Goal: Information Seeking & Learning: Learn about a topic

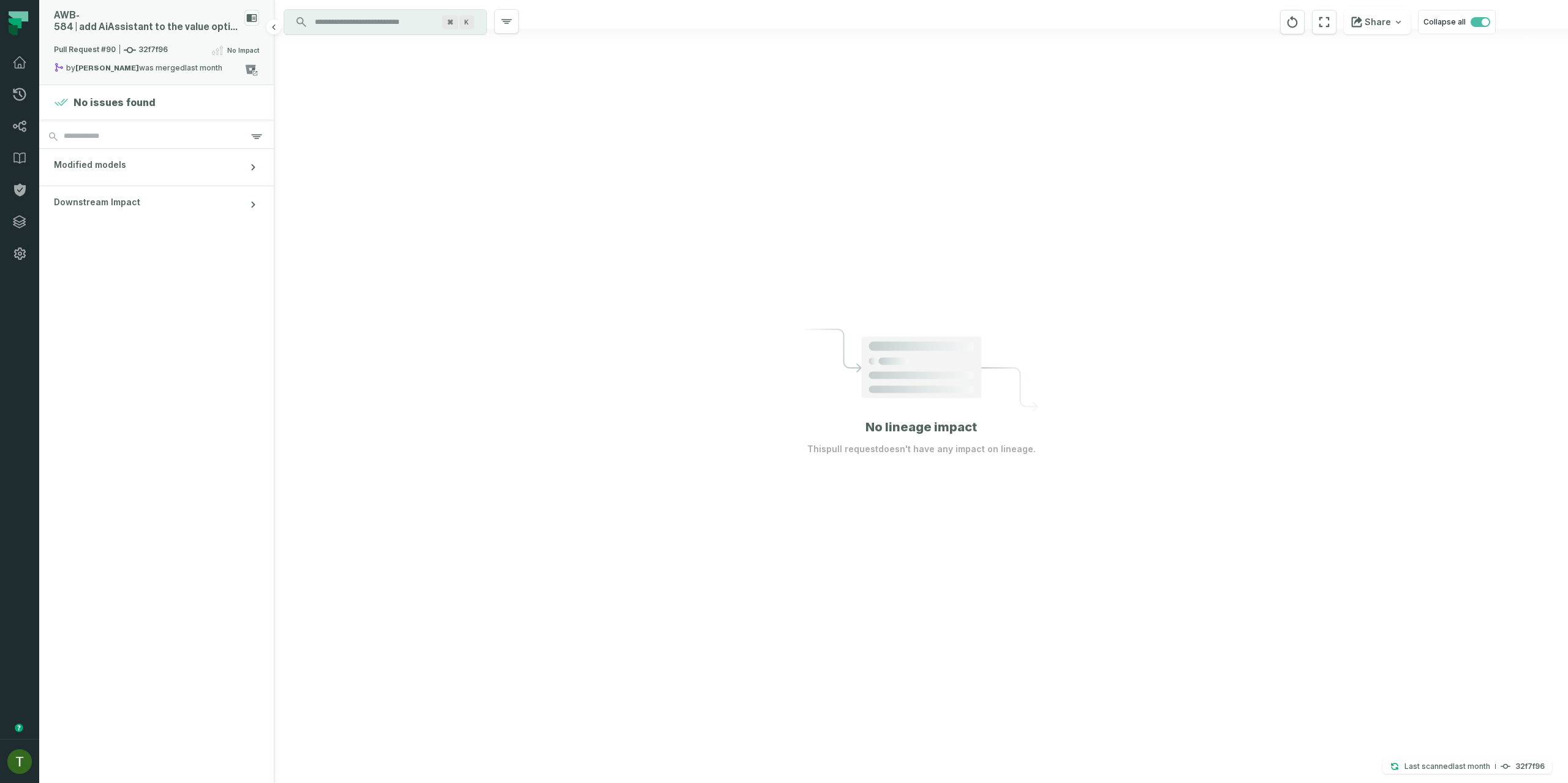
click at [204, 44] on div "Pull Request #90 32f7f96 No Impact" at bounding box center [156, 52] width 205 height 19
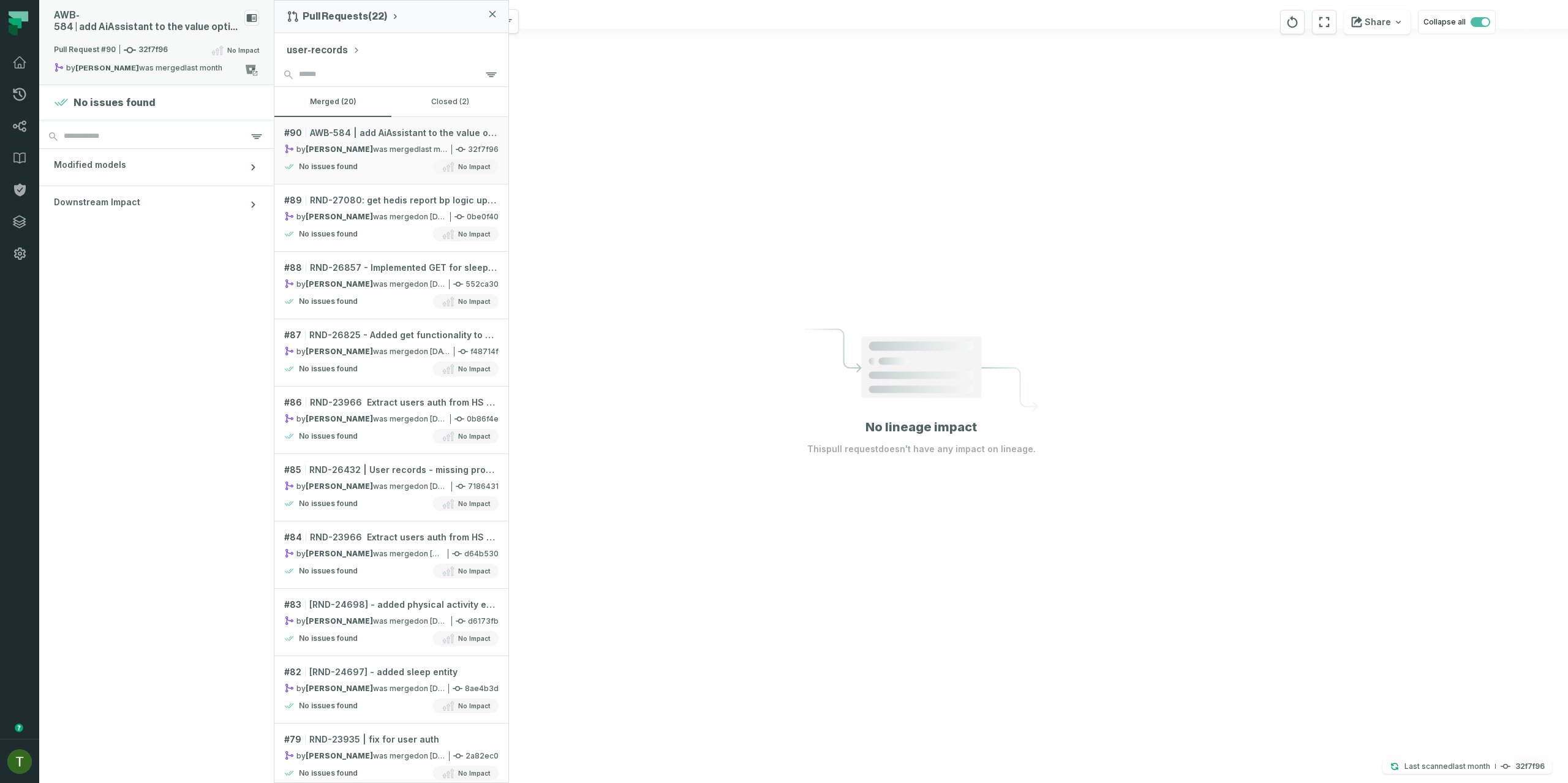
drag, startPoint x: 208, startPoint y: 39, endPoint x: 234, endPoint y: 29, distance: 27.9
click at [208, 39] on div "AWB- 584 | add AiAssistant to the value options for FlowType" at bounding box center [156, 26] width 205 height 33
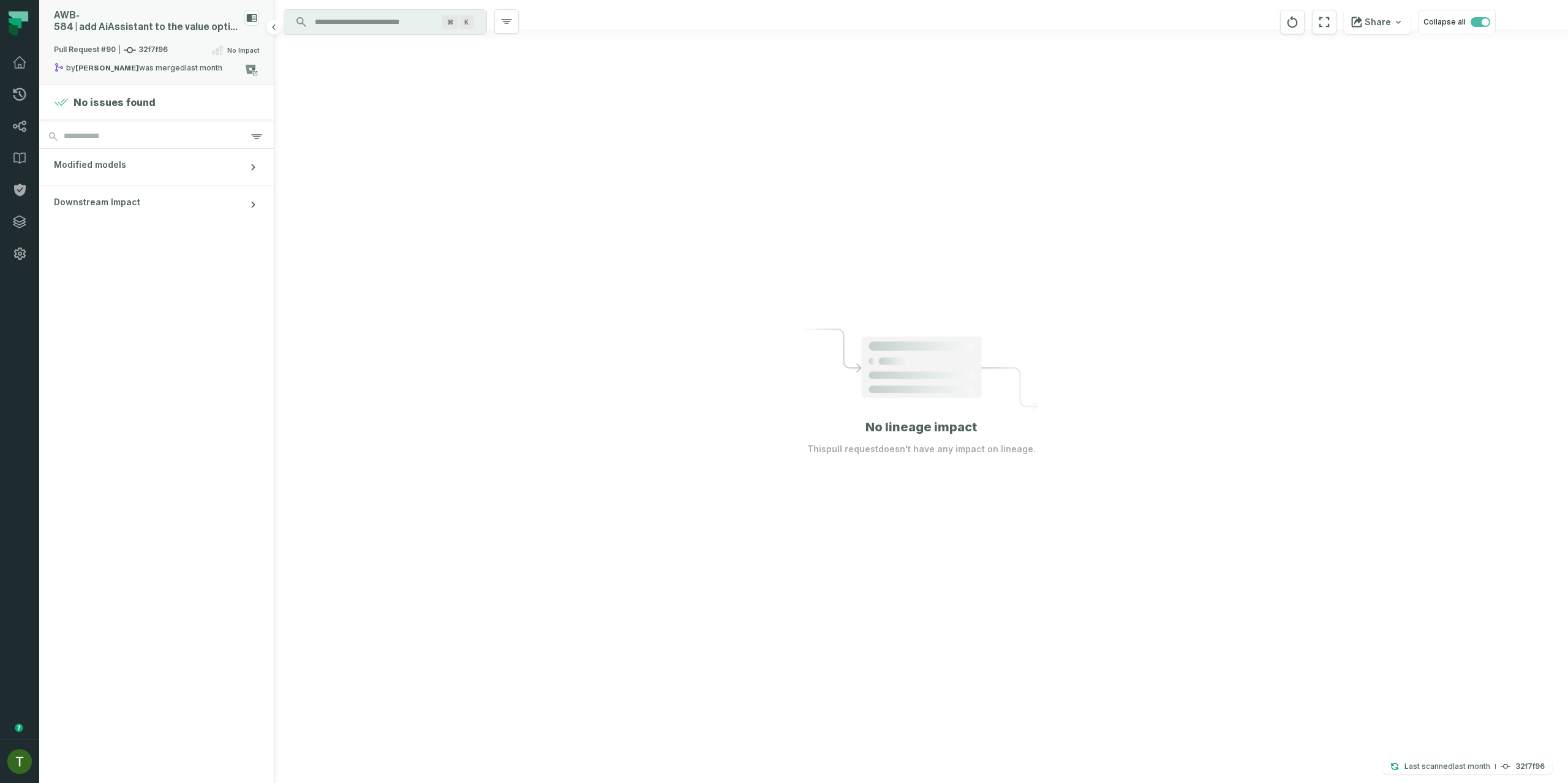
click at [227, 23] on div "AWB- 584 | add AiAssistant to the value options for FlowType" at bounding box center [147, 21] width 186 height 24
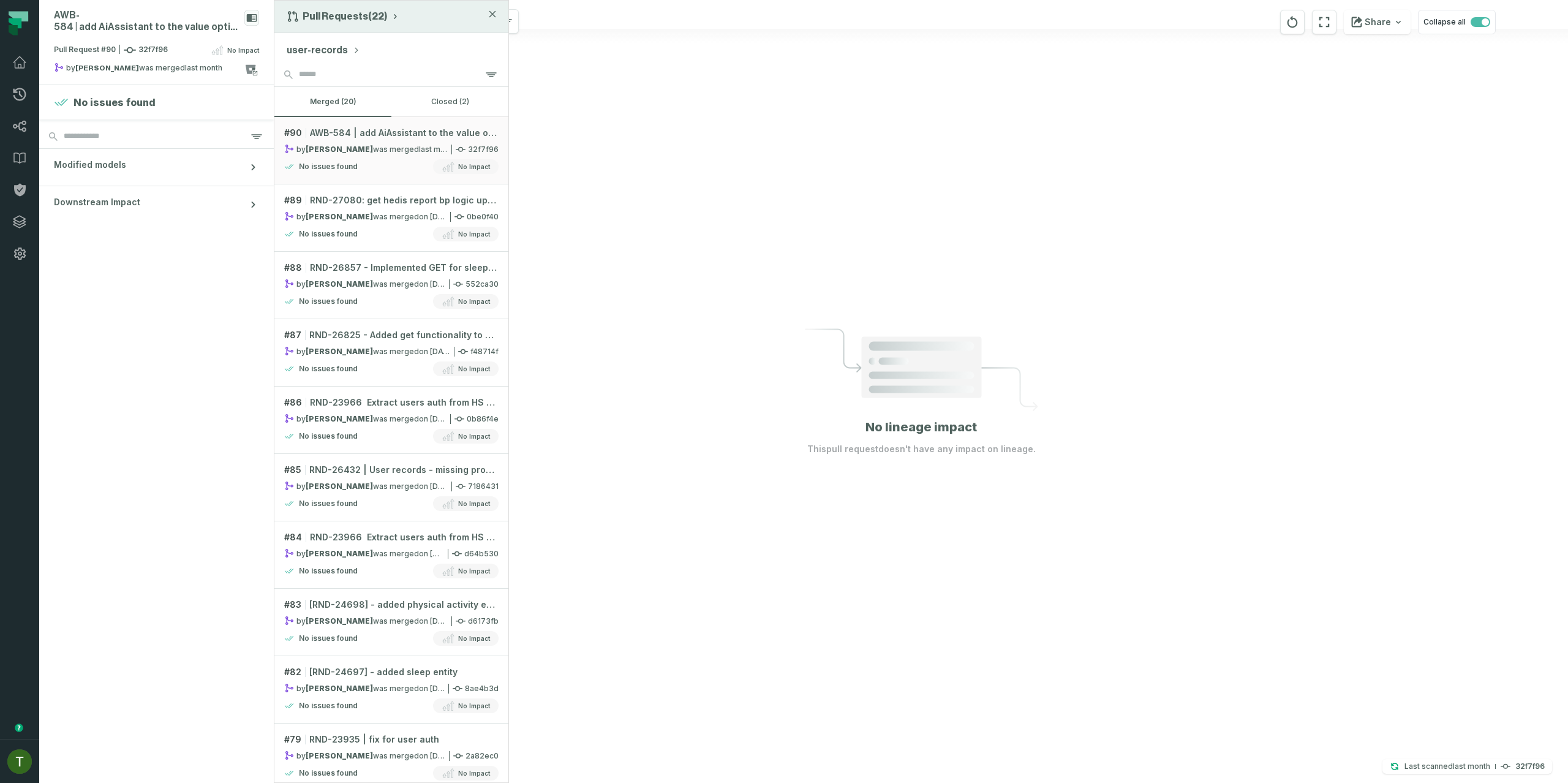
click at [334, 21] on button "Pull Requests (22)" at bounding box center [343, 16] width 113 height 12
click at [327, 1] on div "Pull Requests (22) Pull Requests History of Changes" at bounding box center [391, 16] width 234 height 32
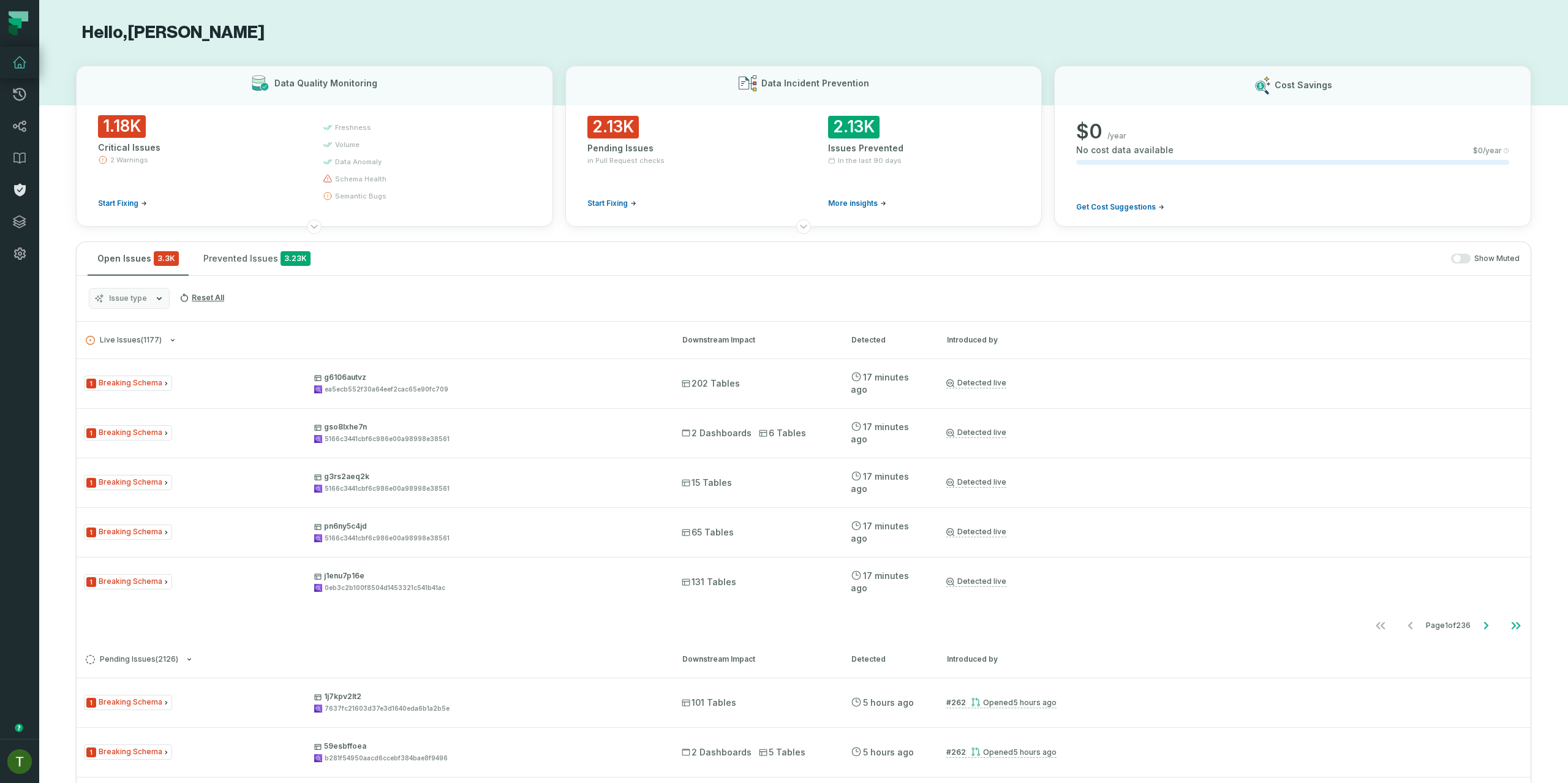
click at [29, 200] on link "Policies" at bounding box center [19, 189] width 39 height 32
click at [1479, 628] on icon "Go to next page" at bounding box center [1486, 625] width 15 height 15
click at [1479, 629] on icon "Go to next page" at bounding box center [1486, 625] width 15 height 15
click at [159, 312] on div "Issue type Reset All" at bounding box center [804, 298] width 1454 height 46
click at [156, 309] on div "Issue type Reset All" at bounding box center [804, 298] width 1454 height 46
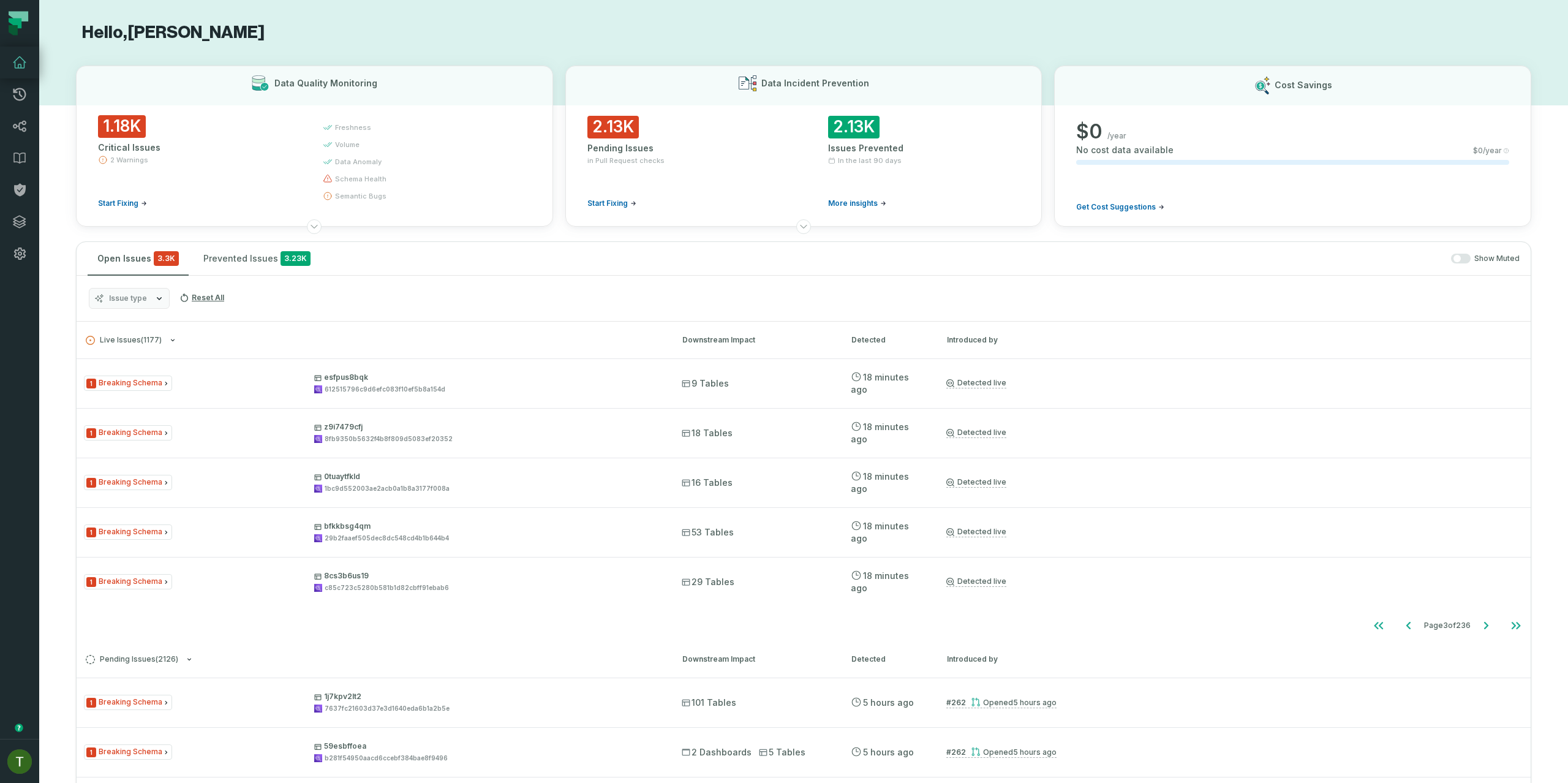
click at [152, 301] on button "Issue type" at bounding box center [129, 298] width 81 height 21
click at [415, 321] on div "Issue type Reset All" at bounding box center [804, 298] width 1454 height 46
click at [24, 145] on link "Data Catalog" at bounding box center [19, 158] width 39 height 32
click at [24, 136] on link "Lineage" at bounding box center [19, 126] width 39 height 32
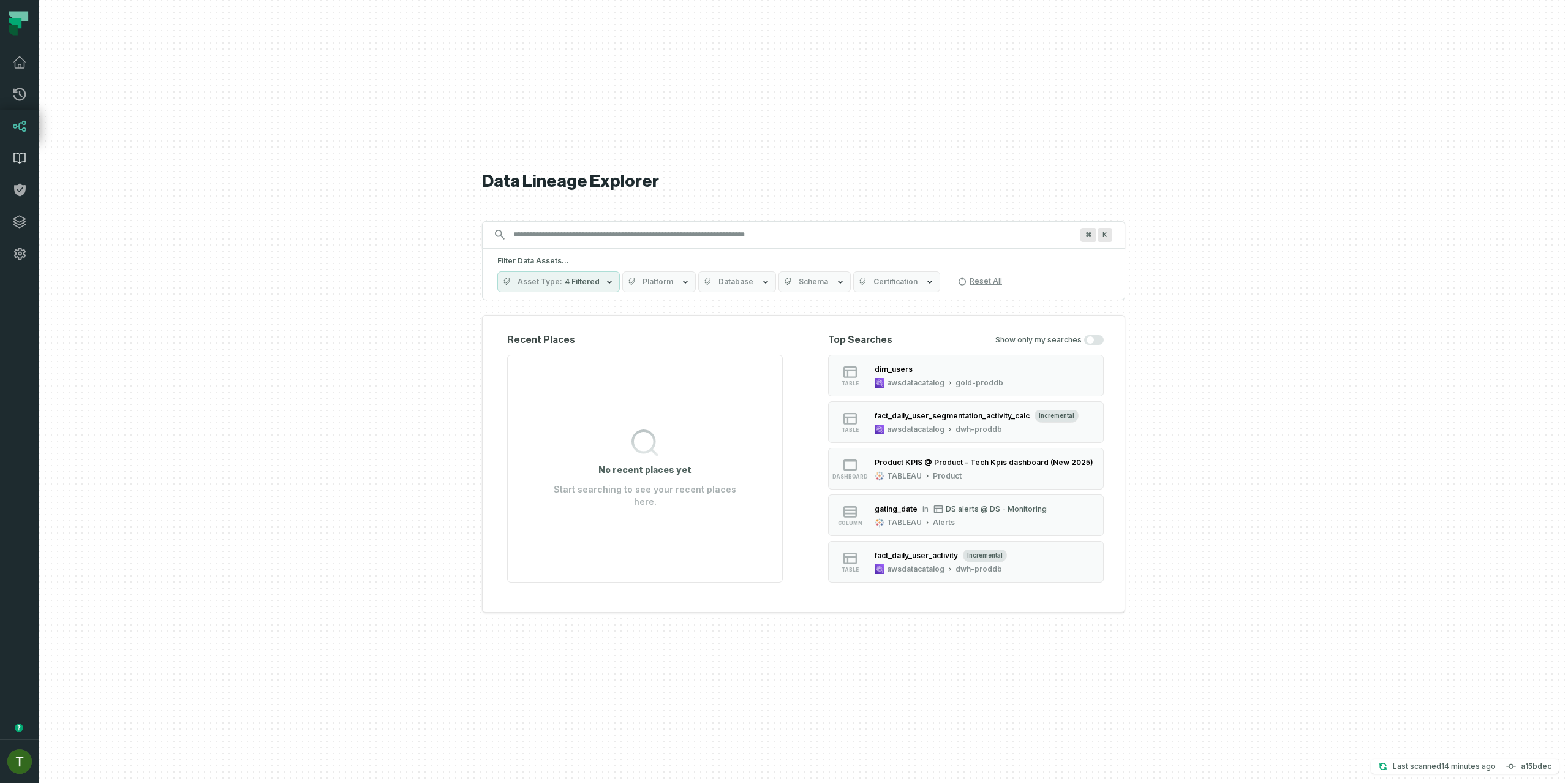
click at [24, 145] on link "Data Catalog" at bounding box center [19, 158] width 39 height 32
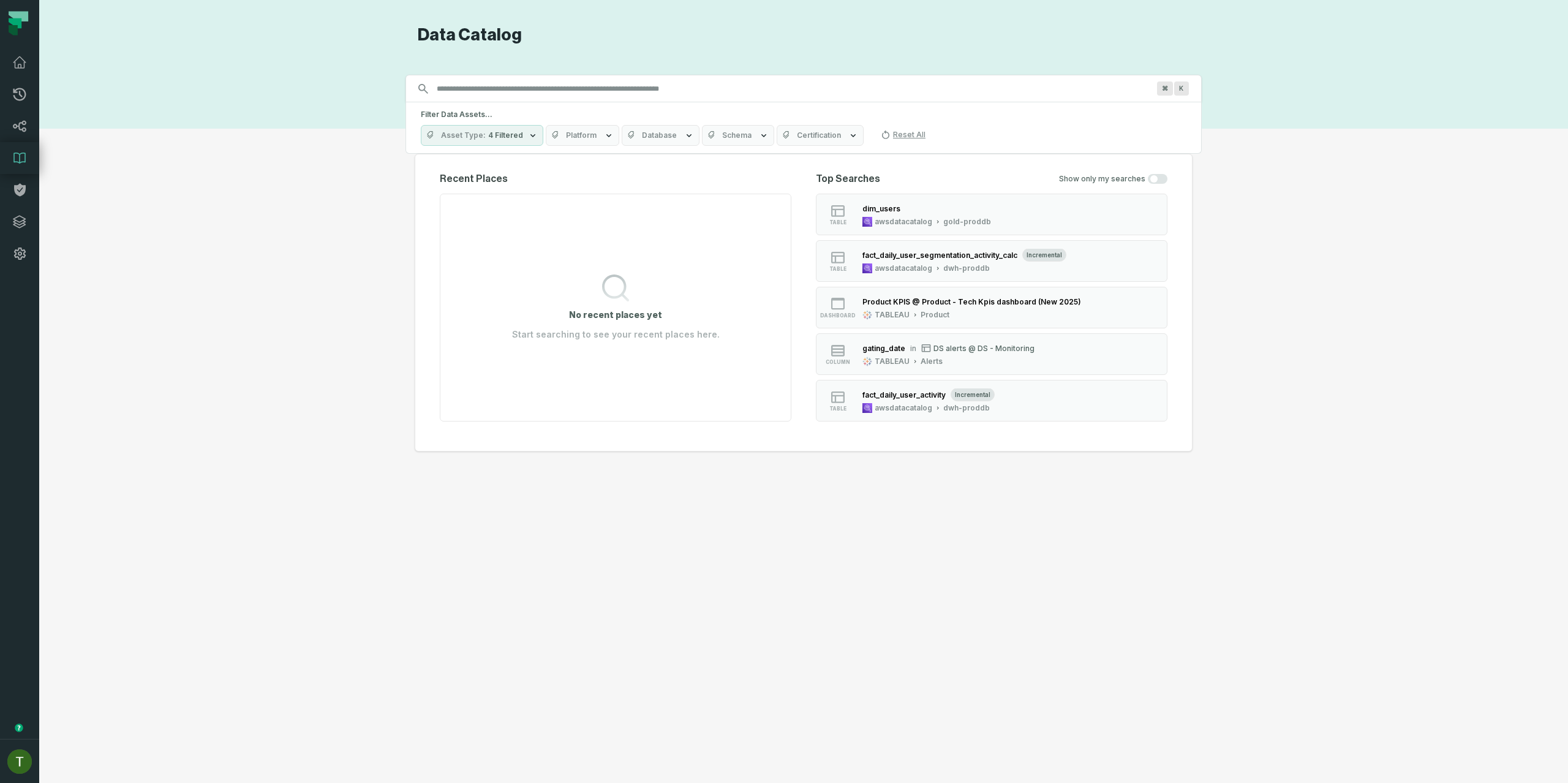
click at [21, 153] on icon at bounding box center [19, 158] width 11 height 11
click at [24, 129] on icon at bounding box center [19, 126] width 15 height 15
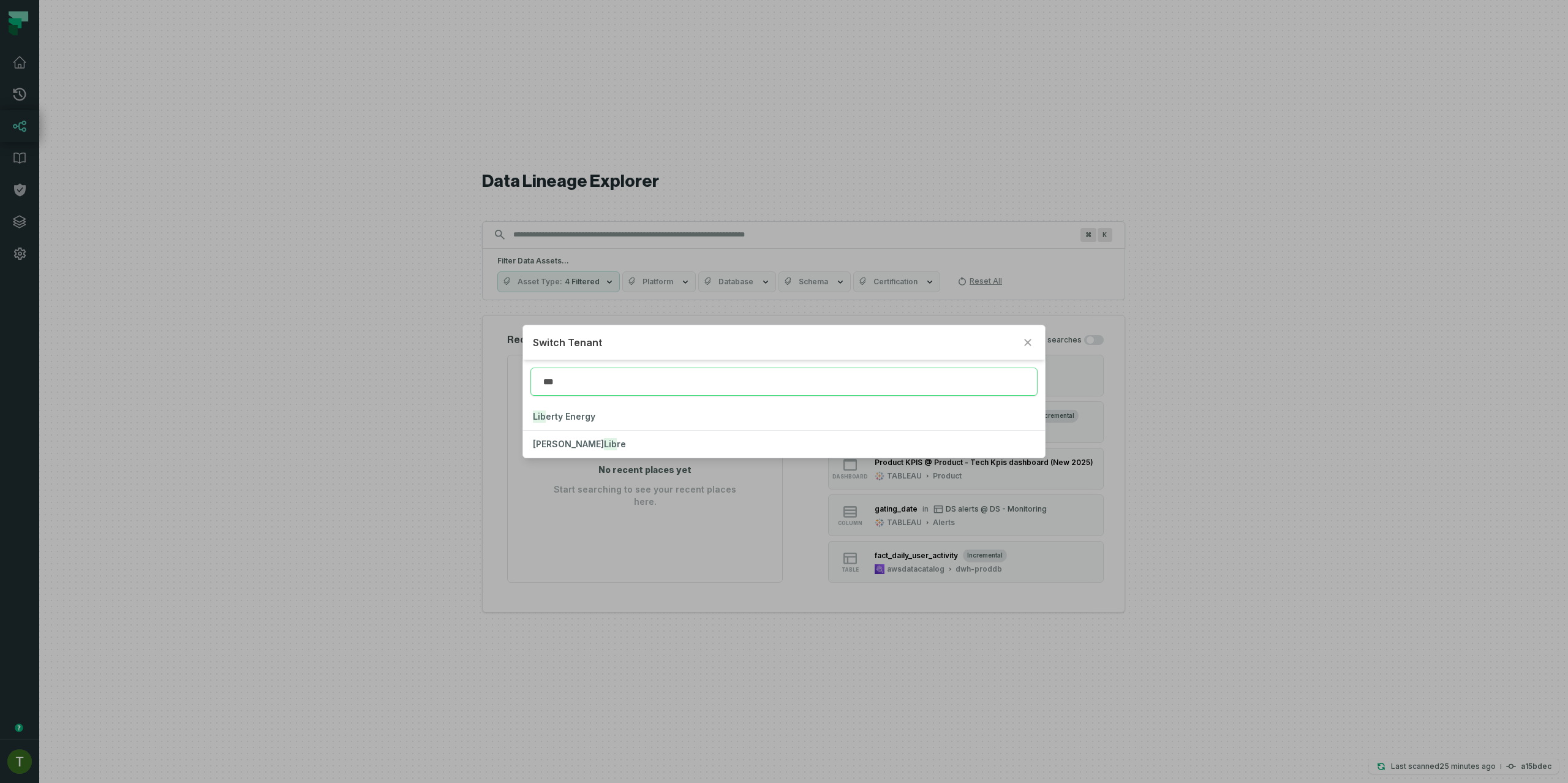
type input "***"
click button "Lib erty Energy" at bounding box center [784, 417] width 521 height 27
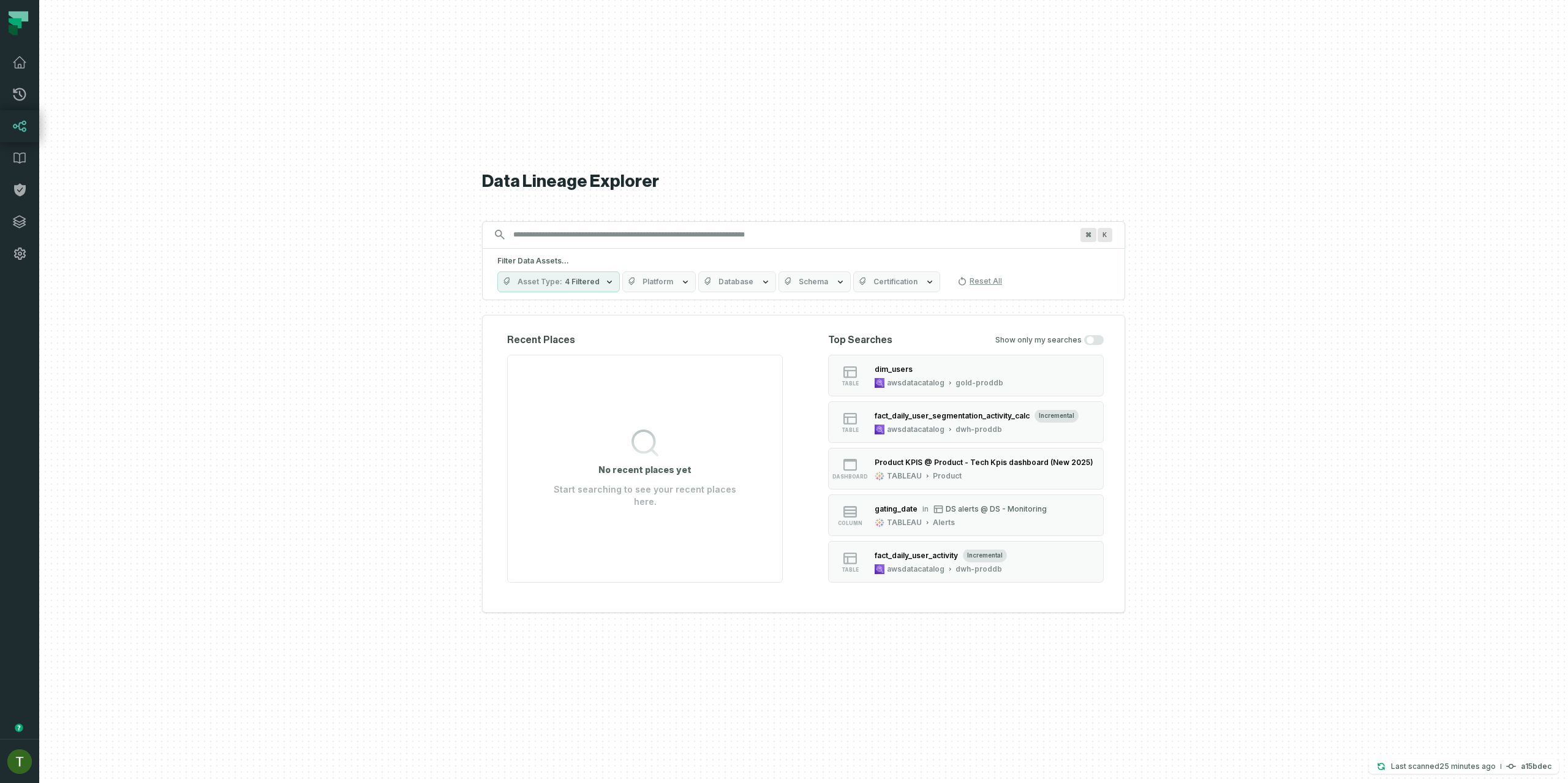
click at [14, 127] on icon at bounding box center [20, 126] width 13 height 11
click at [19, 63] on icon at bounding box center [19, 62] width 15 height 15
click at [21, 67] on icon at bounding box center [19, 62] width 12 height 11
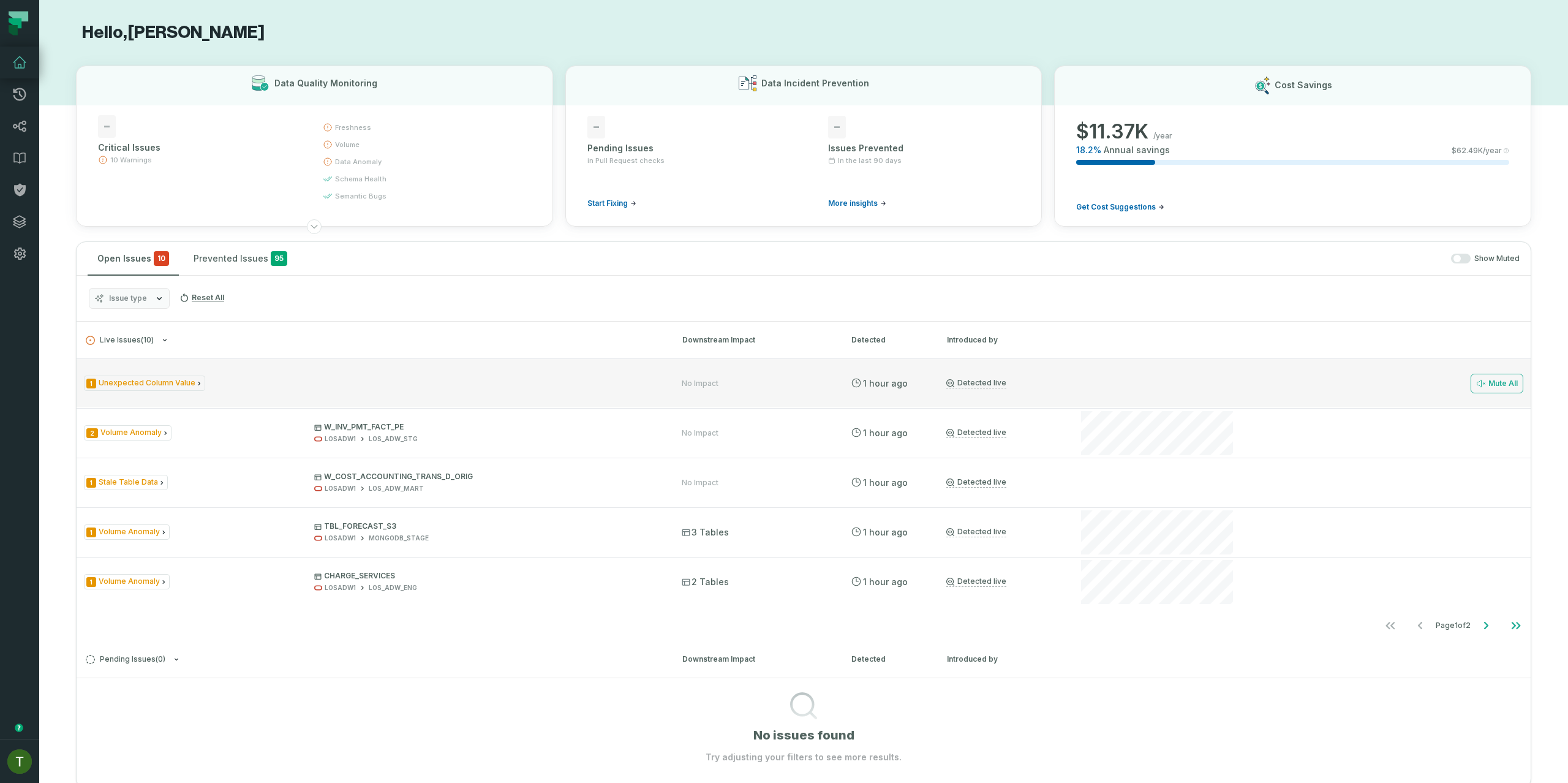
click at [274, 390] on div "1 Unexpected Column Value" at bounding box center [371, 383] width 576 height 15
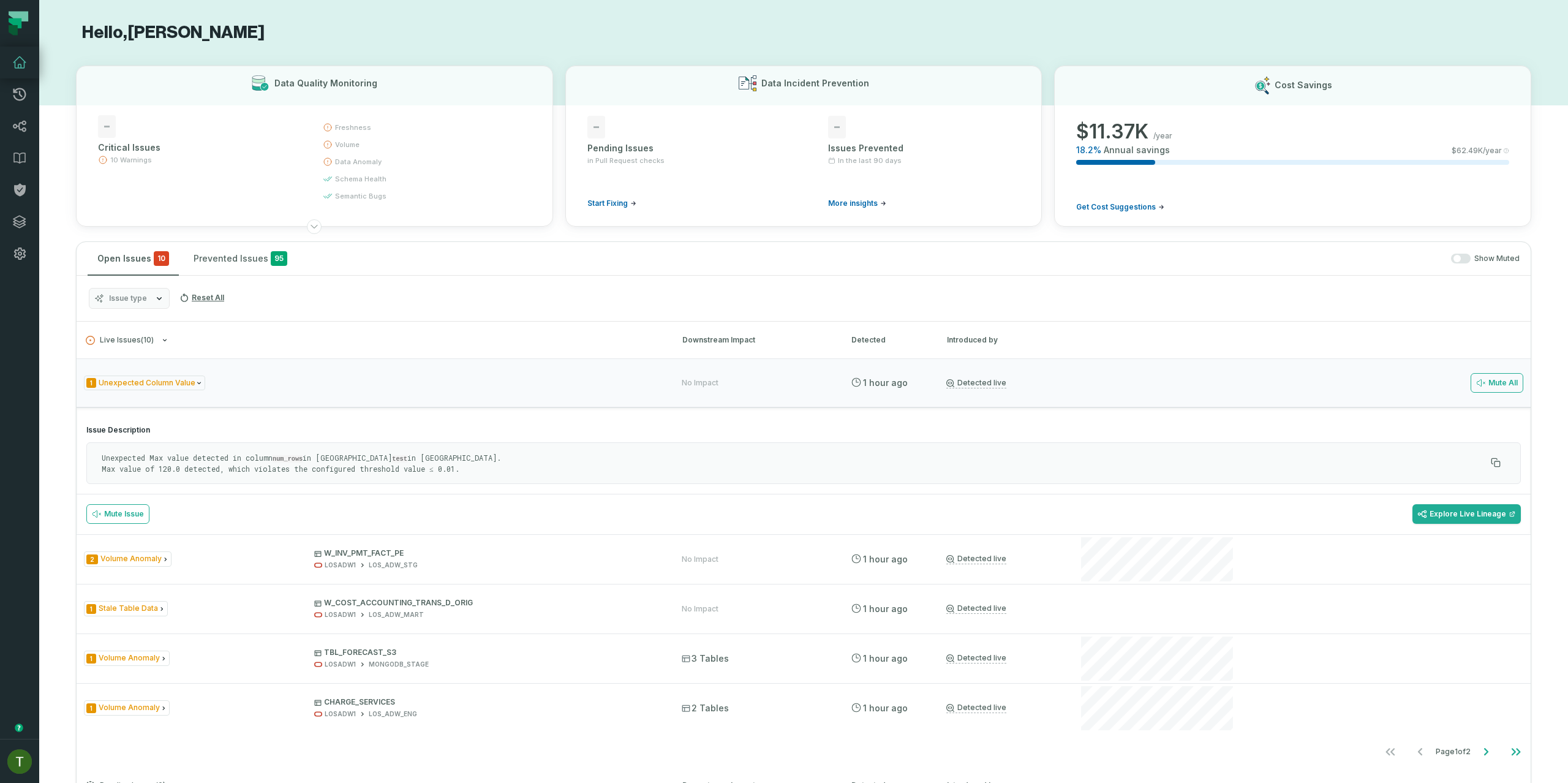
click at [232, 429] on h4 "Issue Description" at bounding box center [804, 430] width 1434 height 10
click at [247, 381] on div "1 Unexpected Column Value" at bounding box center [371, 383] width 576 height 15
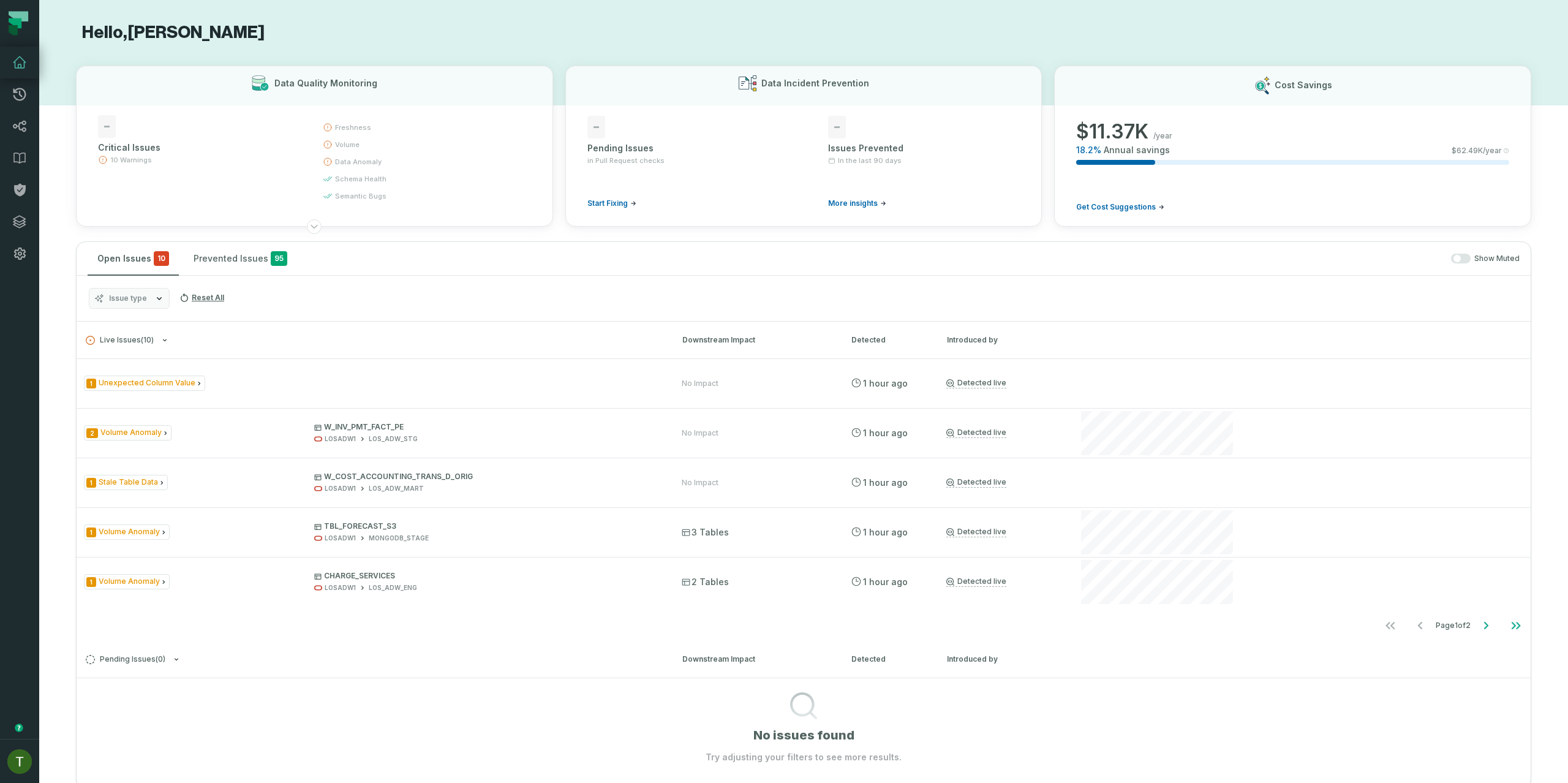
click at [133, 300] on span "Issue type" at bounding box center [127, 298] width 38 height 10
click at [176, 373] on label "Data Contract Compilation" at bounding box center [165, 373] width 152 height 24
click at [107, 373] on button "Data Contract Compilation" at bounding box center [102, 373] width 10 height 10
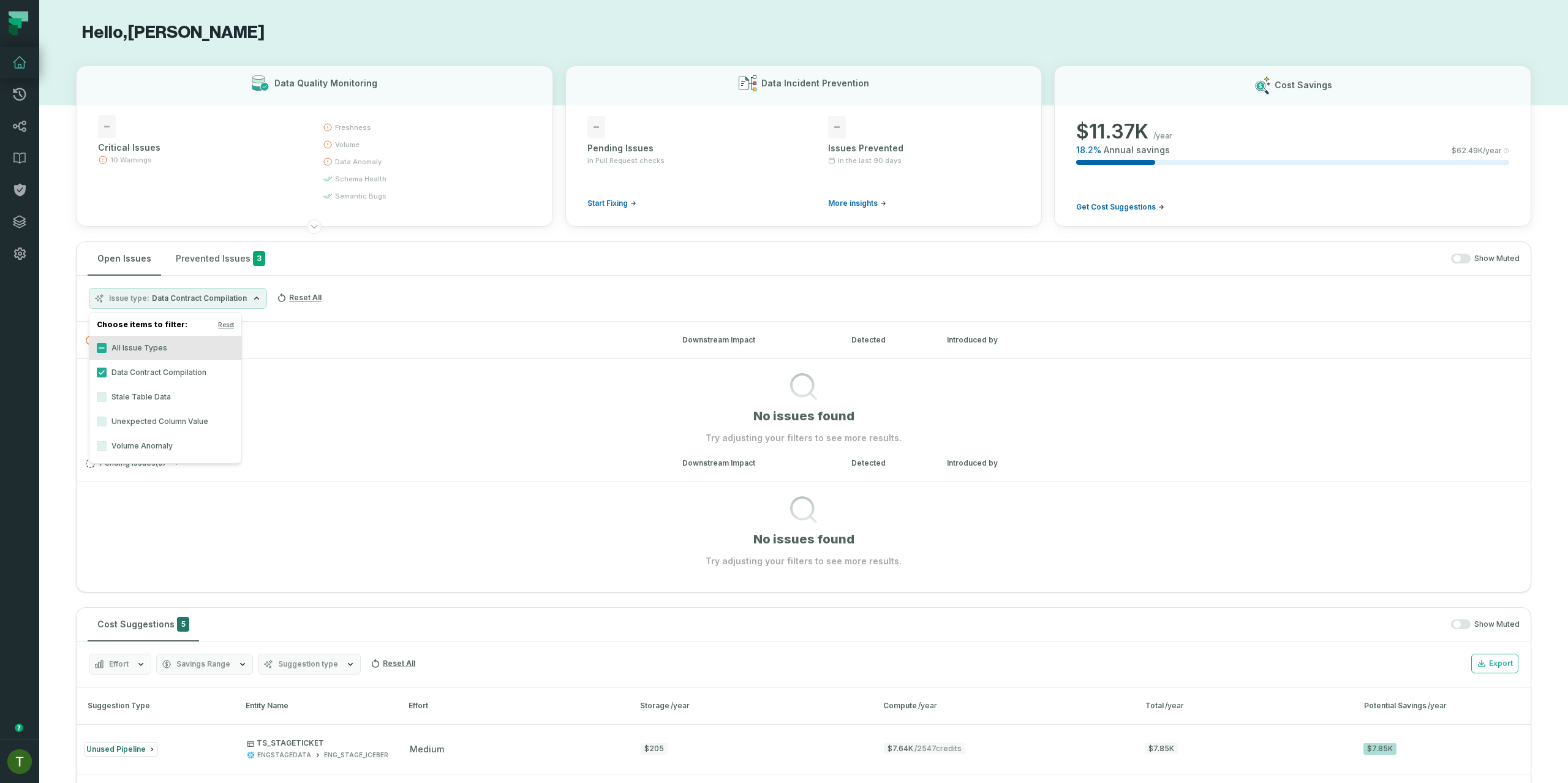
click at [176, 371] on label "Data Contract Compilation" at bounding box center [165, 373] width 152 height 24
click at [107, 371] on button "Data Contract Compilation" at bounding box center [102, 373] width 10 height 10
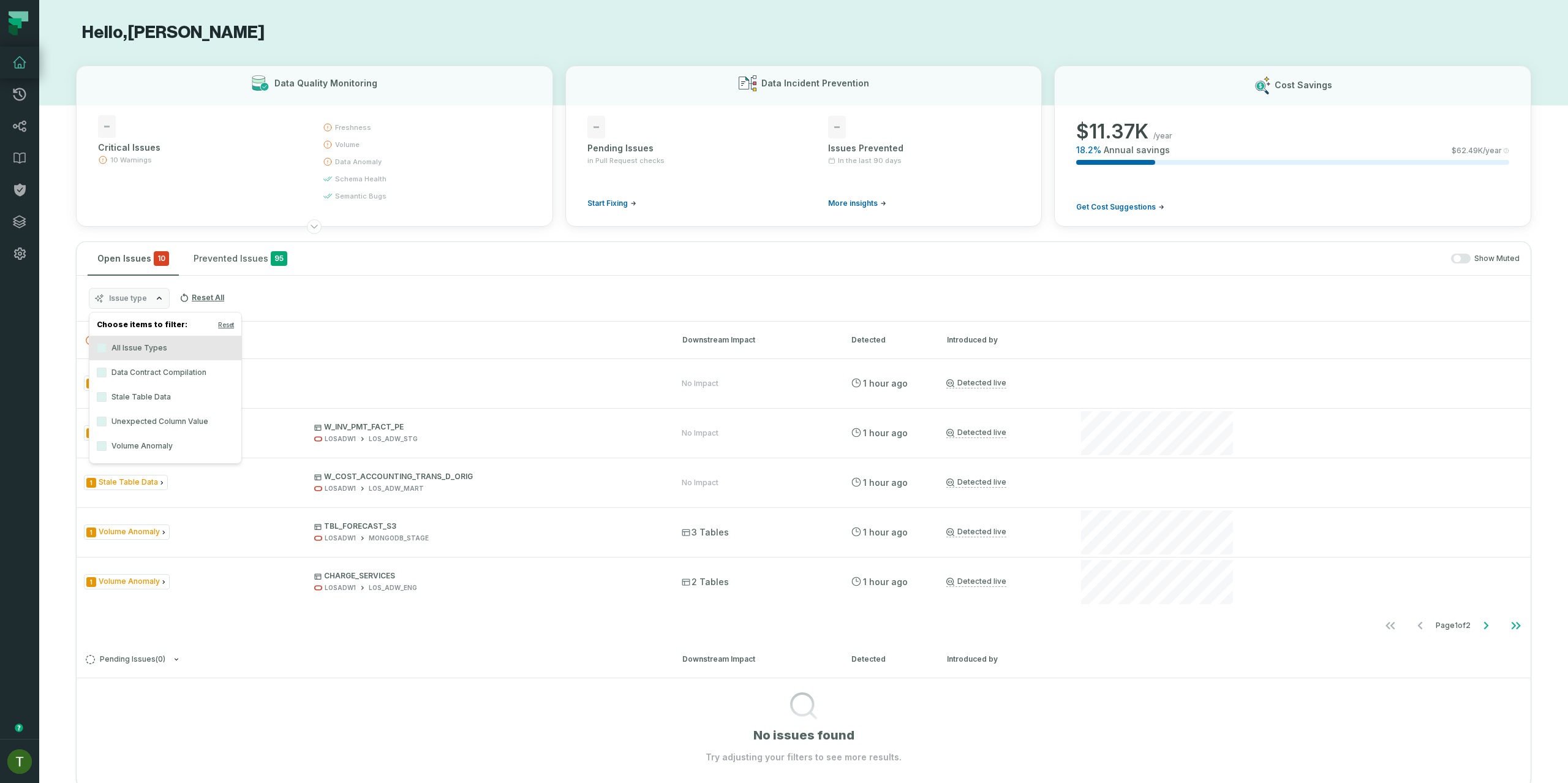
click at [167, 421] on label "Unexpected Column Value" at bounding box center [165, 421] width 152 height 24
click at [107, 421] on button "Unexpected Column Value" at bounding box center [102, 421] width 10 height 10
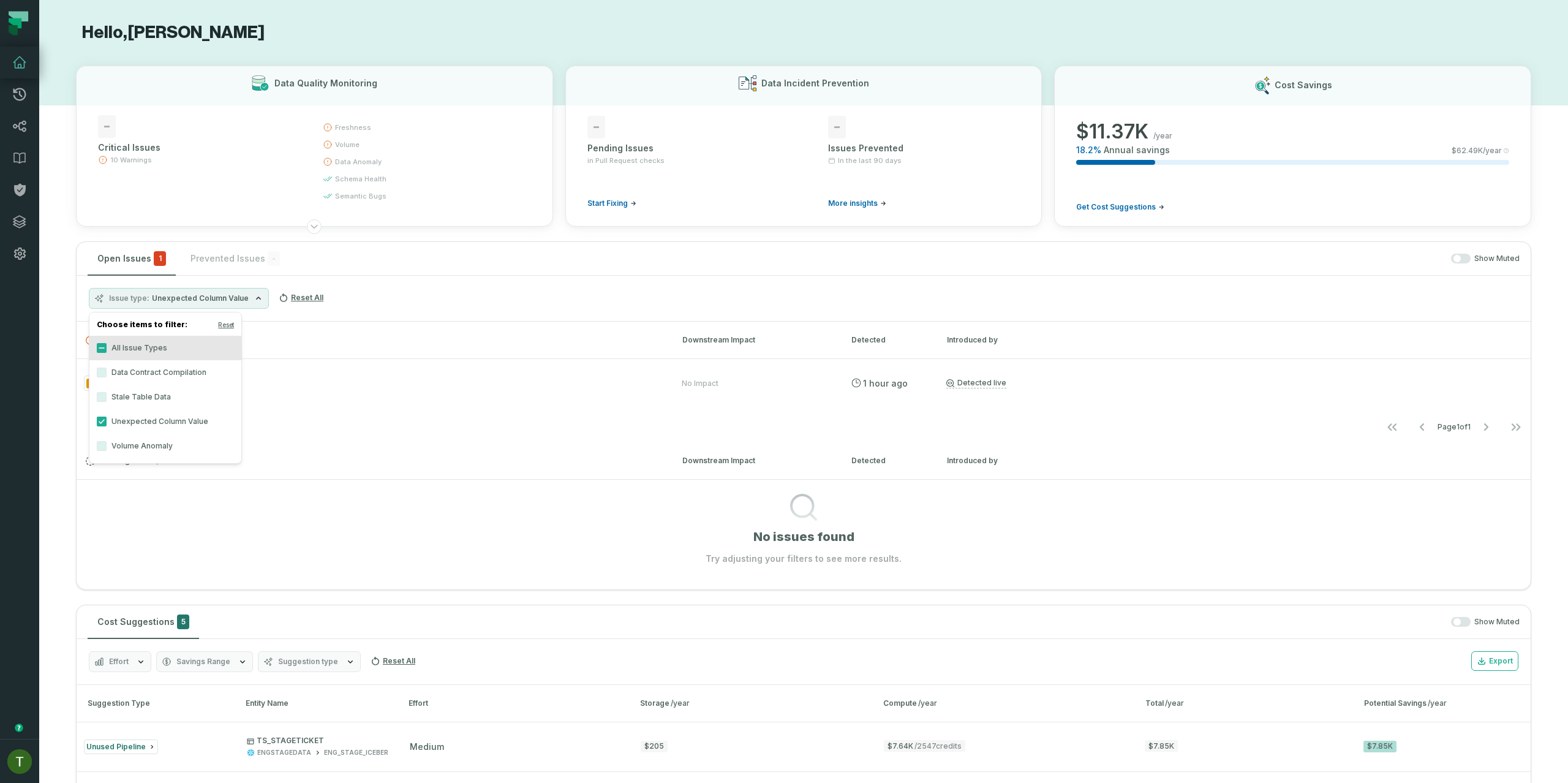
click at [348, 328] on h3 "Live Issues ( 1 ) Downstream Impact Detected Introduced by" at bounding box center [804, 340] width 1454 height 36
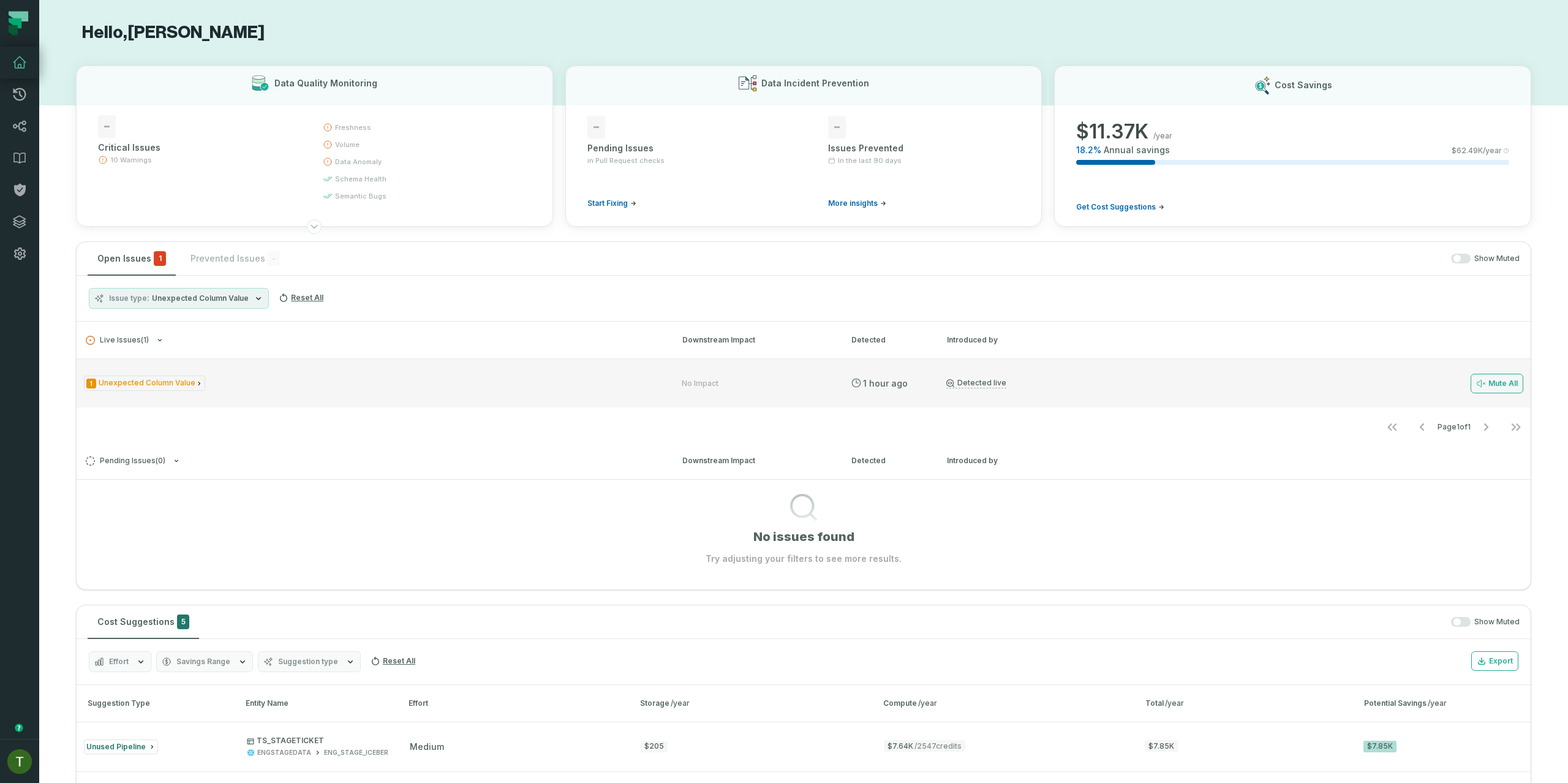
click at [292, 383] on div "1 Unexpected Column Value" at bounding box center [371, 383] width 576 height 15
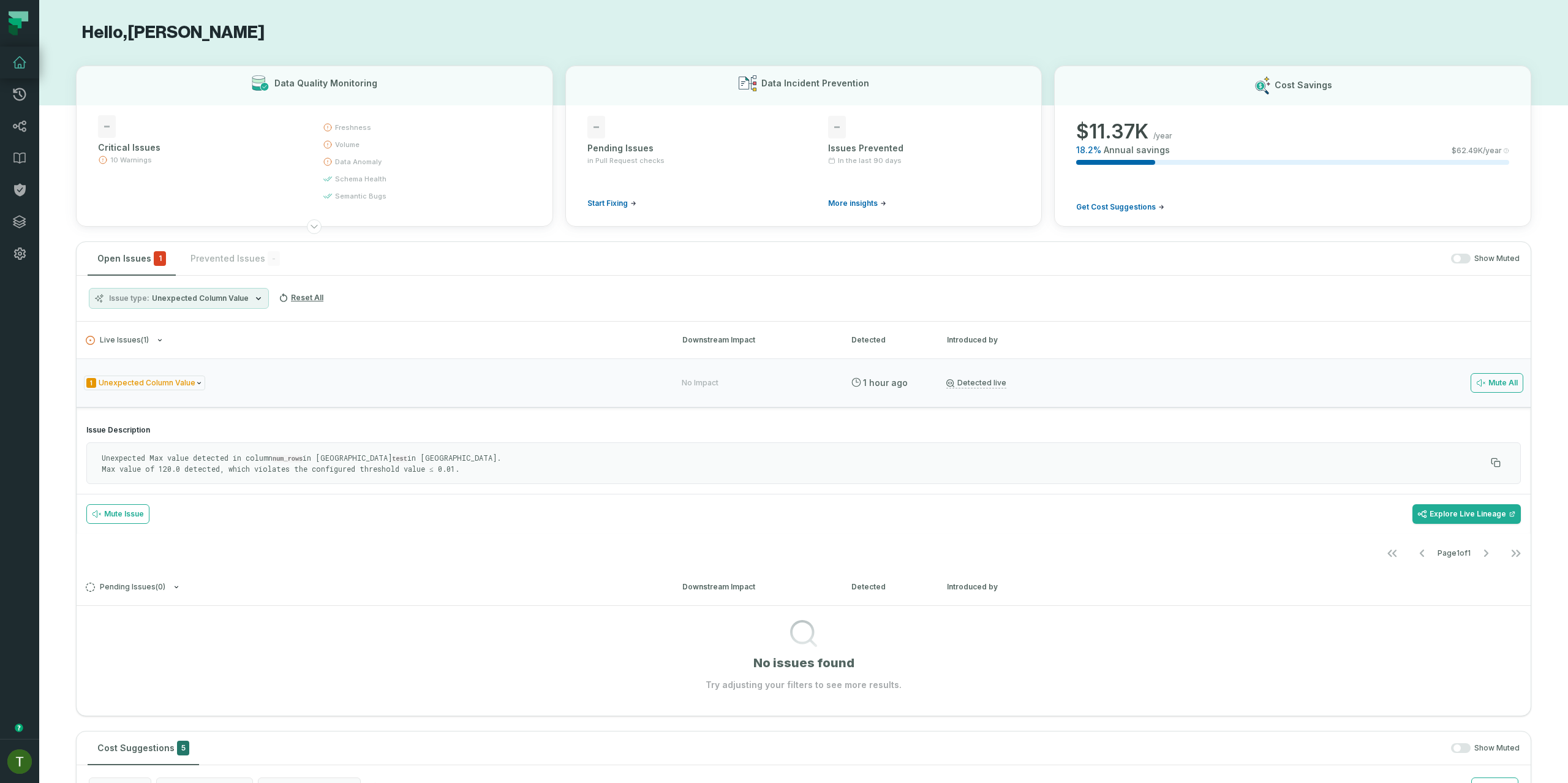
click at [377, 493] on section "Issue Description Unexpected Max value detected in column num_rows in Query tes…" at bounding box center [804, 455] width 1454 height 79
click at [20, 232] on link "Integrations" at bounding box center [19, 222] width 39 height 32
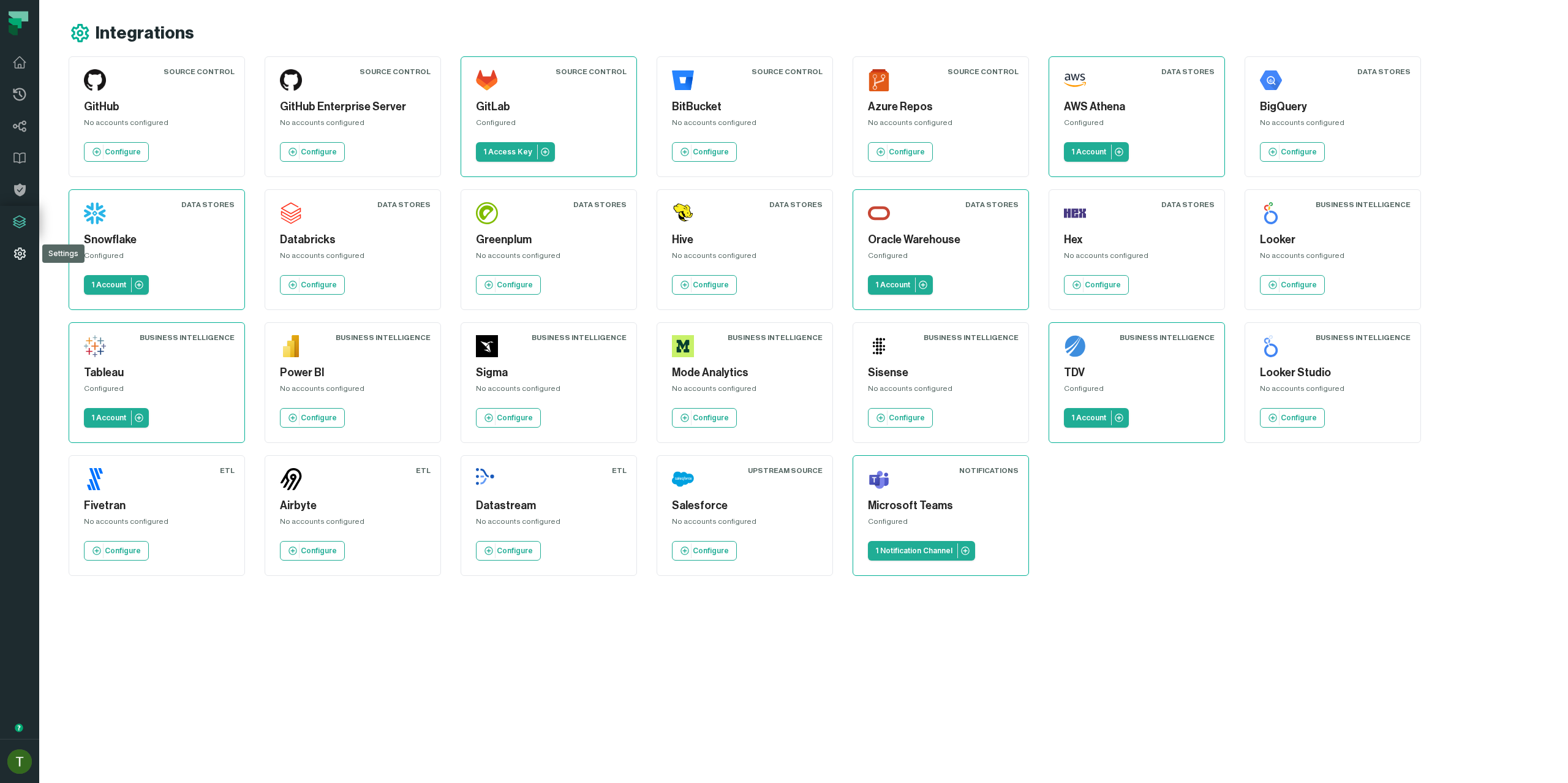
click at [31, 256] on link "Settings" at bounding box center [19, 253] width 39 height 32
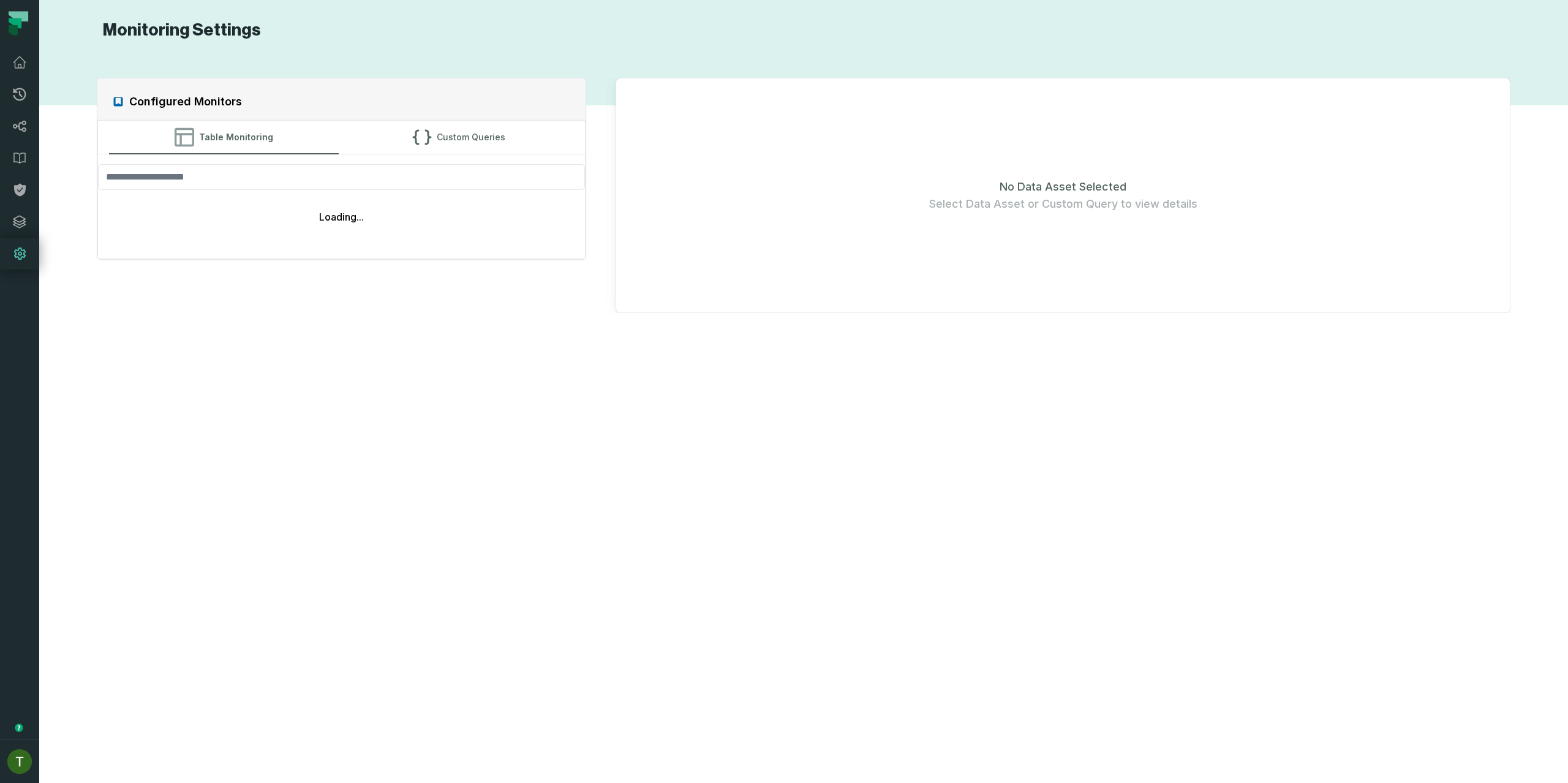
click at [29, 255] on link "Settings" at bounding box center [19, 253] width 39 height 32
click at [14, 200] on link "Policies" at bounding box center [19, 189] width 39 height 32
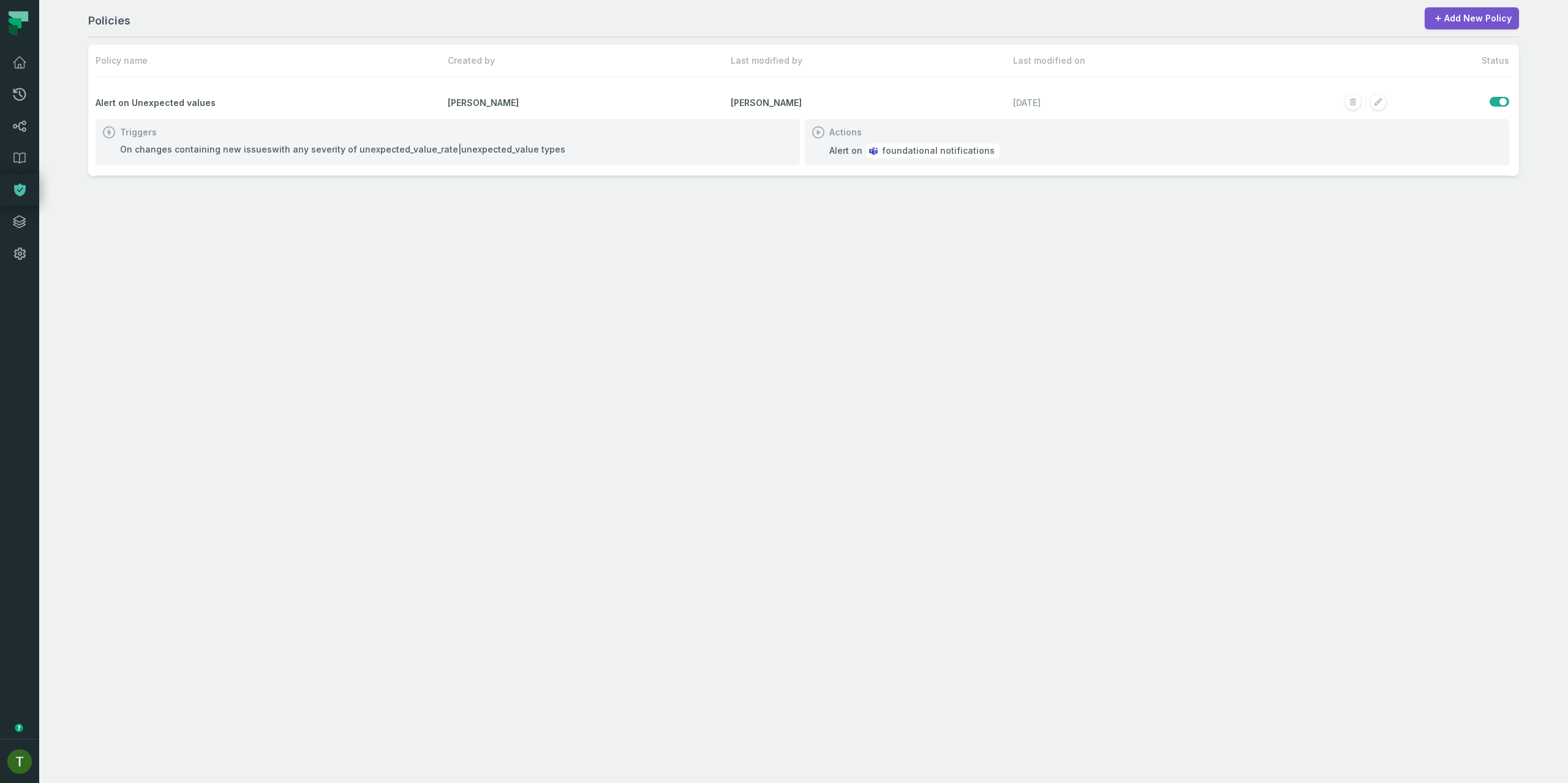
click at [412, 150] on div "On changes containing new issues with any severity of unexpected_value_rate|une…" at bounding box center [342, 149] width 445 height 12
click at [463, 152] on div "On changes containing new issues with any severity of unexpected_value_rate|une…" at bounding box center [342, 149] width 445 height 12
click at [15, 74] on link "Dashboard" at bounding box center [19, 62] width 39 height 32
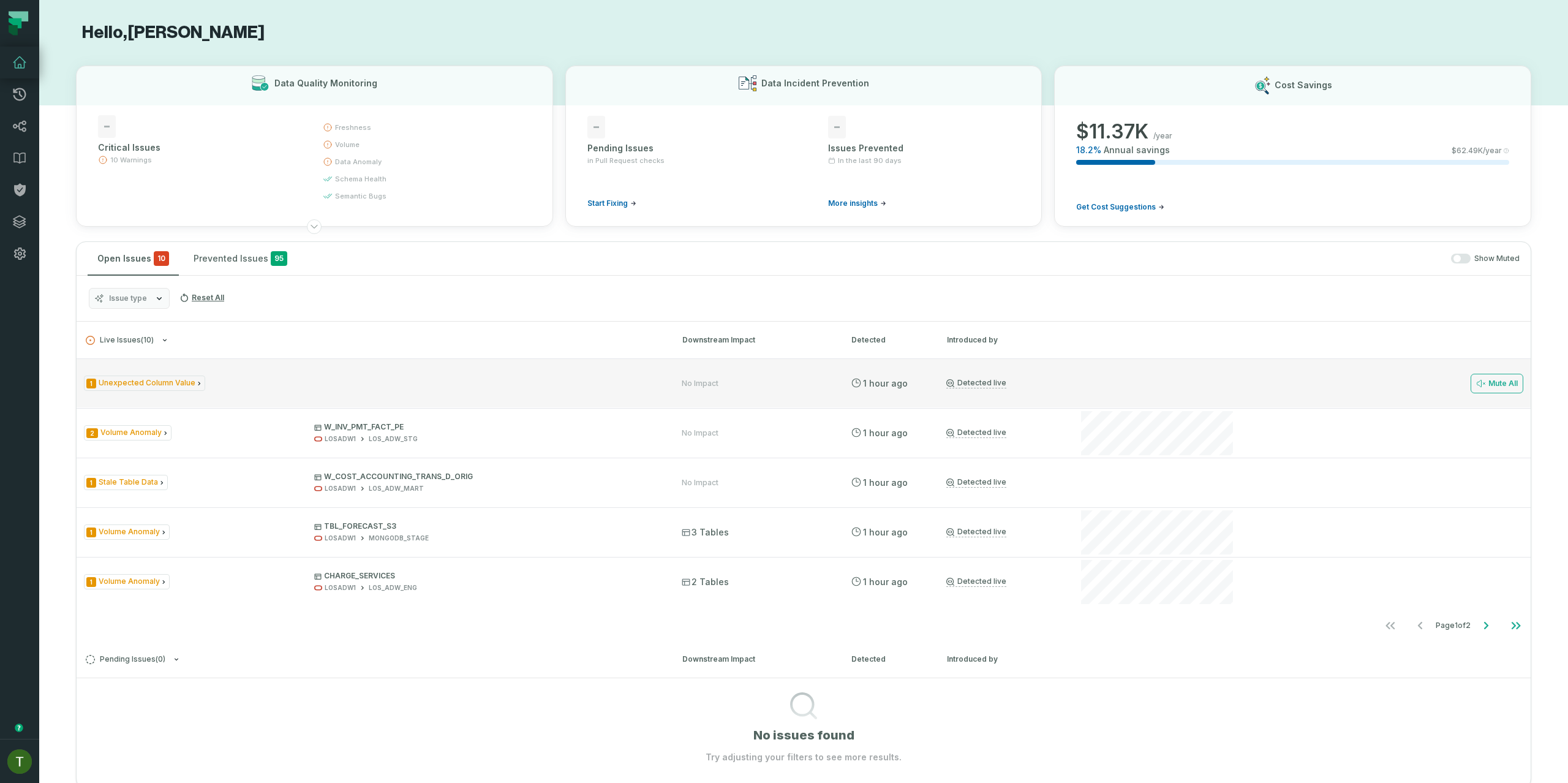
click at [252, 380] on div "1 Unexpected Column Value" at bounding box center [371, 383] width 576 height 15
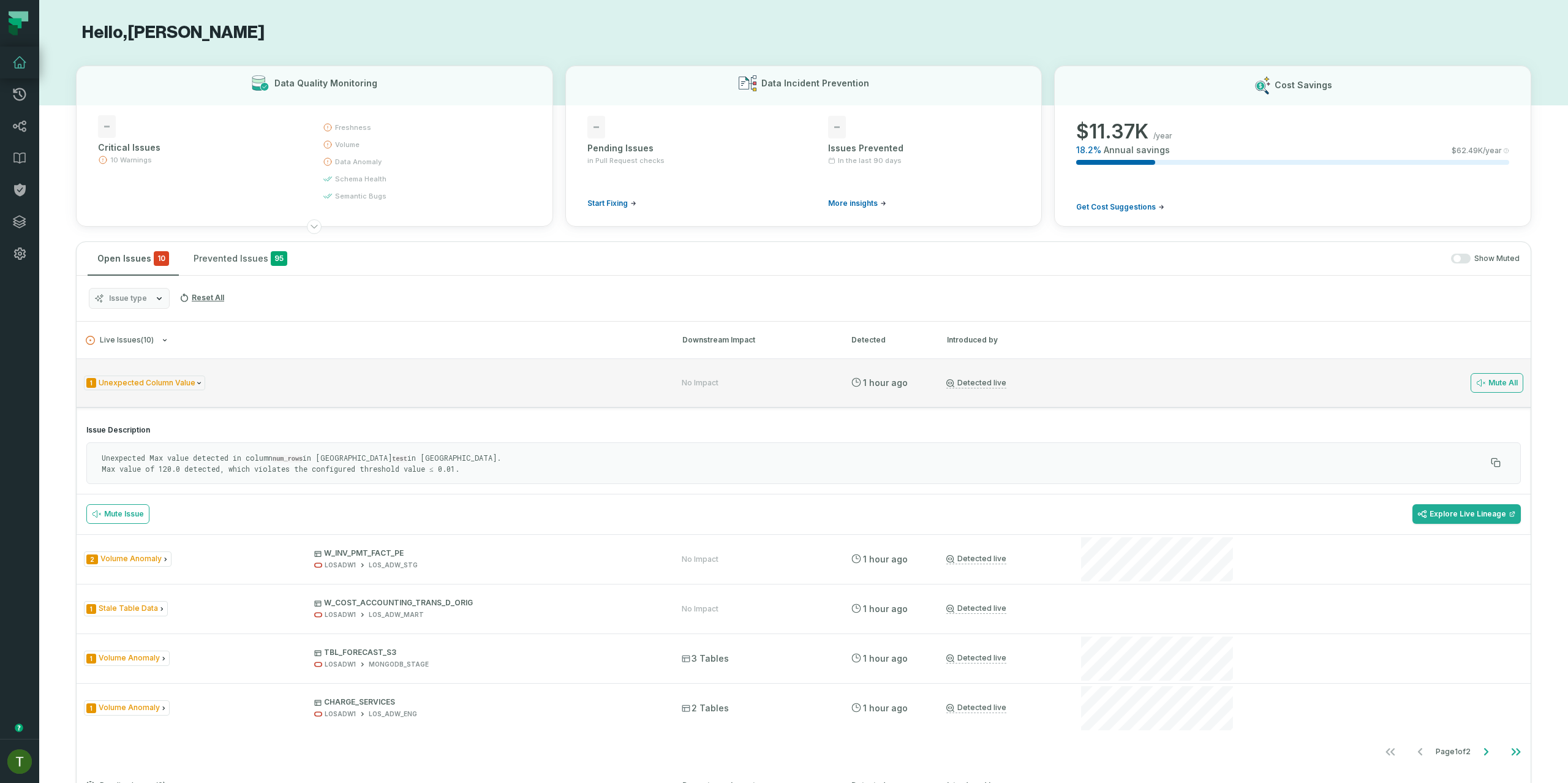
click at [167, 385] on span "1 Unexpected Column Value" at bounding box center [144, 383] width 122 height 15
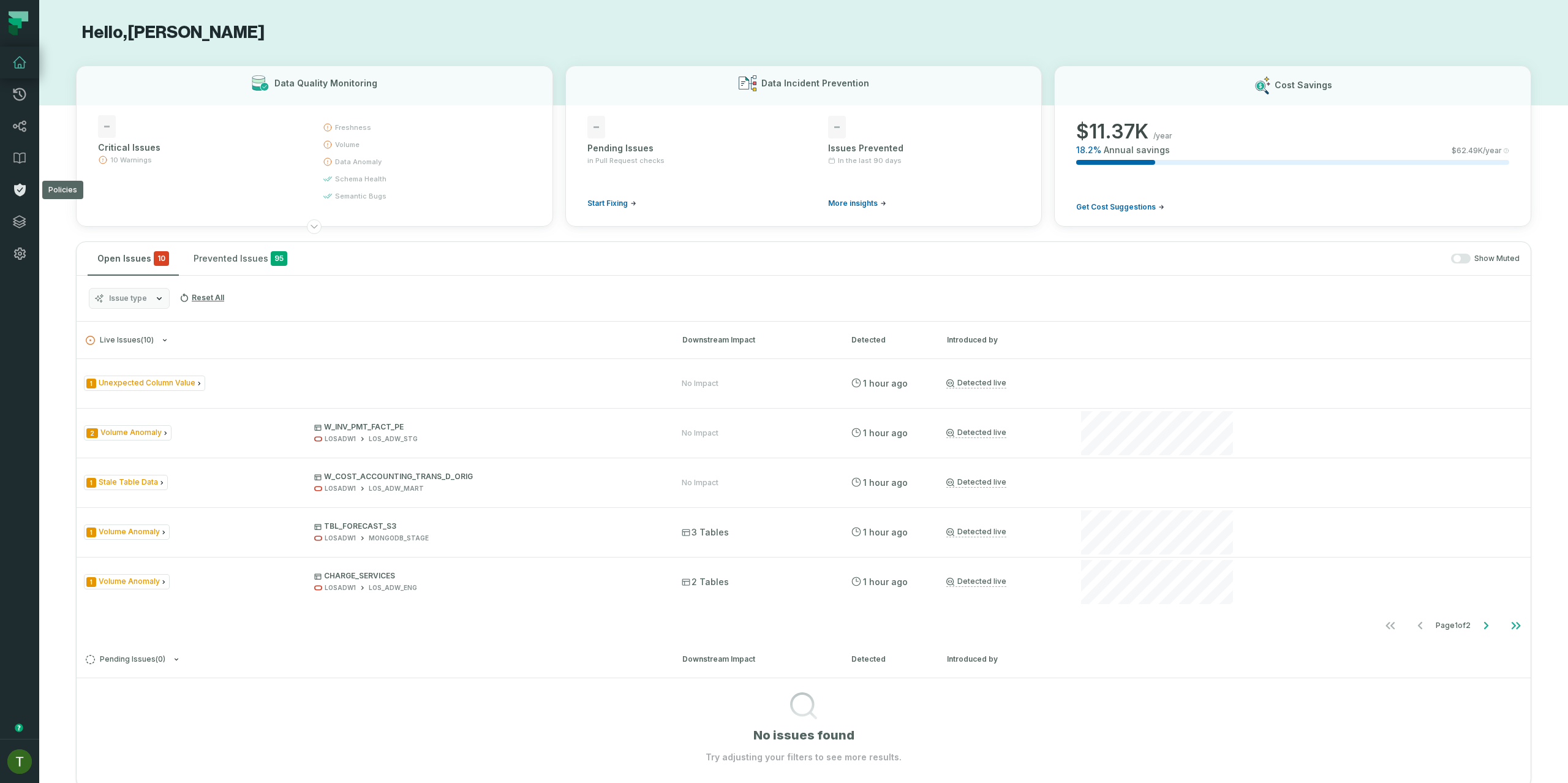
click at [12, 188] on icon at bounding box center [19, 189] width 15 height 15
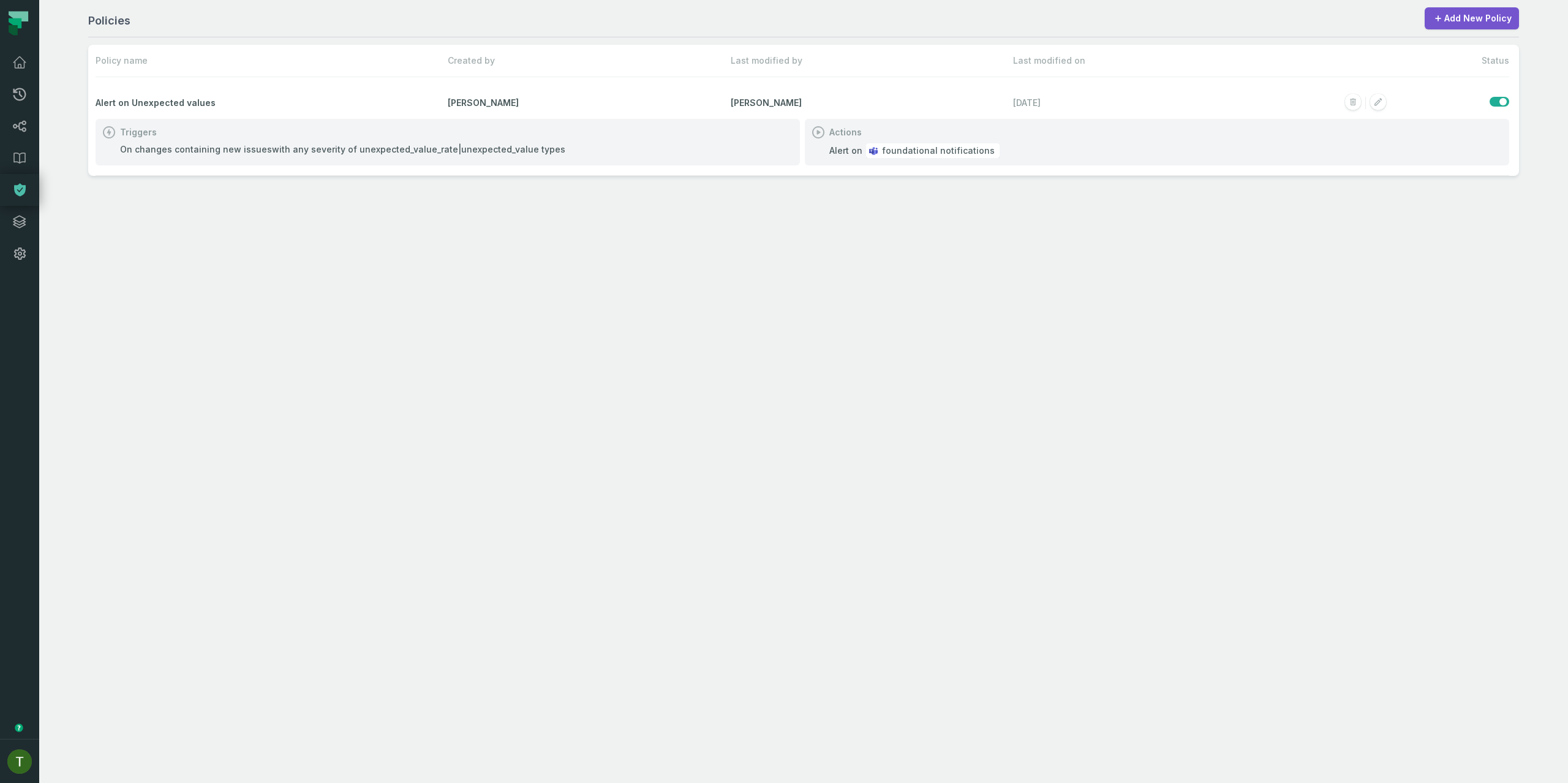
click at [267, 151] on div "On changes containing new issues with any severity of unexpected_value_rate|une…" at bounding box center [342, 149] width 445 height 12
click at [1379, 97] on rect "button" at bounding box center [1378, 102] width 16 height 16
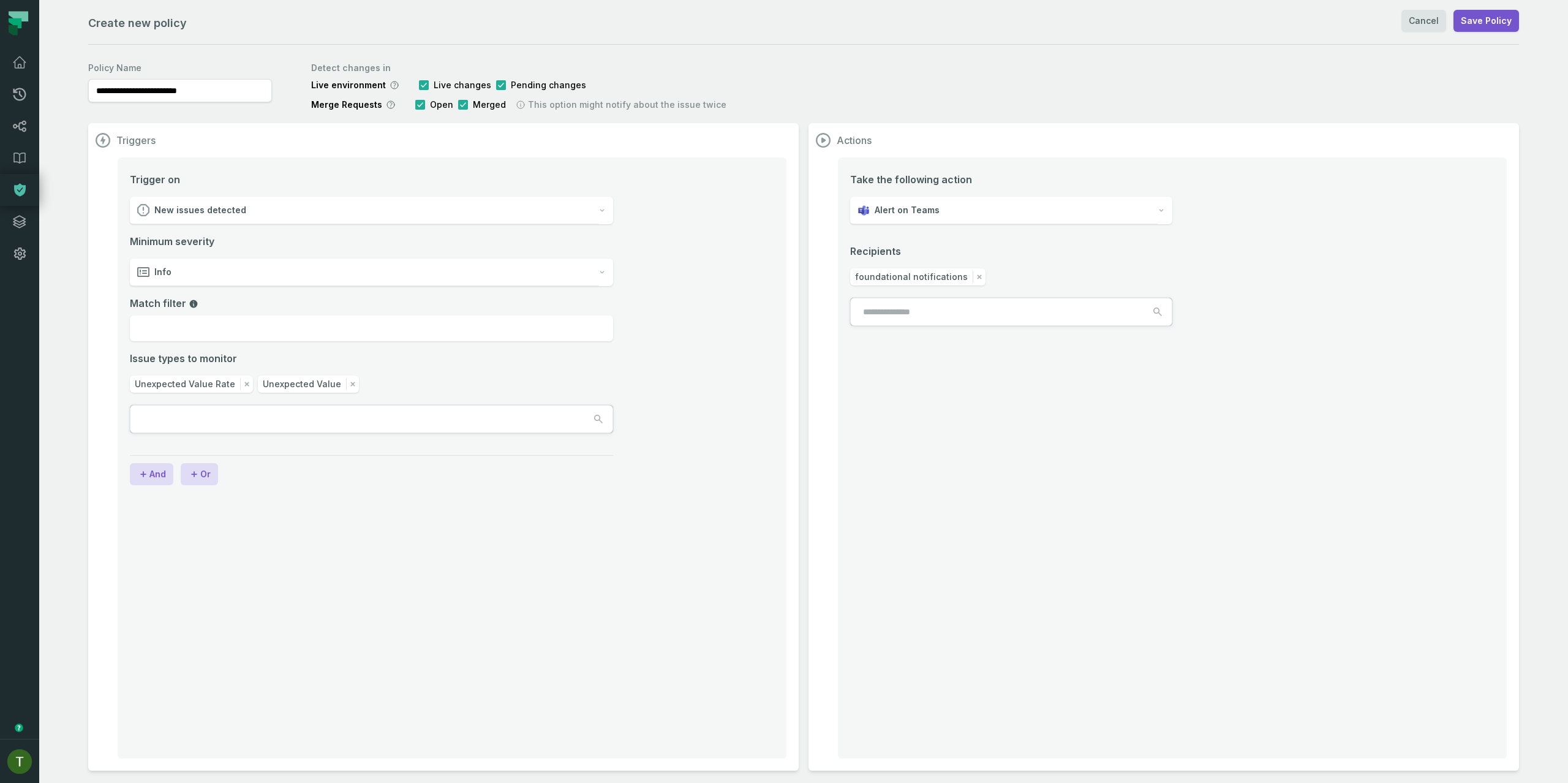
click at [234, 400] on div "Minimum severity Info Match filter Issue types to monitor Unexpected Value Rate…" at bounding box center [372, 333] width 483 height 199
click at [232, 418] on input "text" at bounding box center [185, 419] width 110 height 27
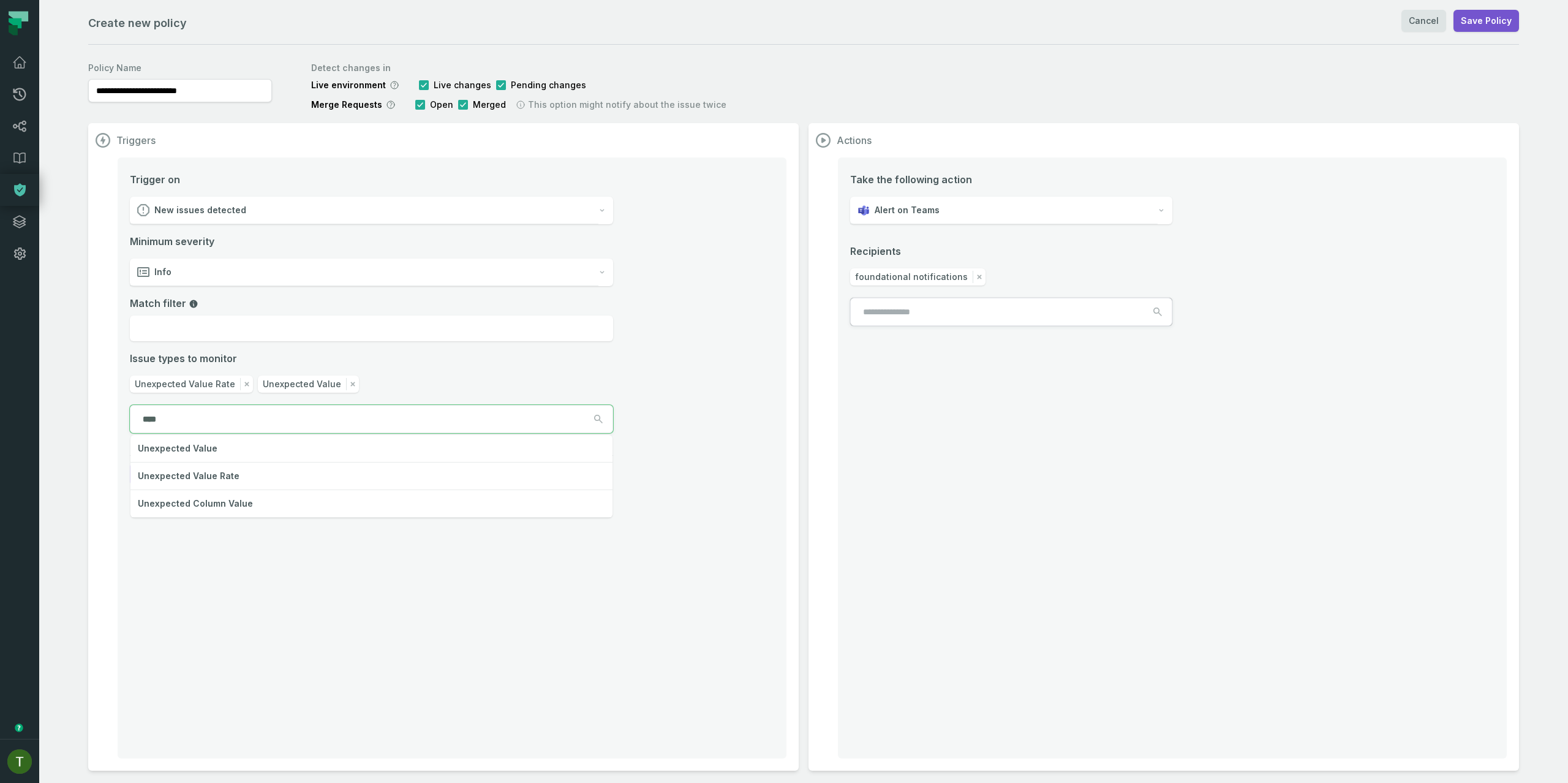
type input "*****"
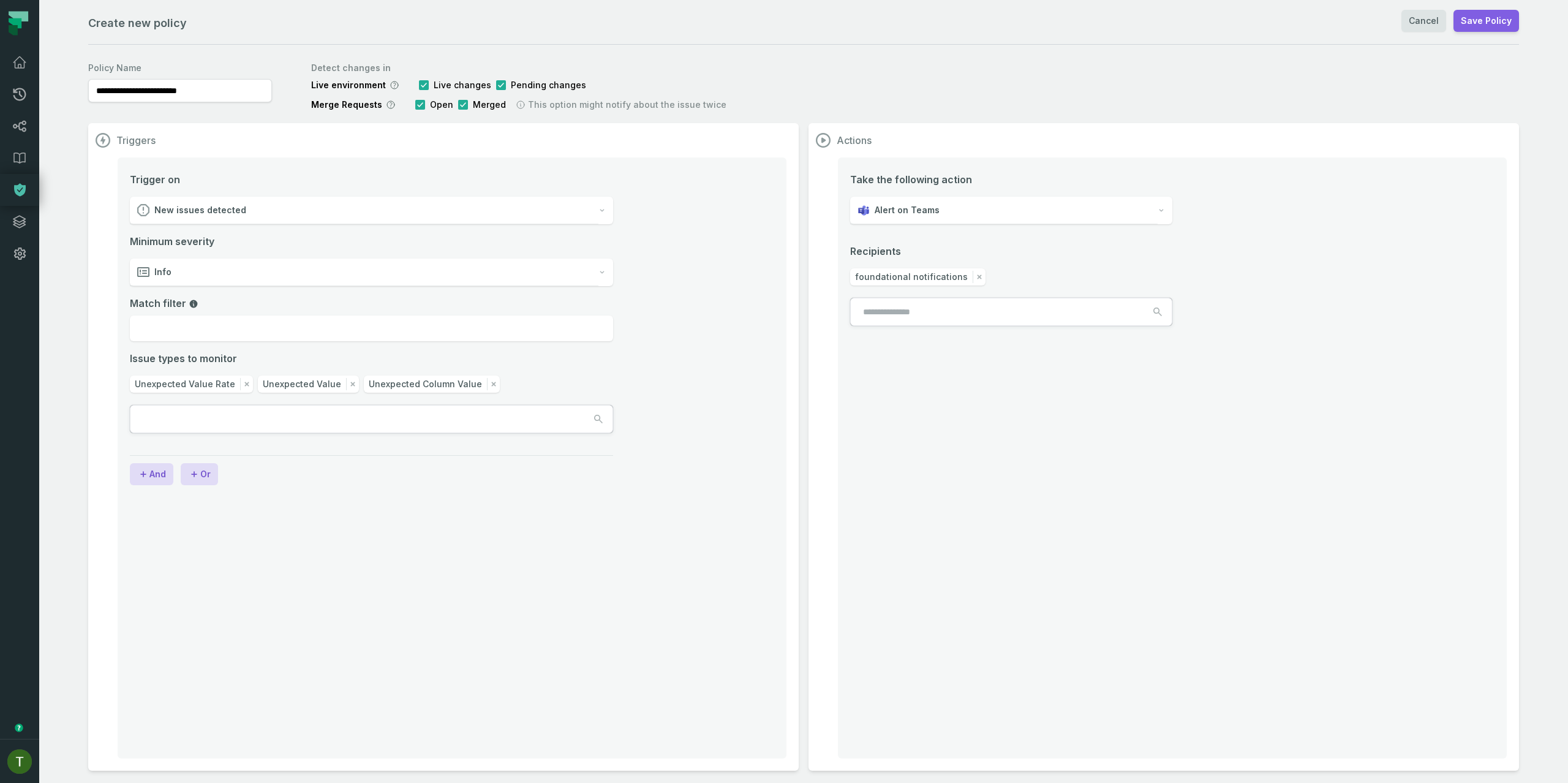
click at [1488, 24] on button "Save Policy" at bounding box center [1486, 21] width 66 height 22
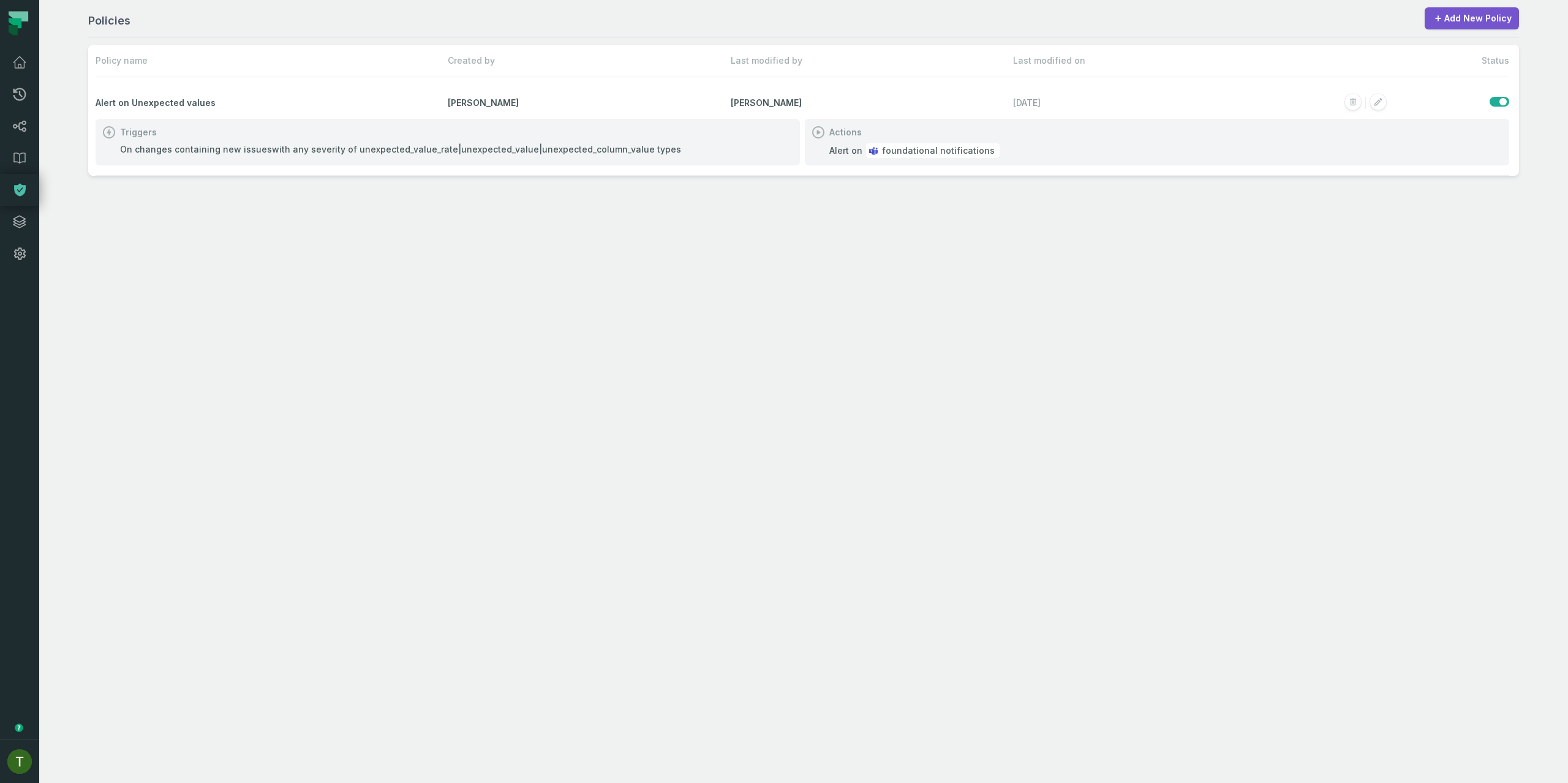
click at [532, 151] on div "On changes containing new issues with any severity of unexpected_value_rate|une…" at bounding box center [400, 149] width 561 height 12
click at [396, 178] on div "Policies Add New Policy Policy name Created by Last modified by Last modified o…" at bounding box center [804, 391] width 1529 height 783
click at [1378, 101] on rect "button" at bounding box center [1378, 102] width 16 height 16
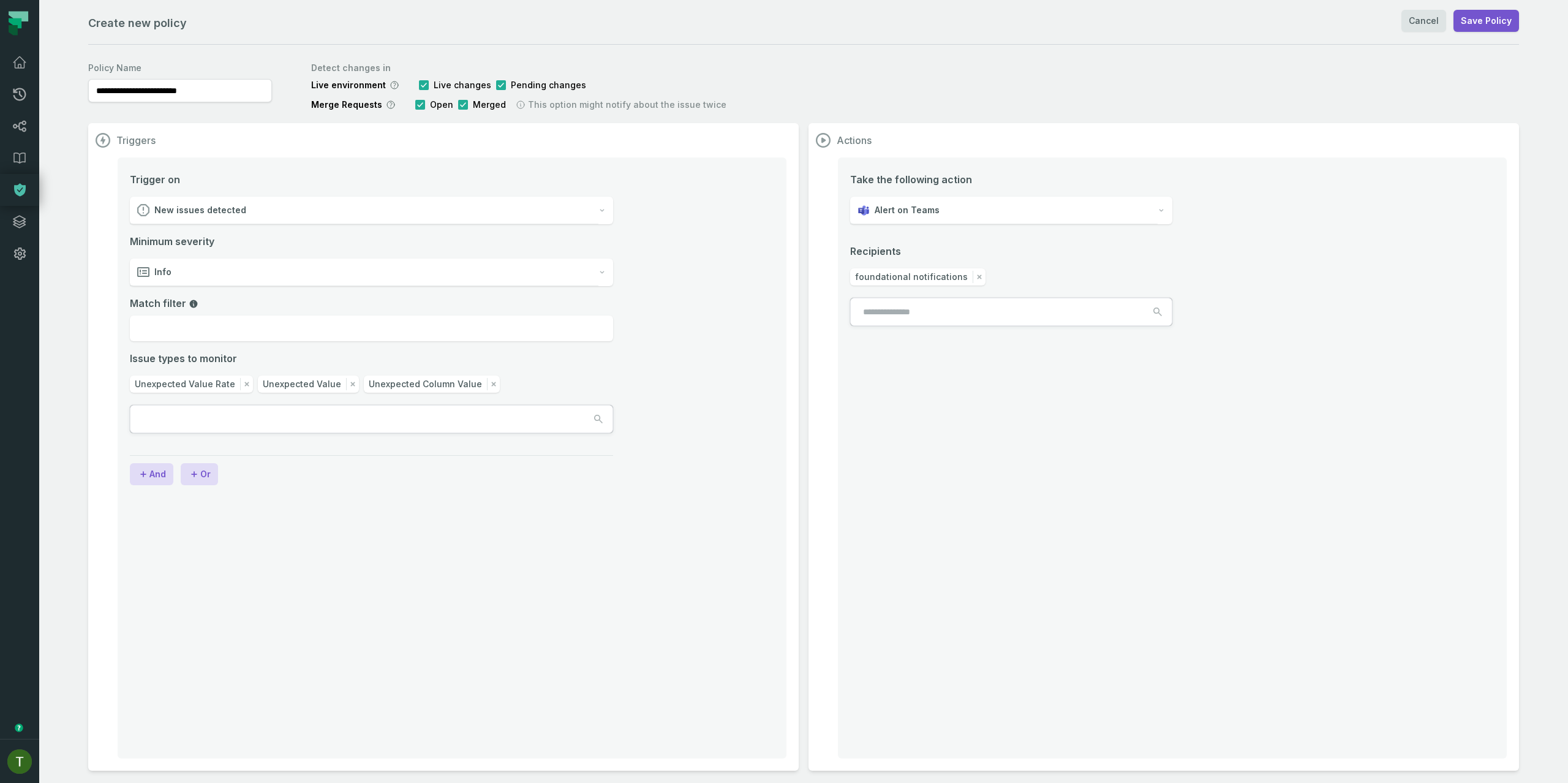
click at [423, 382] on span "Unexpected Column Value" at bounding box center [425, 384] width 113 height 12
click at [395, 445] on div "Trigger on New issues detected Minimum severity Info Match filter Issue types t…" at bounding box center [372, 317] width 483 height 291
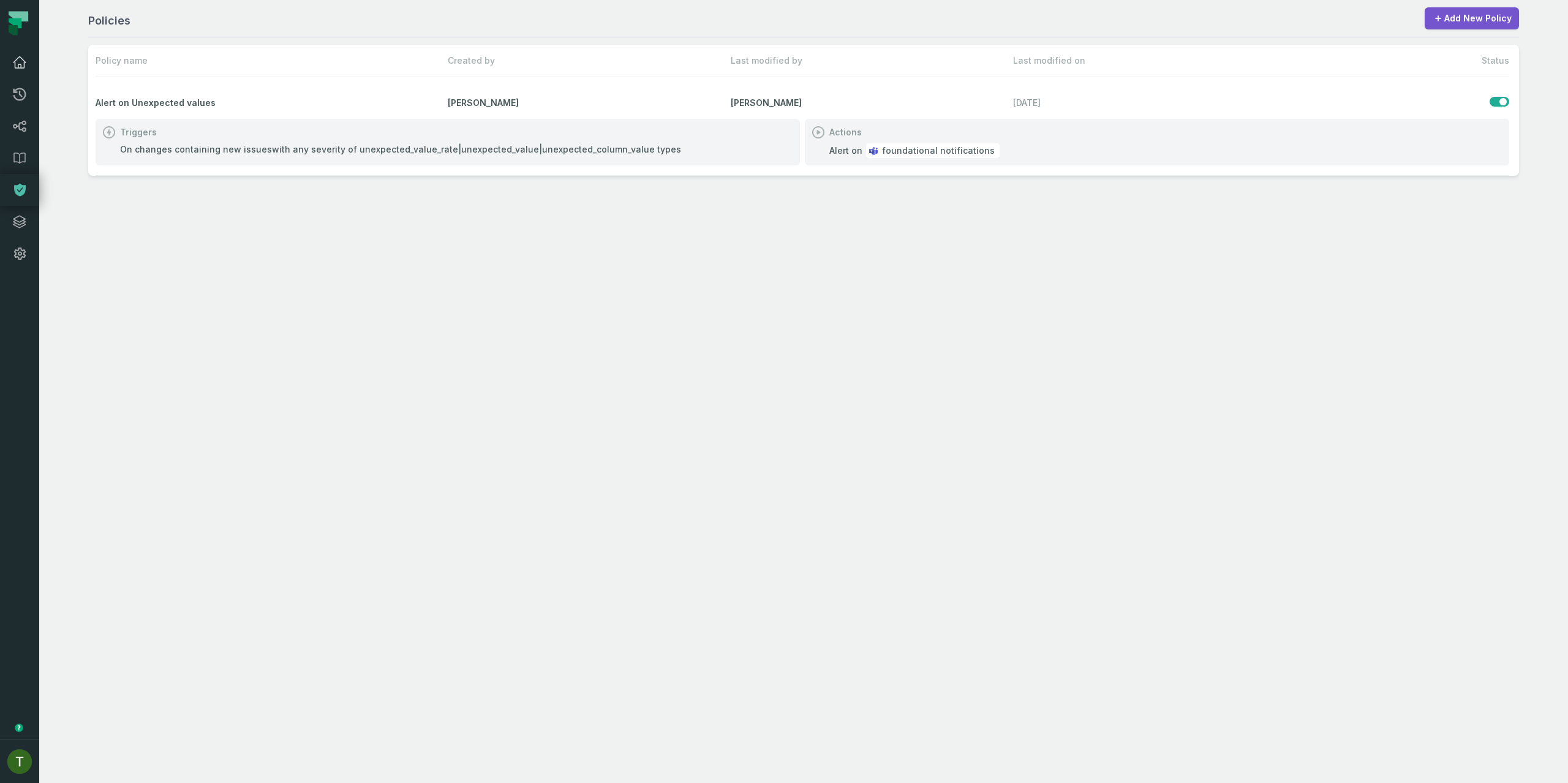
click at [19, 61] on icon at bounding box center [19, 62] width 15 height 15
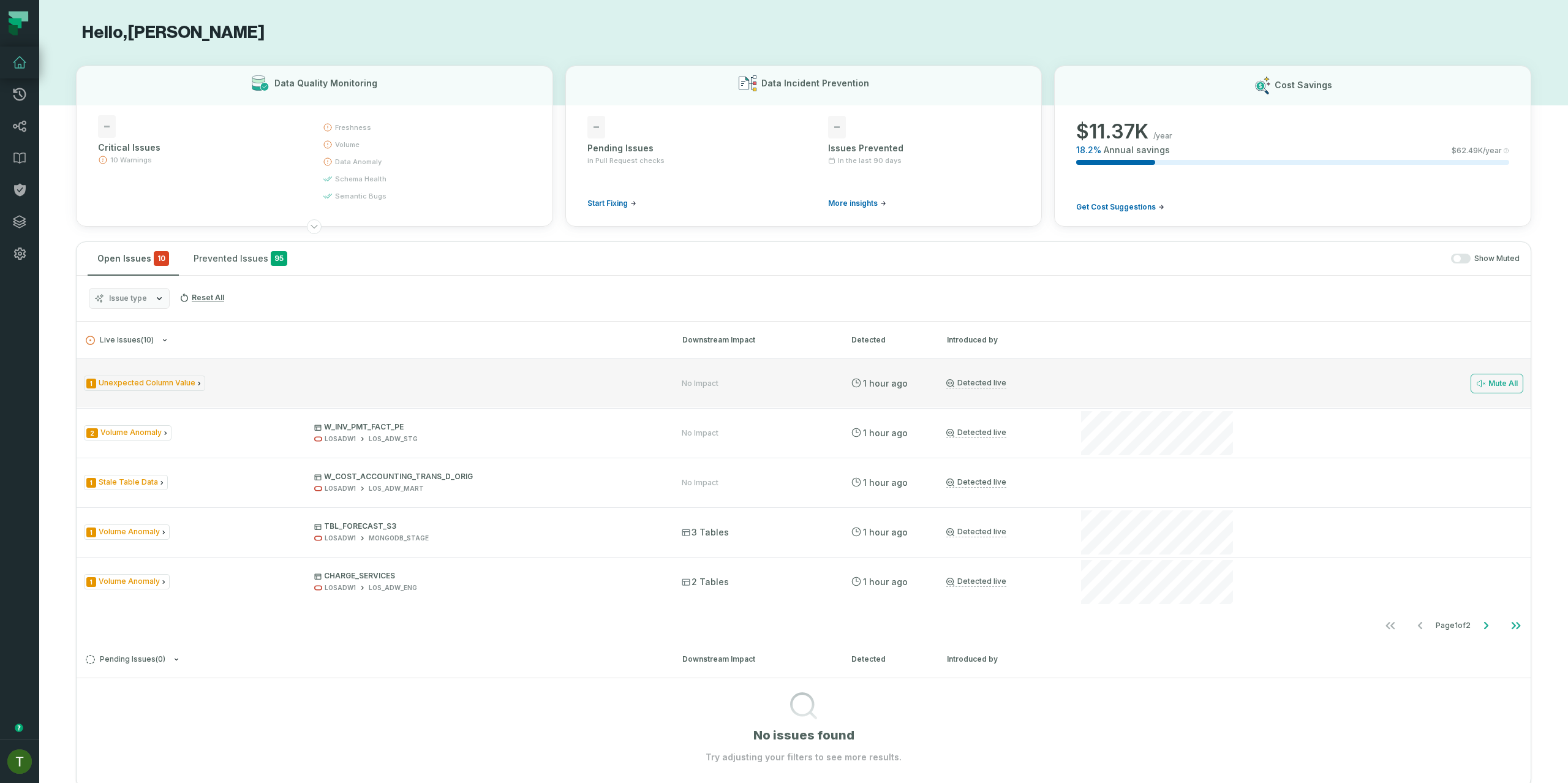
click at [284, 383] on div "1 Unexpected Column Value" at bounding box center [371, 383] width 576 height 15
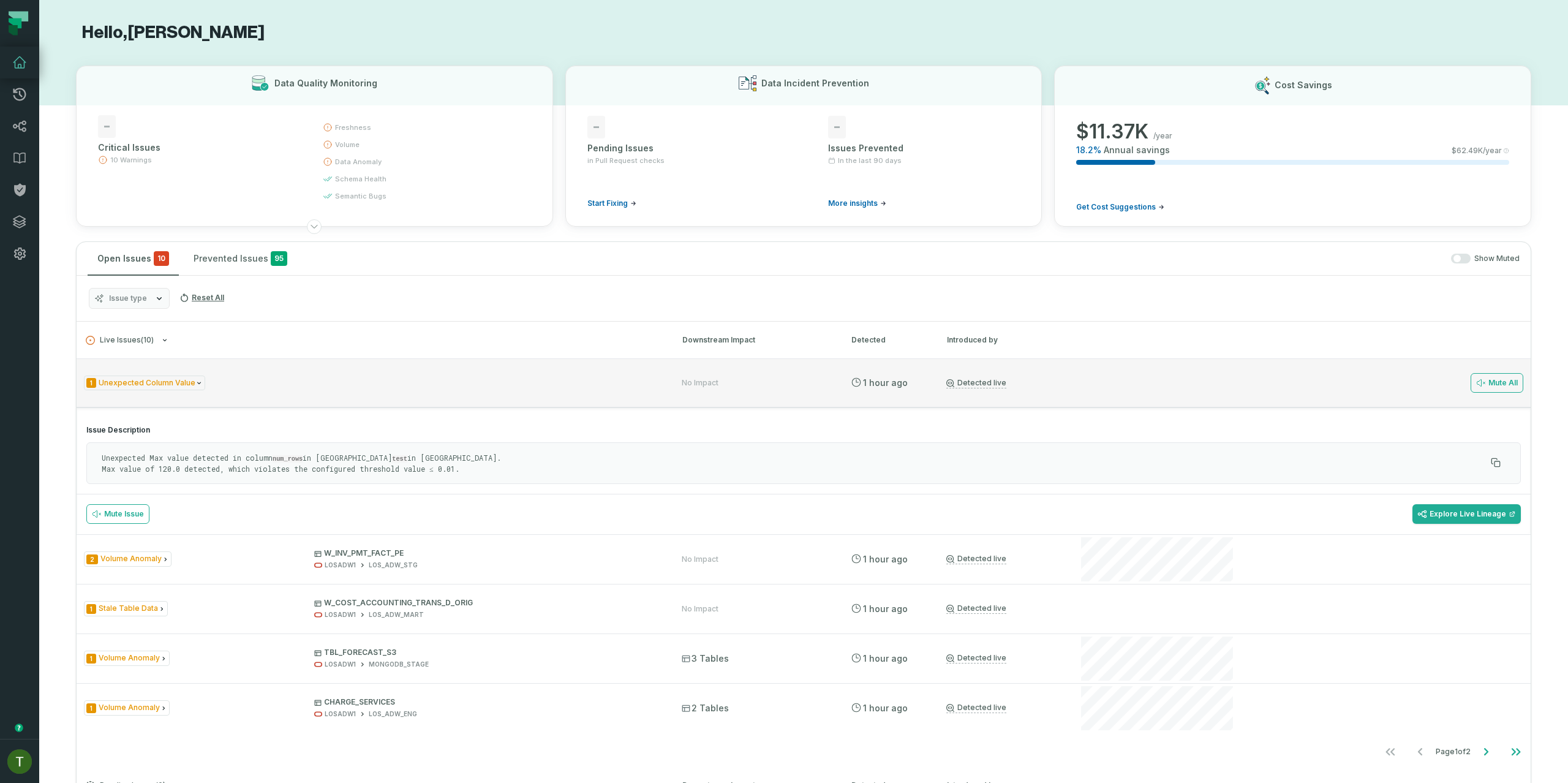
click at [295, 400] on div "1 Unexpected Column Value No Impact 9/1/2025, 2:59:04 PM Detected live Mute All" at bounding box center [804, 383] width 1454 height 49
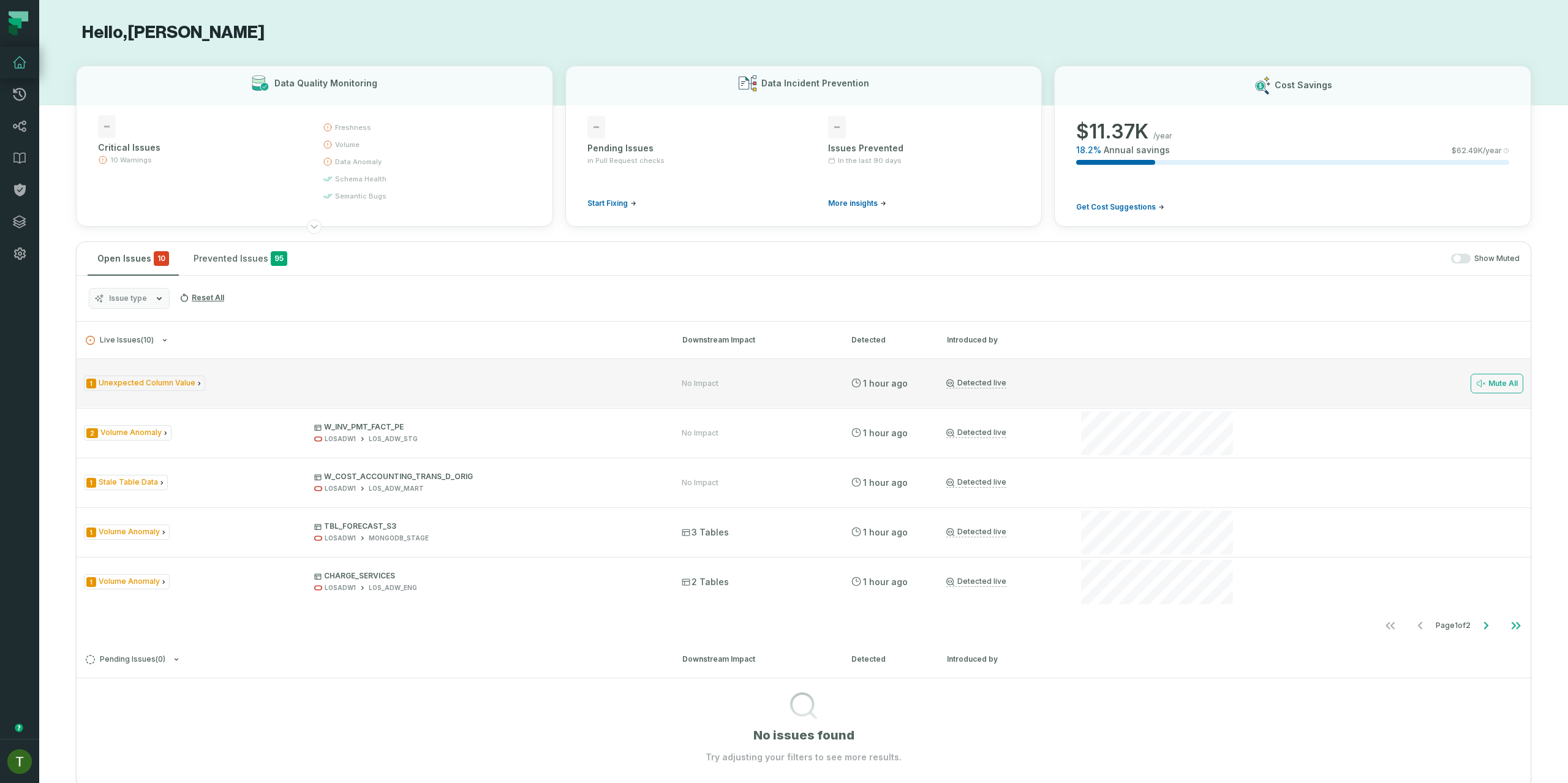
click at [281, 383] on div "1 Unexpected Column Value" at bounding box center [371, 383] width 576 height 15
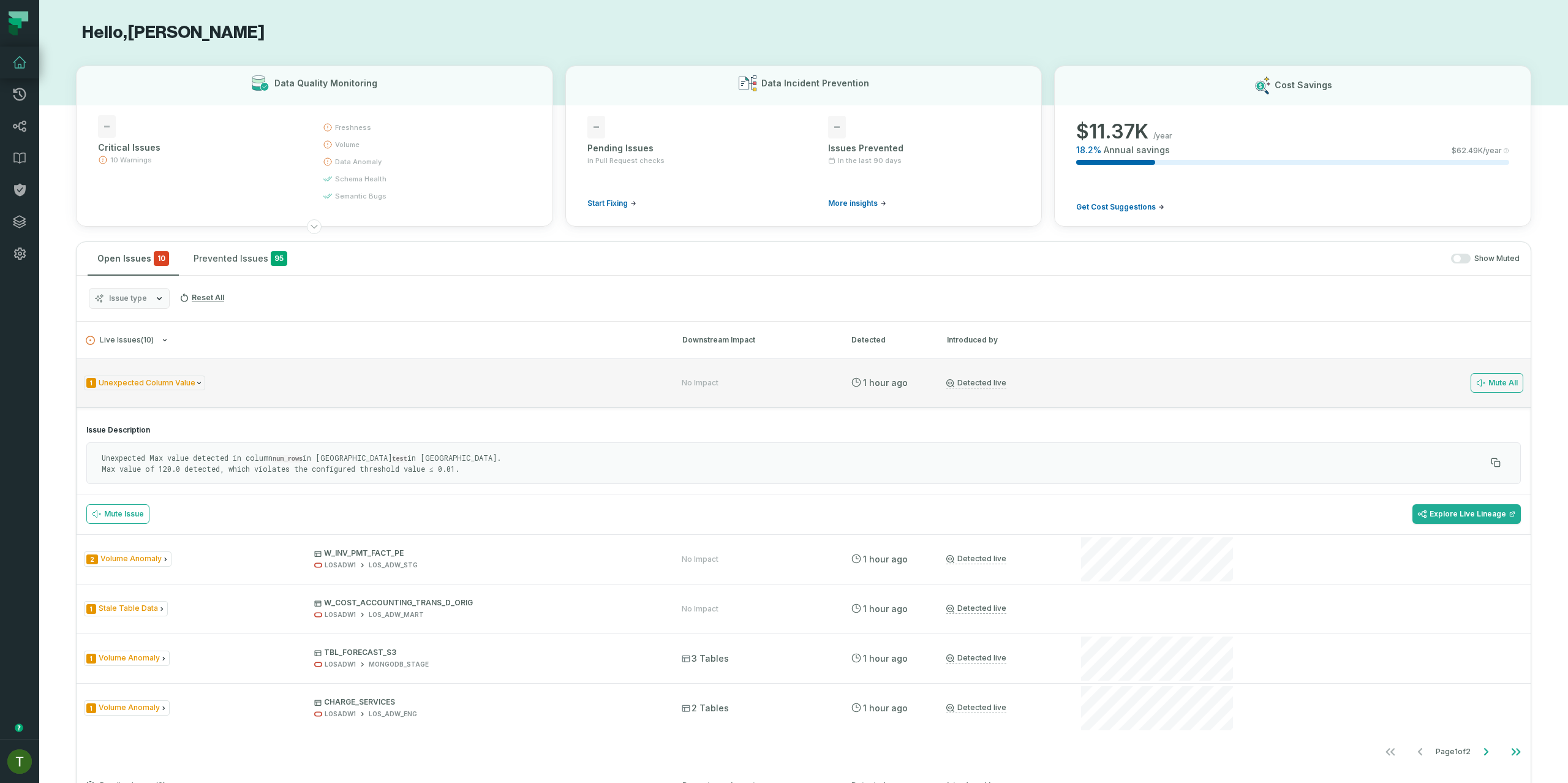
click at [277, 383] on div "1 Unexpected Column Value" at bounding box center [371, 383] width 576 height 15
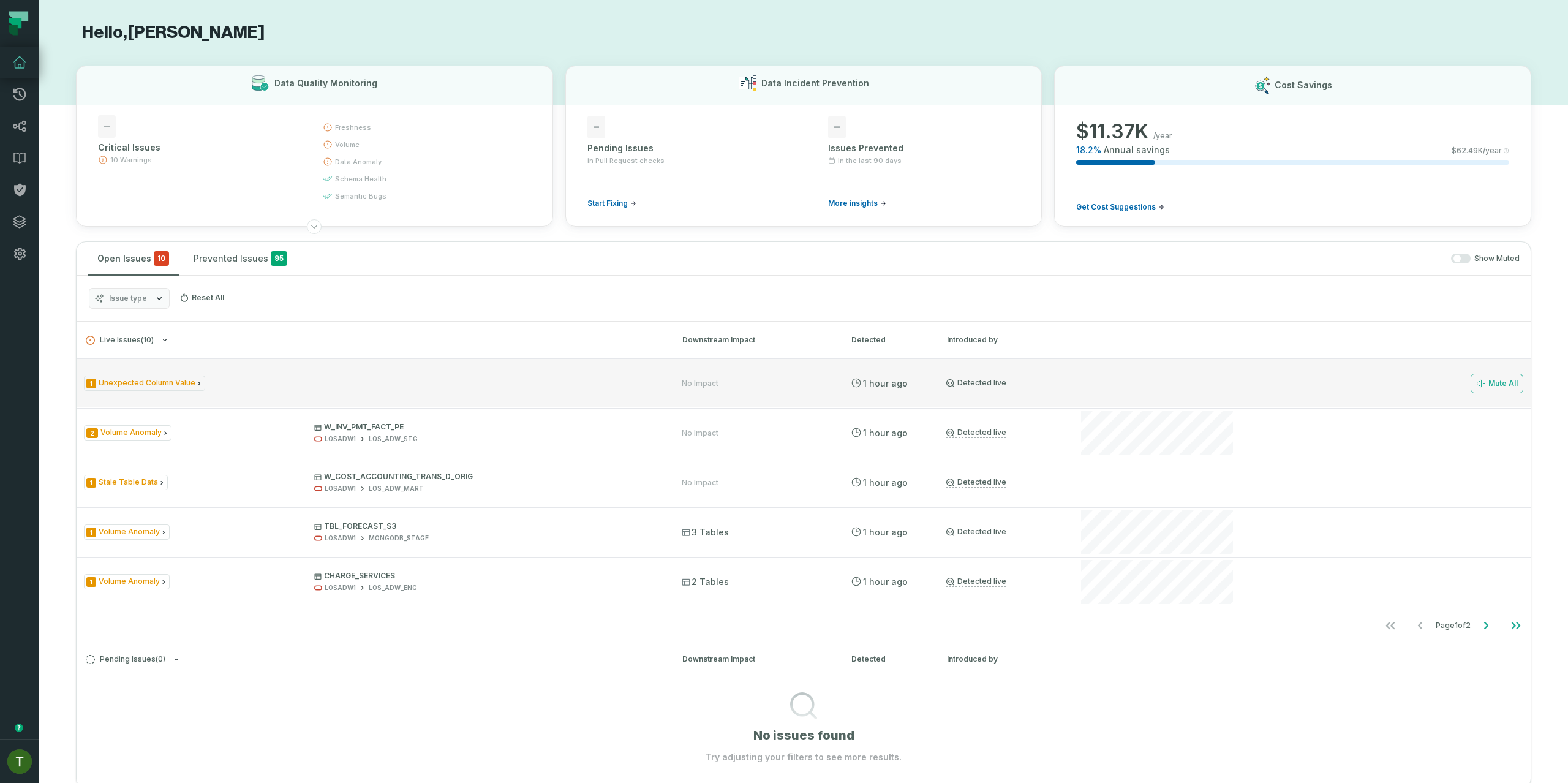
click at [277, 383] on div "1 Unexpected Column Value" at bounding box center [371, 383] width 576 height 15
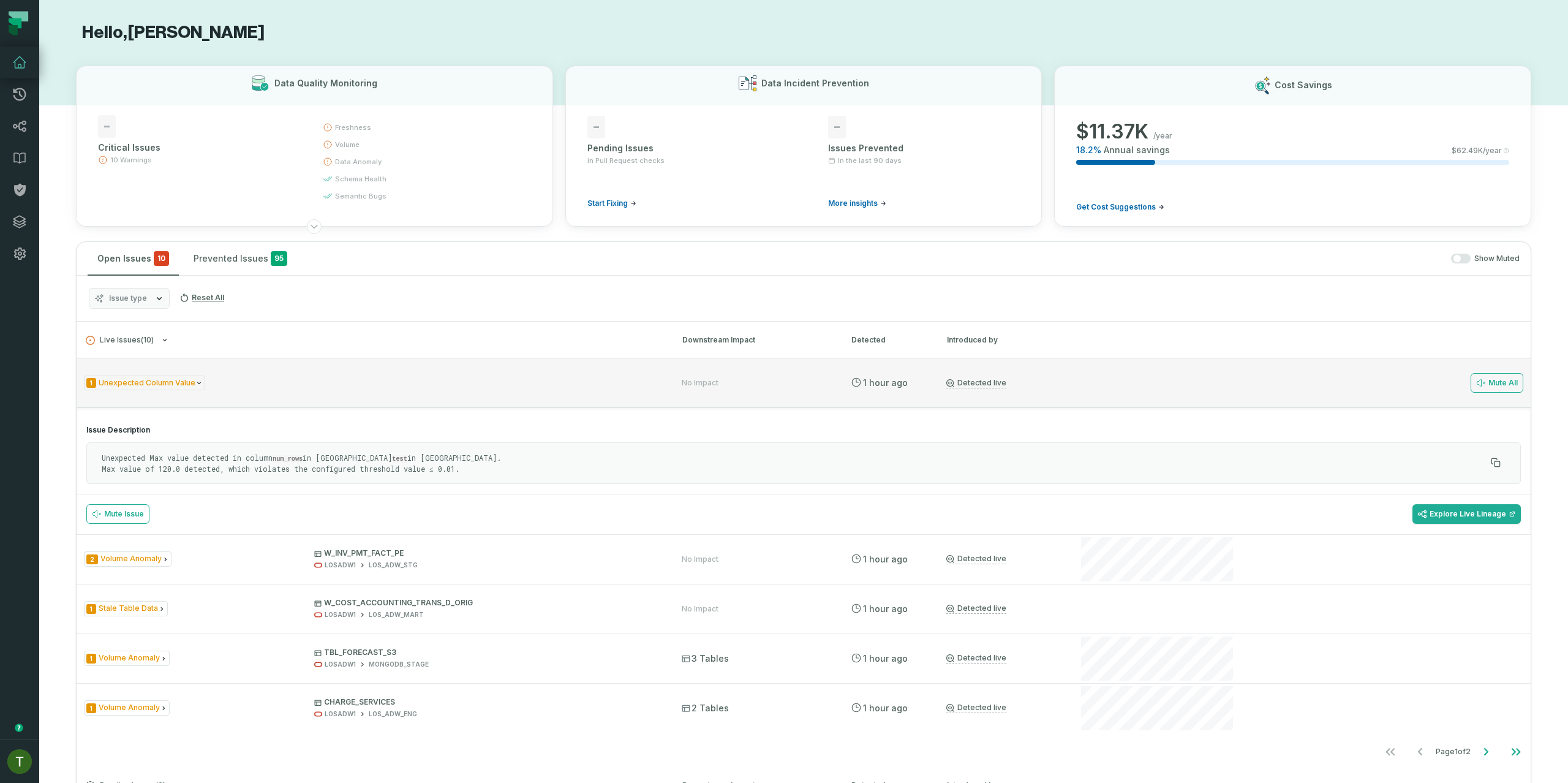
click at [277, 383] on div "1 Unexpected Column Value" at bounding box center [371, 383] width 576 height 15
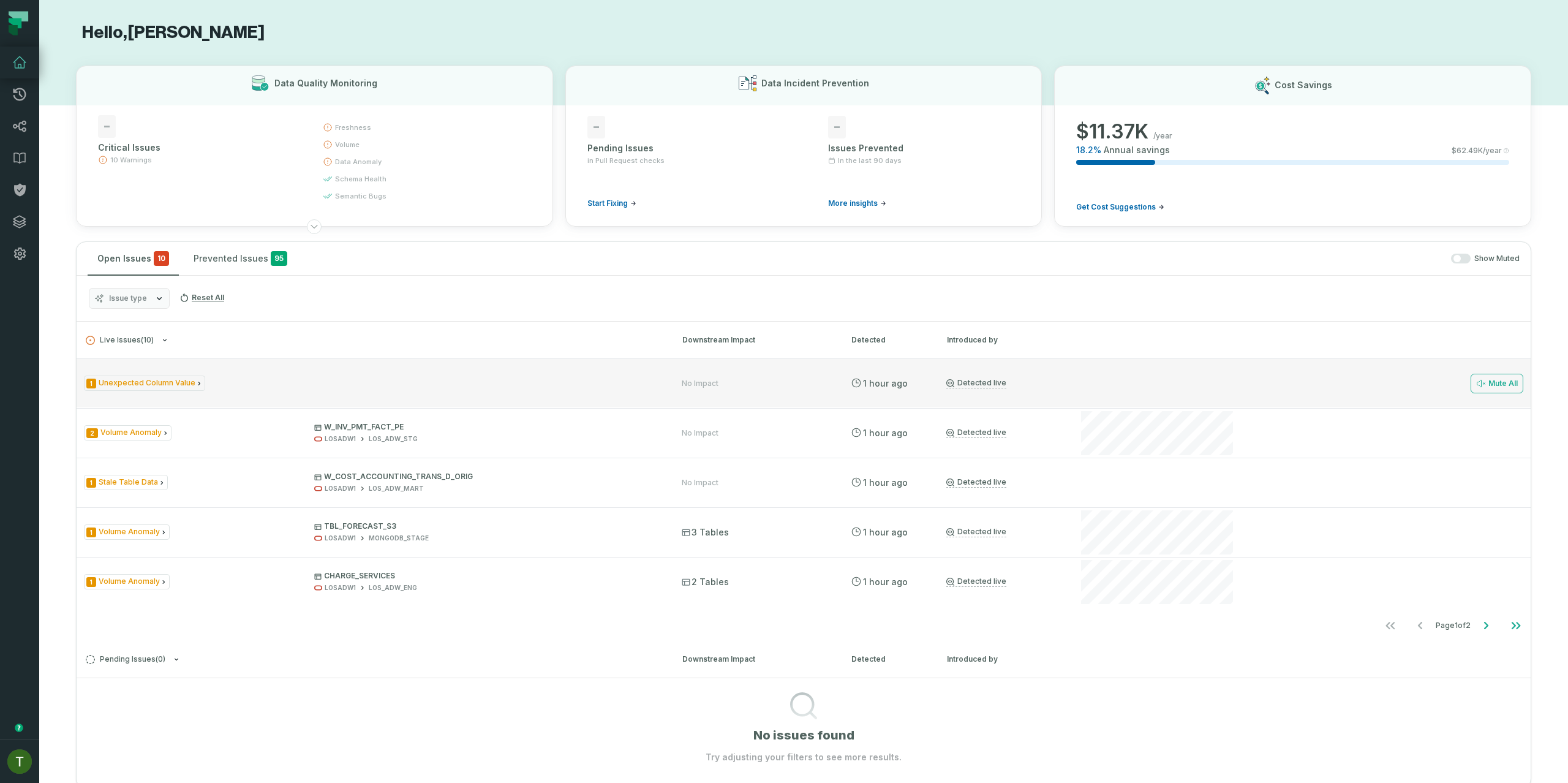
click at [285, 365] on div "1 Unexpected Column Value No Impact 9/1/2025, 2:59:04 PM Detected live Mute All" at bounding box center [804, 383] width 1454 height 49
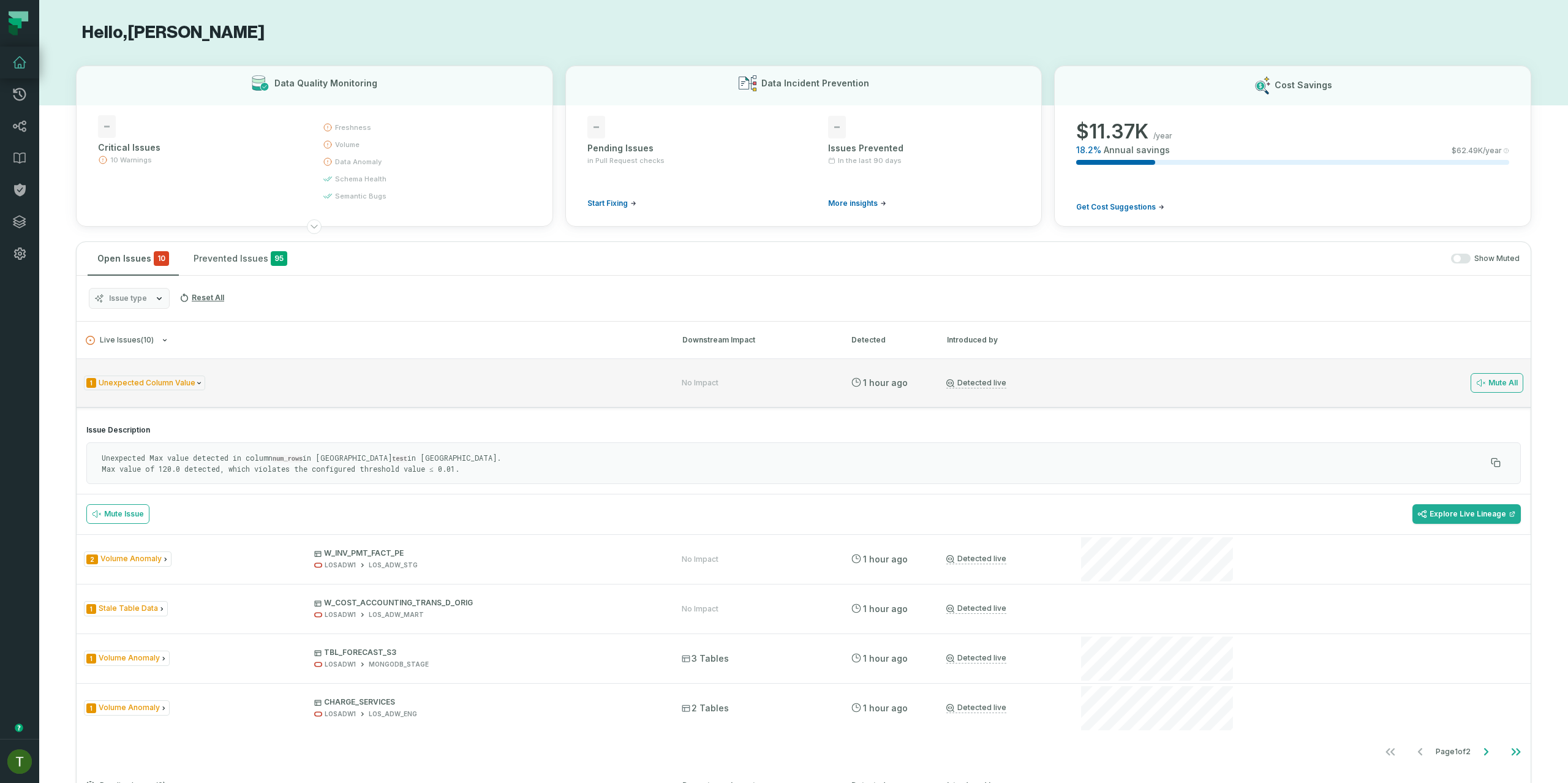
click at [225, 381] on div "1 Unexpected Column Value" at bounding box center [371, 383] width 576 height 15
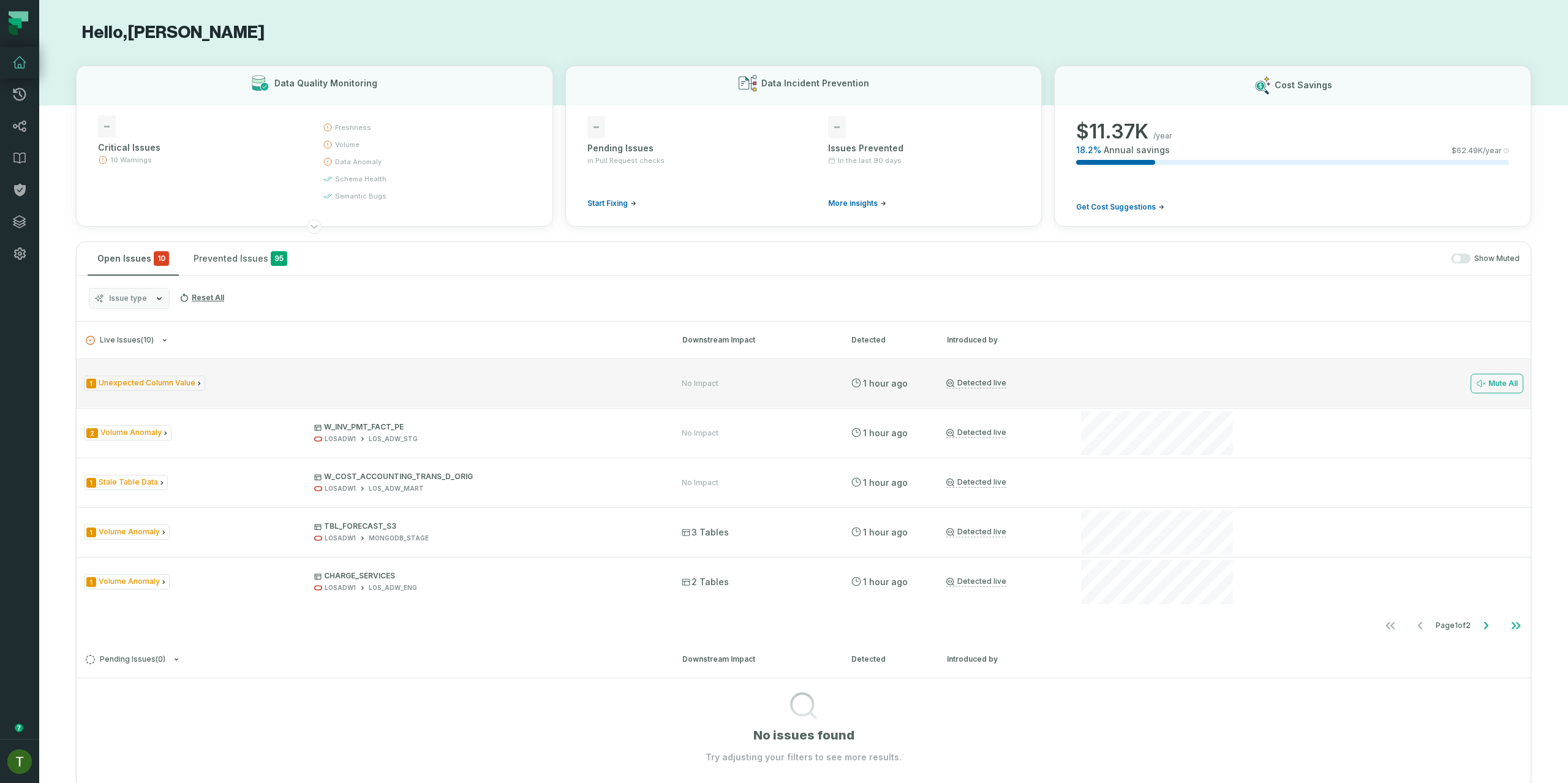
click at [225, 381] on div "1 Unexpected Column Value" at bounding box center [371, 383] width 576 height 15
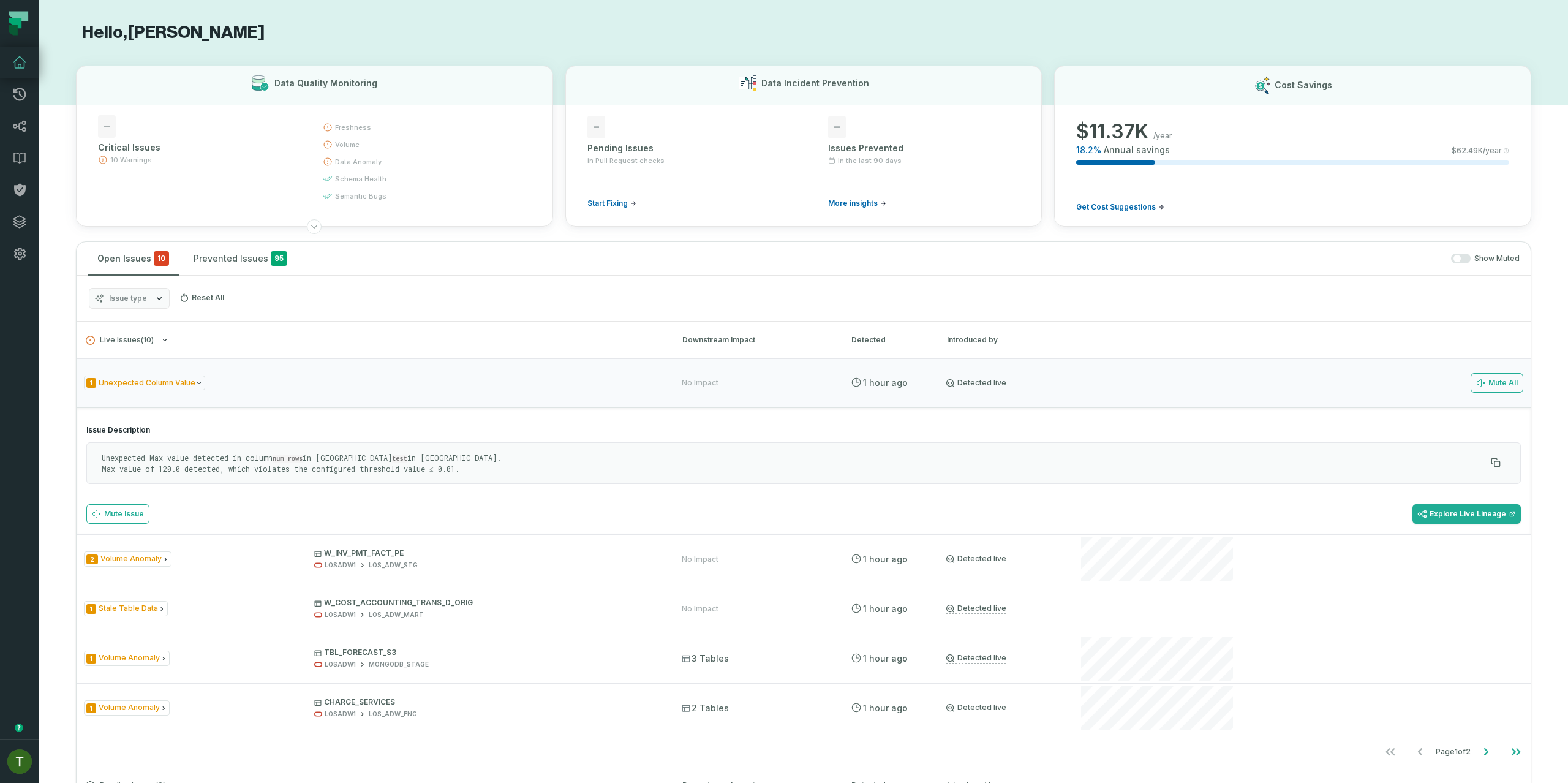
click at [195, 472] on p "Unexpected Max value detected in column num_rows in Query test in Athena. Max v…" at bounding box center [794, 463] width 1384 height 21
click at [201, 463] on p "Unexpected Max value detected in column num_rows in Query test in Athena. Max v…" at bounding box center [794, 463] width 1384 height 21
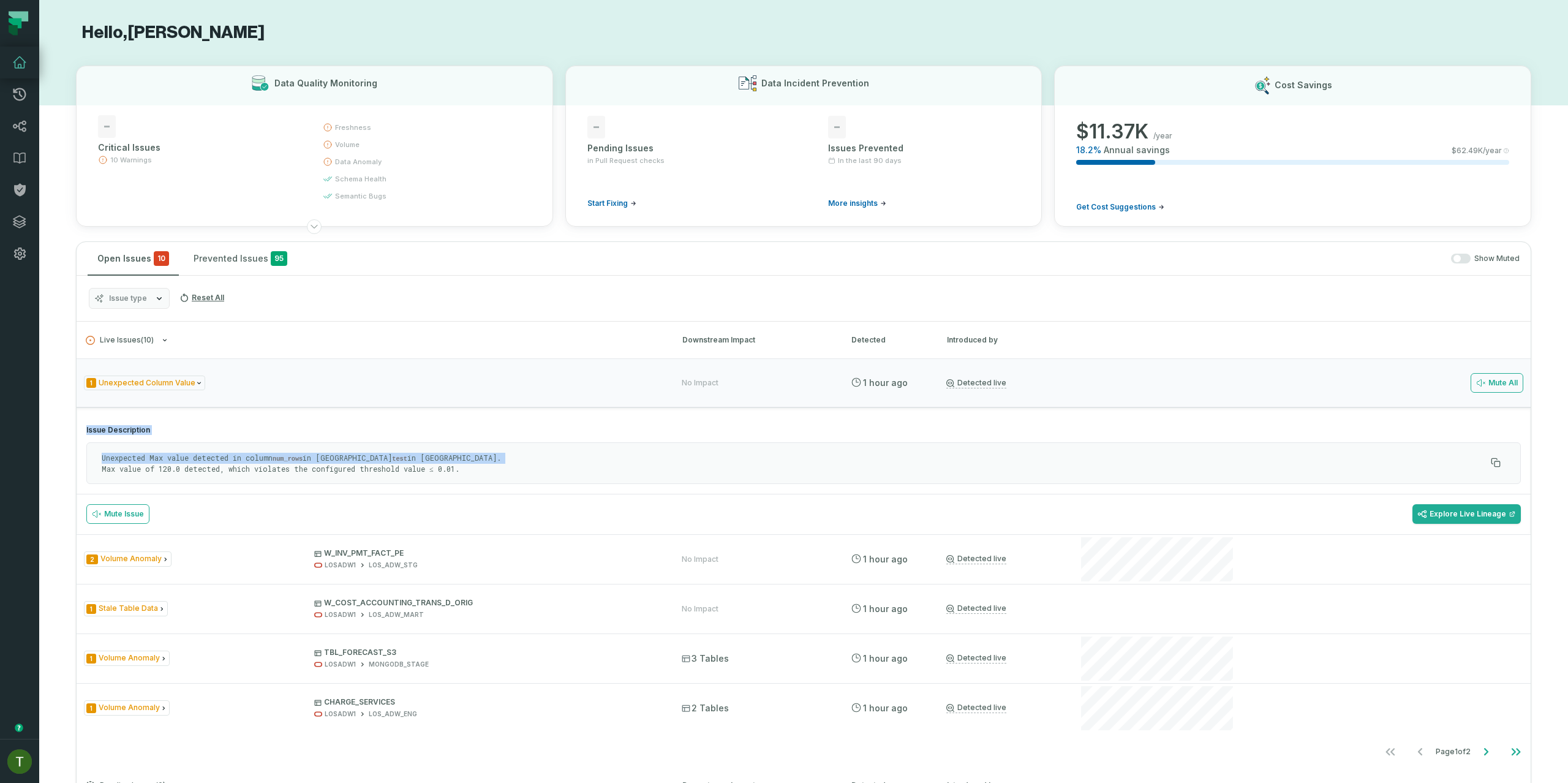
click at [201, 463] on p "Unexpected Max value detected in column num_rows in Query test in Athena. Max v…" at bounding box center [794, 463] width 1384 height 21
click at [207, 458] on p "Unexpected Max value detected in column num_rows in Query test in Athena. Max v…" at bounding box center [794, 463] width 1384 height 21
click at [272, 461] on p "Unexpected Max value detected in column num_rows in Query test in Athena. Max v…" at bounding box center [794, 463] width 1384 height 21
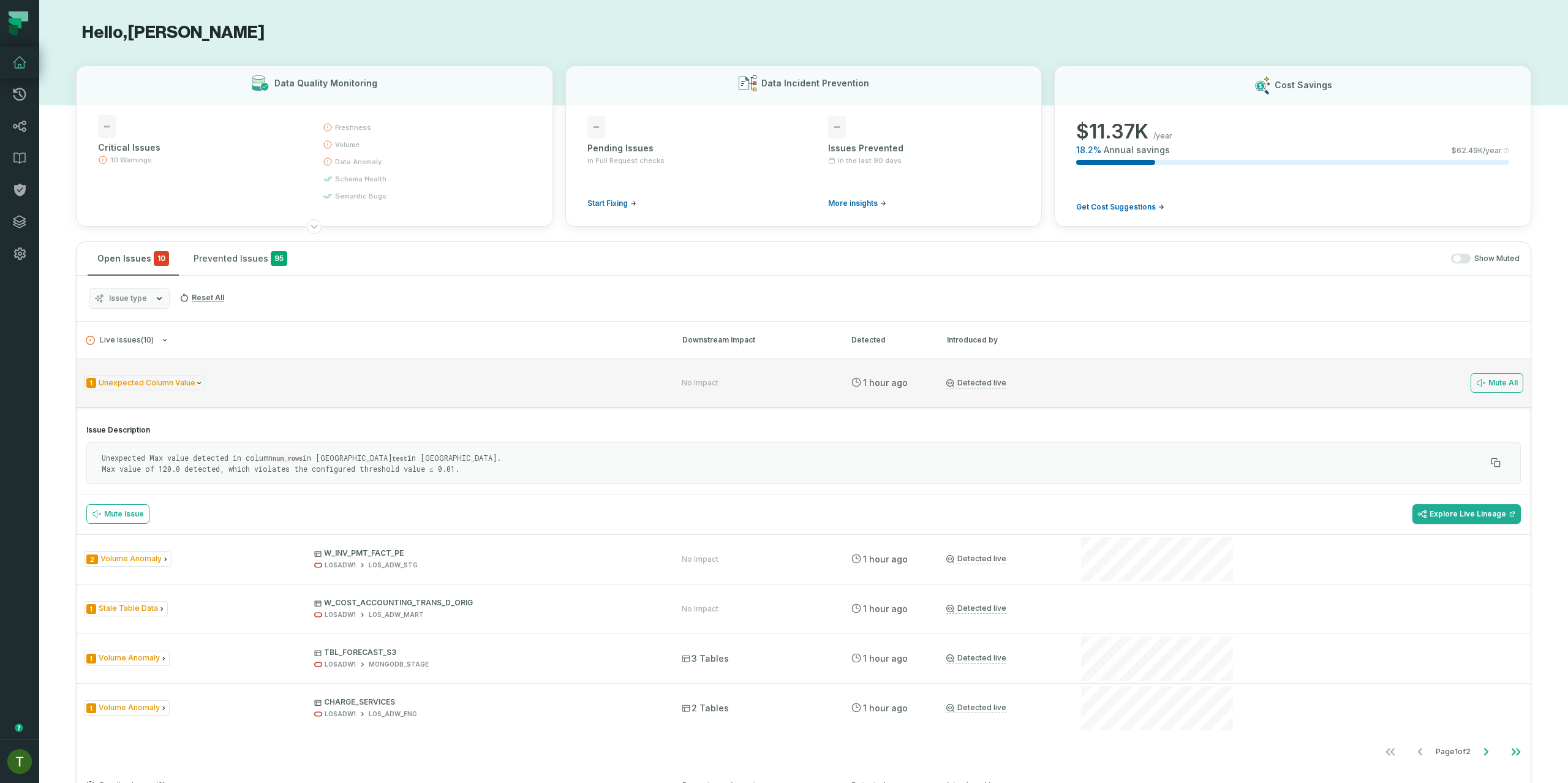
click at [399, 380] on div "1 Unexpected Column Value" at bounding box center [371, 383] width 576 height 15
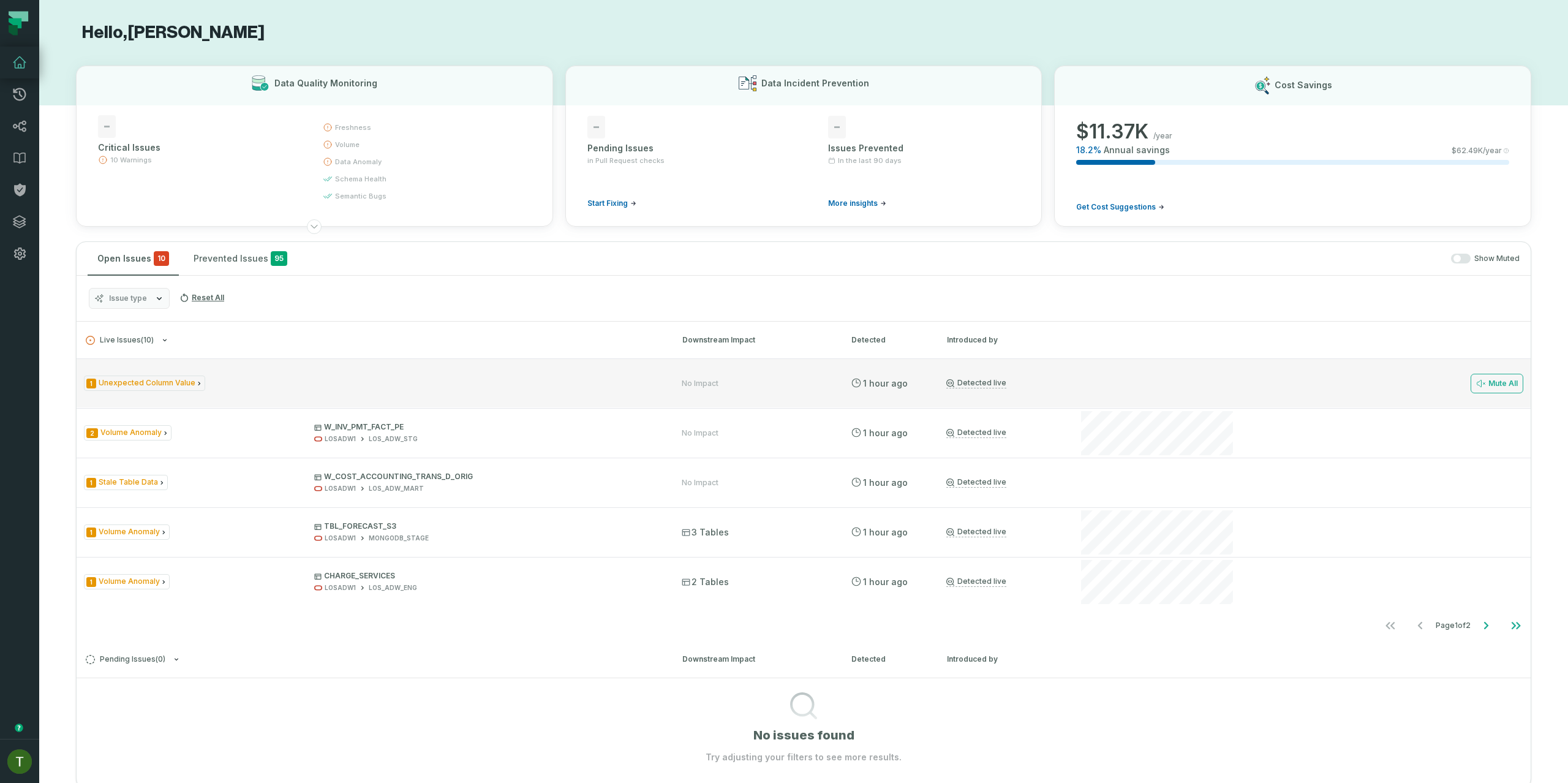
click at [399, 380] on div "1 Unexpected Column Value" at bounding box center [371, 383] width 576 height 15
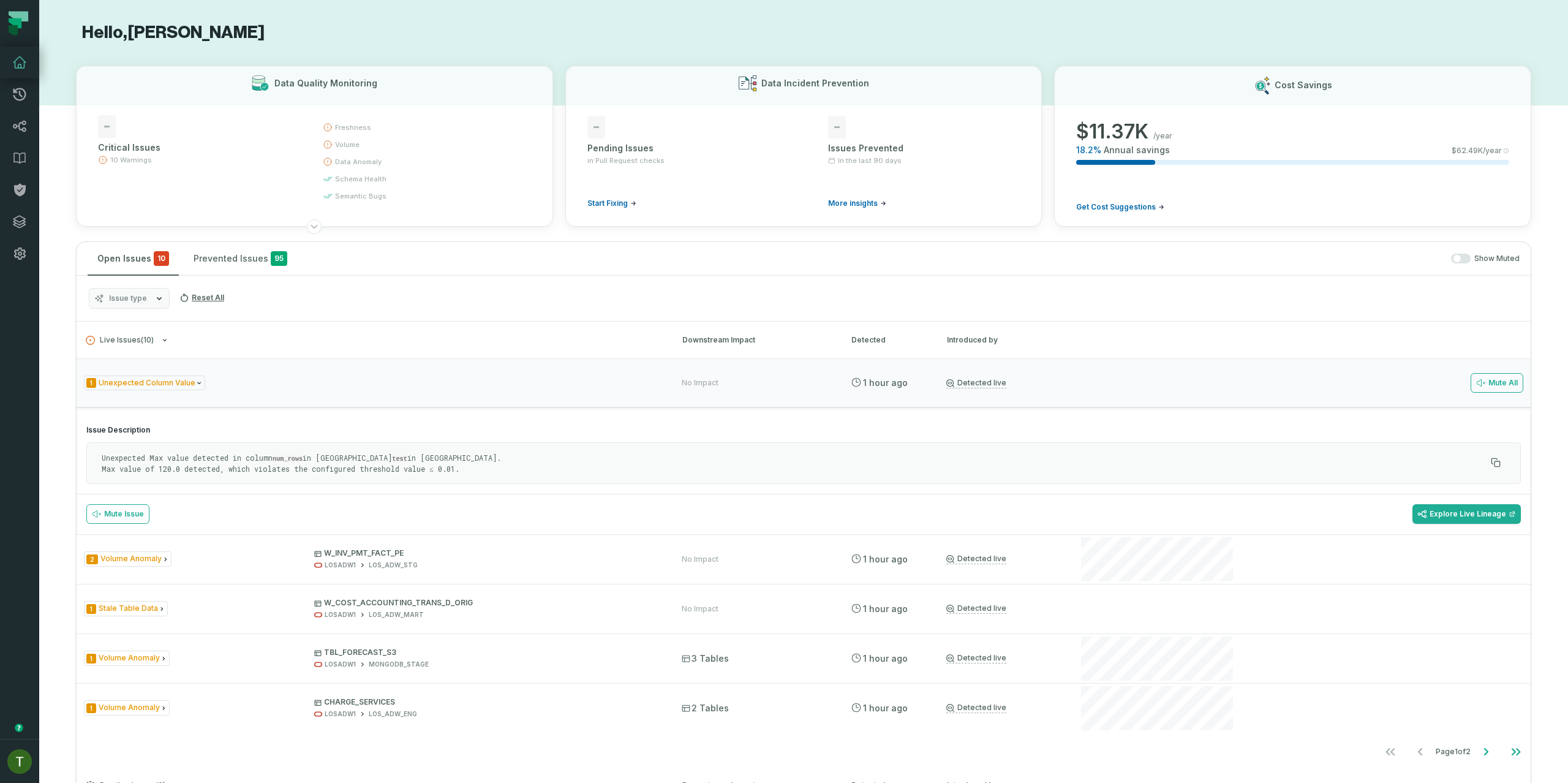
click at [285, 457] on code "num_rows" at bounding box center [287, 458] width 30 height 7
click at [322, 375] on div "1 Unexpected Column Value" at bounding box center [371, 383] width 576 height 15
click at [322, 375] on div "1 Unexpected Column Value No Impact 9/1/2025, 2:59:04 PM Detected live Mute All" at bounding box center [804, 383] width 1454 height 49
click at [322, 375] on div "1 Unexpected Column Value" at bounding box center [371, 383] width 576 height 15
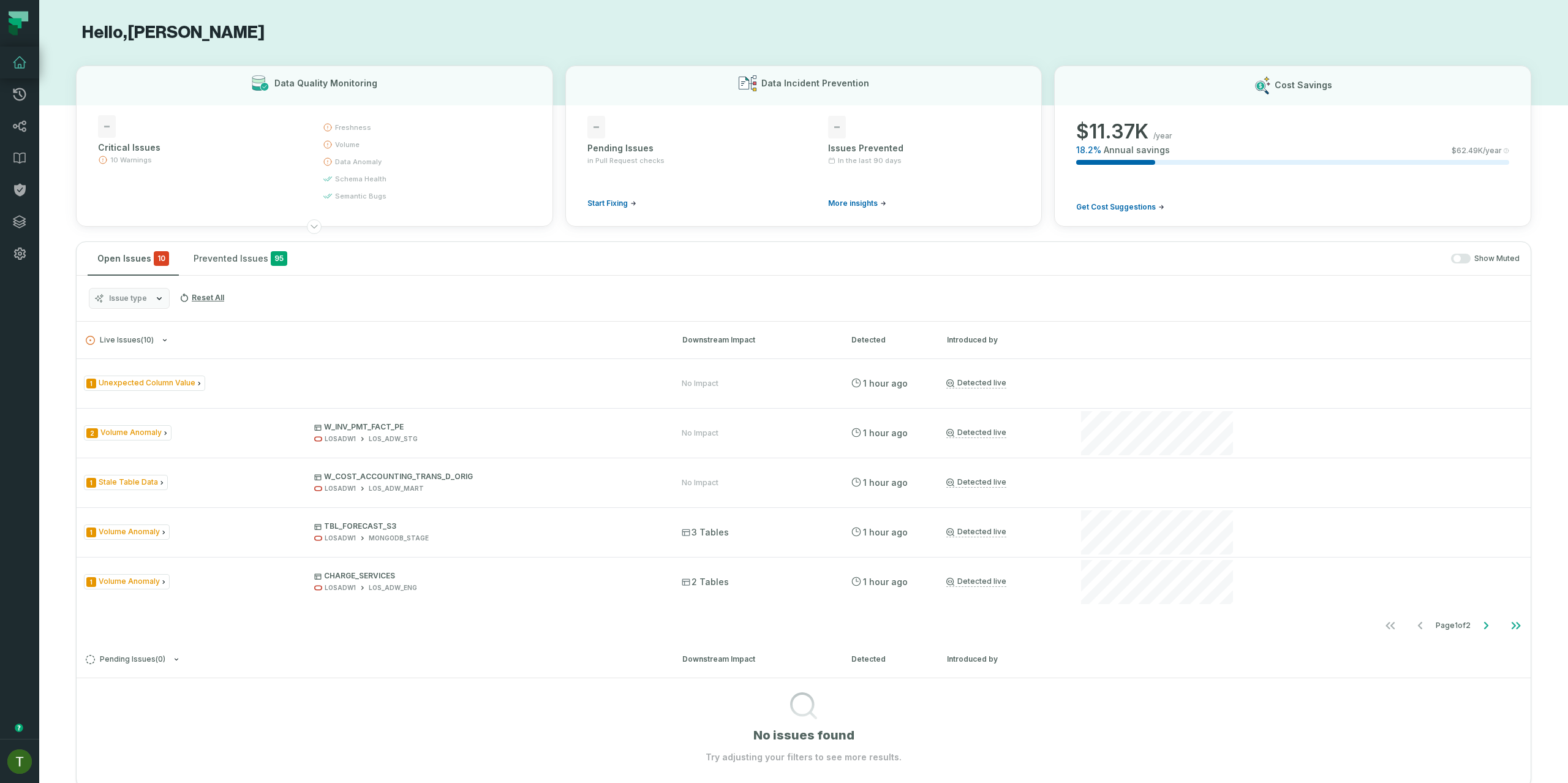
click at [187, 348] on h3 "Live Issues ( 10 ) Downstream Impact Detected Introduced by" at bounding box center [804, 340] width 1454 height 36
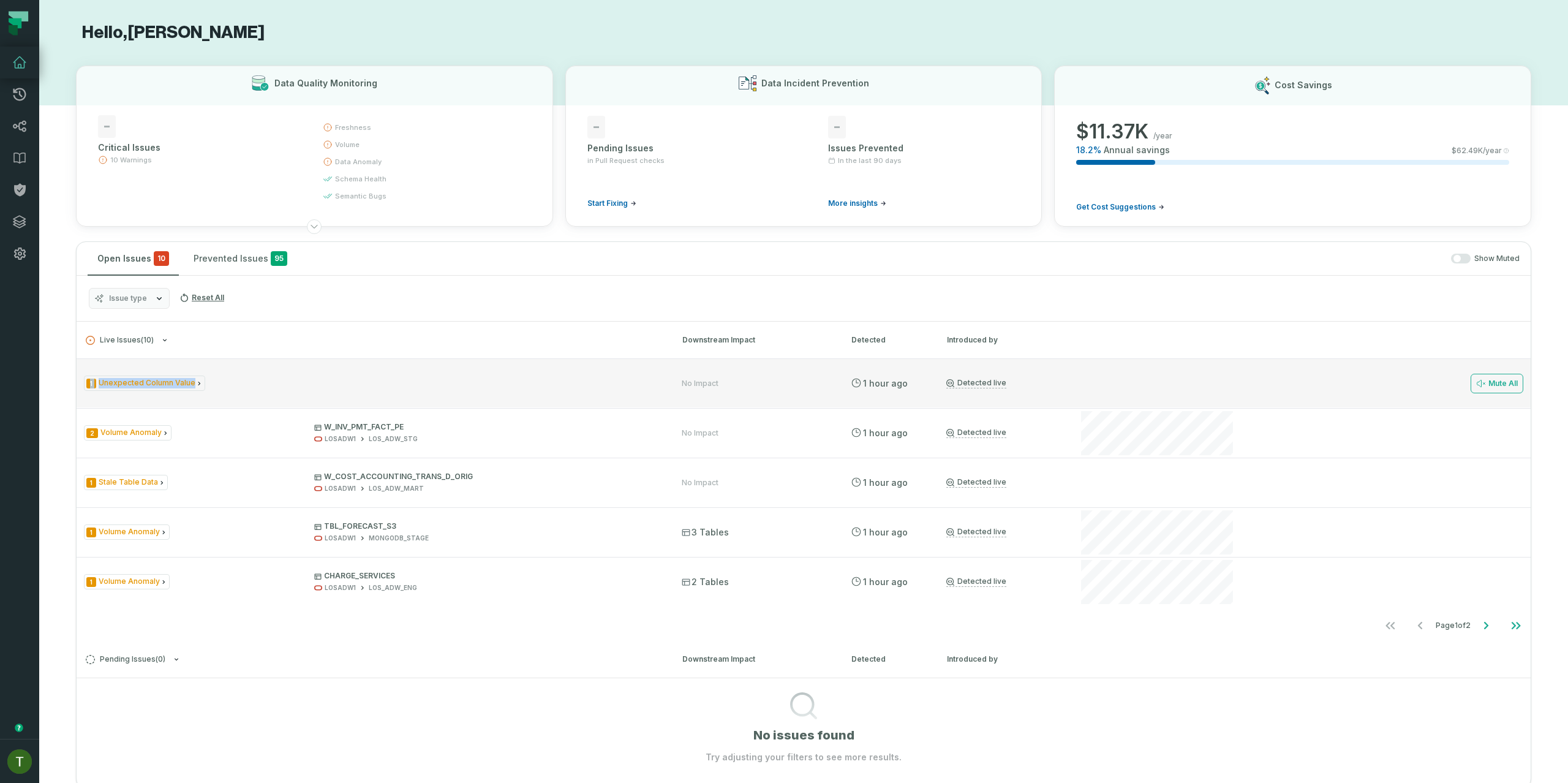
click at [229, 376] on div "1 Unexpected Column Value No Impact 9/1/2025, 2:59:04 PM Detected live Mute All" at bounding box center [804, 383] width 1454 height 49
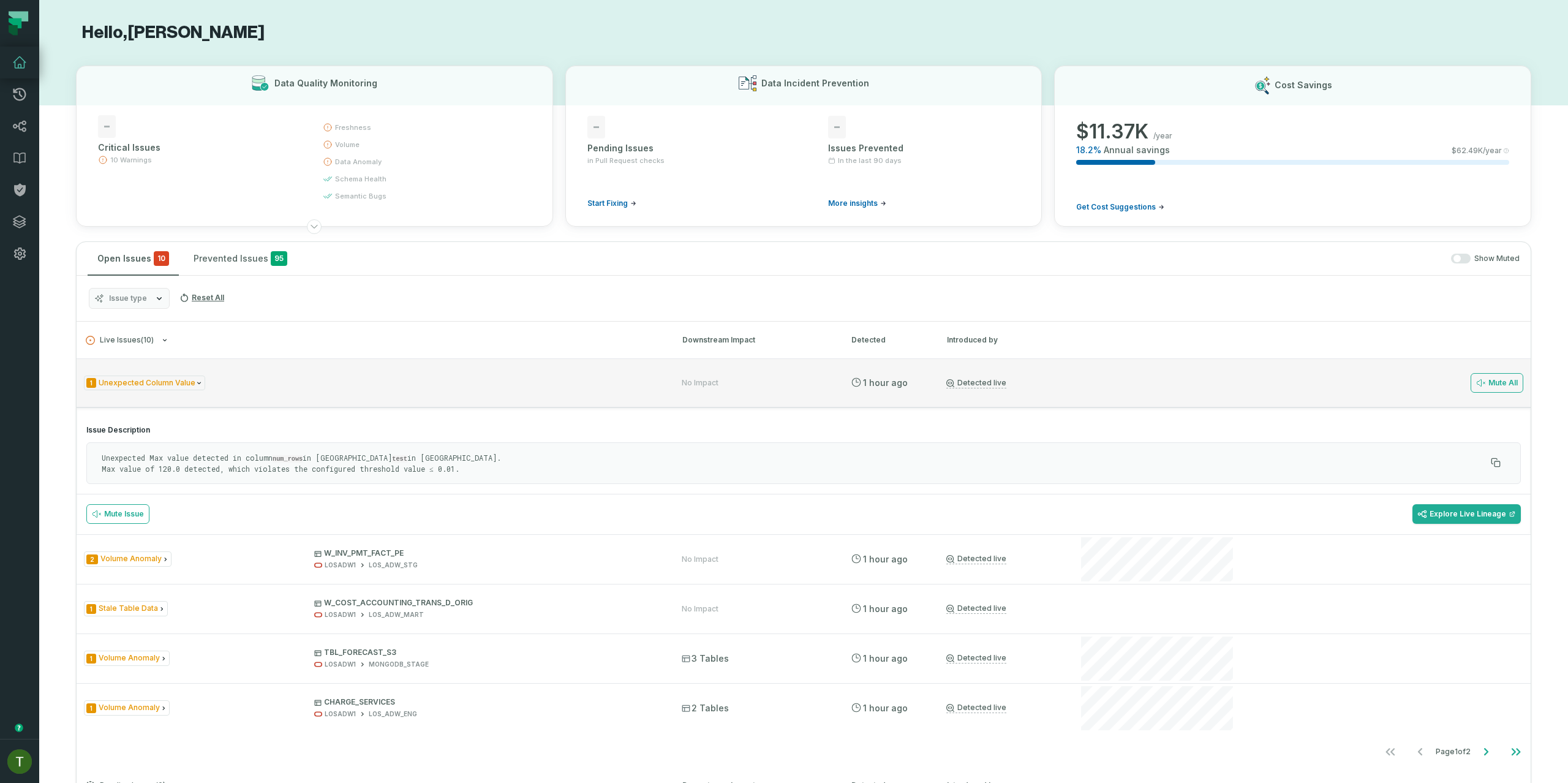
click at [232, 371] on div "1 Unexpected Column Value No Impact 9/1/2025, 2:59:04 PM Detected live Mute All" at bounding box center [804, 383] width 1454 height 49
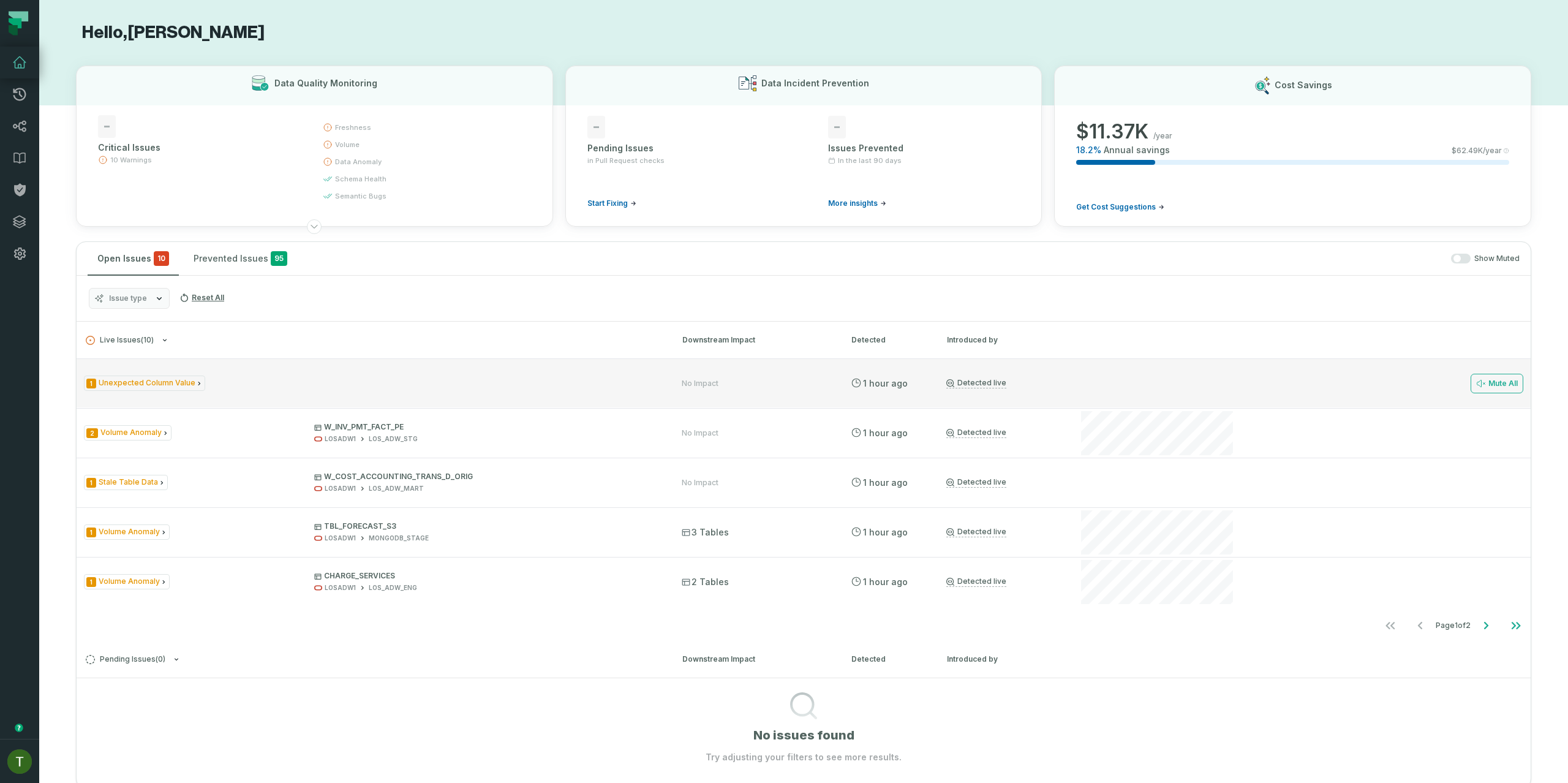
click at [177, 368] on div "1 Unexpected Column Value No Impact 9/1/2025, 2:59:04 PM Detected live Mute All" at bounding box center [804, 383] width 1454 height 49
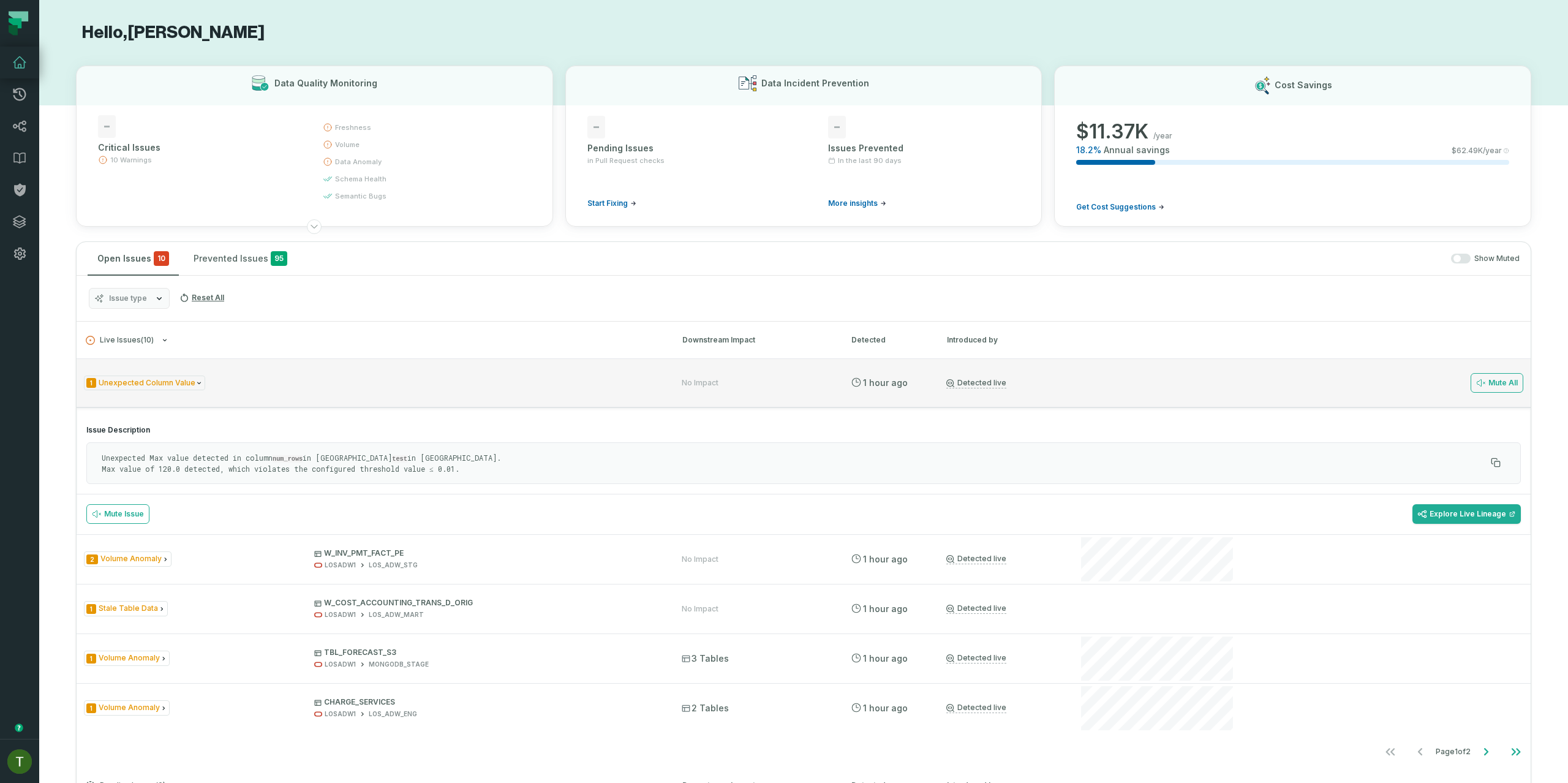
click at [175, 381] on span "1 Unexpected Column Value" at bounding box center [144, 383] width 122 height 15
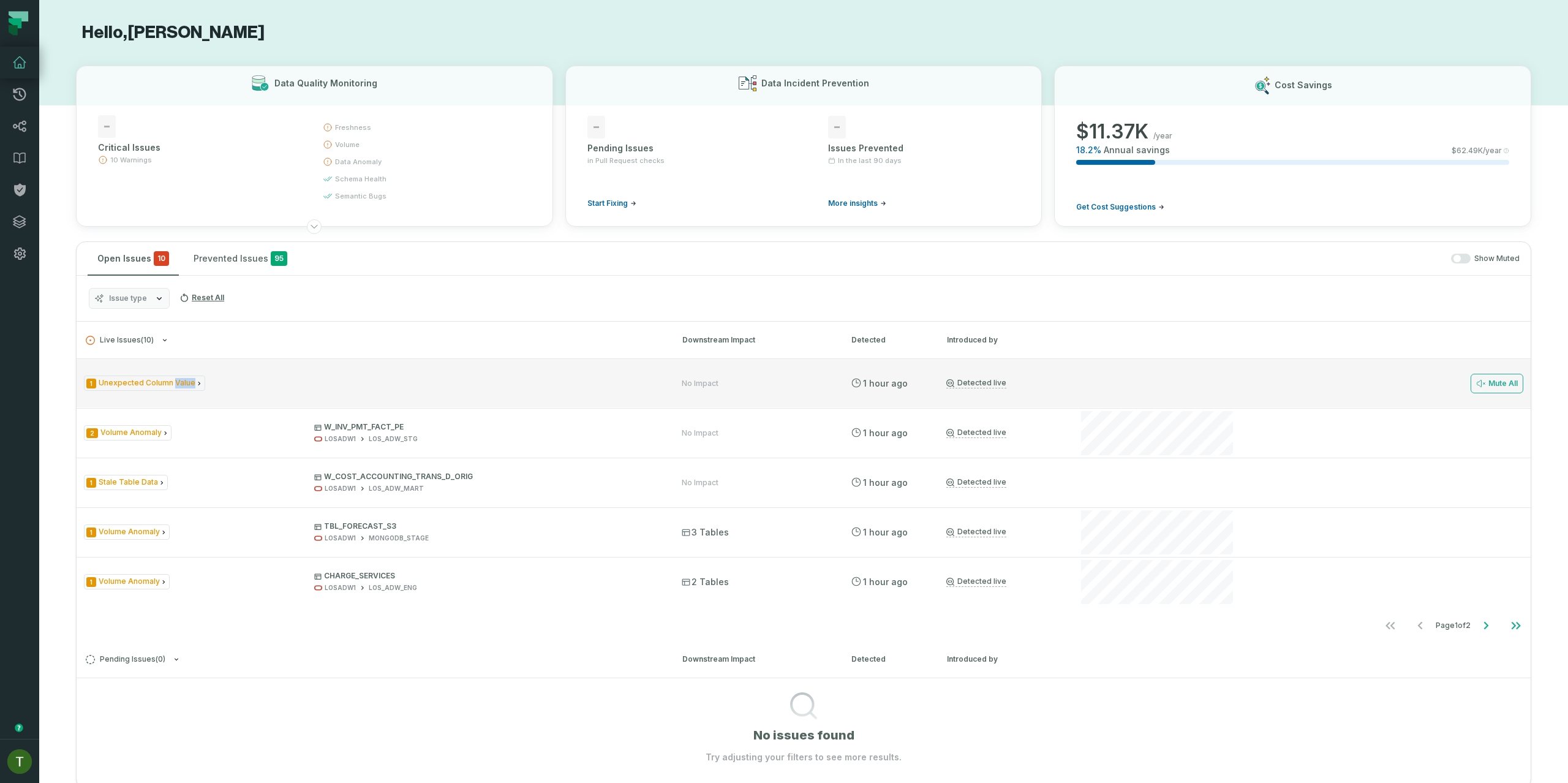
click at [175, 381] on span "1 Unexpected Column Value" at bounding box center [144, 383] width 122 height 15
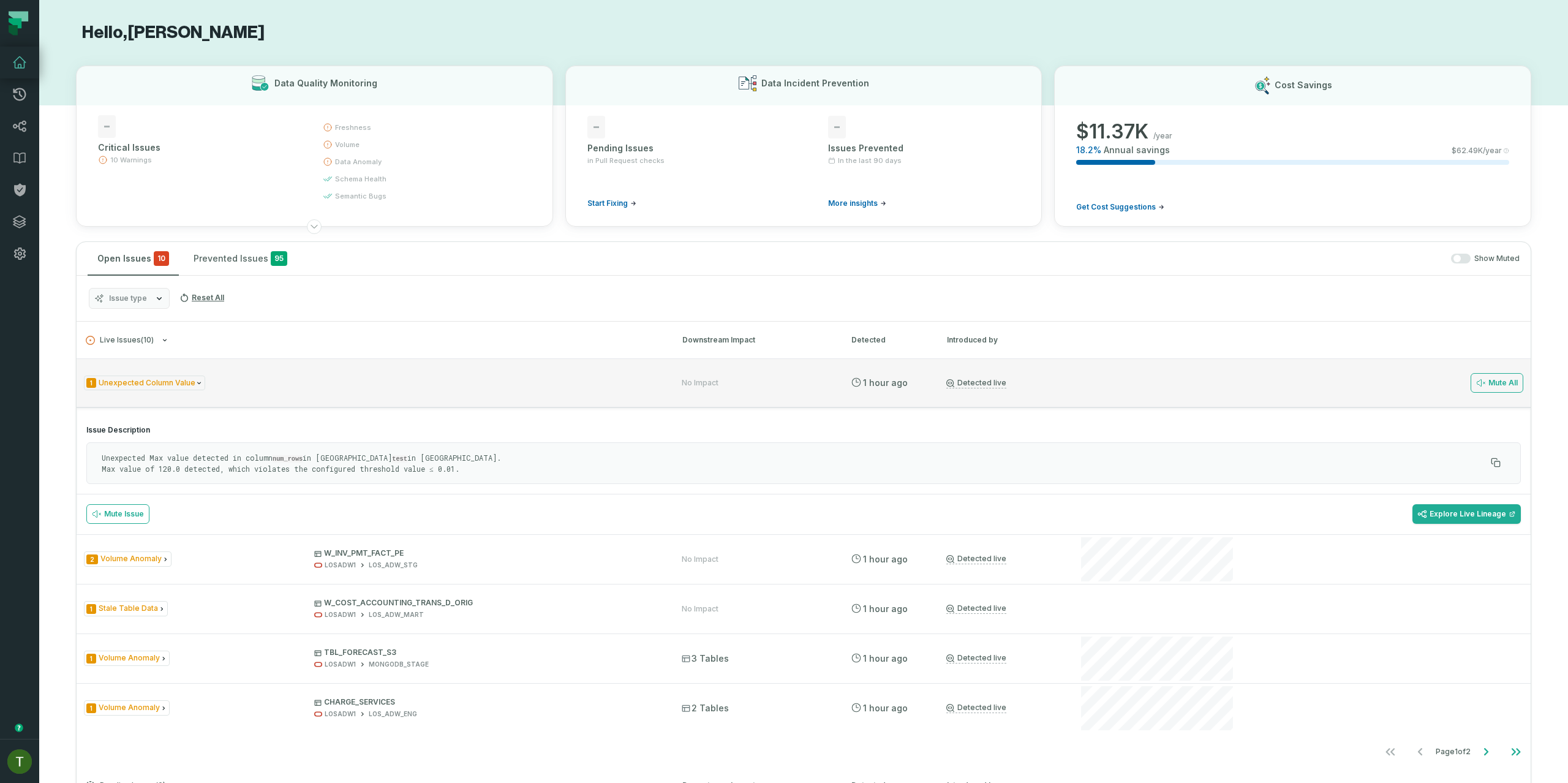
click at [671, 395] on div "1 Unexpected Column Value No Impact 9/1/2025, 2:59:04 PM Detected live Mute All" at bounding box center [804, 383] width 1454 height 49
click at [671, 395] on div "1 Unexpected Column Value No Impact 9/1/2025, 2:59:04 PM Detected live Mute All" at bounding box center [804, 383] width 1454 height 49
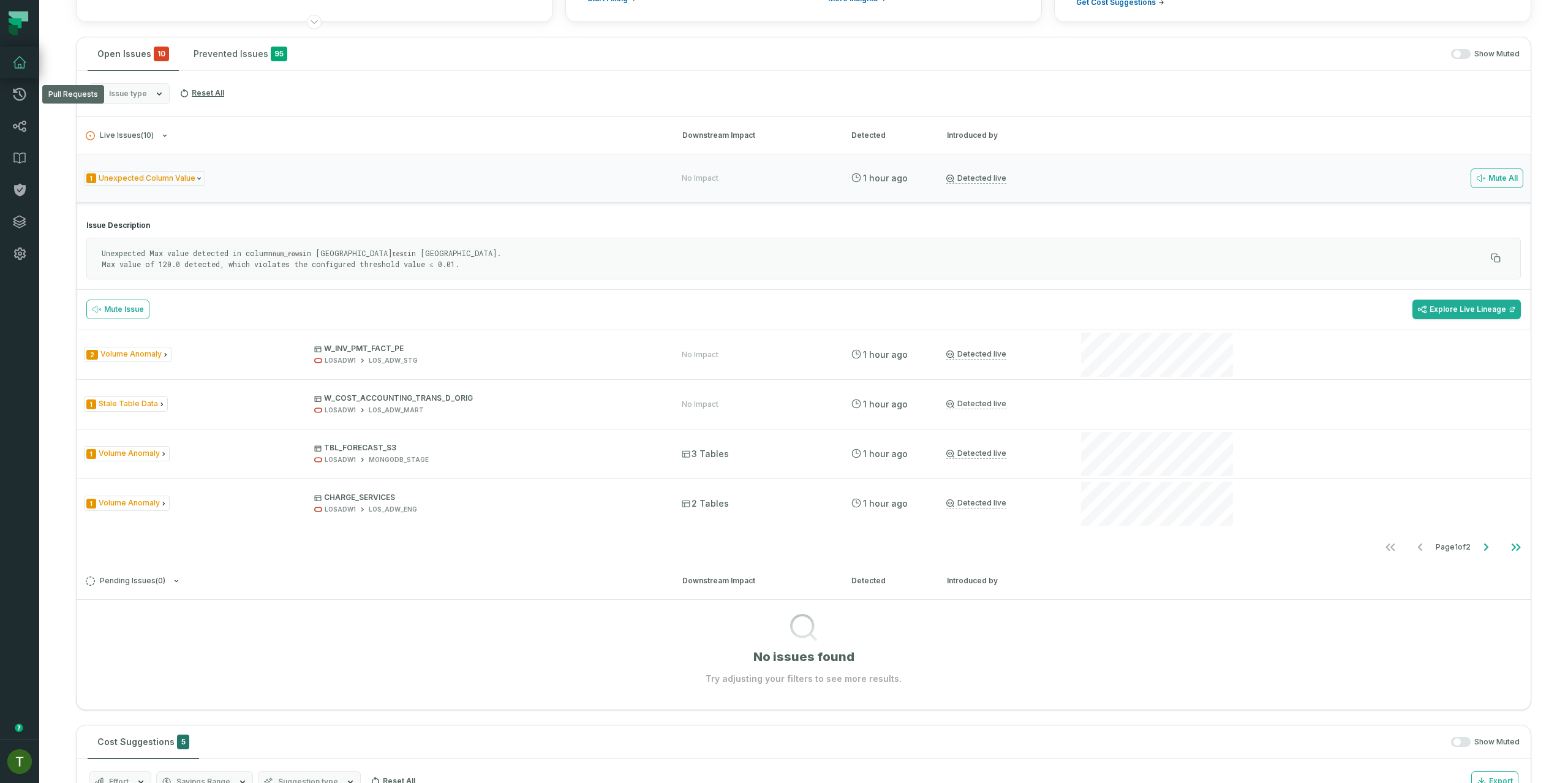
click at [159, 109] on div "Issue type Reset All" at bounding box center [804, 94] width 1454 height 46
click at [153, 103] on button "Issue type" at bounding box center [129, 93] width 81 height 21
click at [150, 97] on button "Issue type" at bounding box center [129, 93] width 81 height 21
click at [1484, 548] on icon "Go to next page" at bounding box center [1486, 547] width 4 height 7
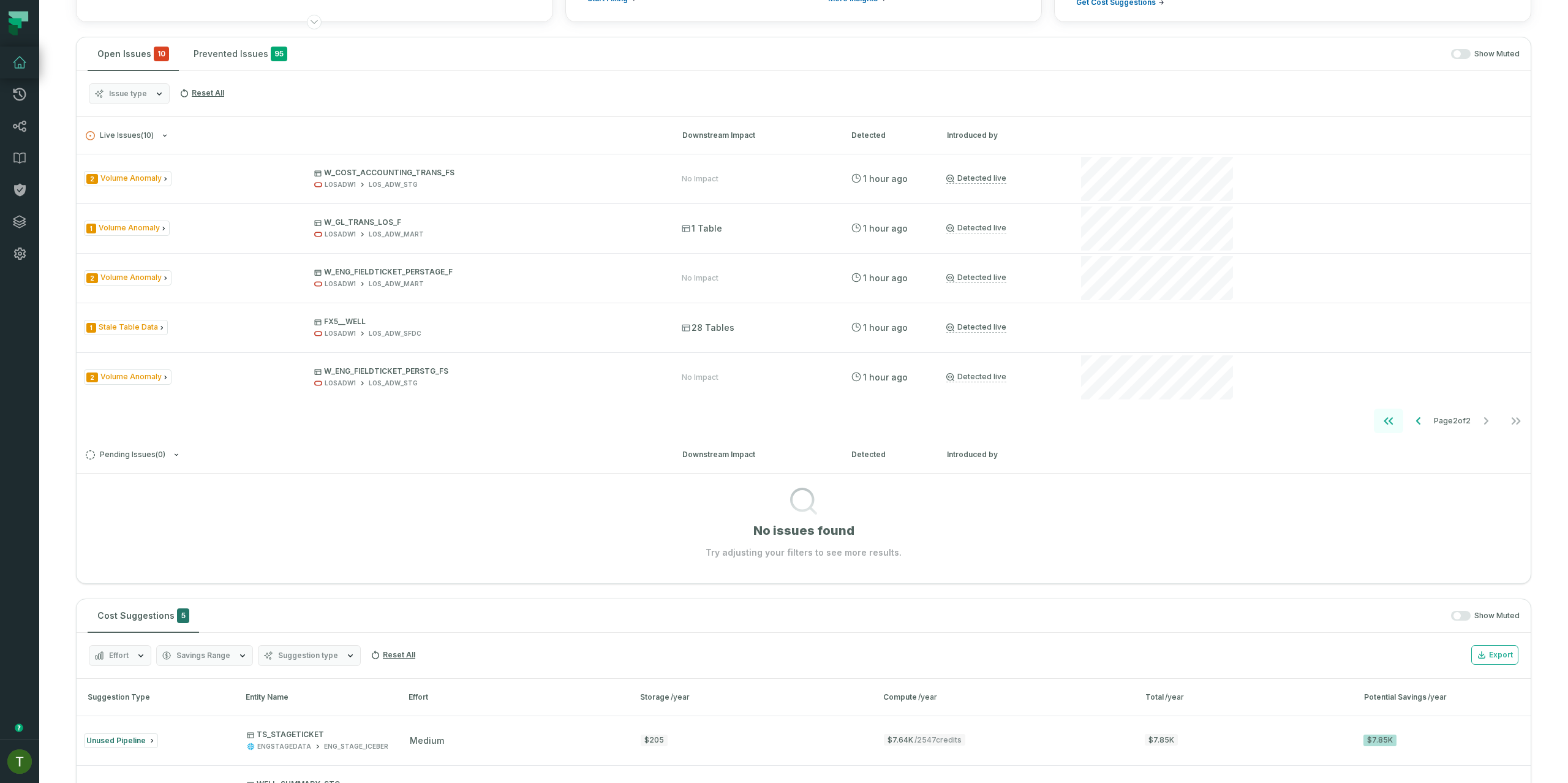
click at [1381, 420] on icon "Go to first page" at bounding box center [1389, 420] width 15 height 15
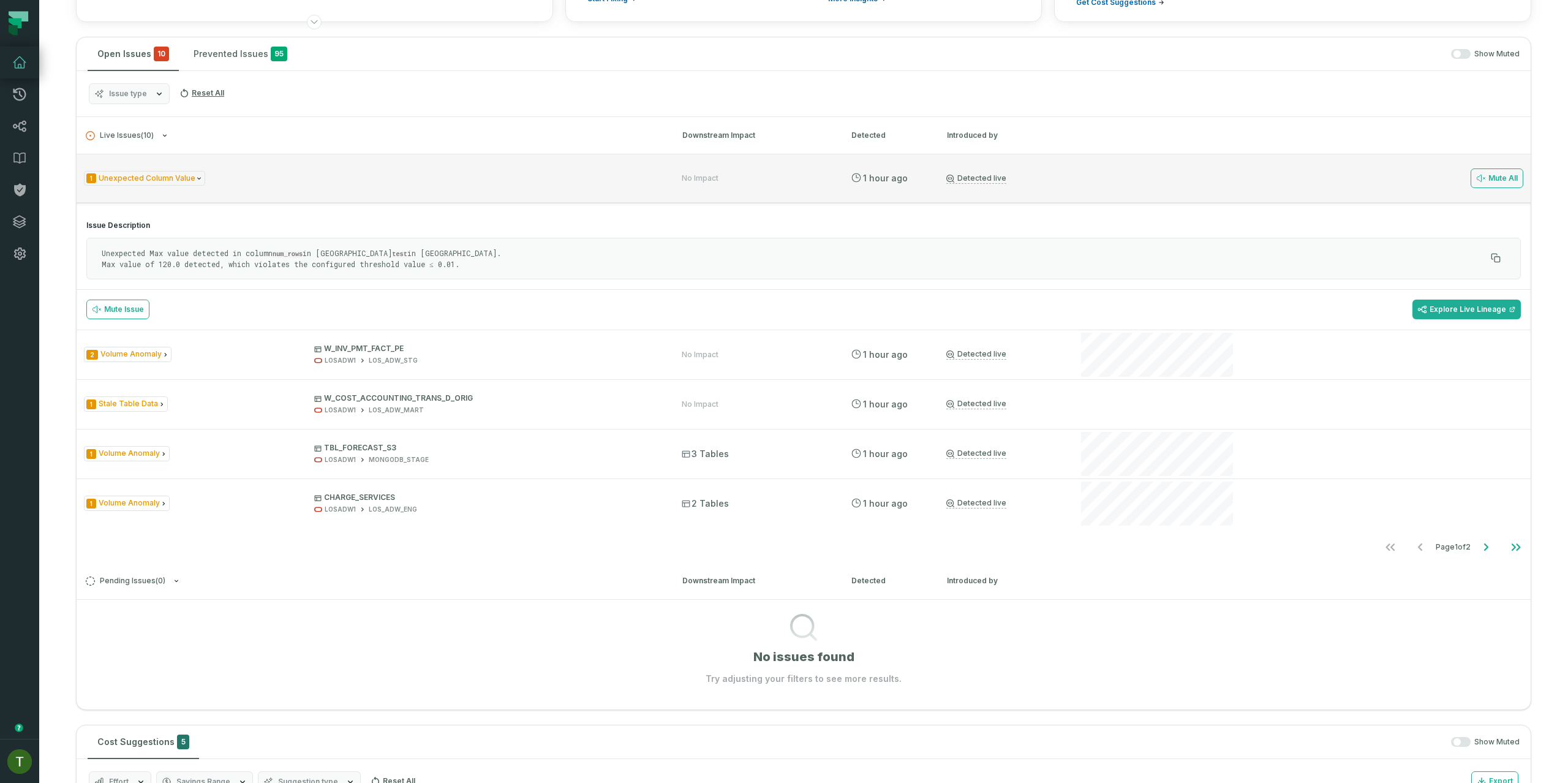
click at [262, 199] on div "1 Unexpected Column Value No Impact 9/1/2025, 2:59:04 PM Detected live Mute All" at bounding box center [804, 178] width 1454 height 49
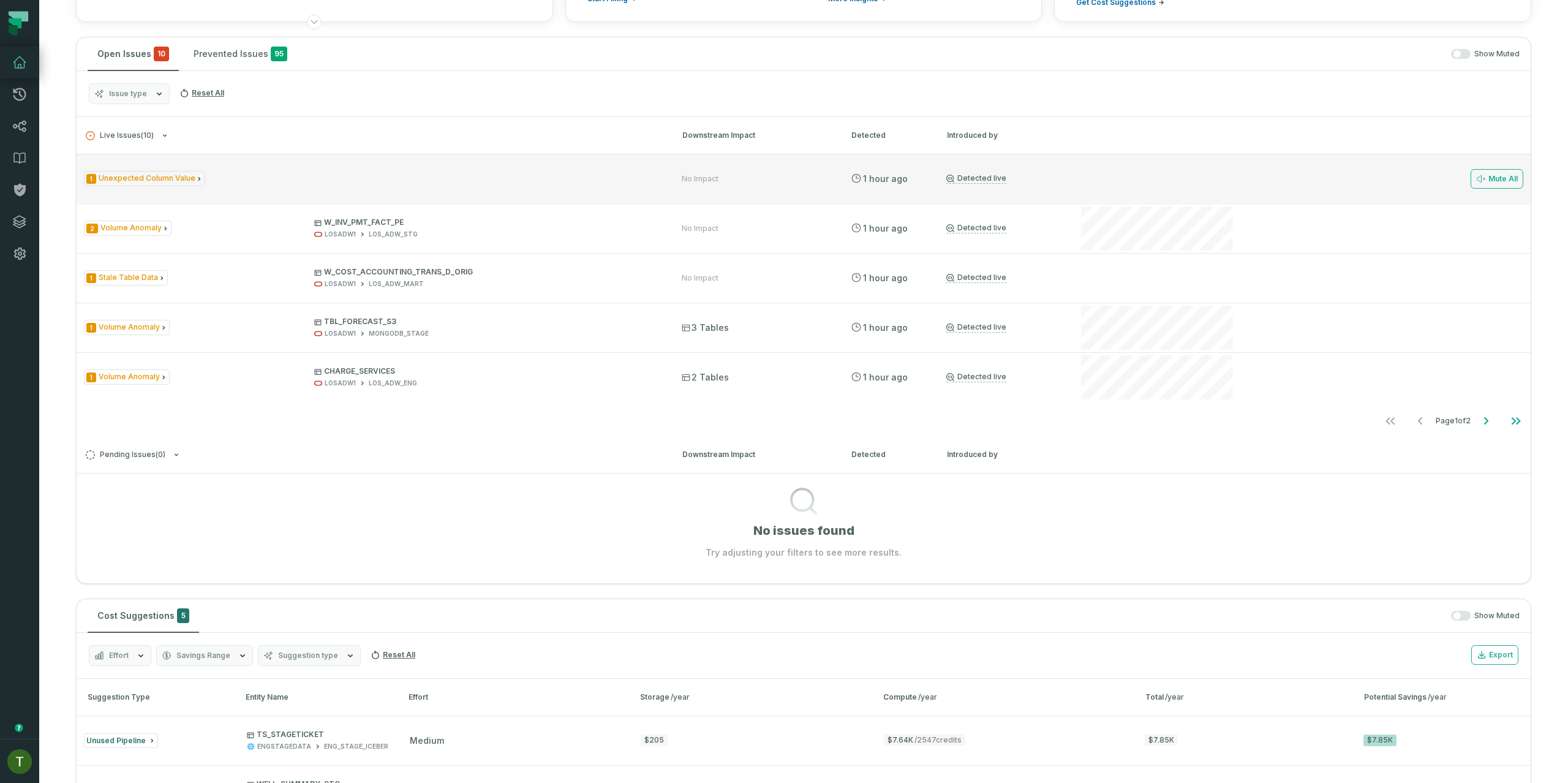
click at [275, 183] on div "1 Unexpected Column Value" at bounding box center [371, 178] width 576 height 15
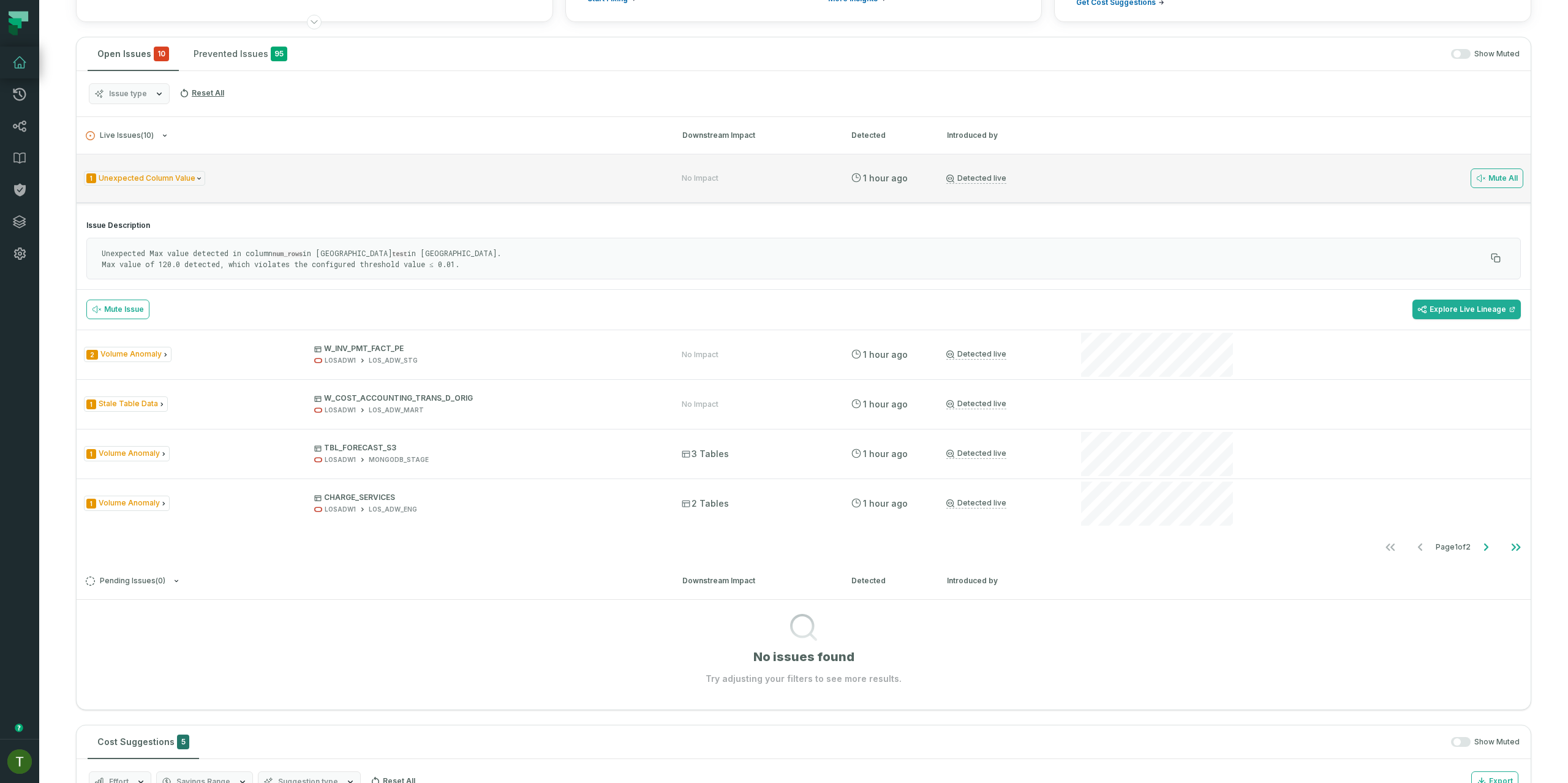
click at [275, 184] on div "1 Unexpected Column Value" at bounding box center [371, 178] width 576 height 15
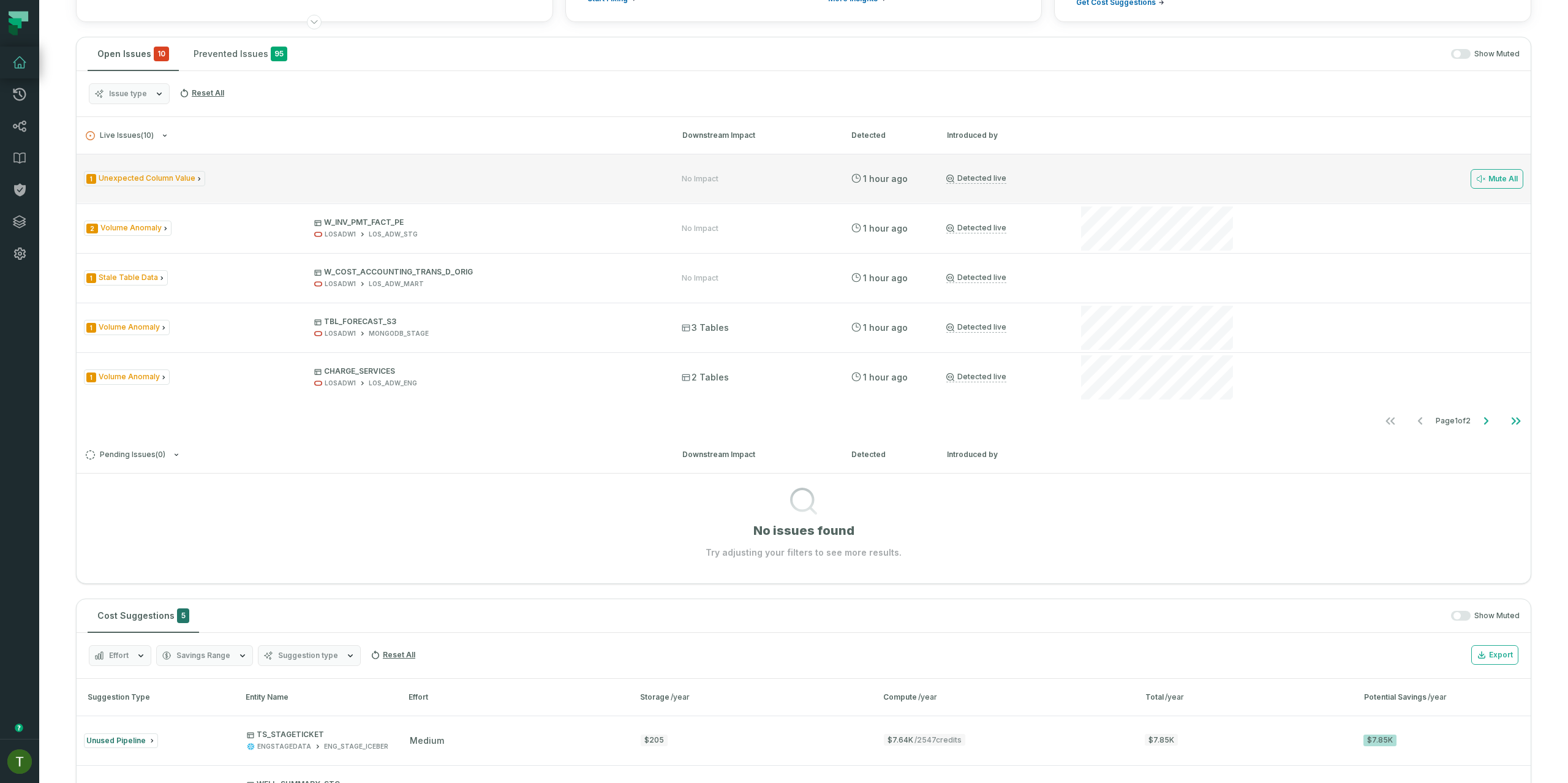
click at [275, 184] on div "1 Unexpected Column Value" at bounding box center [371, 178] width 576 height 15
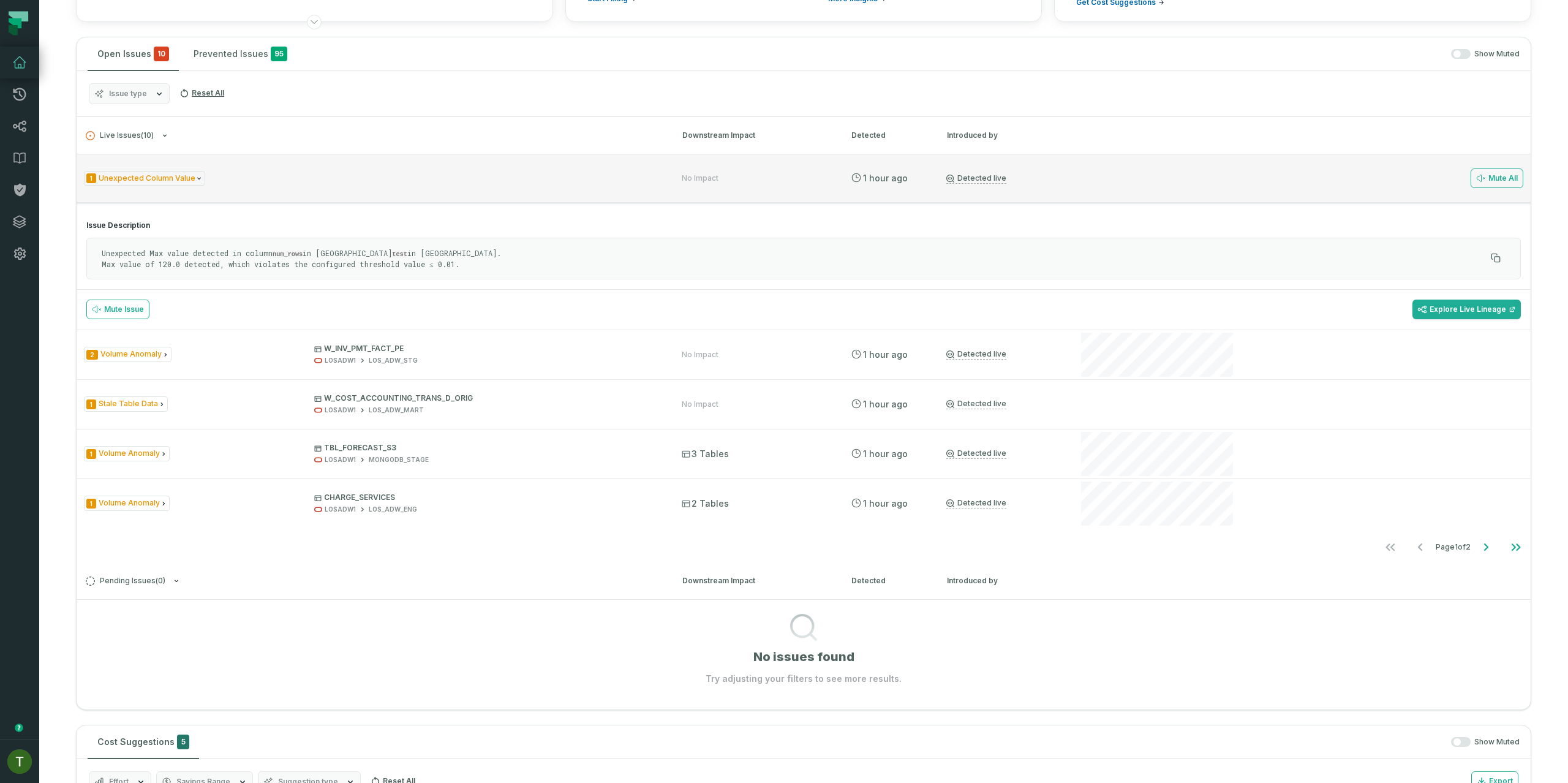
click at [275, 184] on div "1 Unexpected Column Value" at bounding box center [371, 178] width 576 height 15
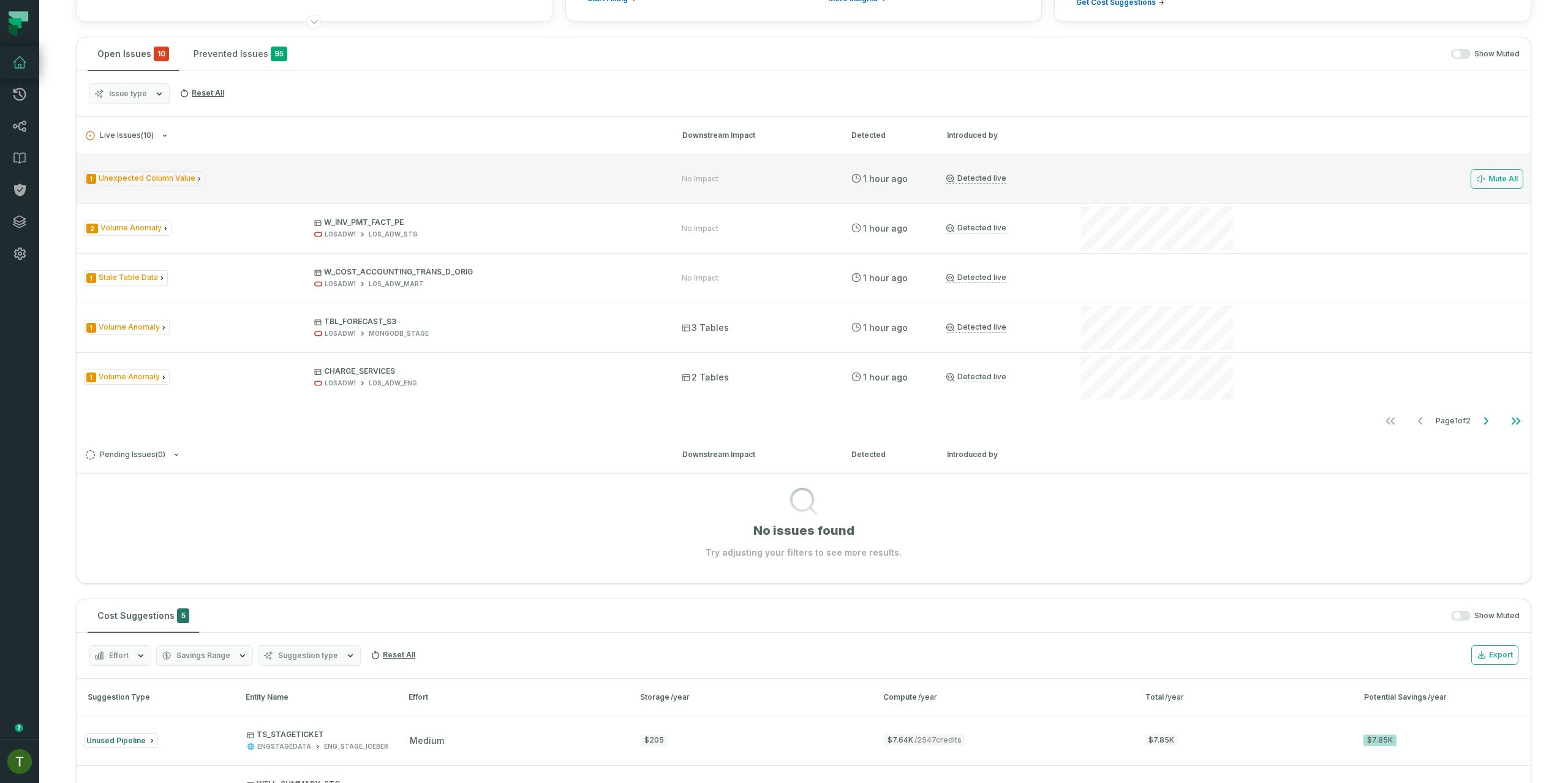
click at [275, 184] on div "1 Unexpected Column Value" at bounding box center [371, 178] width 576 height 15
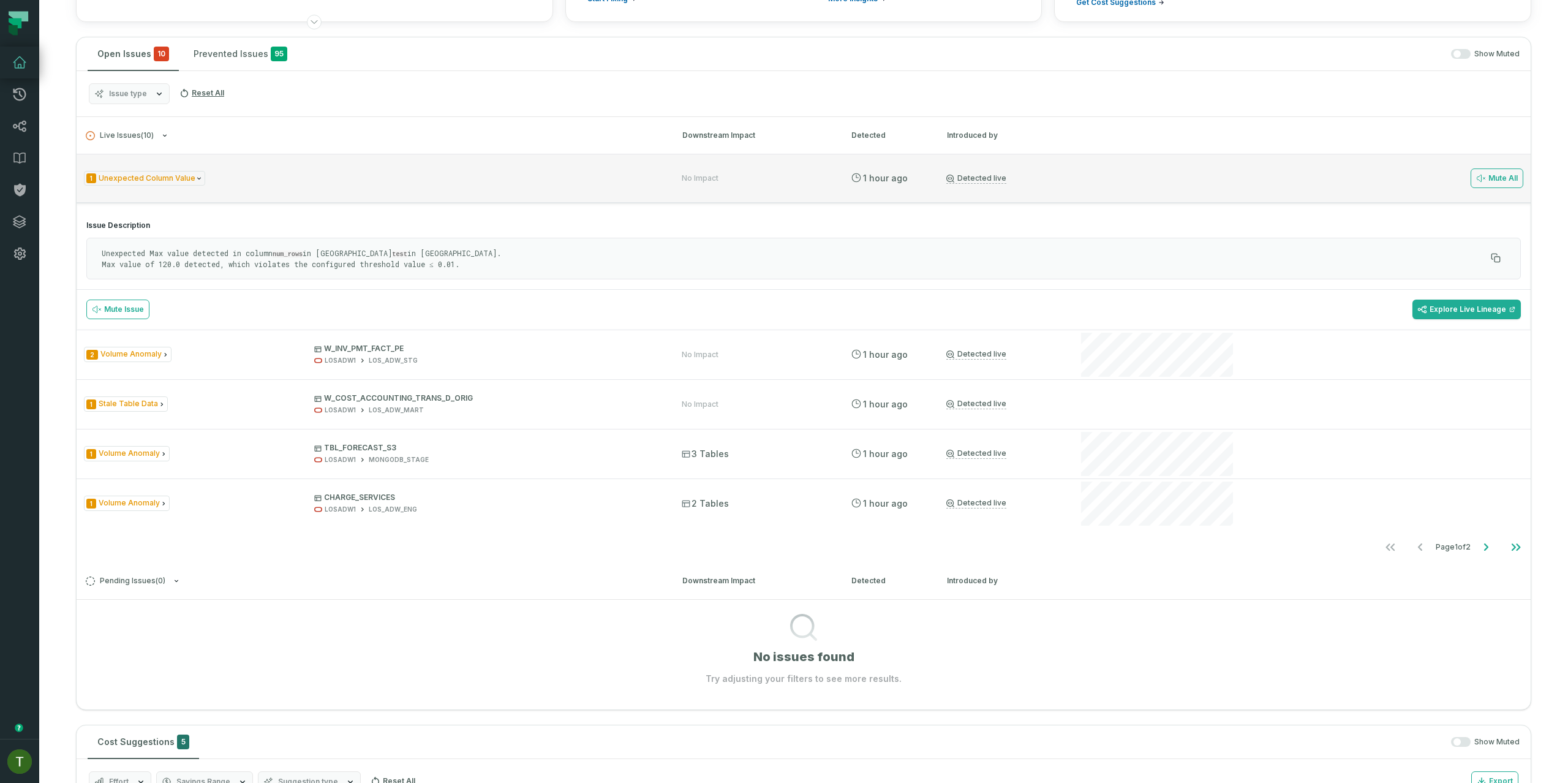
click at [307, 157] on div "1 Unexpected Column Value No Impact 9/1/2025, 2:59:04 PM Detected live Mute All" at bounding box center [804, 178] width 1454 height 49
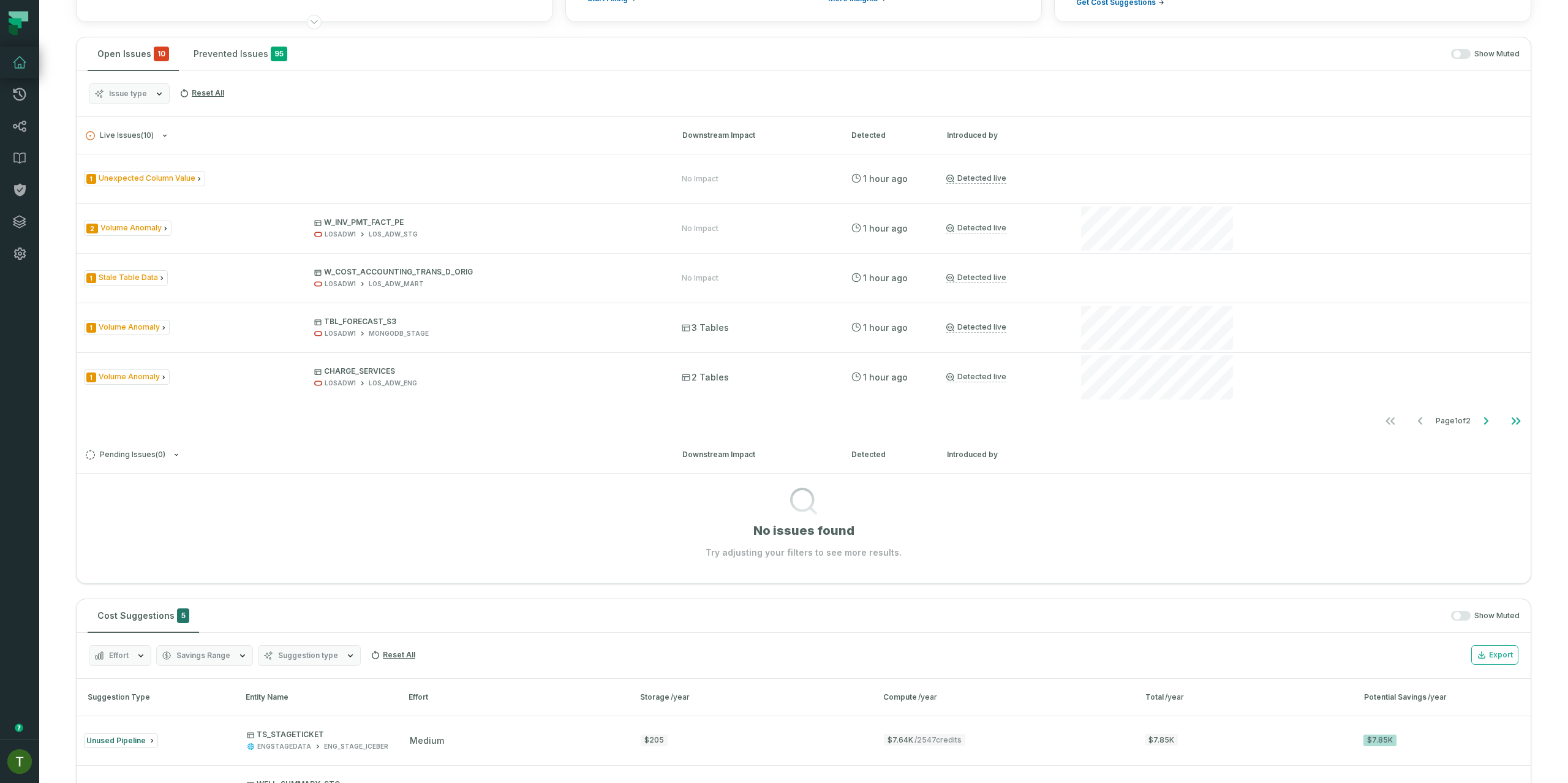
click at [148, 81] on div "Issue type Reset All" at bounding box center [804, 94] width 1454 height 46
click at [152, 87] on button "Issue type" at bounding box center [129, 93] width 81 height 21
click at [151, 91] on button "Issue type" at bounding box center [129, 93] width 81 height 21
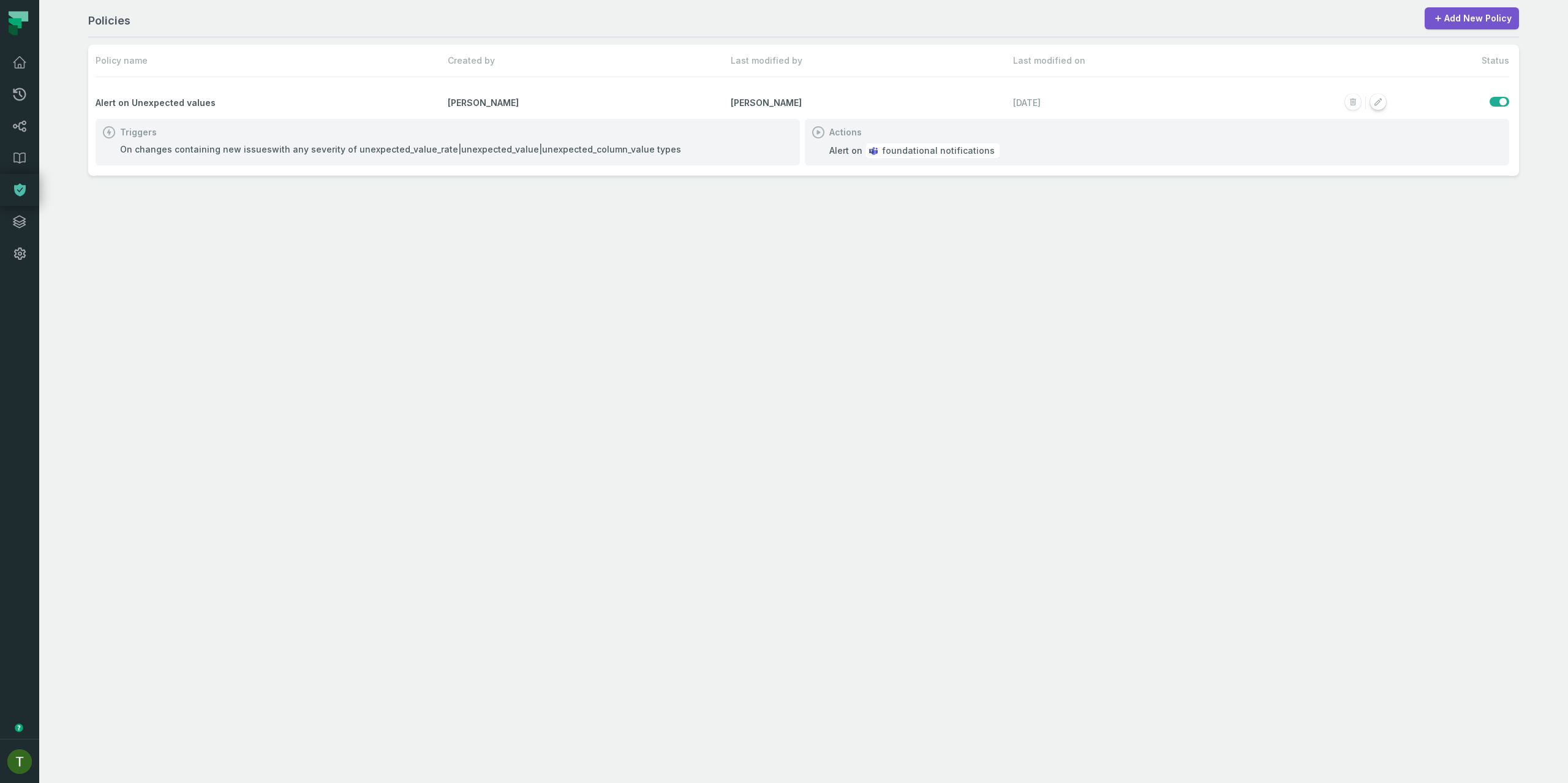
click at [1382, 104] on rect "button" at bounding box center [1378, 102] width 16 height 16
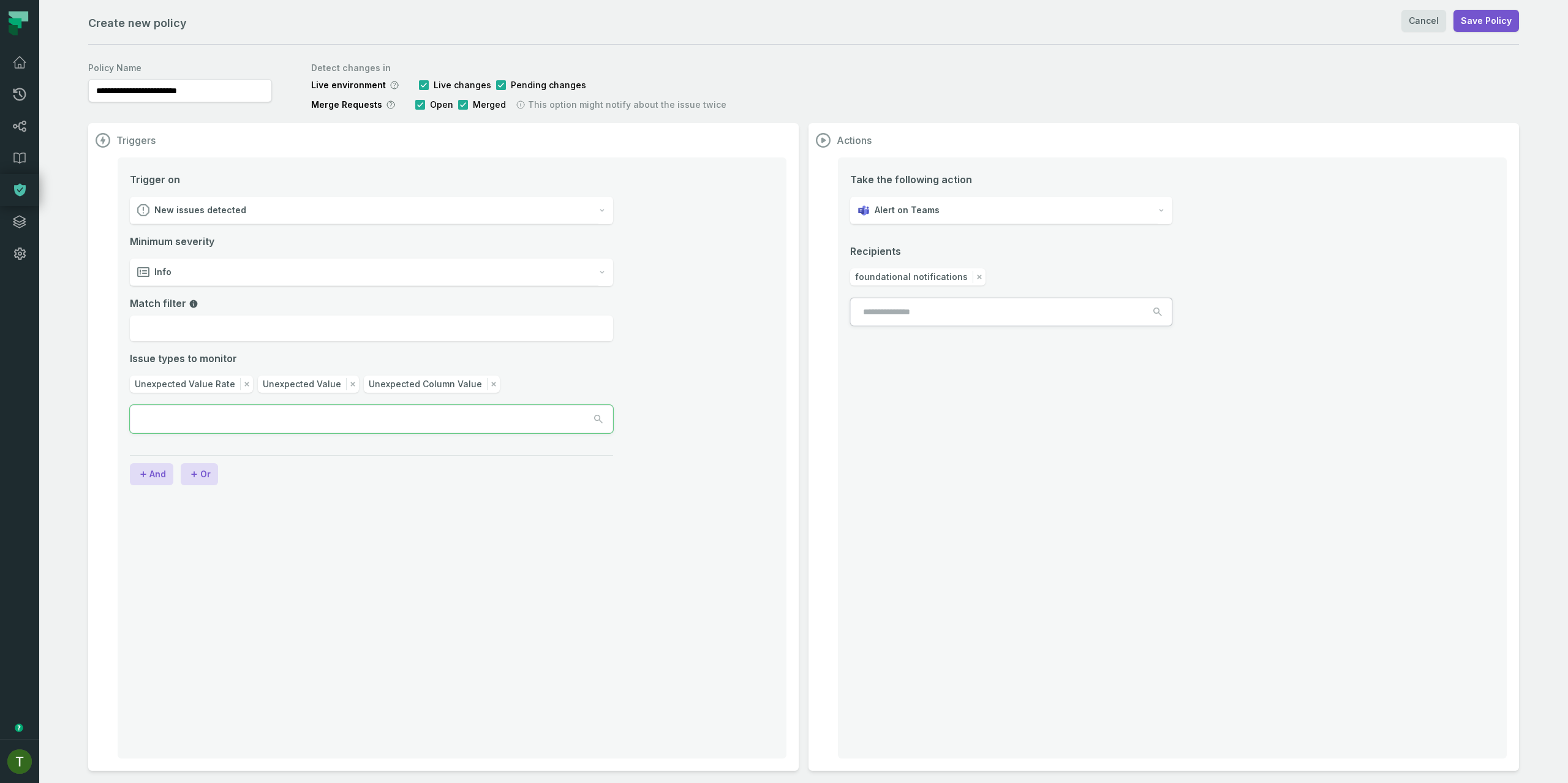
click at [455, 412] on button "button" at bounding box center [371, 419] width 482 height 27
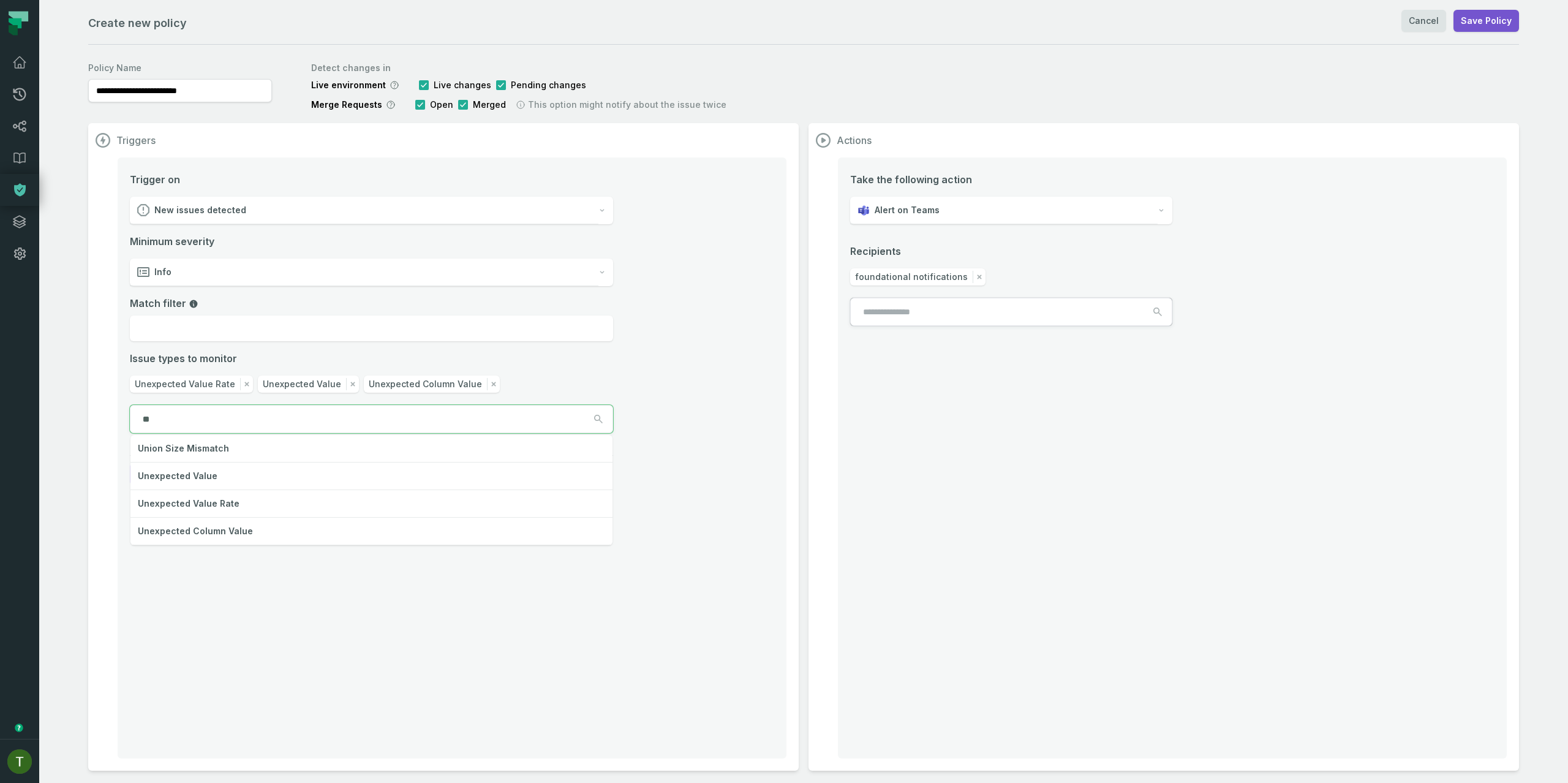
type input "*"
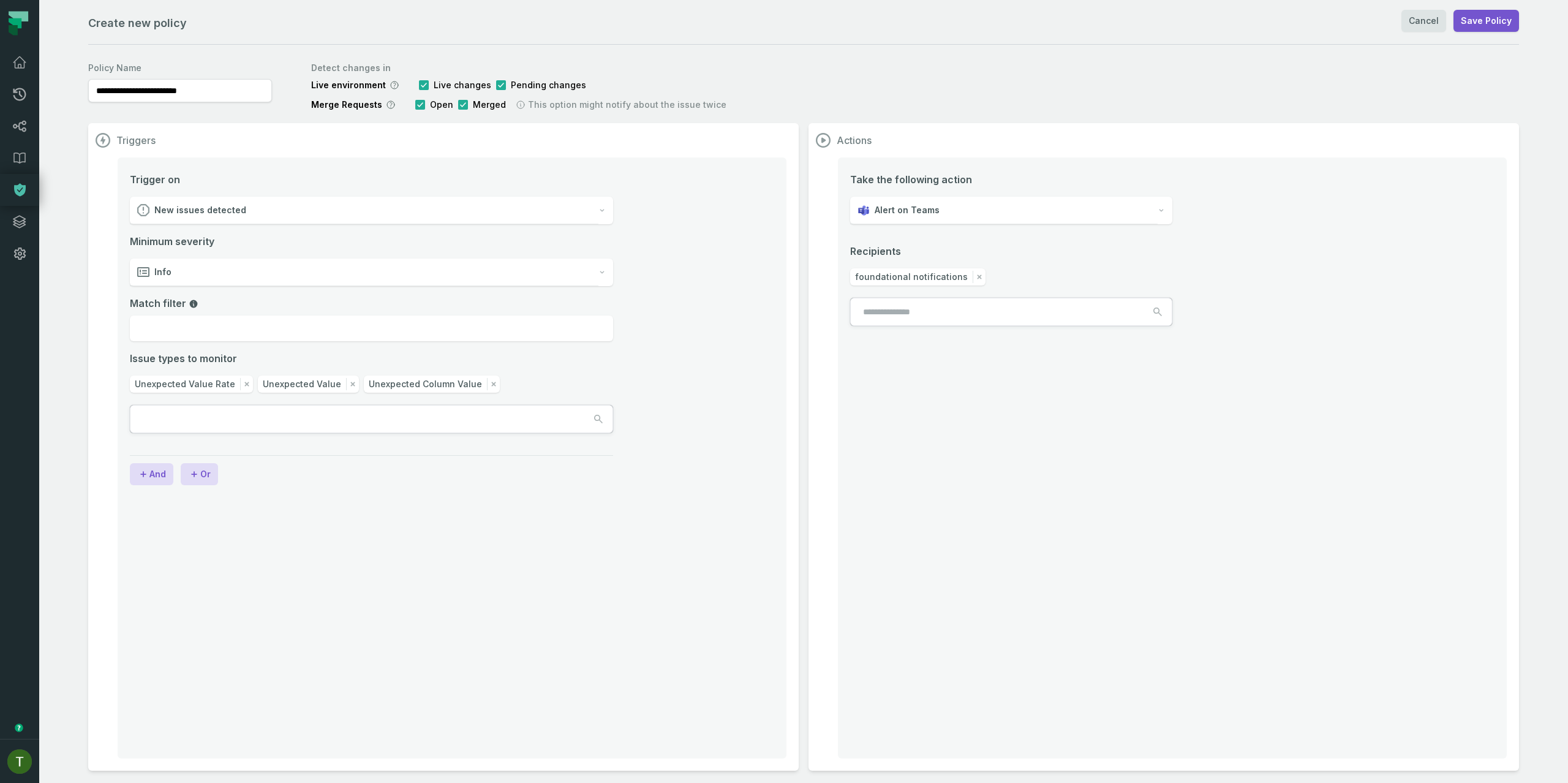
click at [559, 487] on div "Trigger on New issues detected Minimum severity Info Match filter Issue types t…" at bounding box center [451, 458] width 669 height 601
drag, startPoint x: 134, startPoint y: 379, endPoint x: 208, endPoint y: 392, distance: 75.1
click at [208, 392] on div "Unexpected Value Rate" at bounding box center [192, 384] width 123 height 17
copy span "Unexpected Value Rate"
click at [19, 51] on link "Dashboard" at bounding box center [19, 62] width 39 height 32
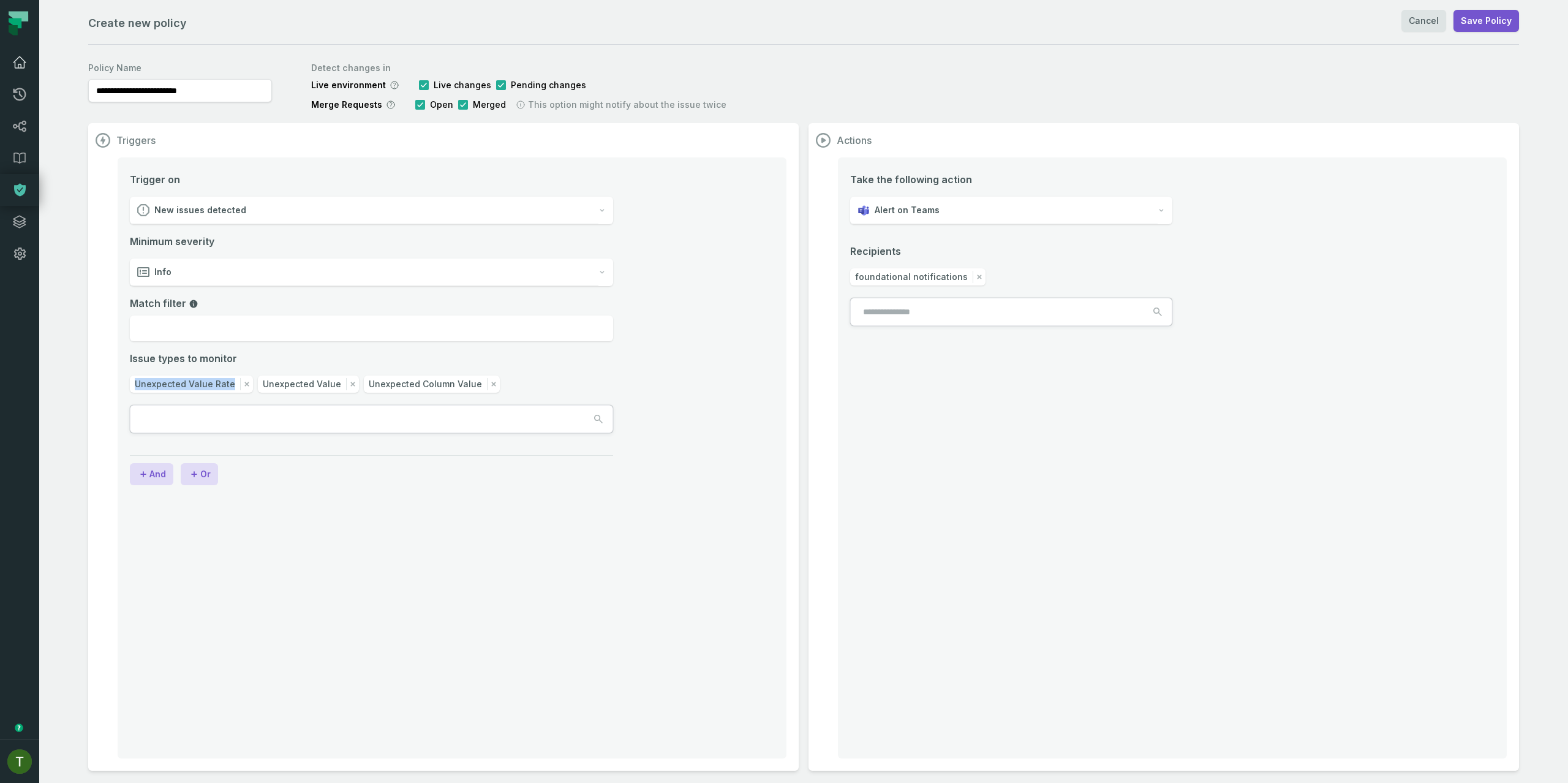
click at [23, 59] on icon at bounding box center [19, 62] width 15 height 15
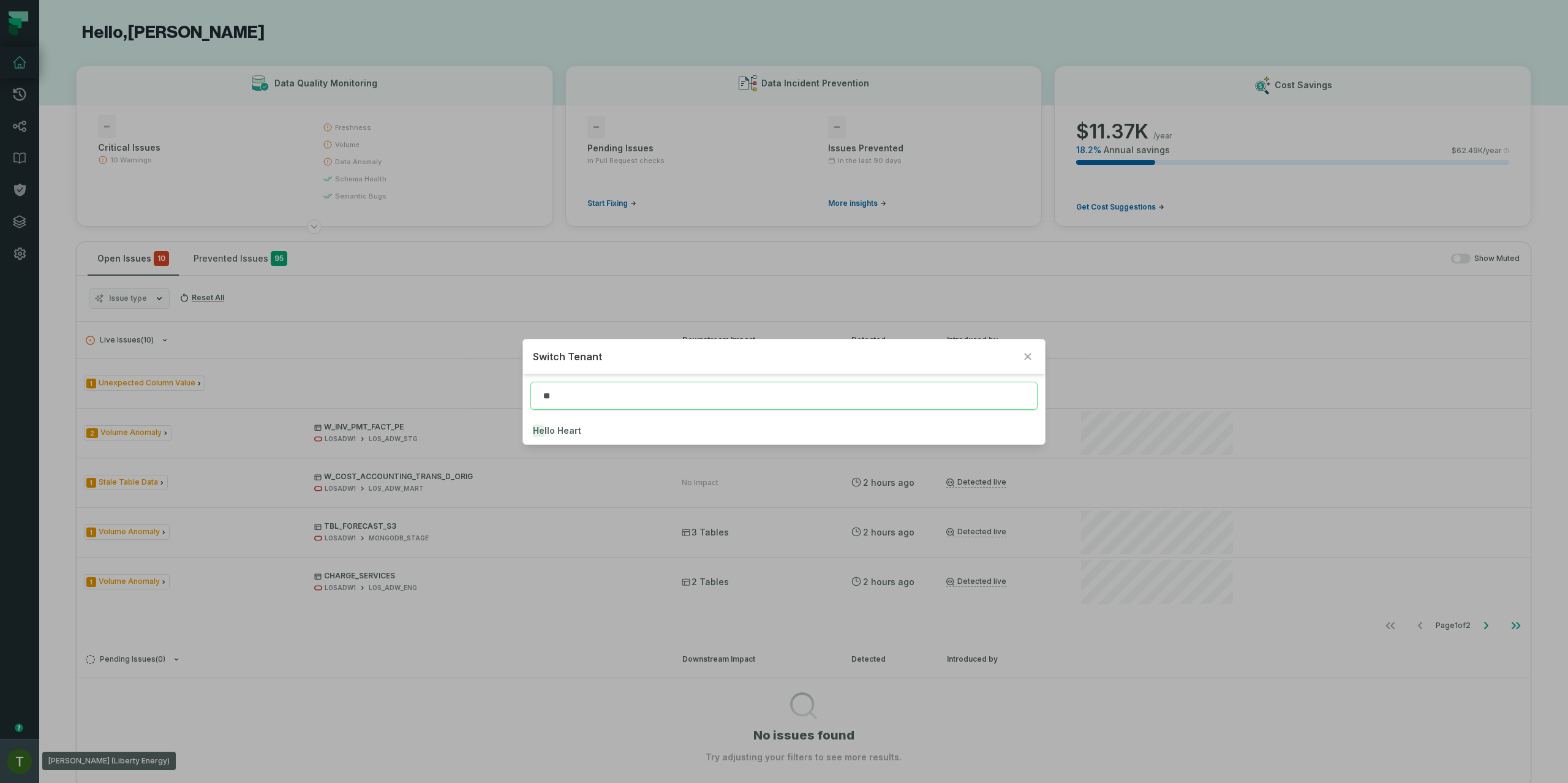
type input "**"
click button "He llo Heart" at bounding box center [784, 430] width 521 height 27
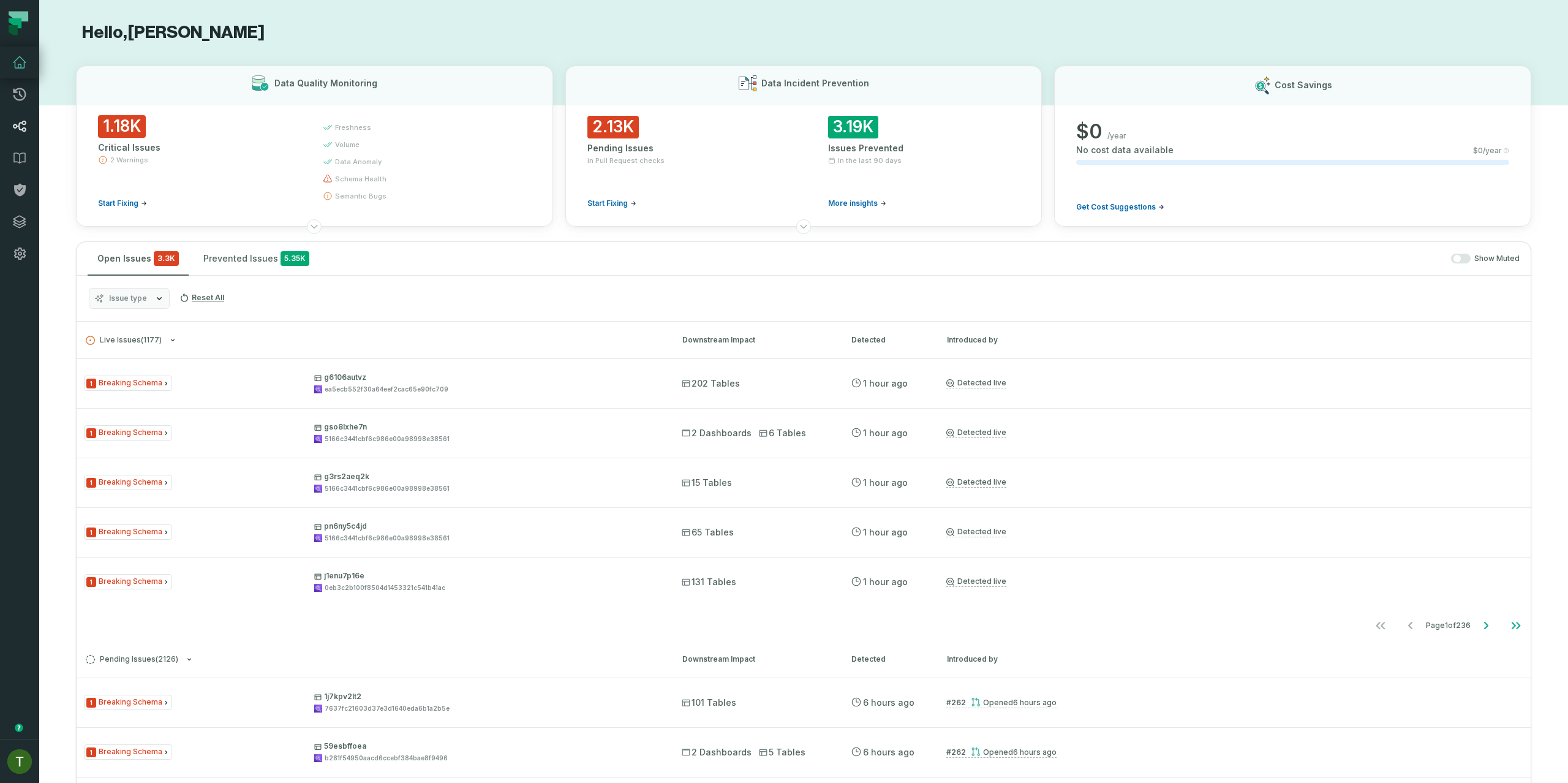
click at [26, 114] on link "Lineage" at bounding box center [19, 126] width 39 height 32
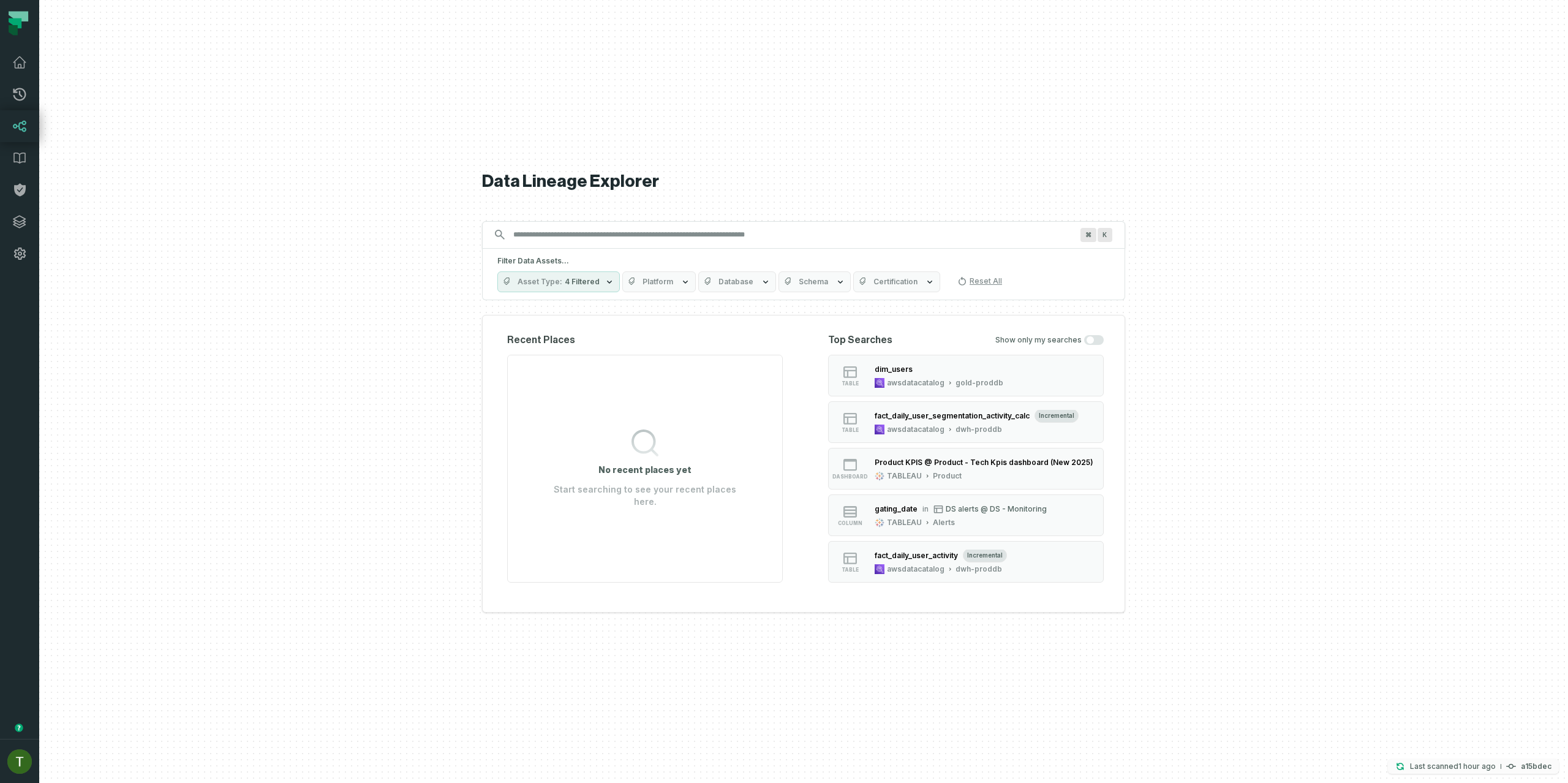
click at [1417, 764] on p "Last scanned [DATE] 4:10:38 PM" at bounding box center [1453, 766] width 86 height 12
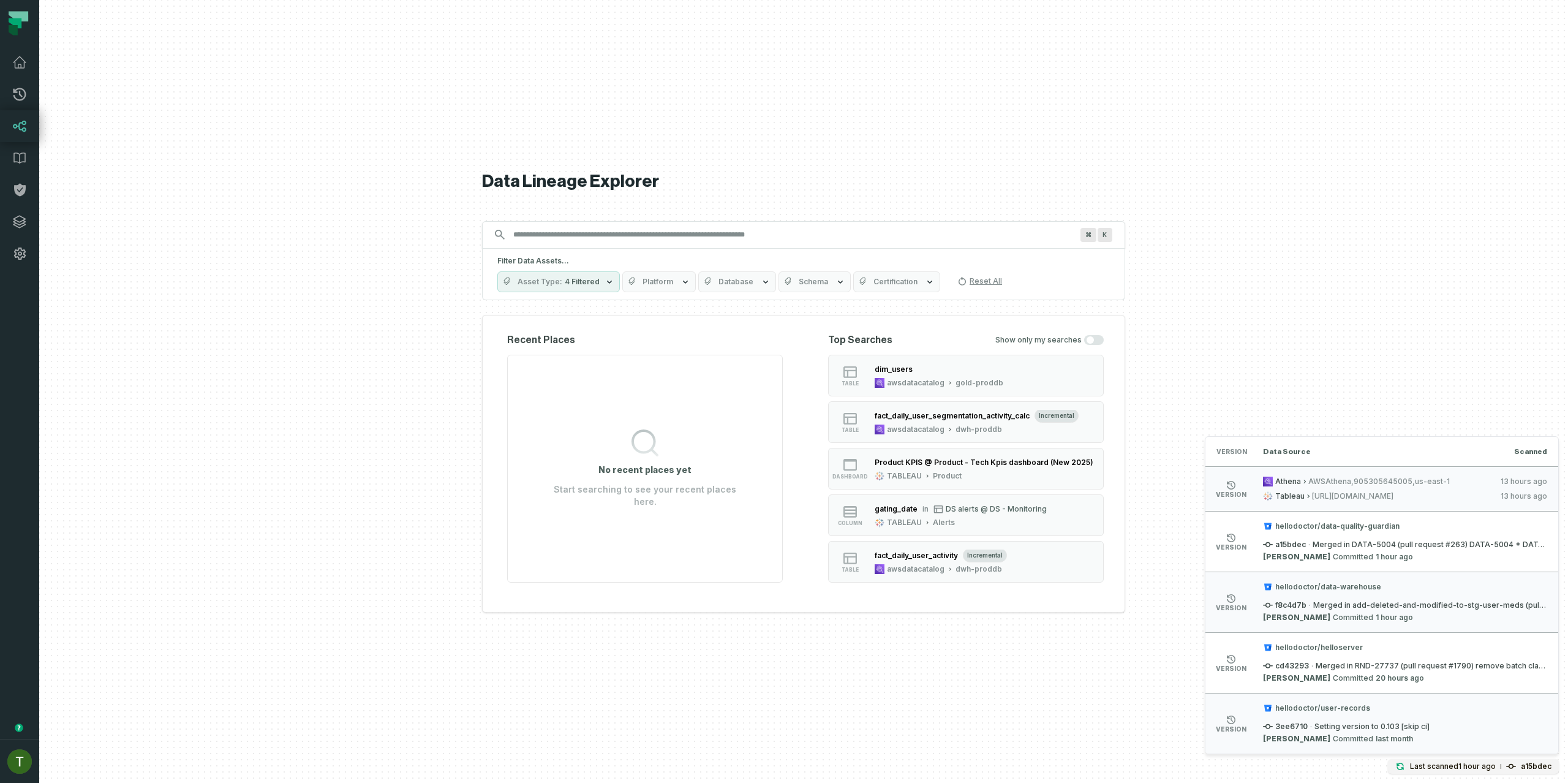
click at [1447, 544] on span "Merged in DATA-5004 (pull request #263) DATA-5004 * DATA-1930 add support in gl…" at bounding box center [1430, 545] width 235 height 10
copy span "263"
click at [8, 96] on link "Pull Requests" at bounding box center [19, 94] width 39 height 32
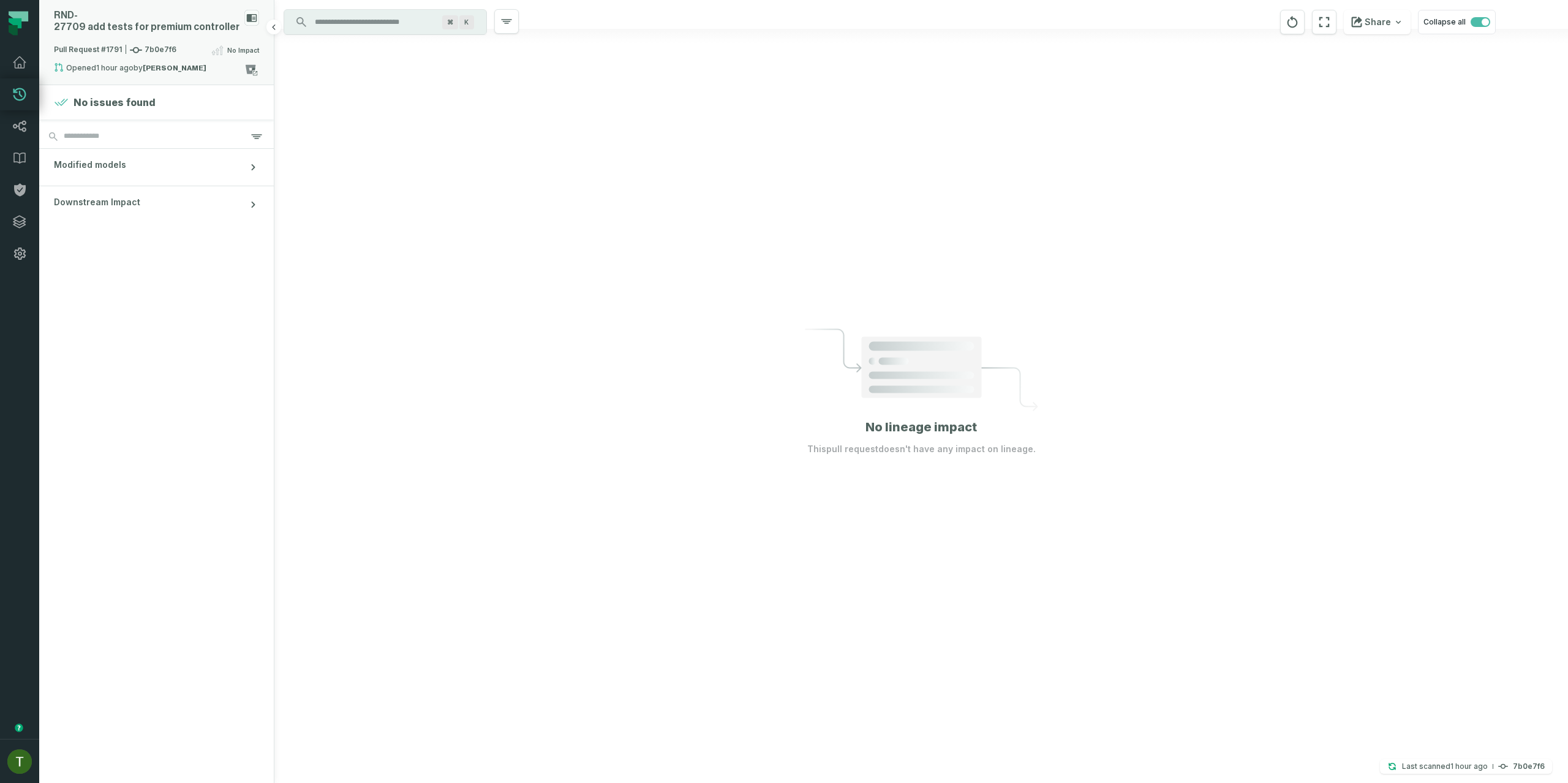
click at [91, 28] on div "RND- 27709 add tests for premium controller" at bounding box center [147, 21] width 186 height 24
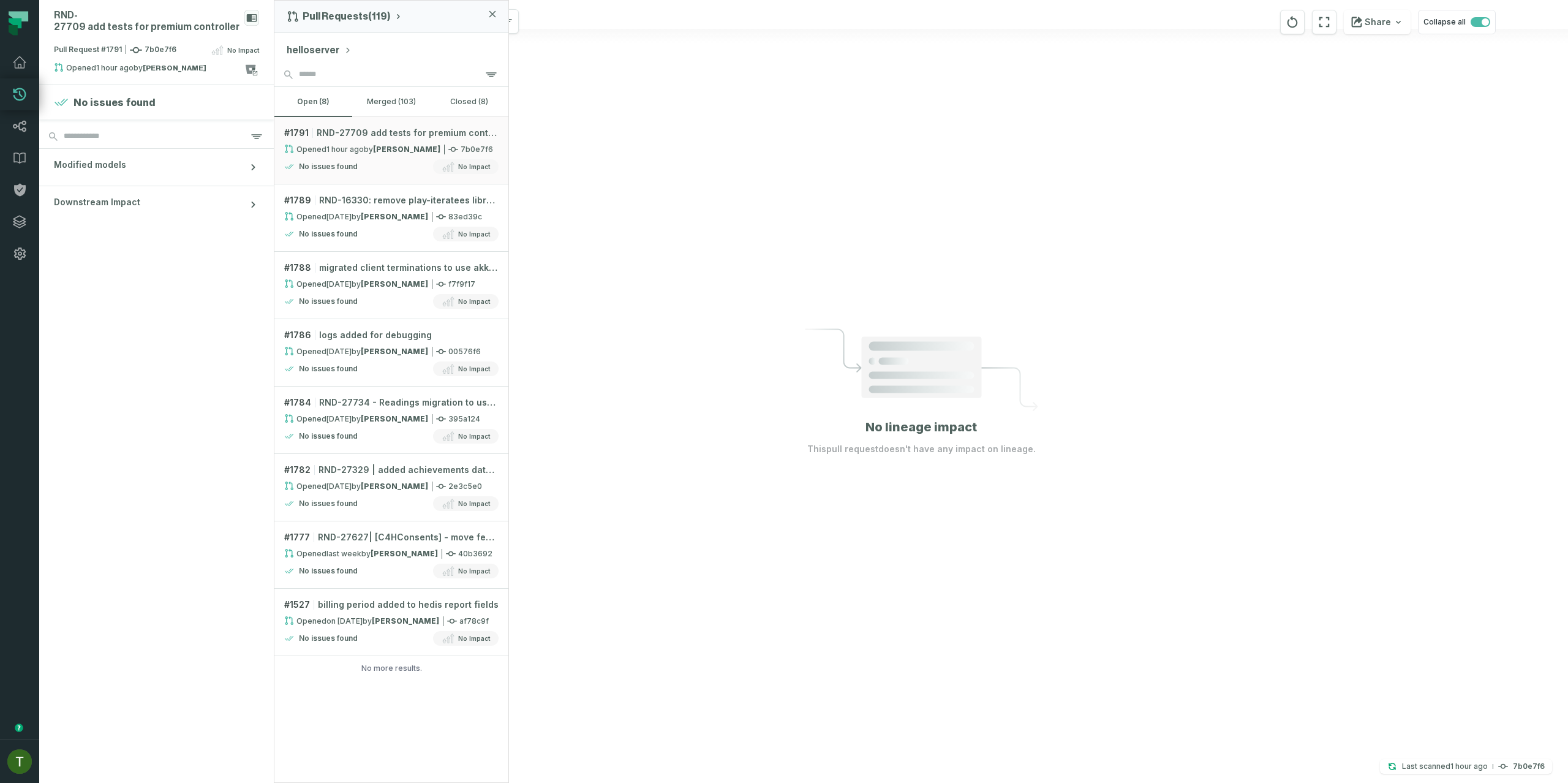
drag, startPoint x: 347, startPoint y: 50, endPoint x: 331, endPoint y: 50, distance: 16.0
click at [346, 50] on div "helloserver" at bounding box center [391, 47] width 234 height 29
click at [331, 49] on button "helloserver" at bounding box center [319, 50] width 65 height 15
click at [380, 238] on span "data- quality- guardian" at bounding box center [348, 235] width 79 height 10
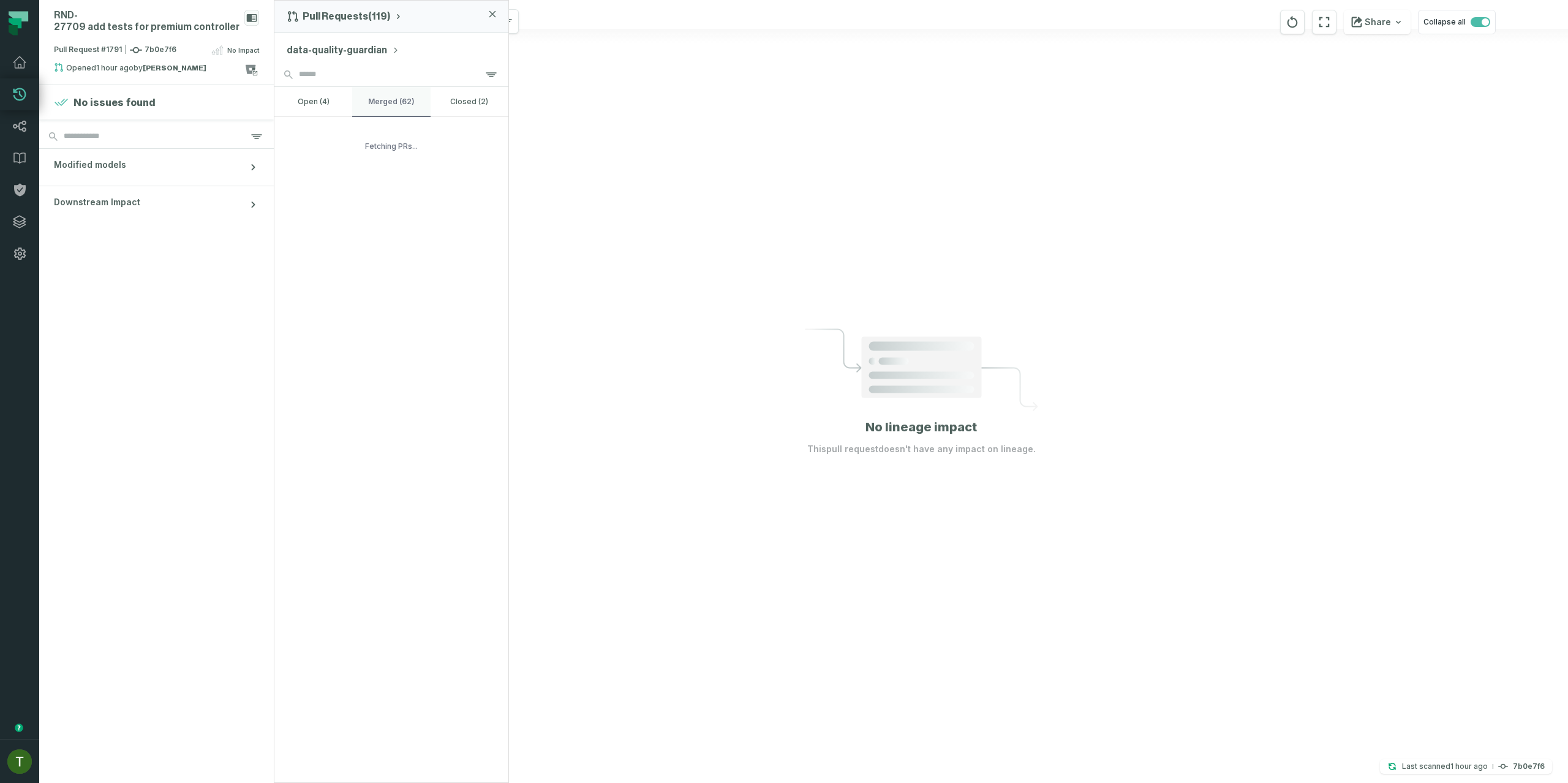
click at [362, 112] on button "merged (62)" at bounding box center [391, 102] width 78 height 29
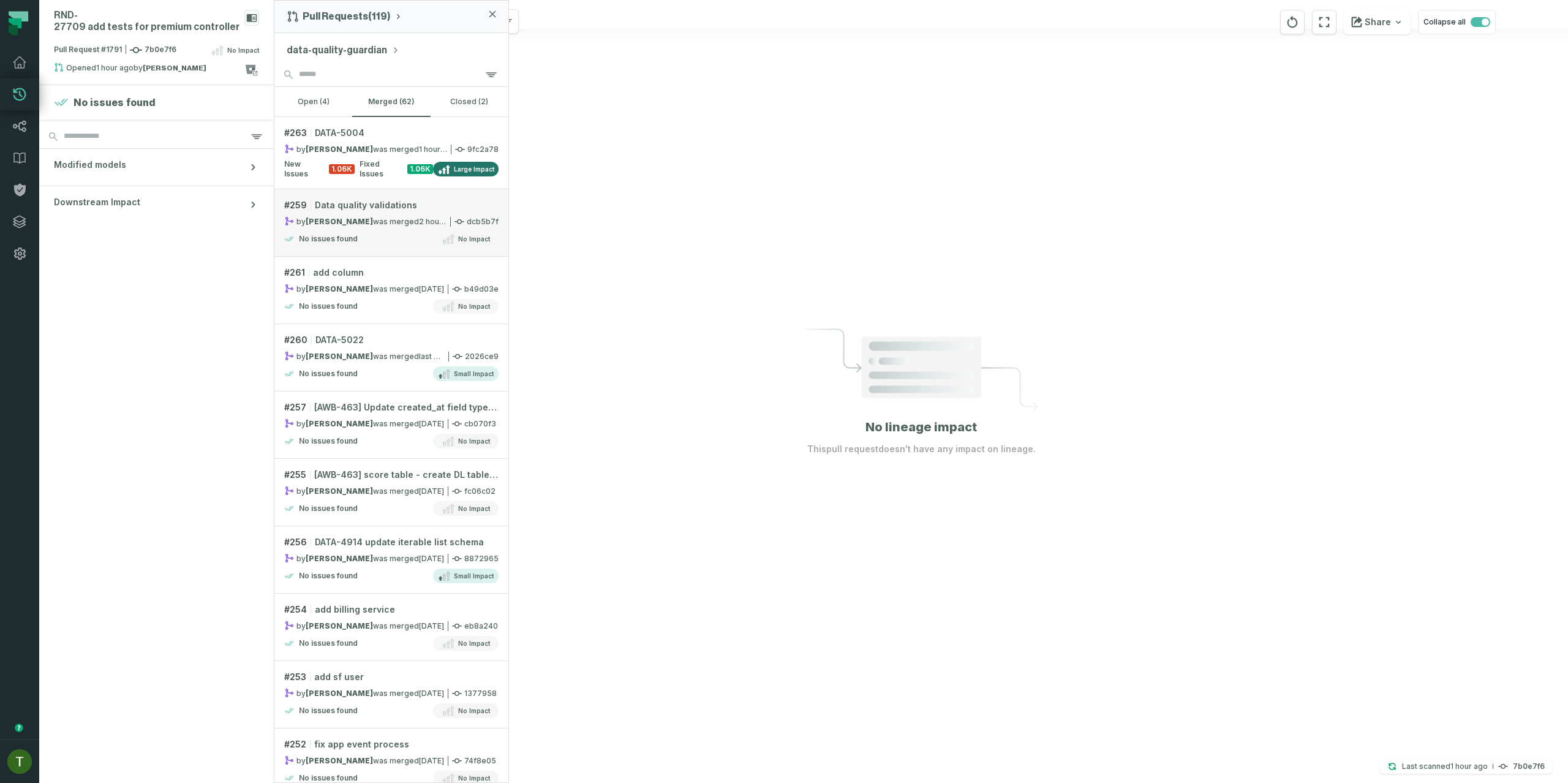
click at [372, 221] on div "by [PERSON_NAME] was merged [DATE] 2:17:06 PM" at bounding box center [365, 221] width 162 height 11
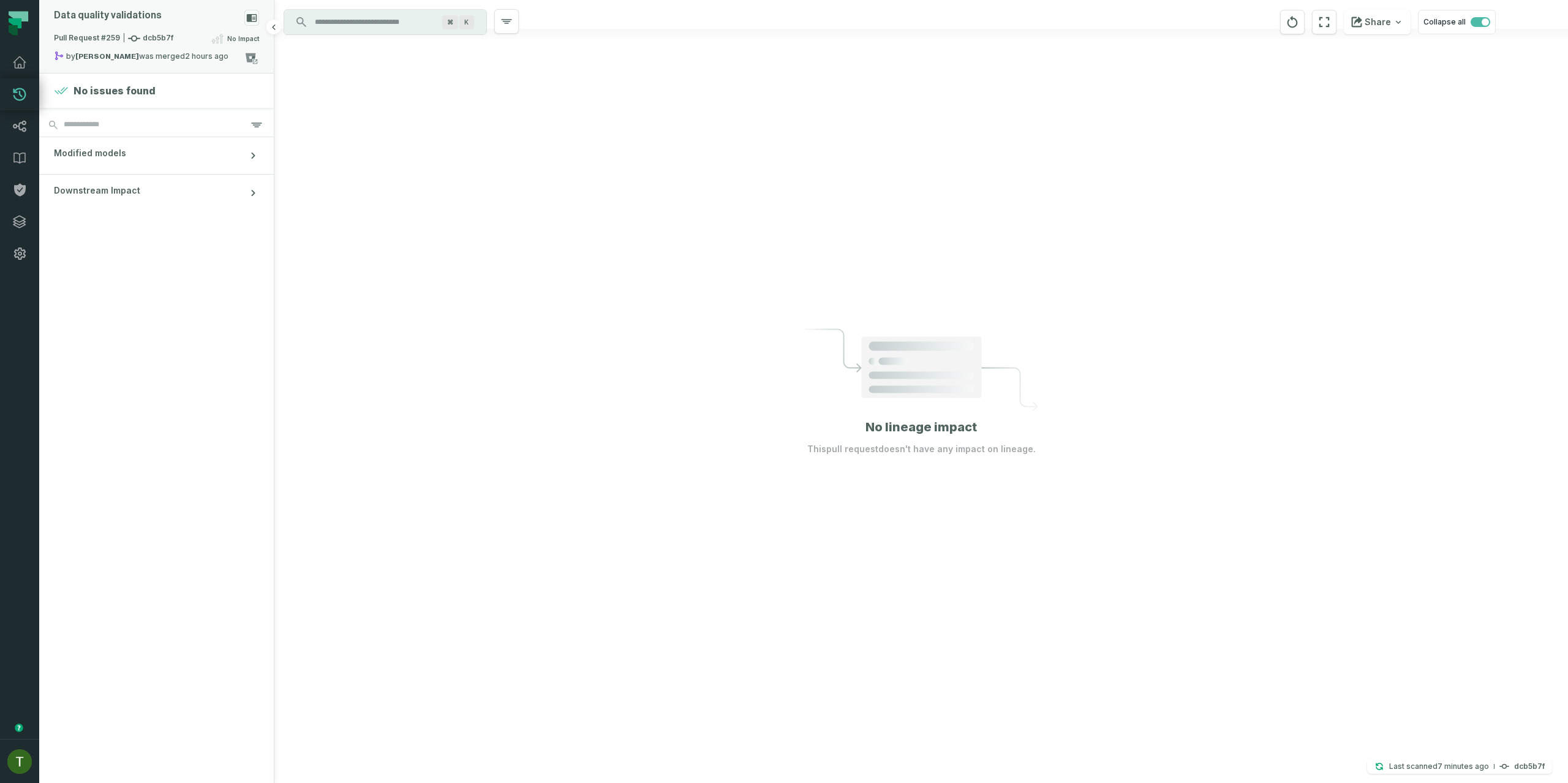
click at [169, 22] on div "Data quality validations" at bounding box center [156, 21] width 205 height 21
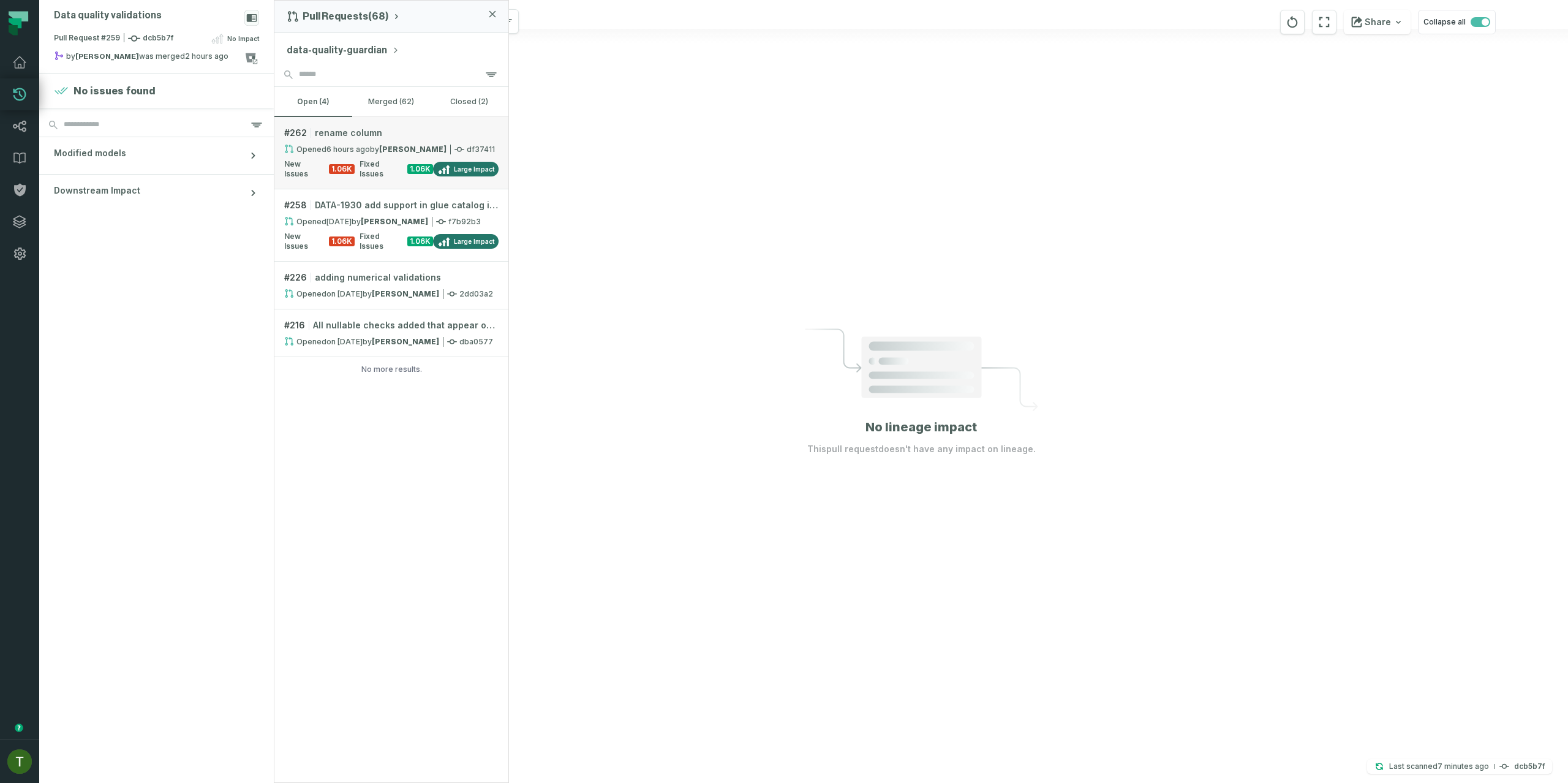
click at [377, 117] on link "# 262 rename column Opened [DATE] 10:41:58 AM by [PERSON_NAME] df37411 New Issu…" at bounding box center [391, 153] width 234 height 72
click at [376, 109] on button "merged (62)" at bounding box center [391, 102] width 78 height 29
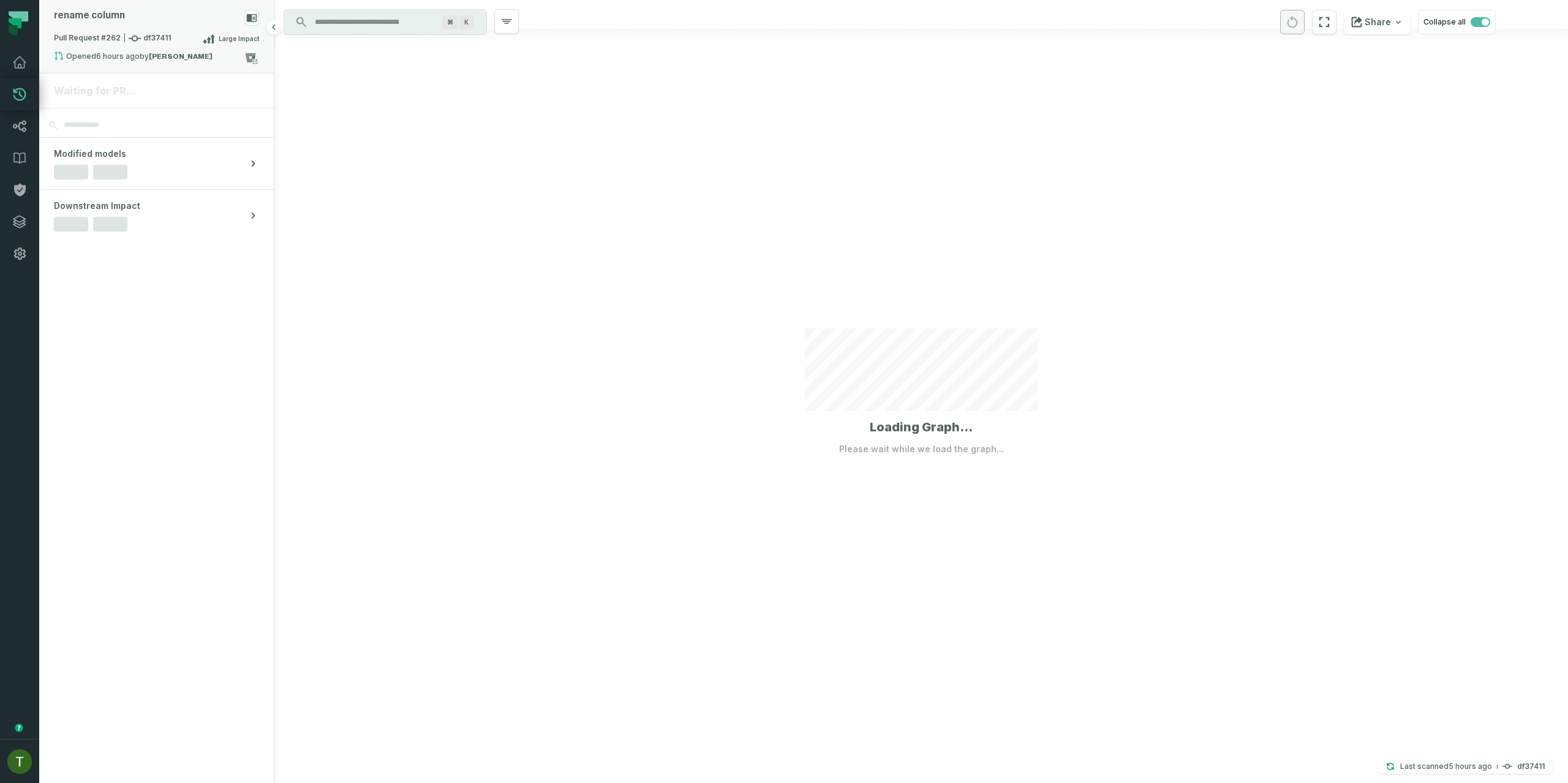
click at [154, 46] on div "Pull Request #262 df37411 Large Impact" at bounding box center [156, 41] width 205 height 19
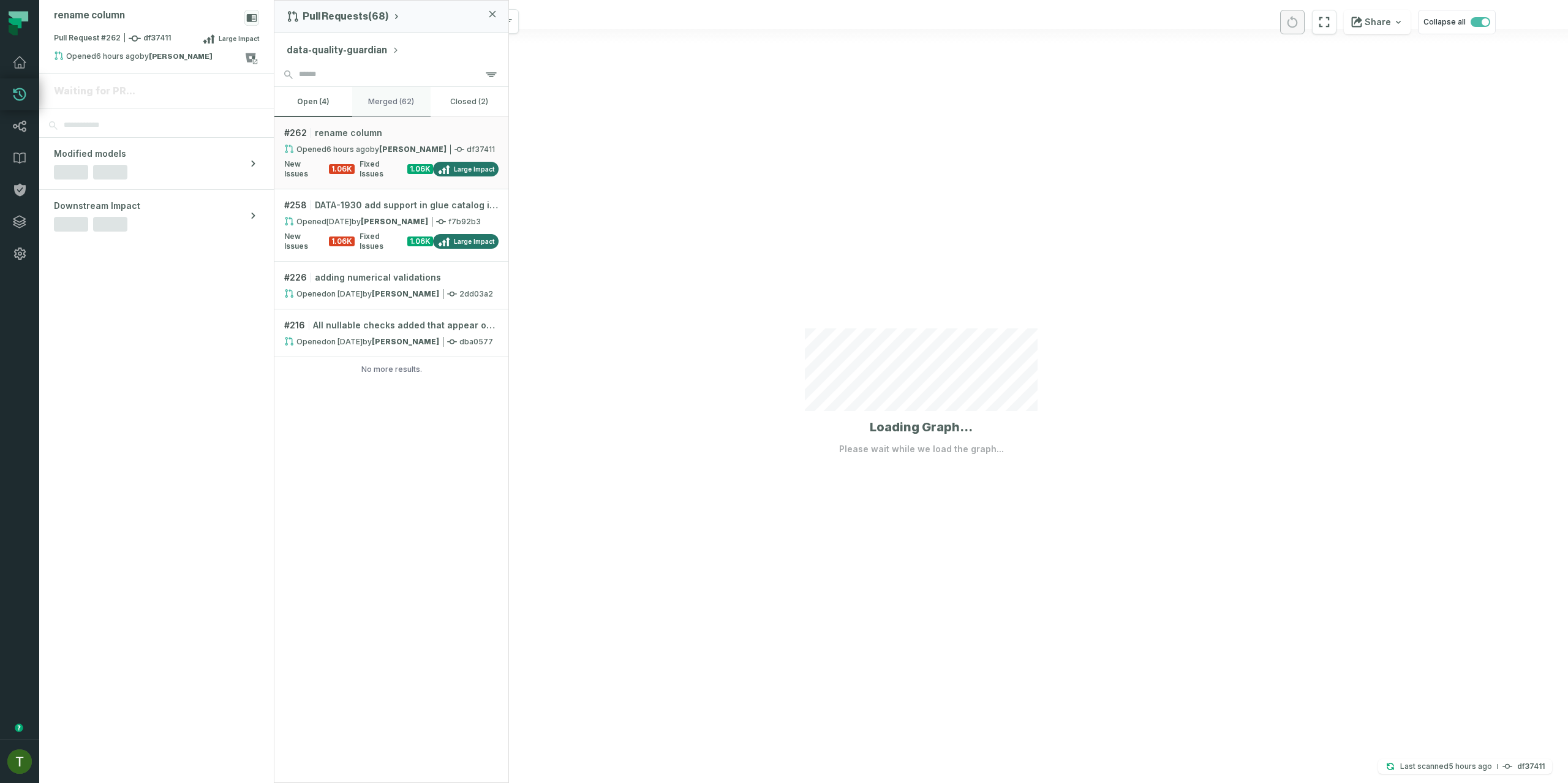
click at [368, 104] on button "merged (62)" at bounding box center [391, 102] width 78 height 29
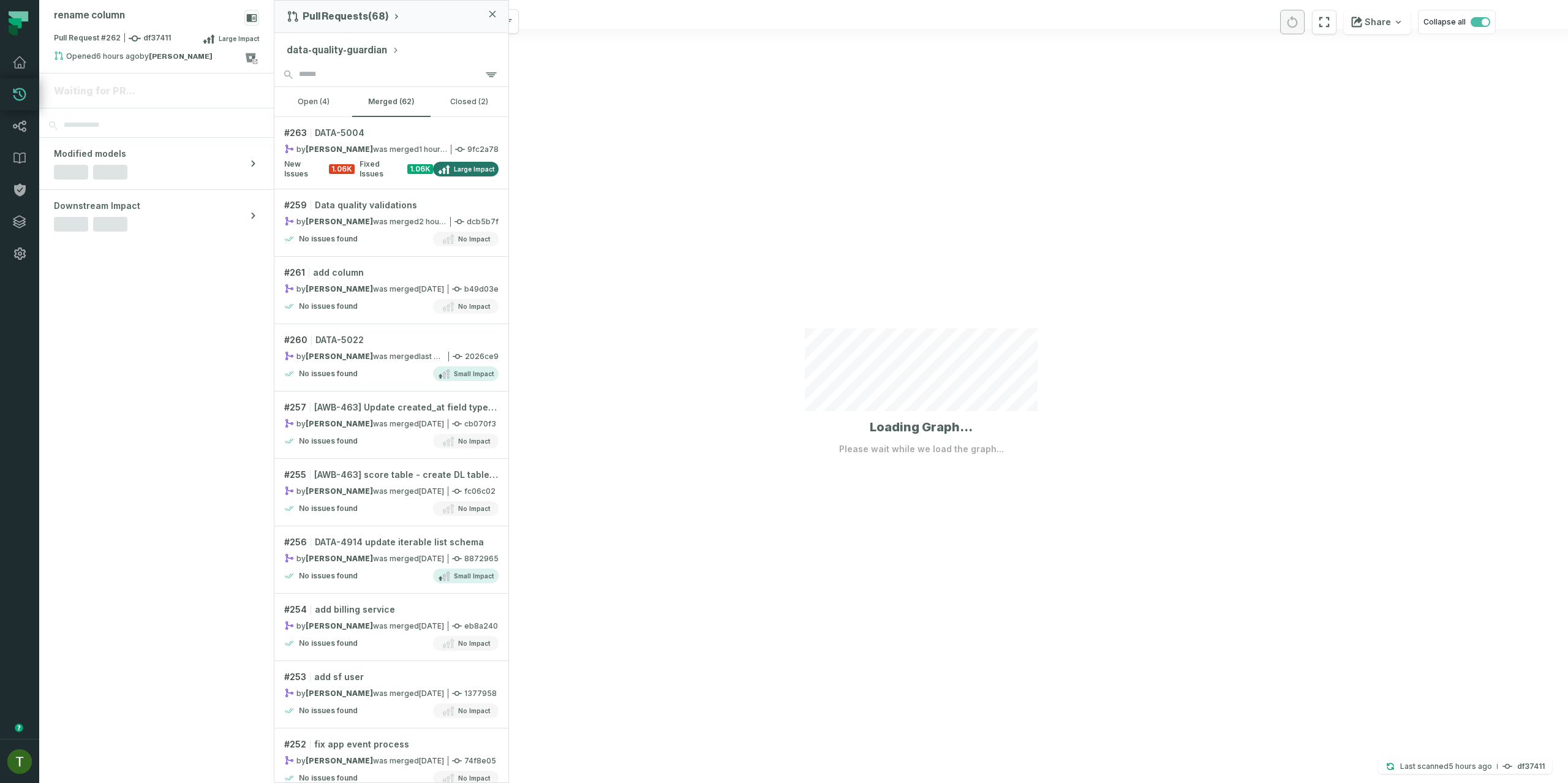
click at [603, 149] on div at bounding box center [921, 391] width 1293 height 783
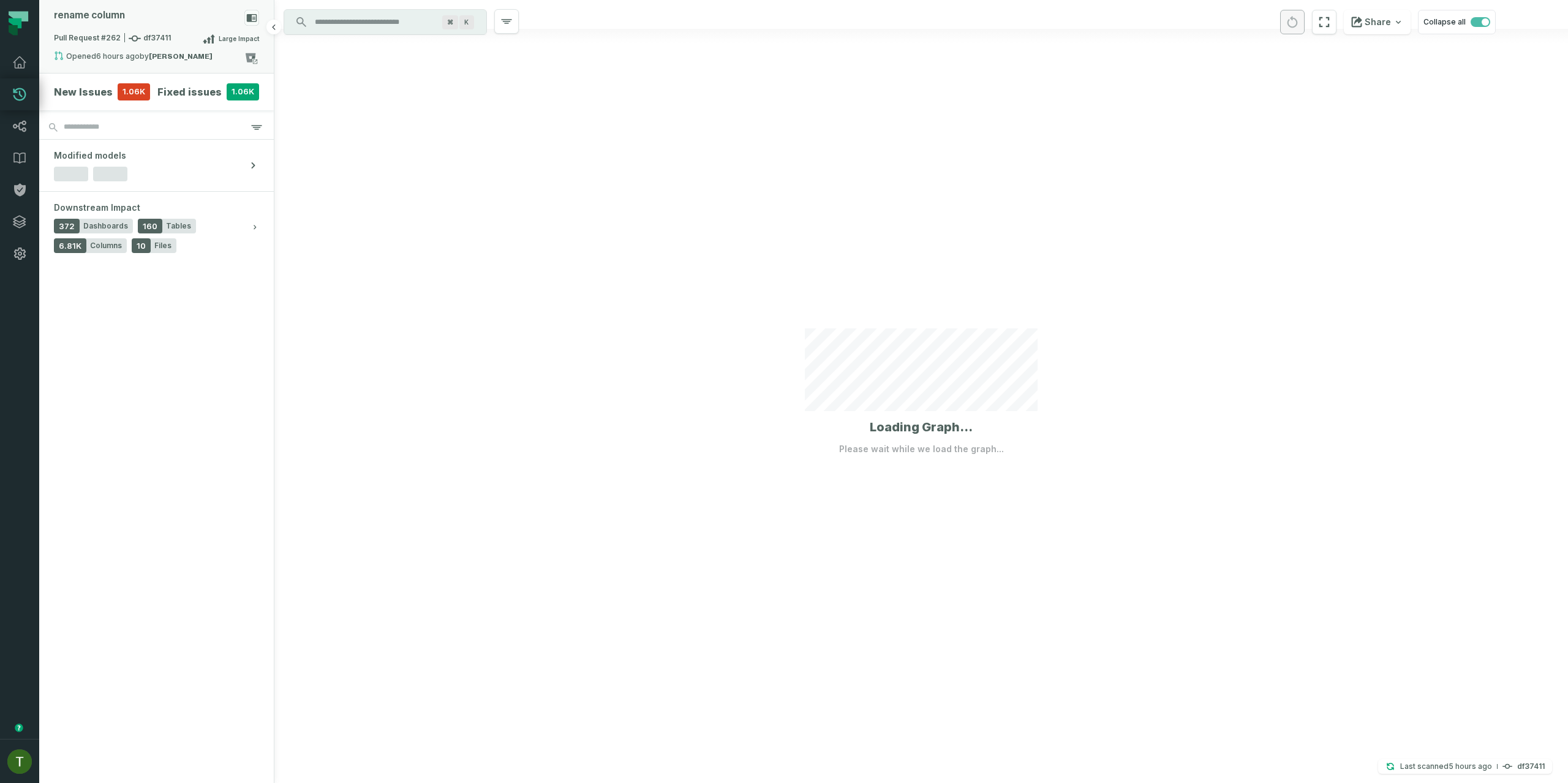
click at [182, 49] on div "Pull Request #262 df37411 Large Impact" at bounding box center [156, 41] width 205 height 19
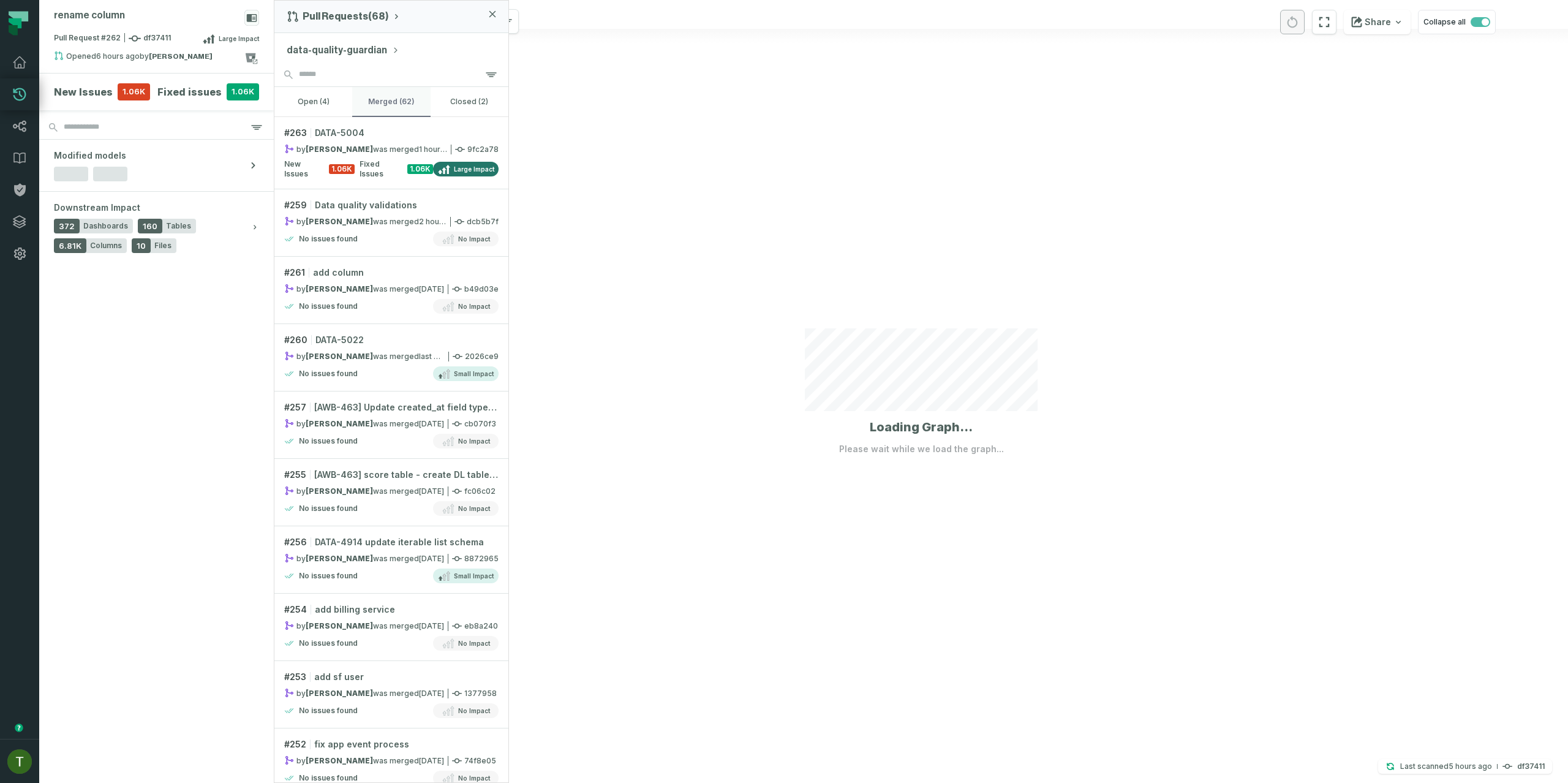
click at [378, 96] on button "merged (62)" at bounding box center [391, 102] width 78 height 29
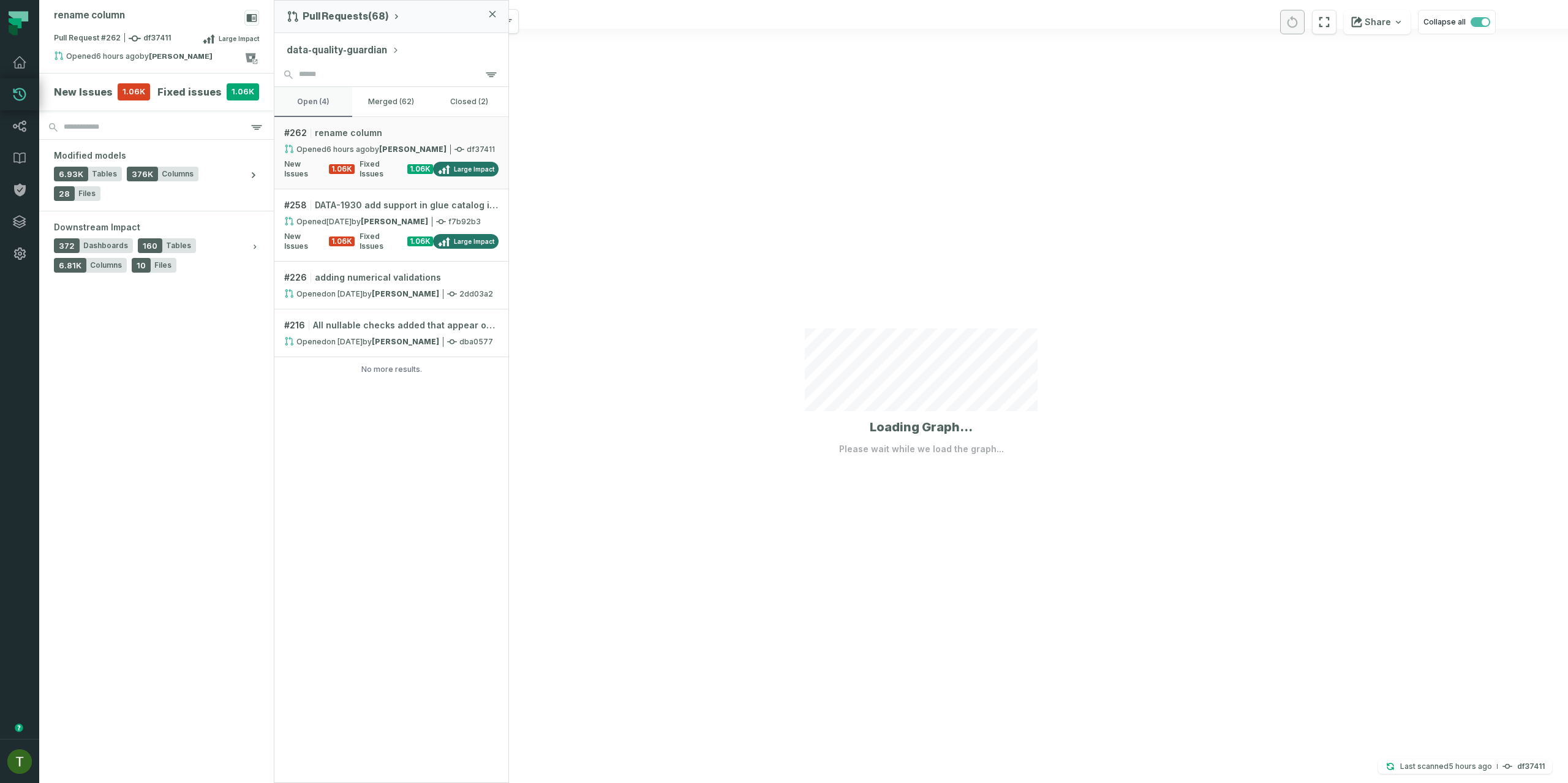
click at [339, 105] on button "open (4)" at bounding box center [313, 102] width 78 height 29
click at [389, 97] on button "merged (62)" at bounding box center [391, 102] width 78 height 29
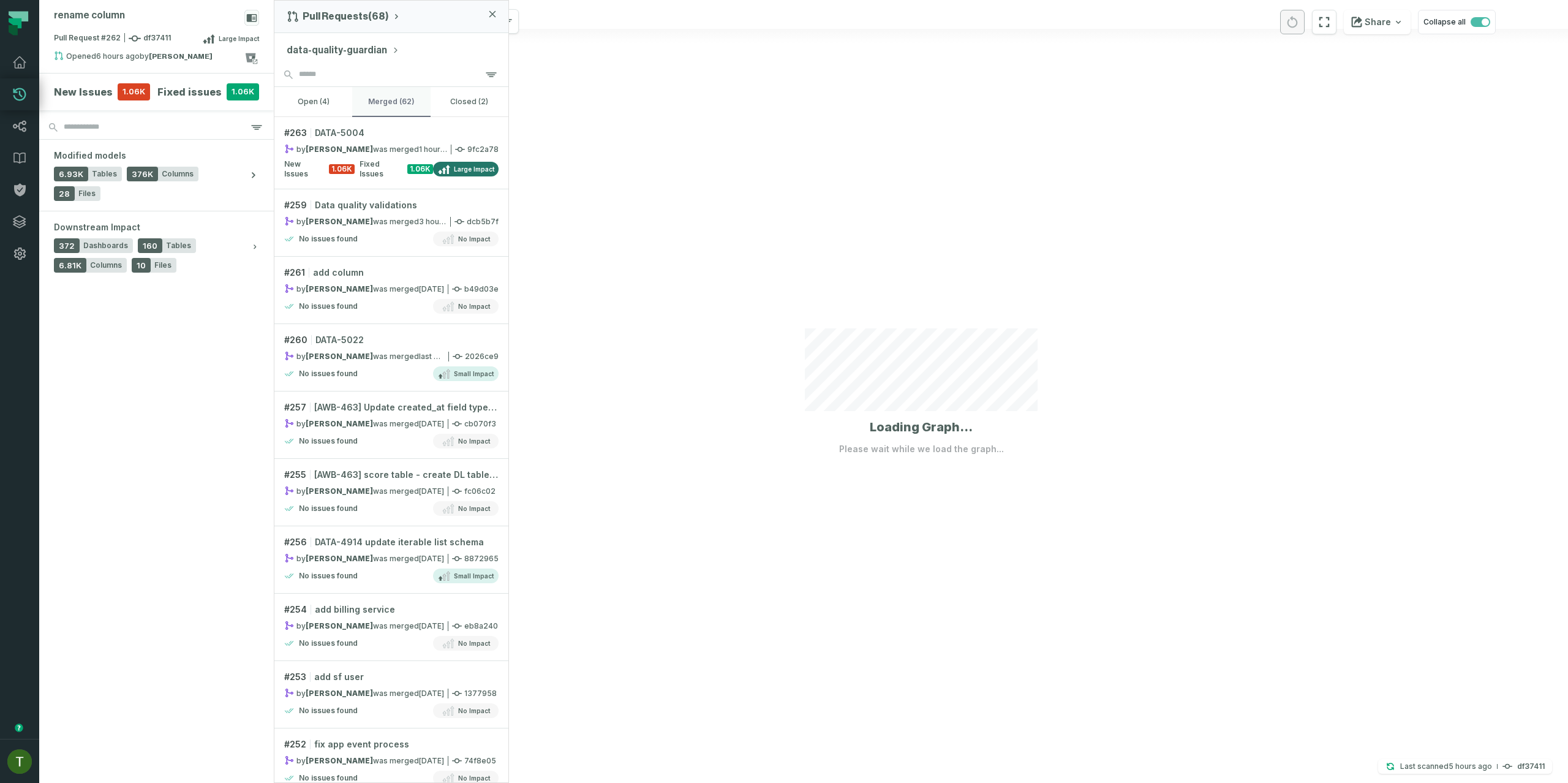
click at [411, 102] on button "merged (62)" at bounding box center [391, 102] width 78 height 29
click at [302, 124] on link "# 263 DATA-5004 by Tal Tilayov was merged 9/1/2025, 4:06:40 PM 9fc2a78 New Issu…" at bounding box center [391, 153] width 234 height 72
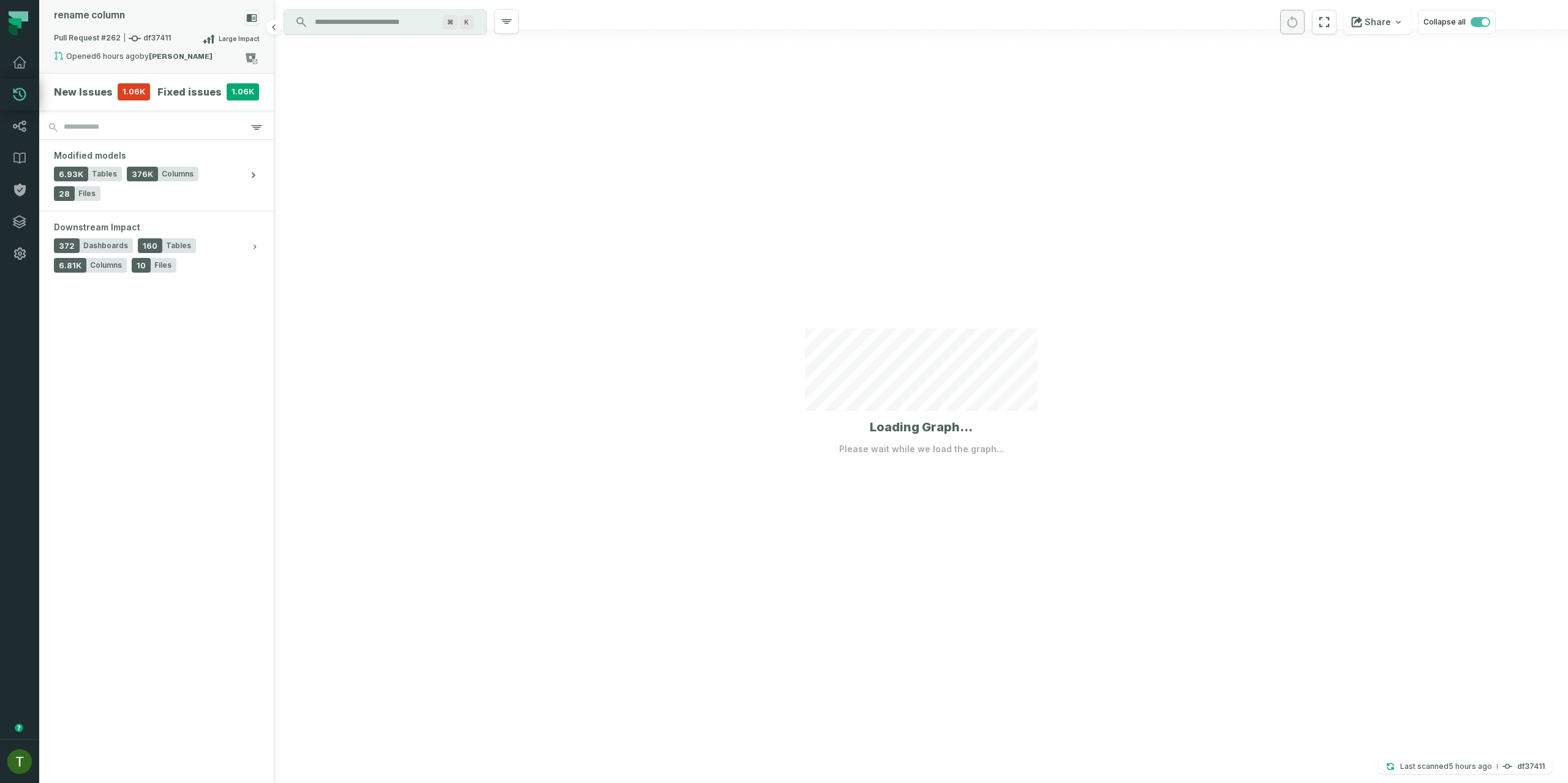
click at [102, 46] on div "Pull Request #262 df37411 Large Impact" at bounding box center [156, 41] width 205 height 19
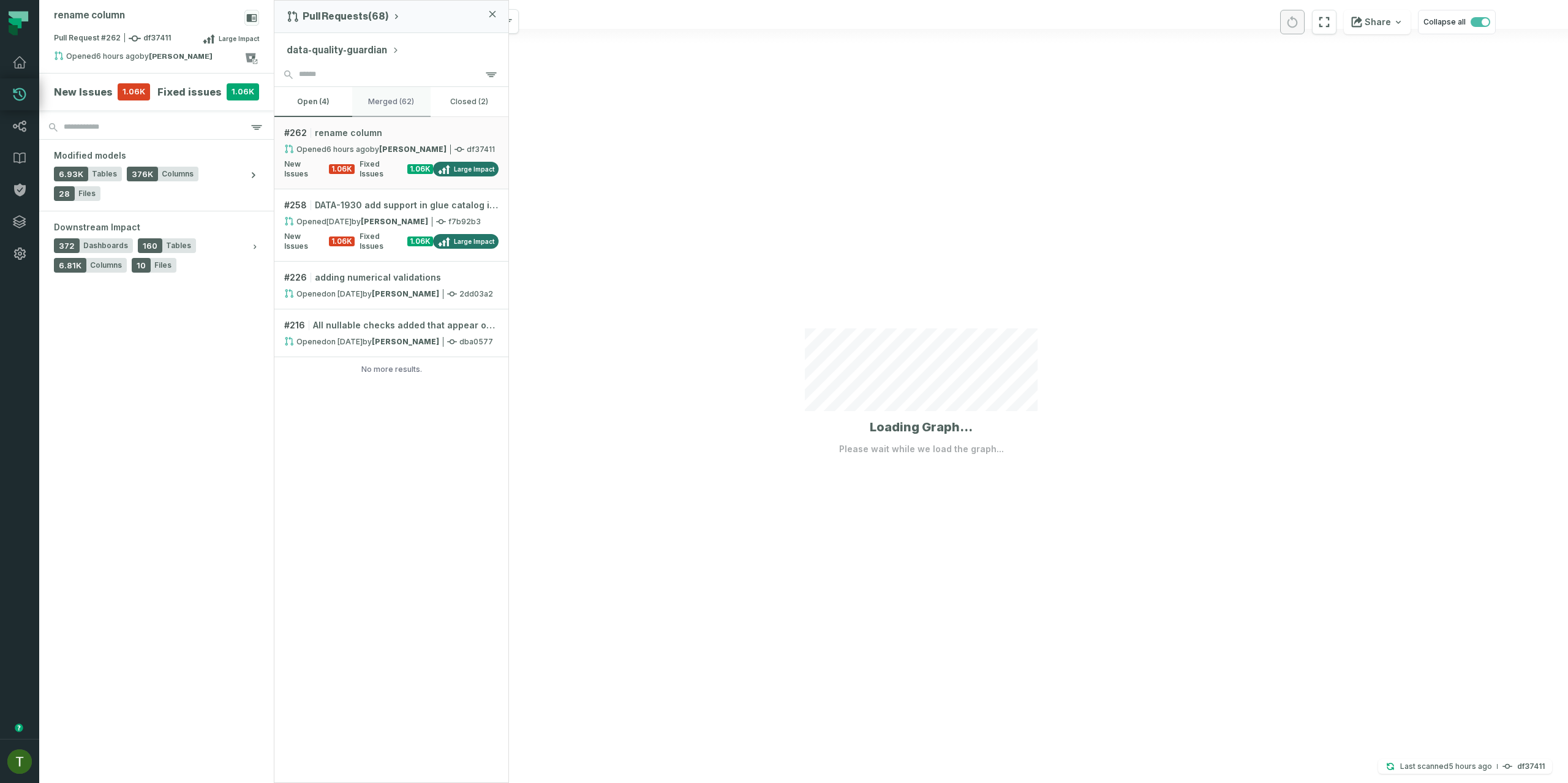
click at [380, 98] on button "merged (62)" at bounding box center [391, 102] width 78 height 29
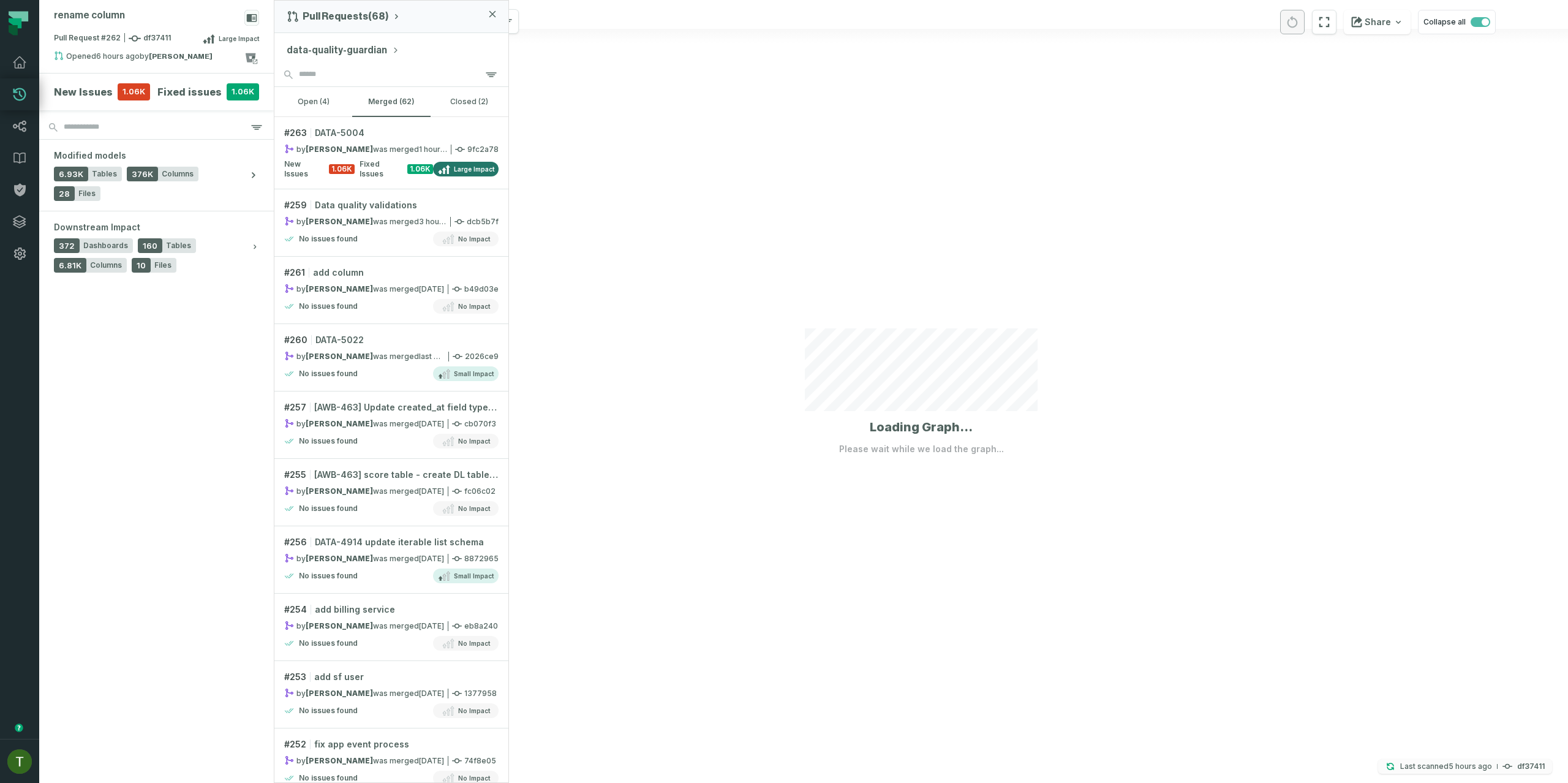
click at [1500, 767] on button "Last scanned 9/1/2025, 11:26:58 AM df37411" at bounding box center [1464, 766] width 174 height 15
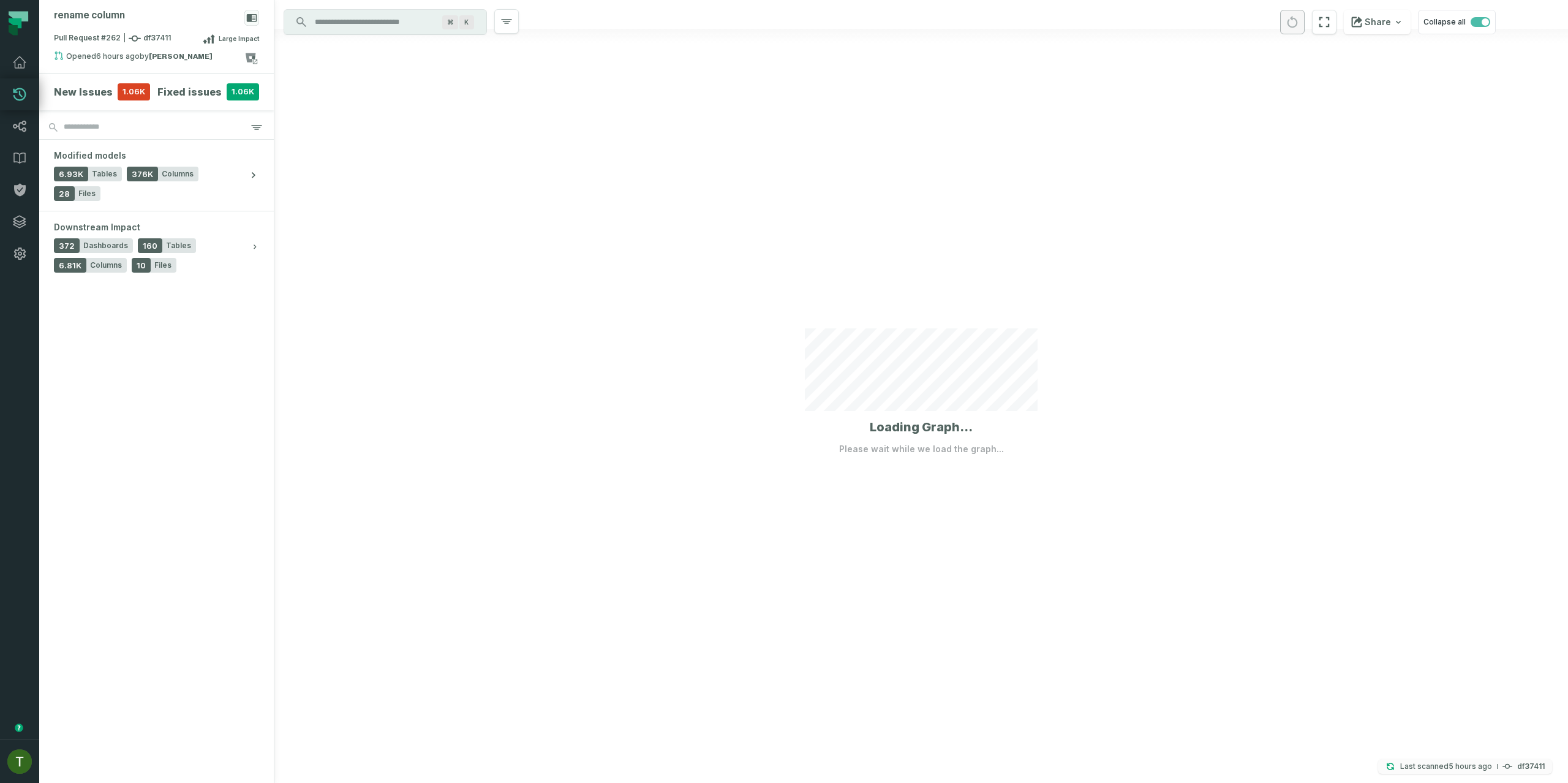
click at [1451, 762] on relative-time "9/1/2025, 11:26:58 AM" at bounding box center [1470, 766] width 44 height 9
click at [24, 133] on icon at bounding box center [19, 126] width 15 height 15
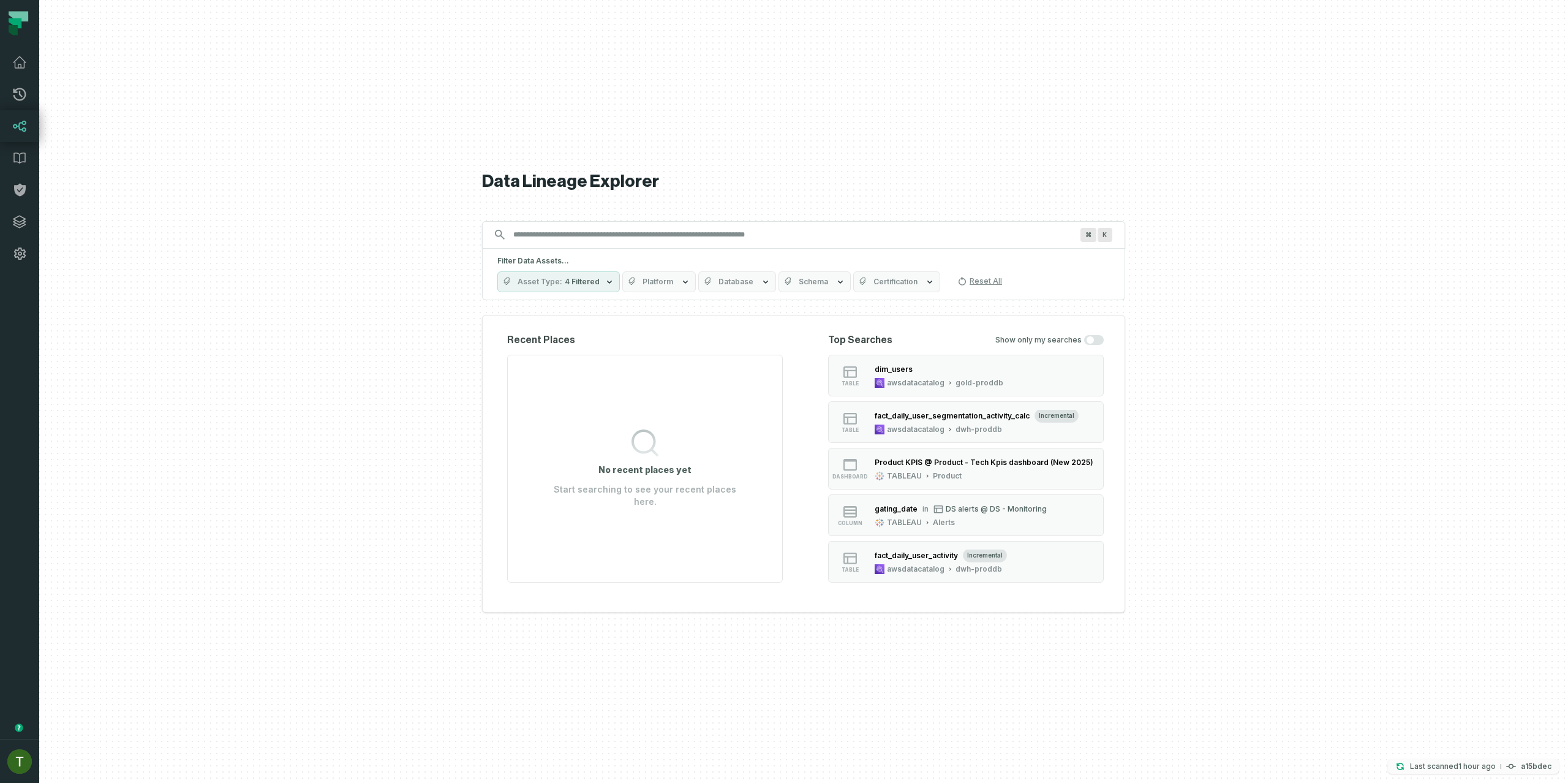
click at [1501, 766] on button "Last scanned 9/1/2025, 4:10:38 PM a15bdec" at bounding box center [1473, 766] width 171 height 15
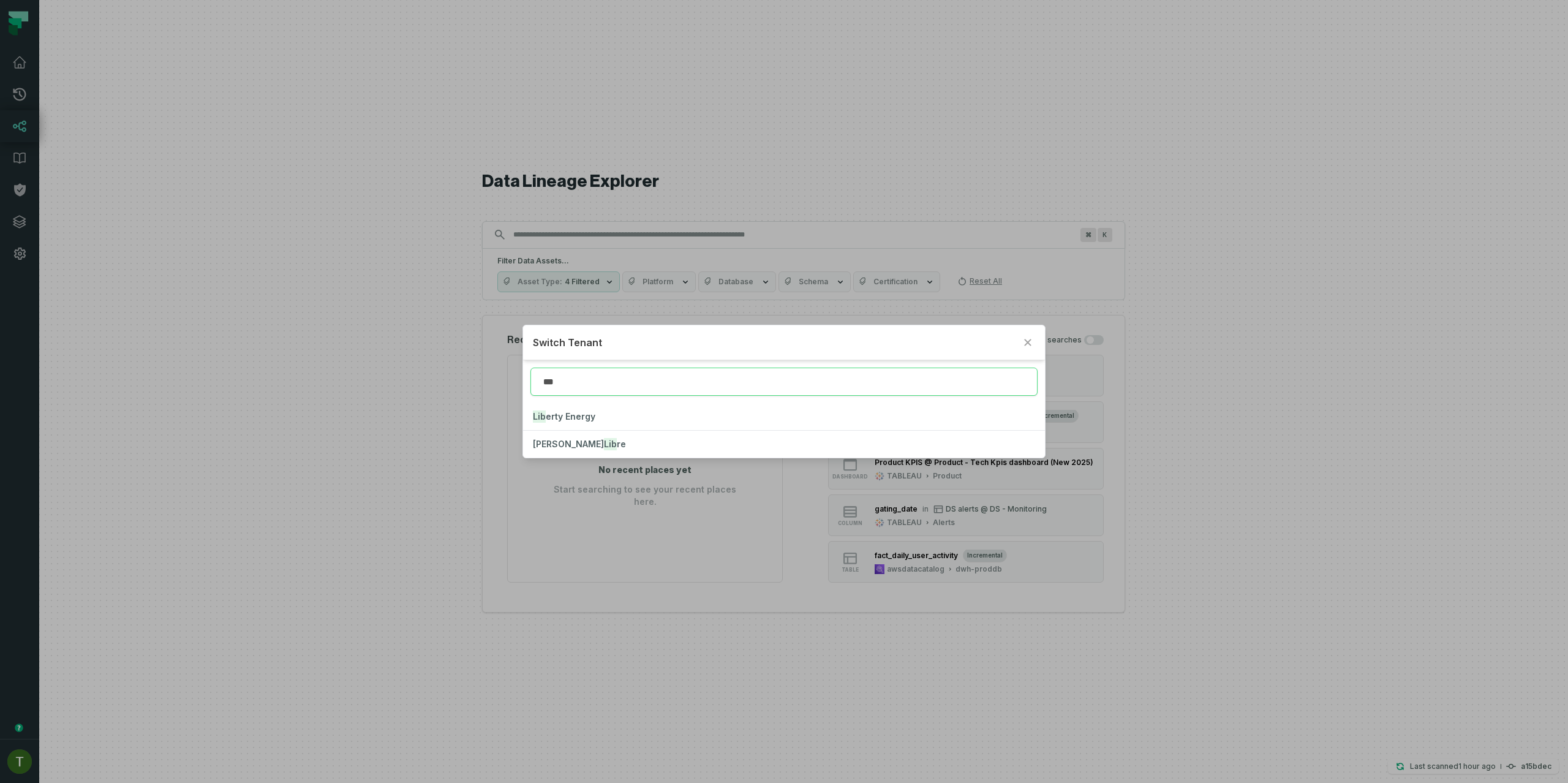
type input "***"
click button "Lib erty Energy" at bounding box center [784, 417] width 521 height 27
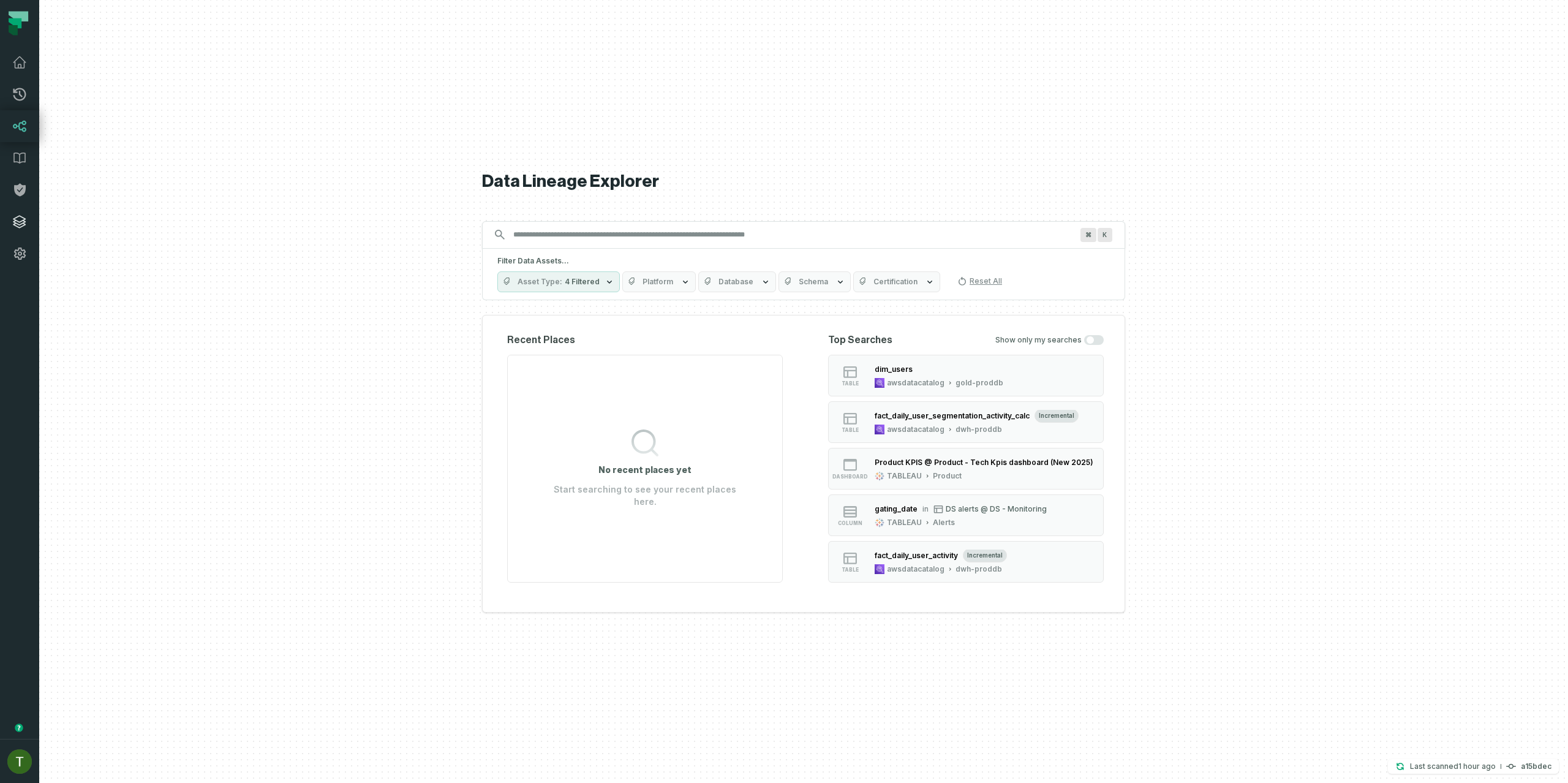
click at [9, 230] on link "Integrations" at bounding box center [19, 222] width 39 height 32
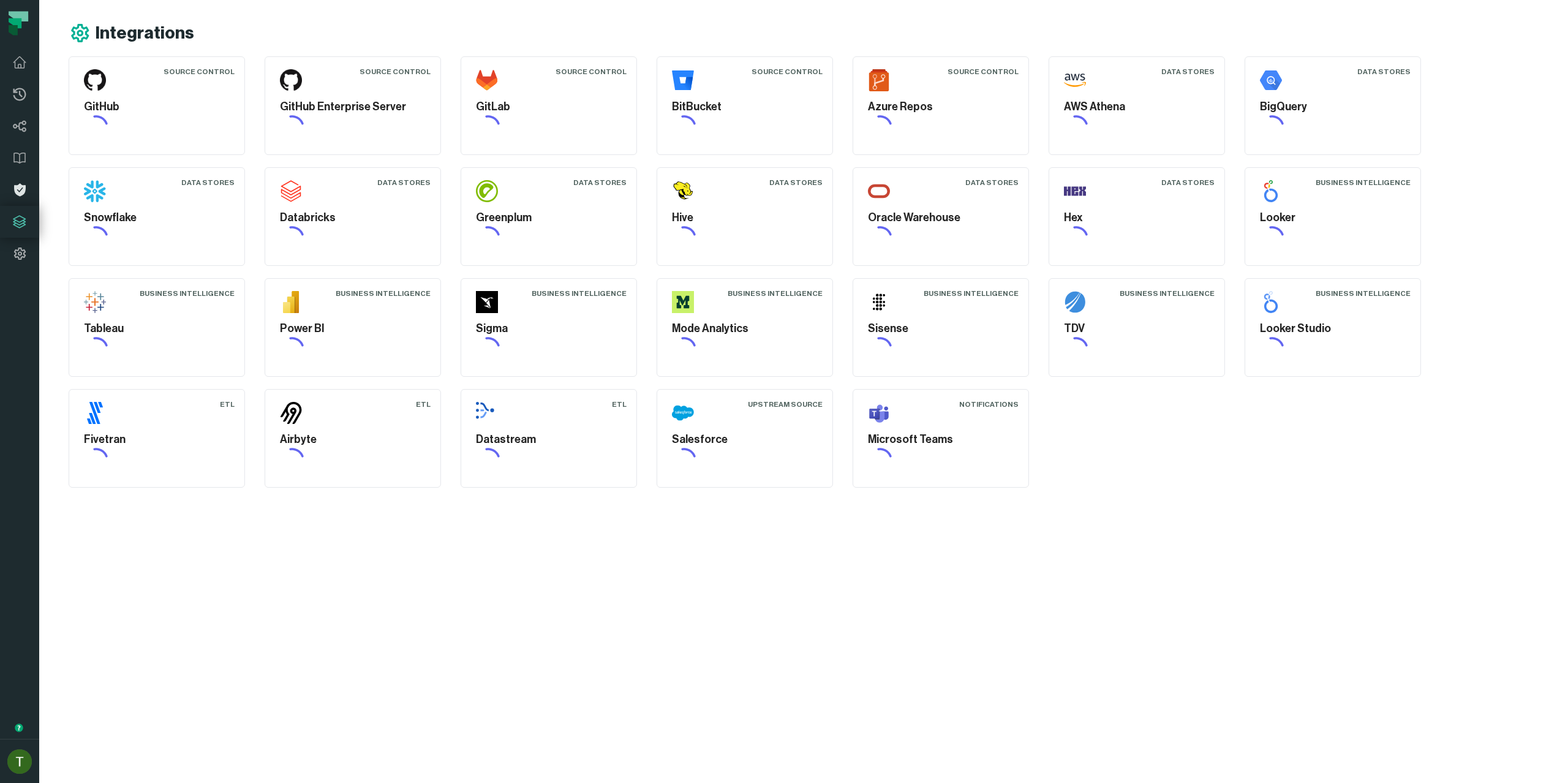
click at [14, 199] on link "Policies" at bounding box center [19, 189] width 39 height 32
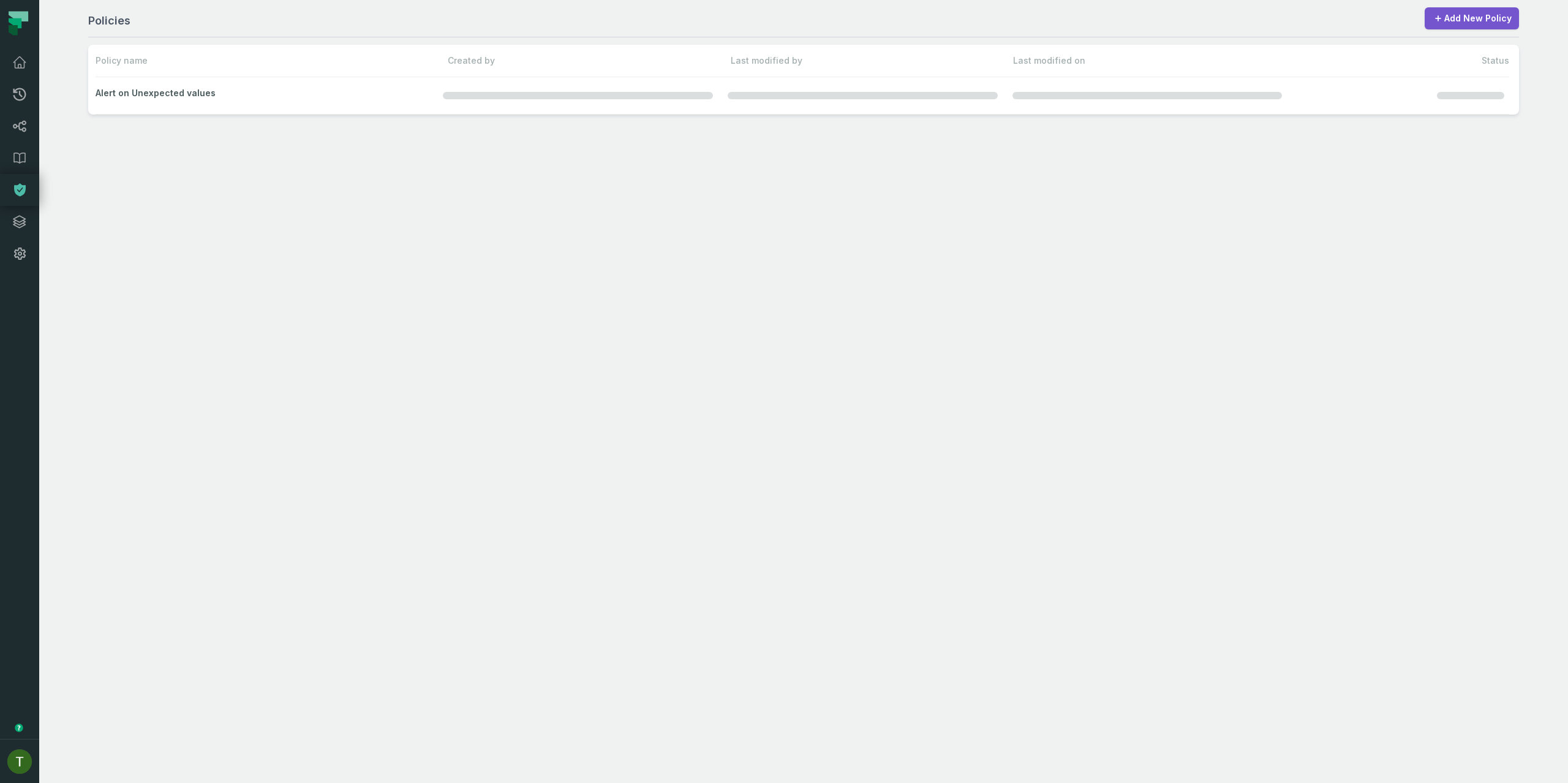
click at [19, 270] on button "button" at bounding box center [19, 504] width 39 height 469
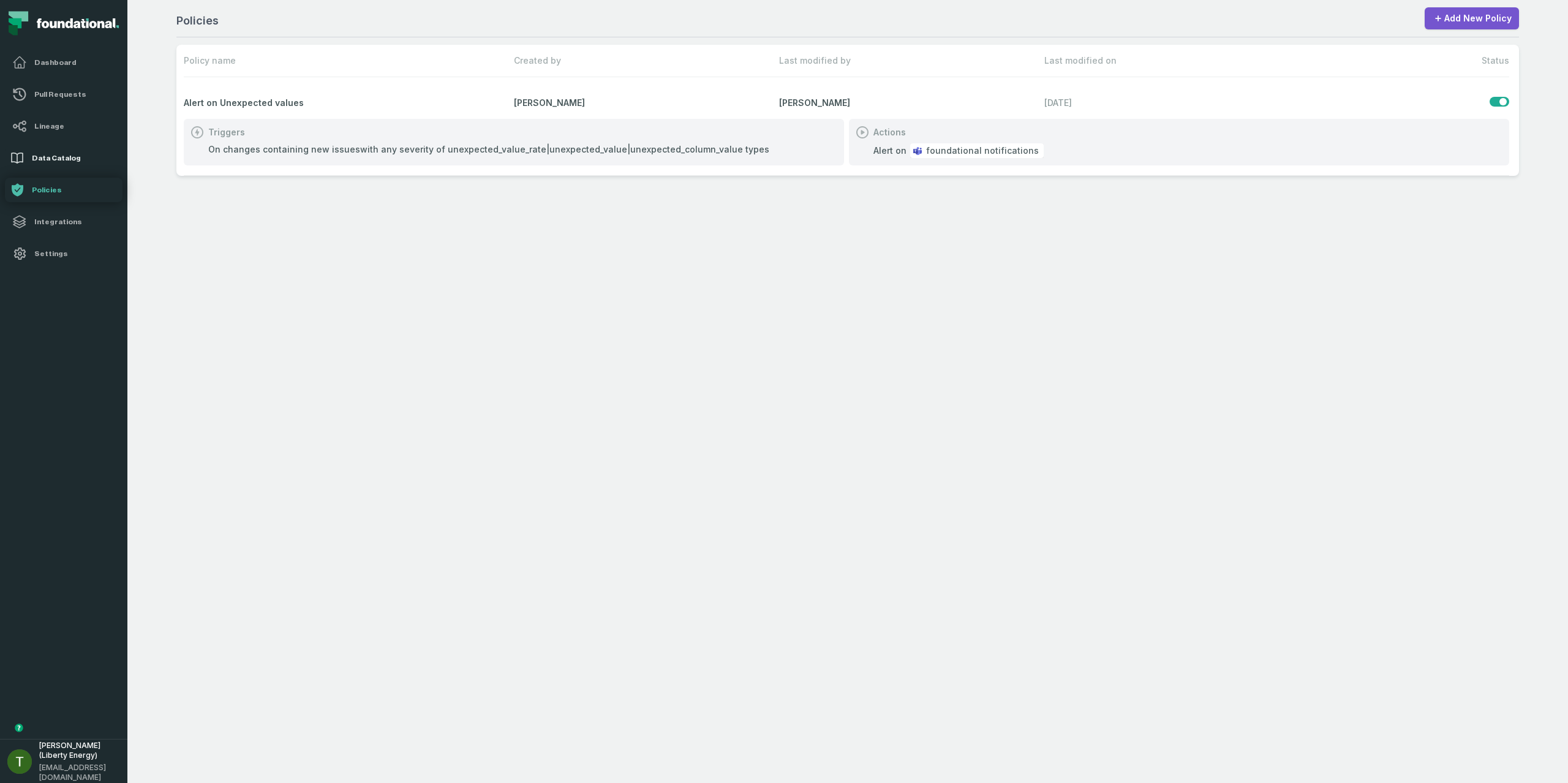
click at [24, 154] on icon at bounding box center [17, 158] width 15 height 15
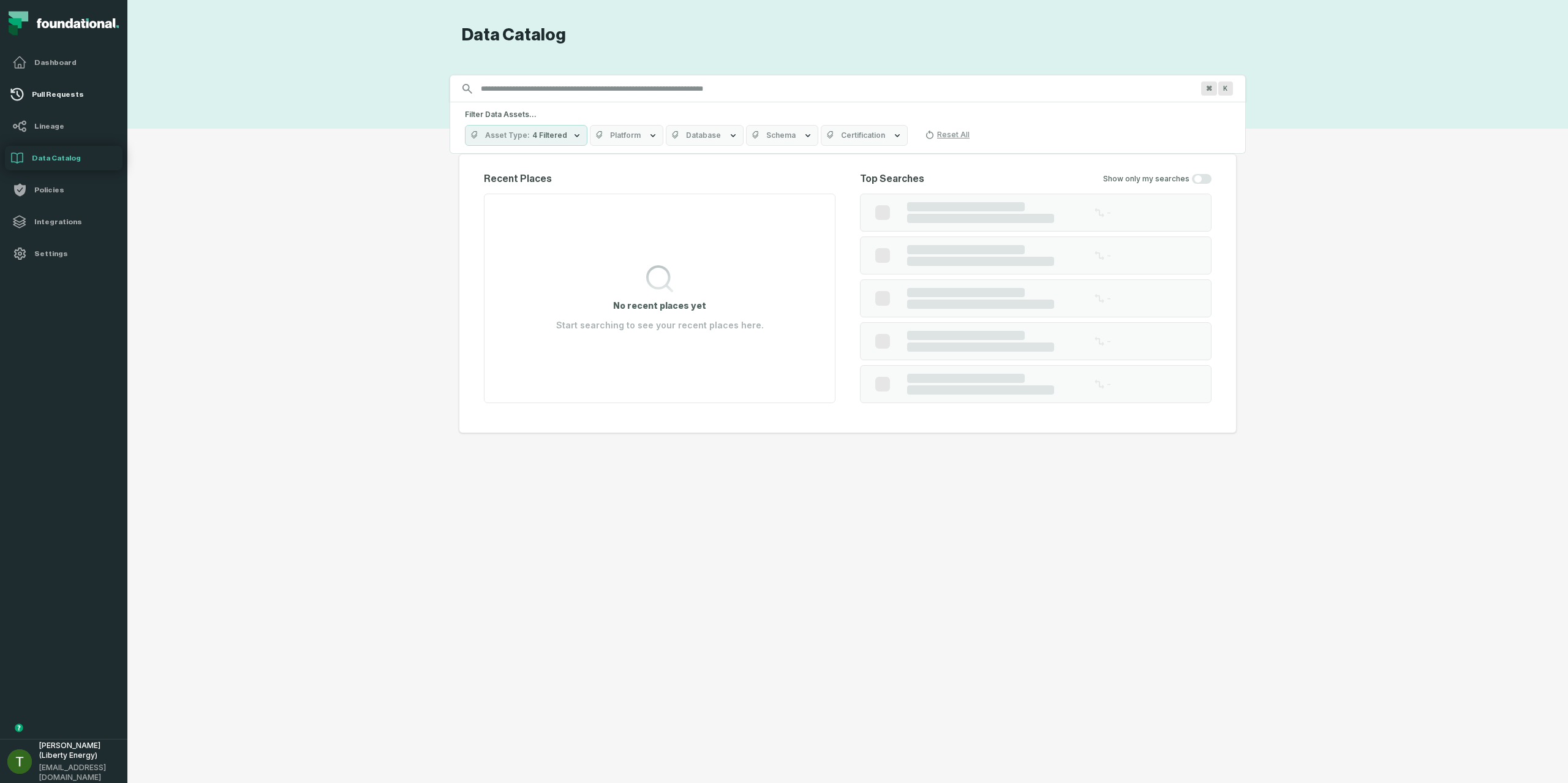
click at [32, 104] on link "Pull Requests" at bounding box center [64, 94] width 117 height 24
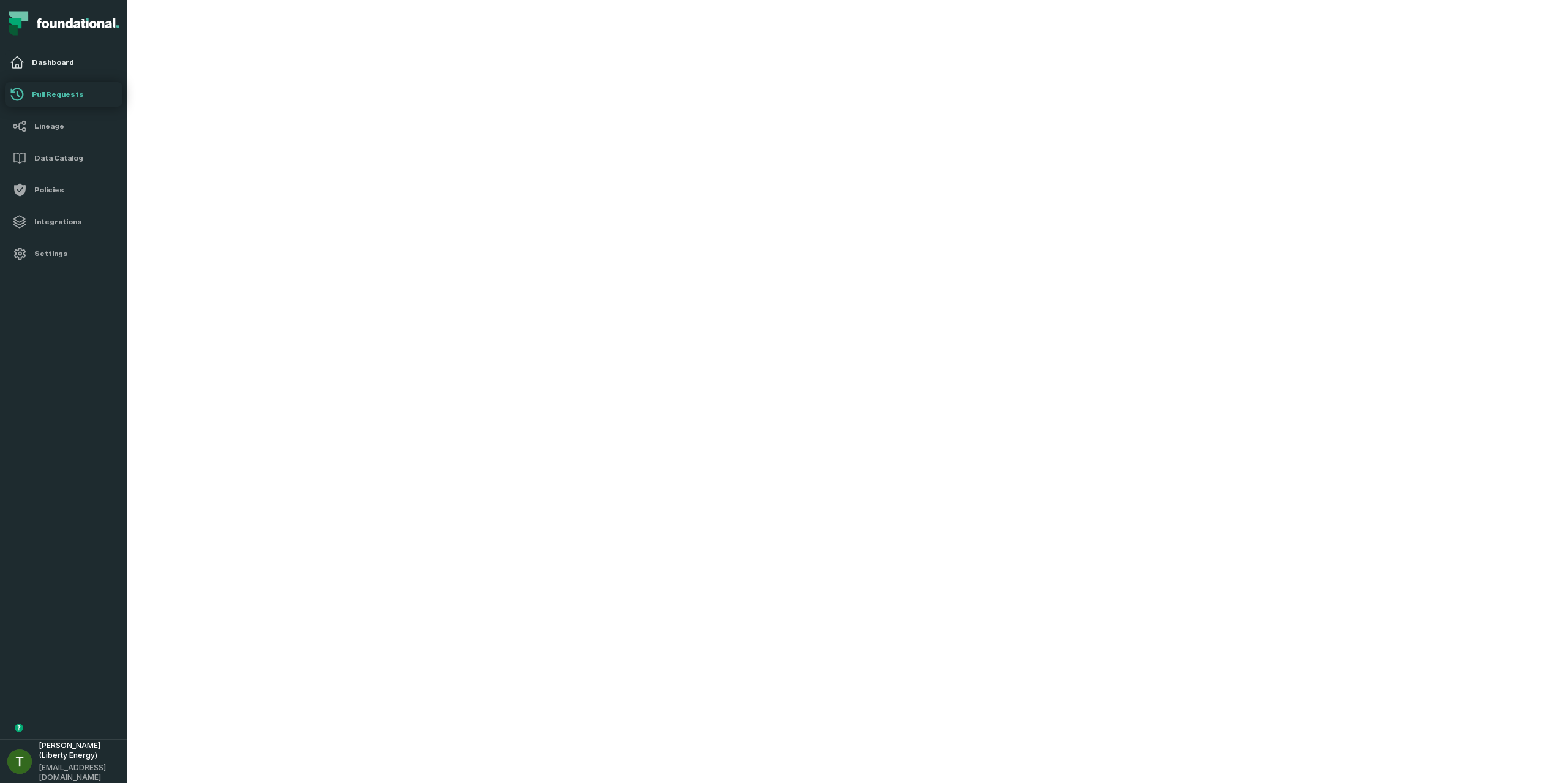
click at [44, 66] on h4 "Dashboard" at bounding box center [75, 63] width 86 height 10
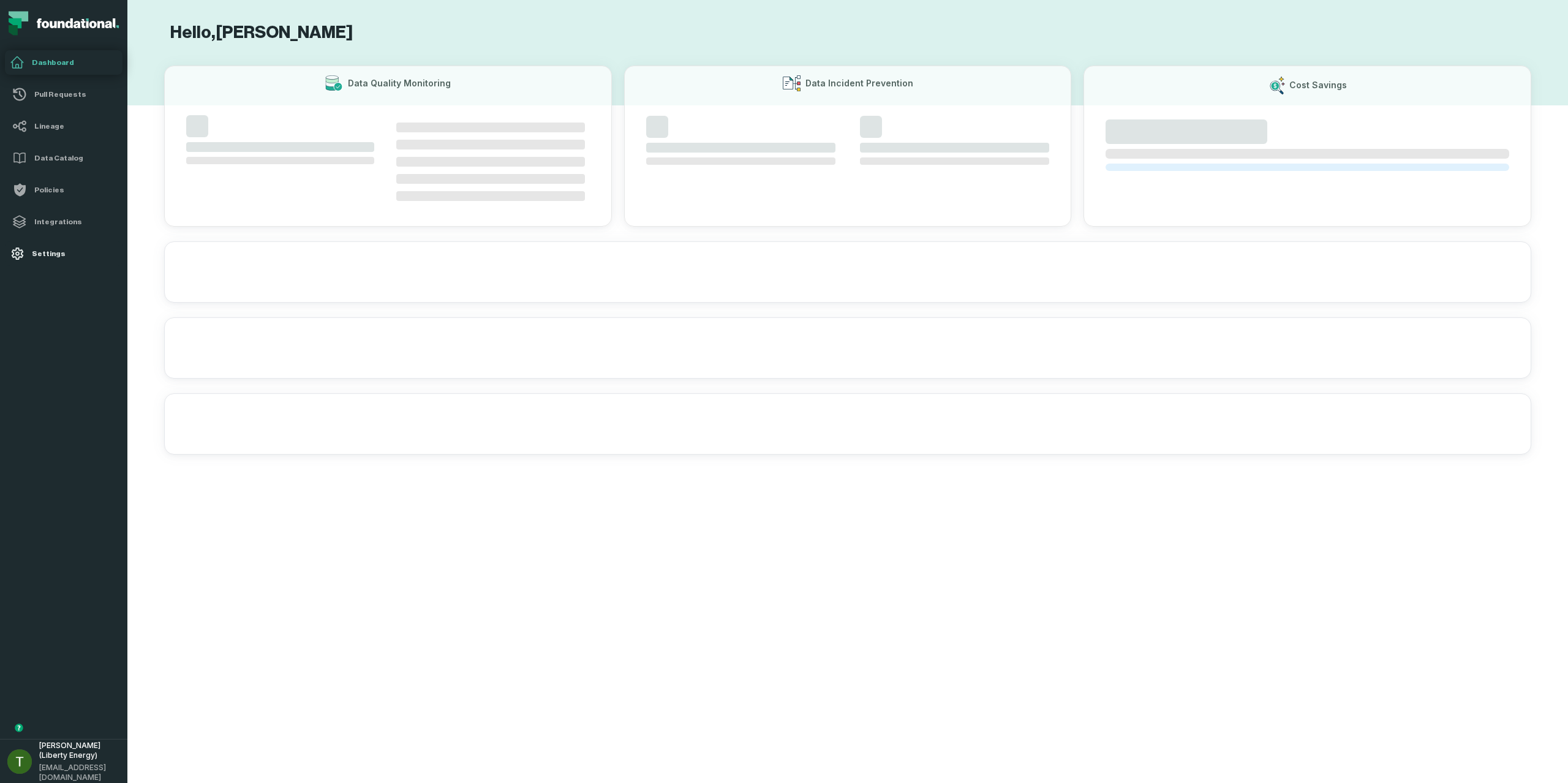
click at [49, 241] on link "Settings" at bounding box center [64, 253] width 117 height 24
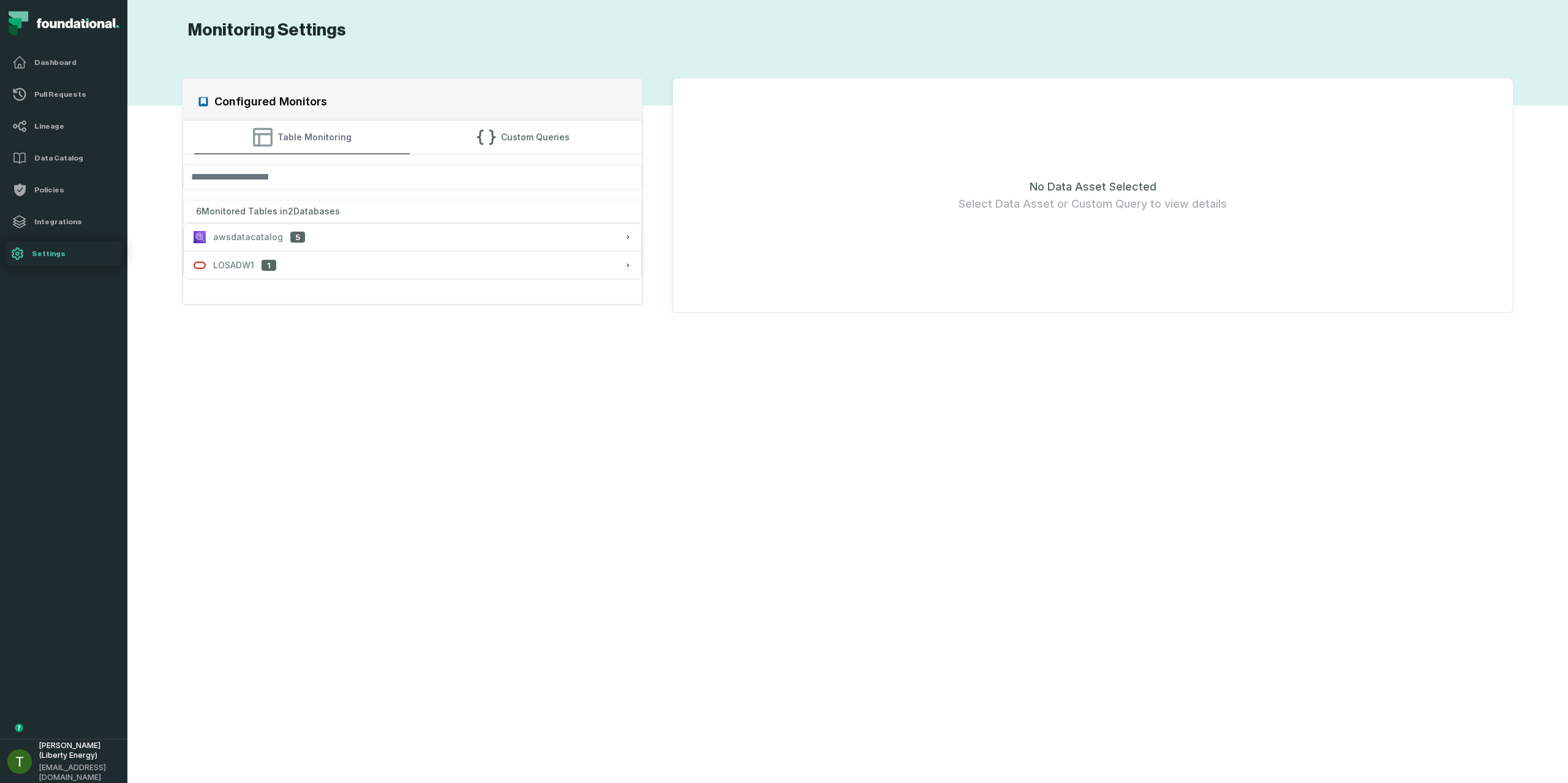
click at [306, 148] on button "Table Monitoring" at bounding box center [302, 137] width 216 height 33
click at [327, 237] on div "awsdatacatalog 5" at bounding box center [413, 237] width 438 height 12
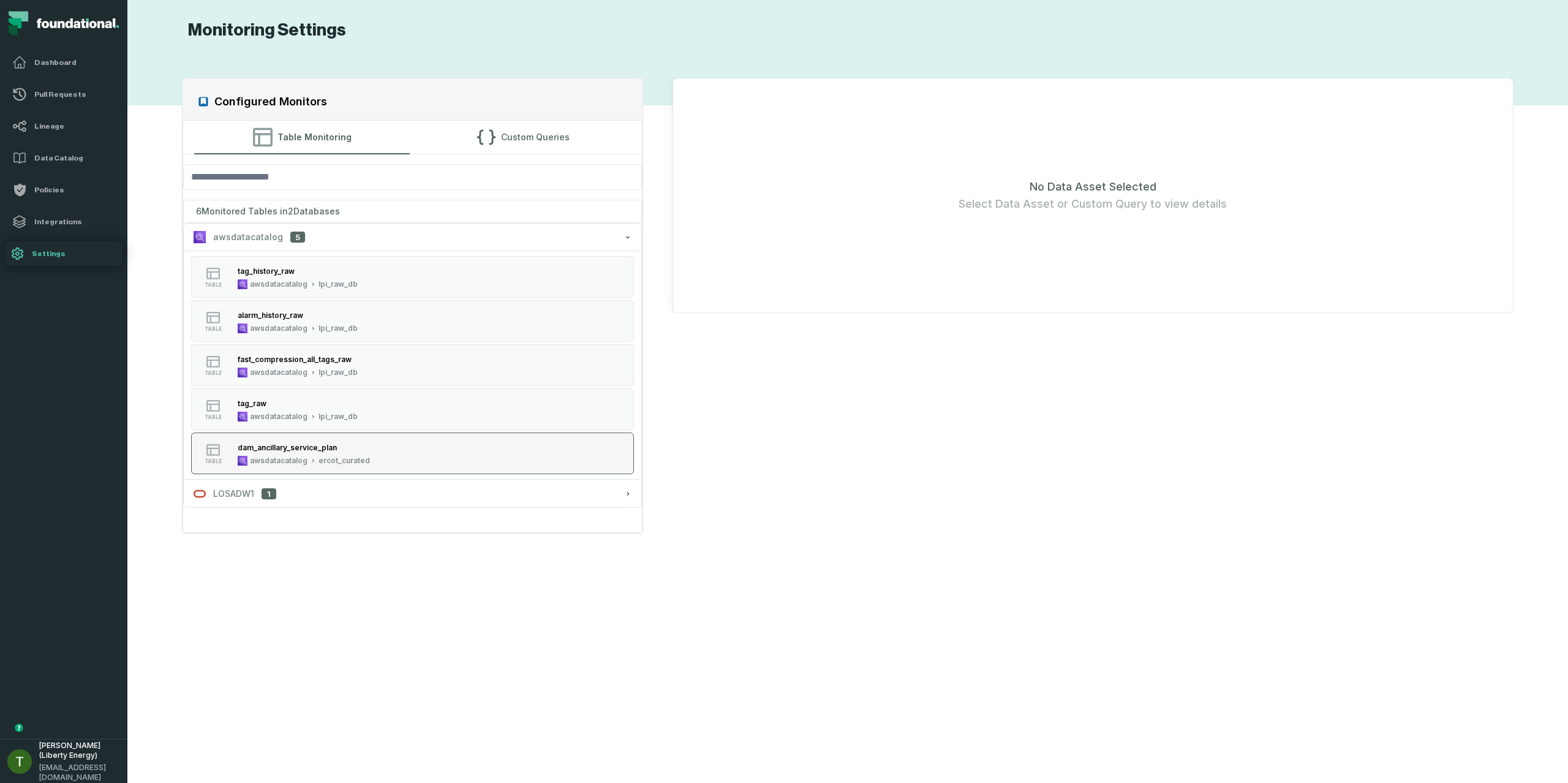
click at [375, 445] on button "table dam_ancillary_service_plan awsdatacatalog ercot_curated" at bounding box center [412, 453] width 442 height 41
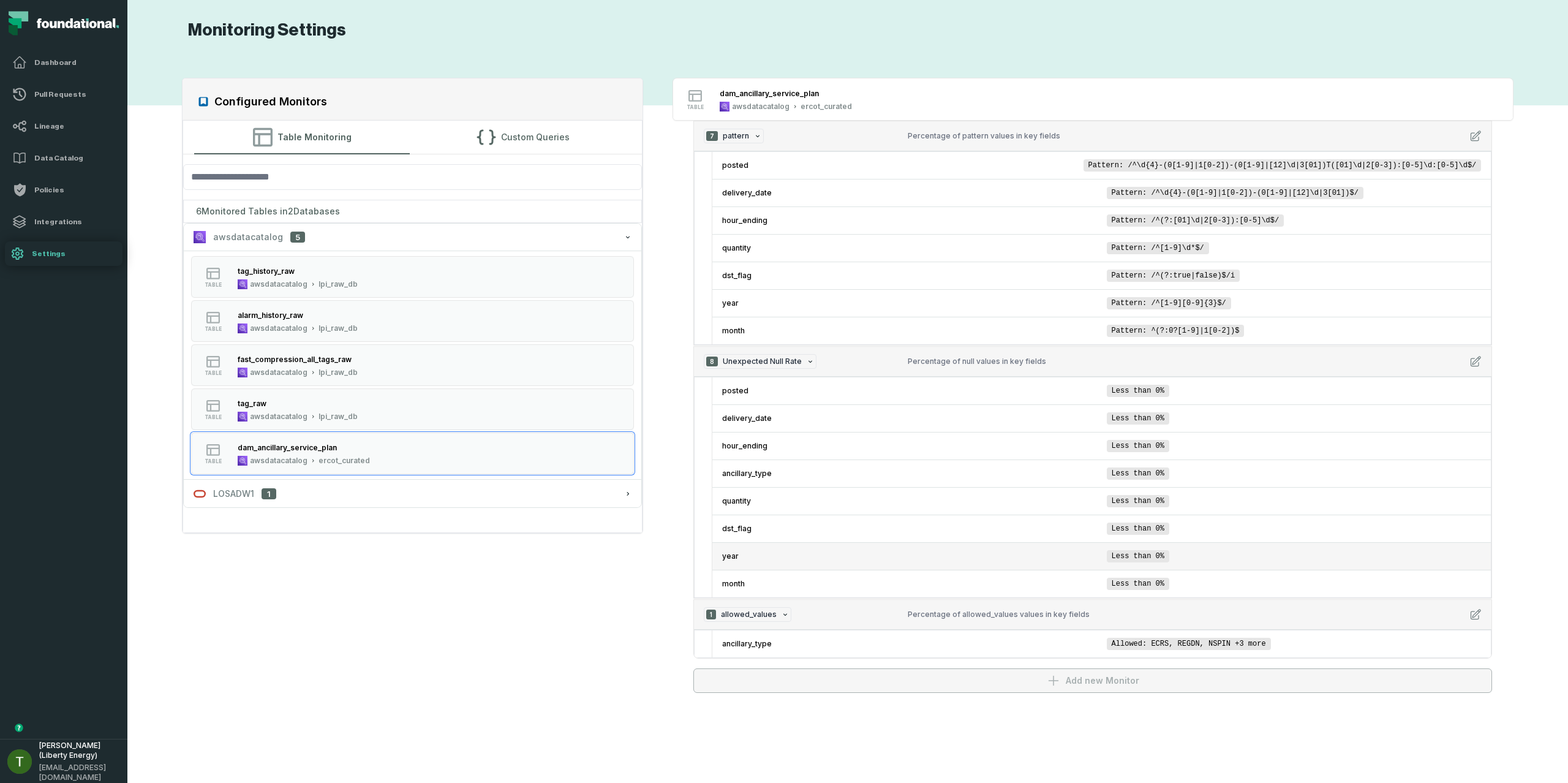
click at [1381, 566] on li "year Less than 0%" at bounding box center [1101, 556] width 779 height 28
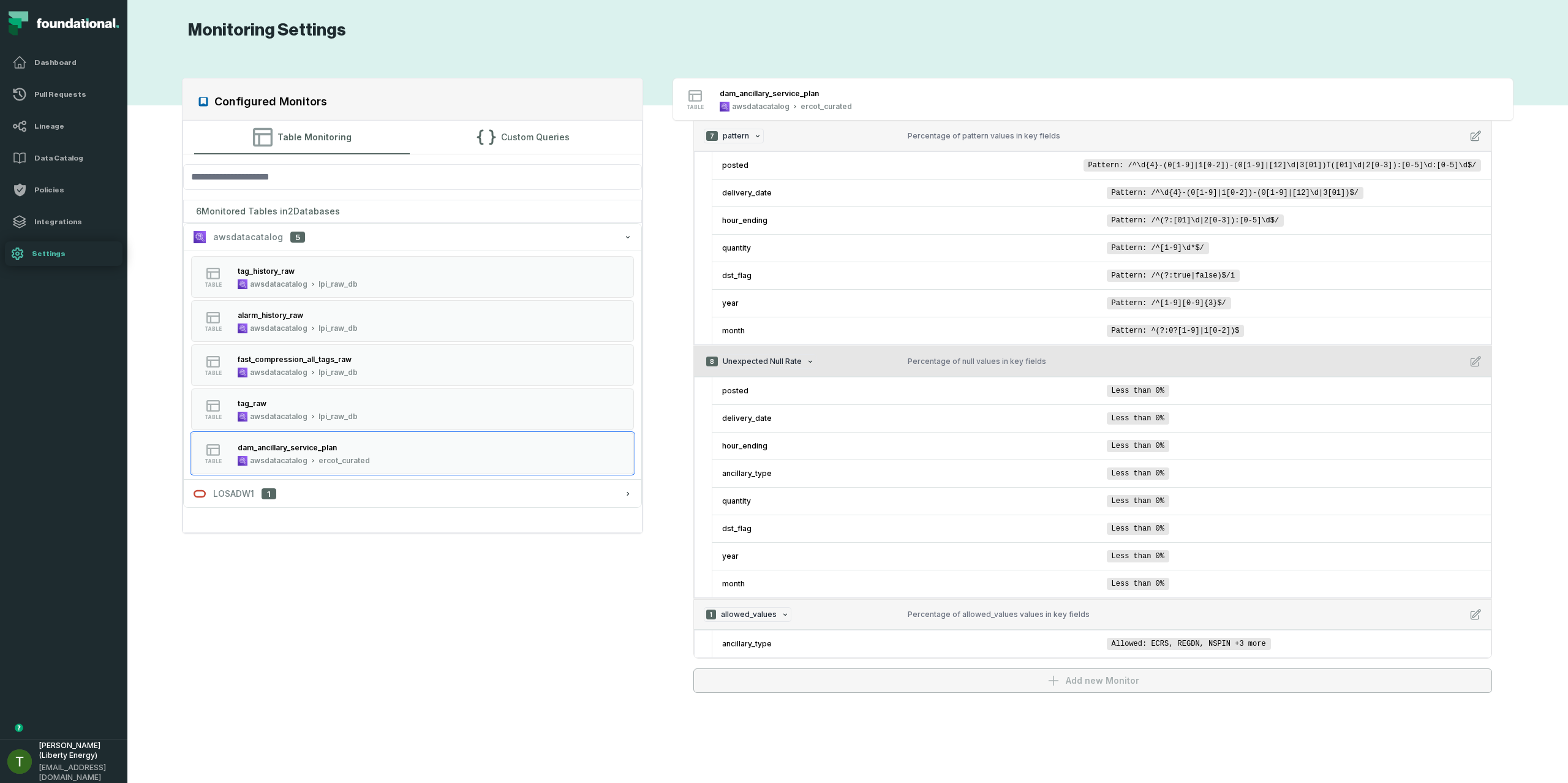
click at [1474, 358] on icon "button" at bounding box center [1476, 362] width 10 height 10
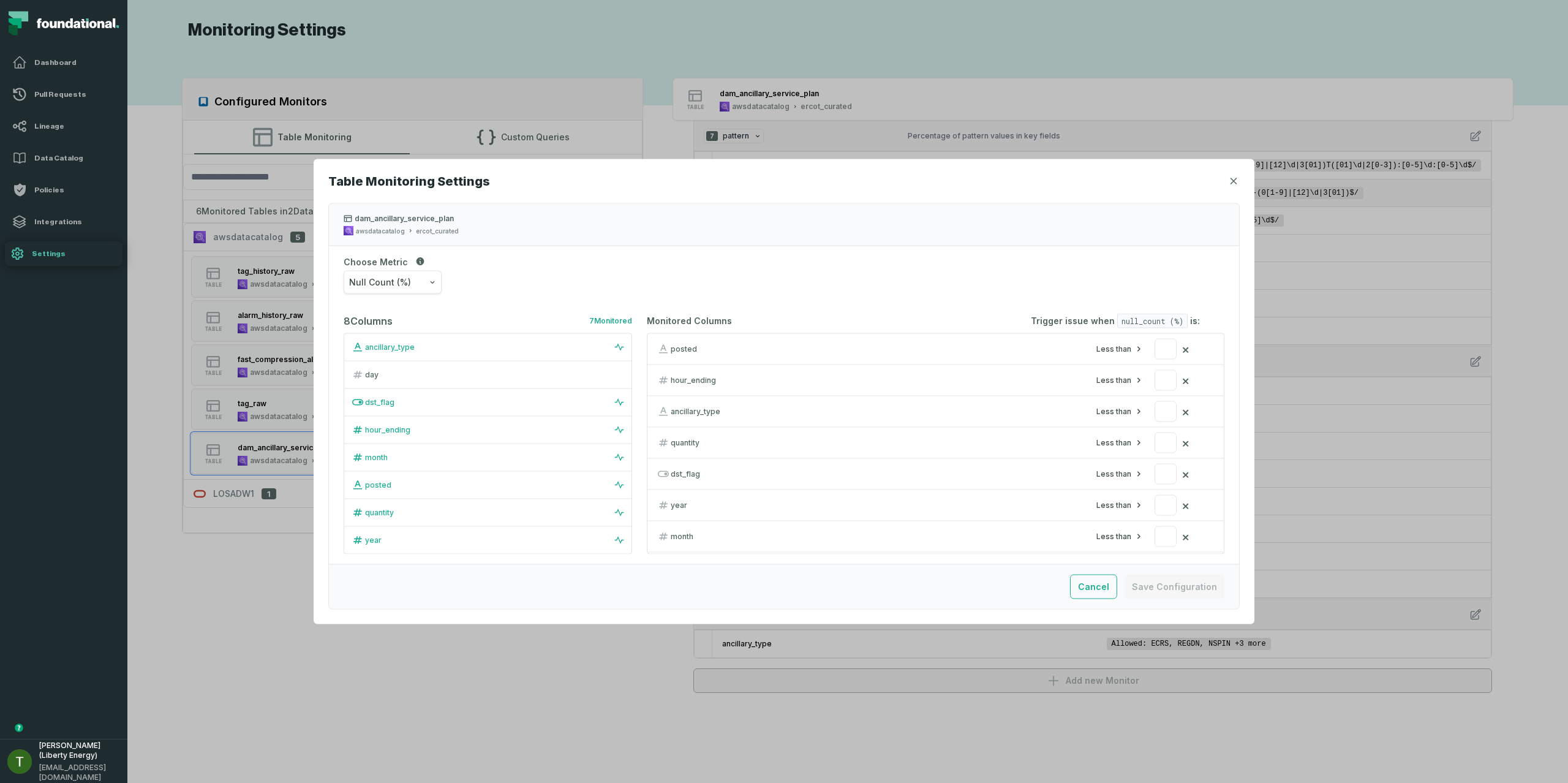
click at [1231, 179] on icon "button" at bounding box center [1234, 181] width 6 height 6
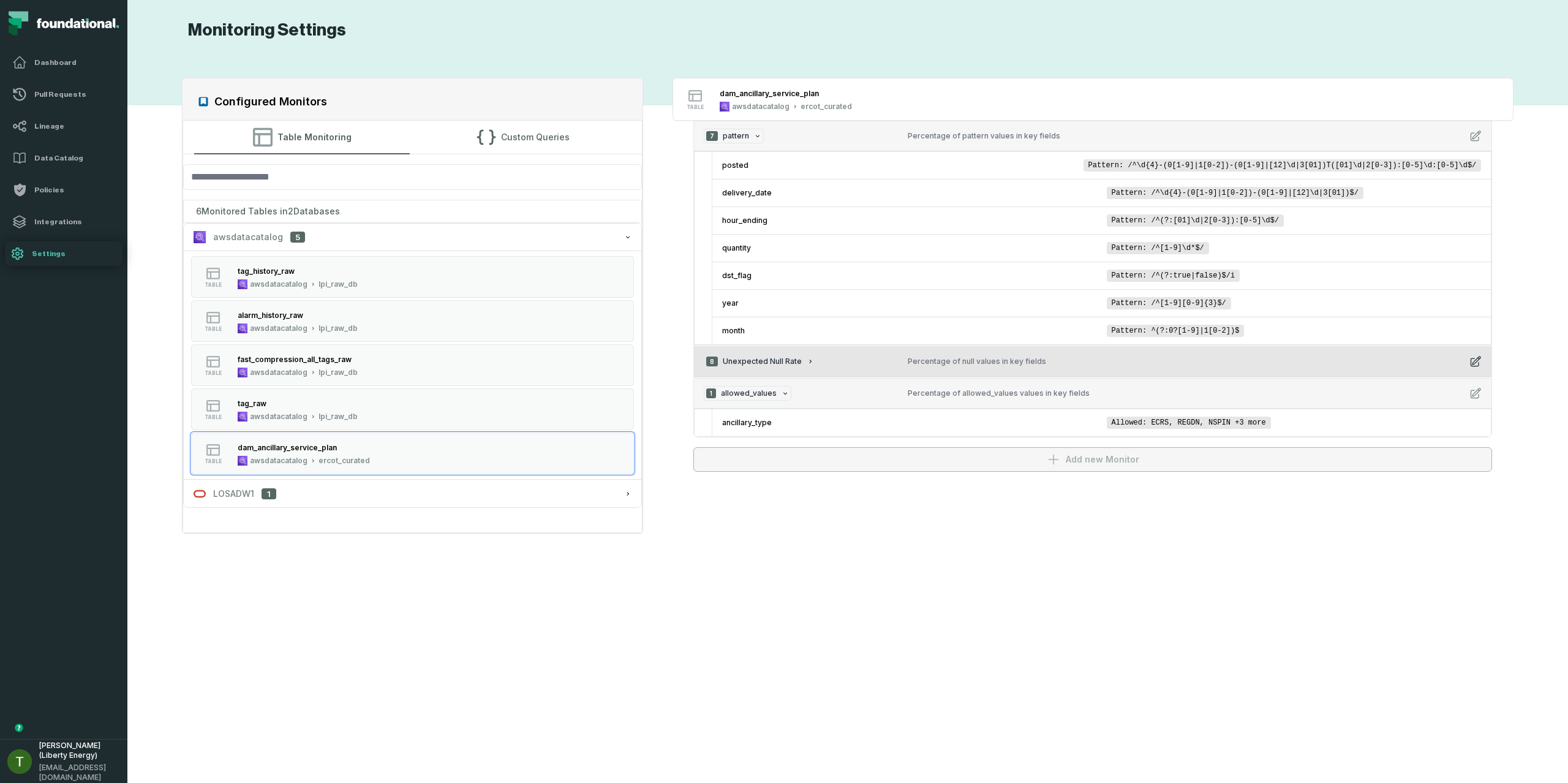
click at [858, 358] on div "8 Unexpected Null Rate" at bounding box center [801, 361] width 194 height 15
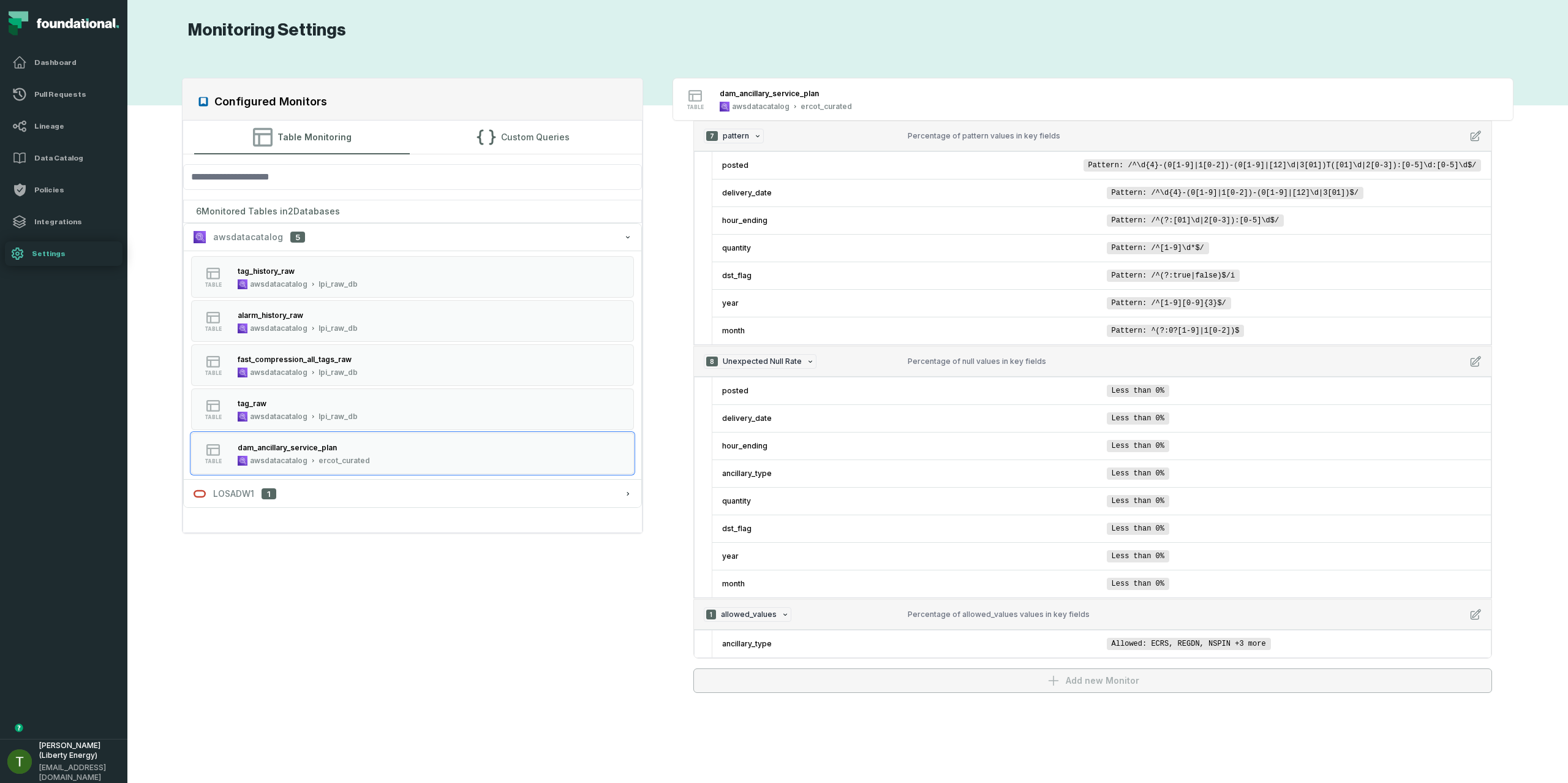
click at [715, 71] on div "Configured Monitors Table Monitoring Custom Queries 6 Monitored Tables in 2 Dat…" at bounding box center [847, 412] width 1416 height 712
click at [256, 448] on div "dam_ancillary_service_plan" at bounding box center [287, 447] width 99 height 9
click at [259, 449] on div "dam_ancillary_service_plan" at bounding box center [287, 447] width 99 height 9
click at [260, 450] on div "dam_ancillary_service_plan" at bounding box center [287, 447] width 99 height 9
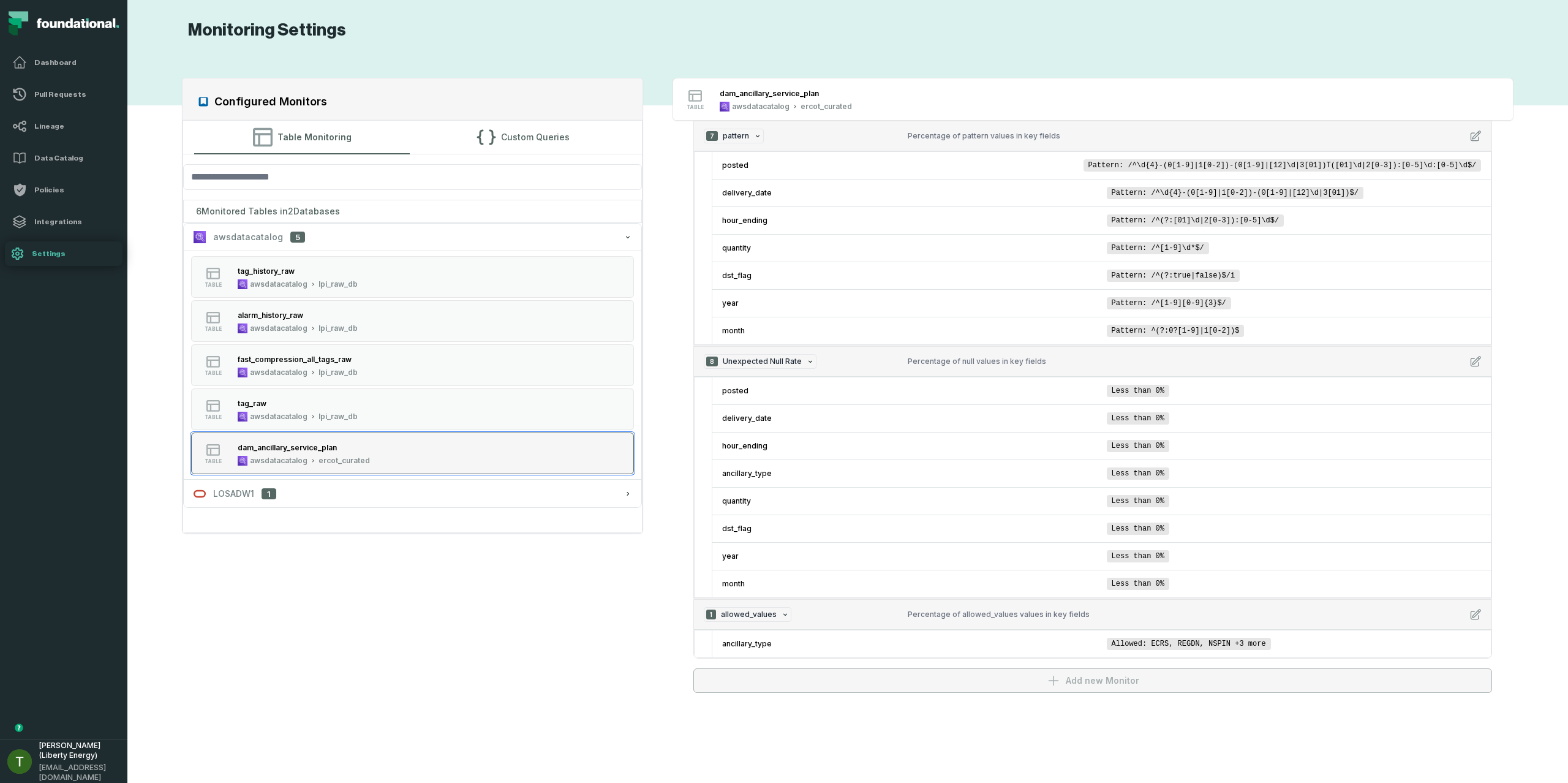
drag, startPoint x: 470, startPoint y: 445, endPoint x: 337, endPoint y: 446, distance: 133.0
click at [342, 445] on button "table dam_ancillary_service_plan awsdatacatalog ercot_curated" at bounding box center [412, 453] width 442 height 41
click at [332, 447] on div "dam_ancillary_service_plan" at bounding box center [287, 447] width 99 height 9
click at [330, 446] on div "dam_ancillary_service_plan" at bounding box center [287, 447] width 99 height 9
click at [334, 414] on div "lpi_raw_db" at bounding box center [337, 417] width 39 height 10
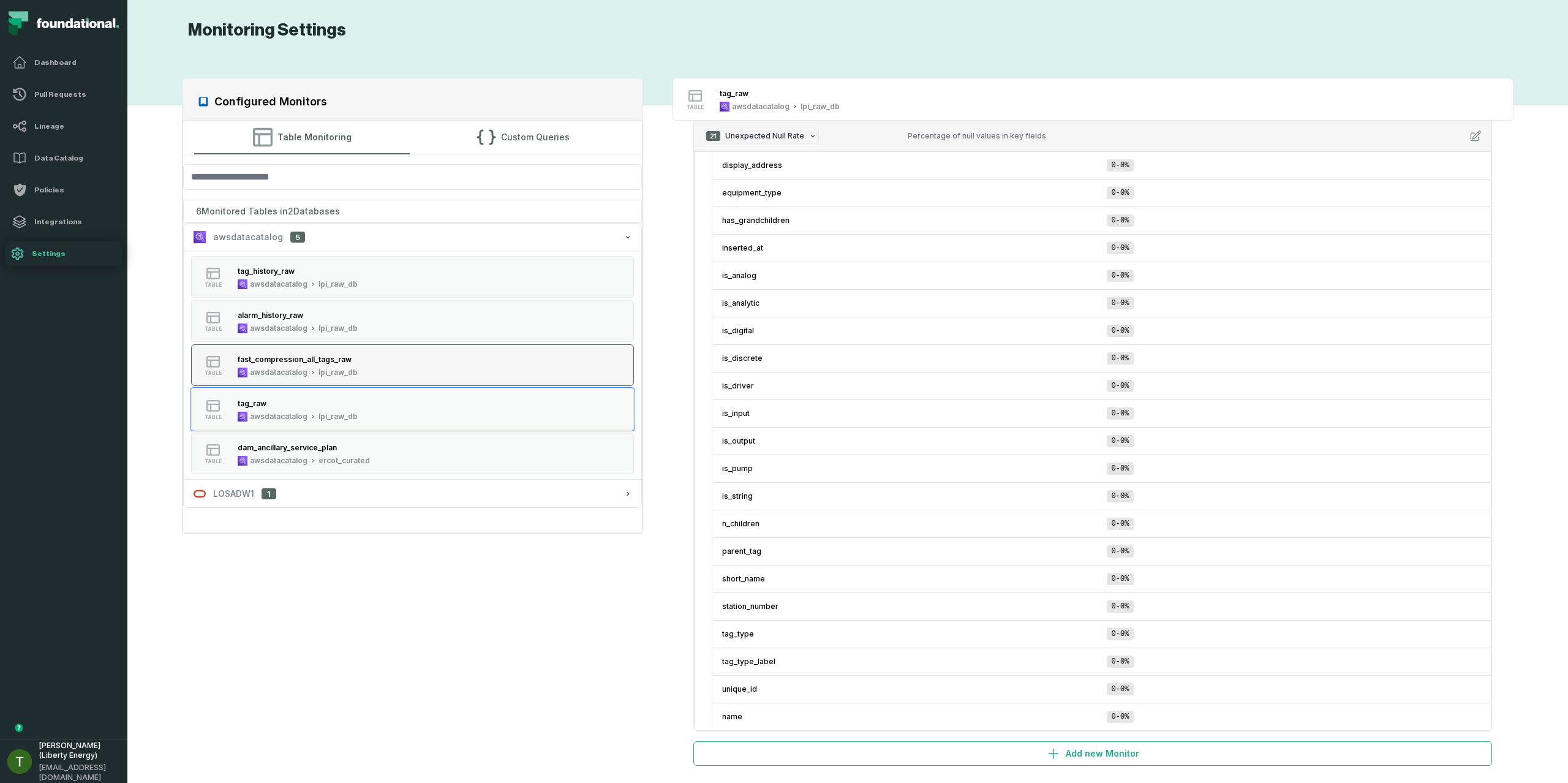
click at [378, 360] on button "table fast_compression_all_tags_raw awsdatacatalog lpi_raw_db" at bounding box center [412, 365] width 442 height 41
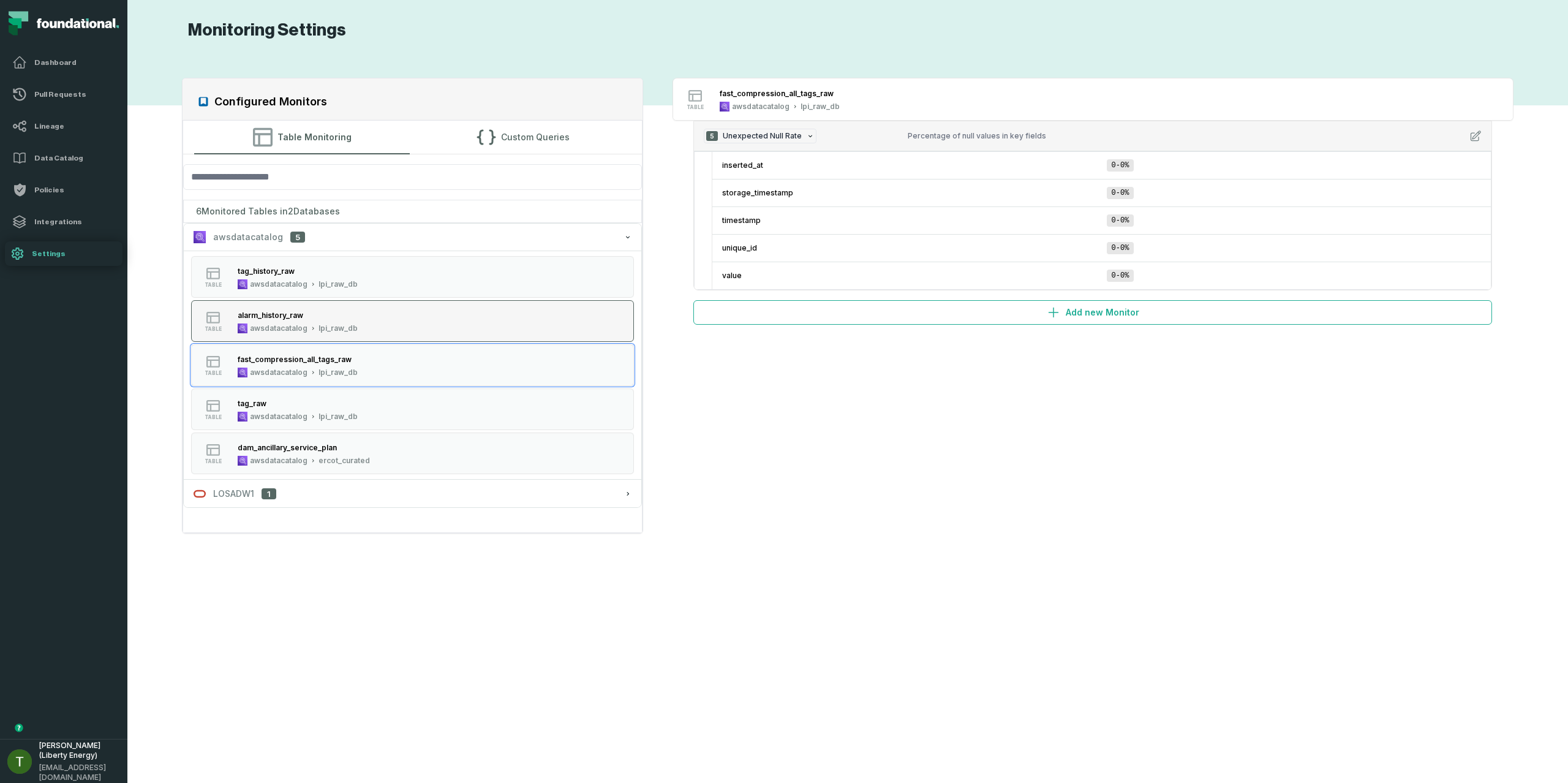
click at [385, 335] on button "table alarm_history_raw awsdatacatalog lpi_raw_db" at bounding box center [412, 321] width 442 height 41
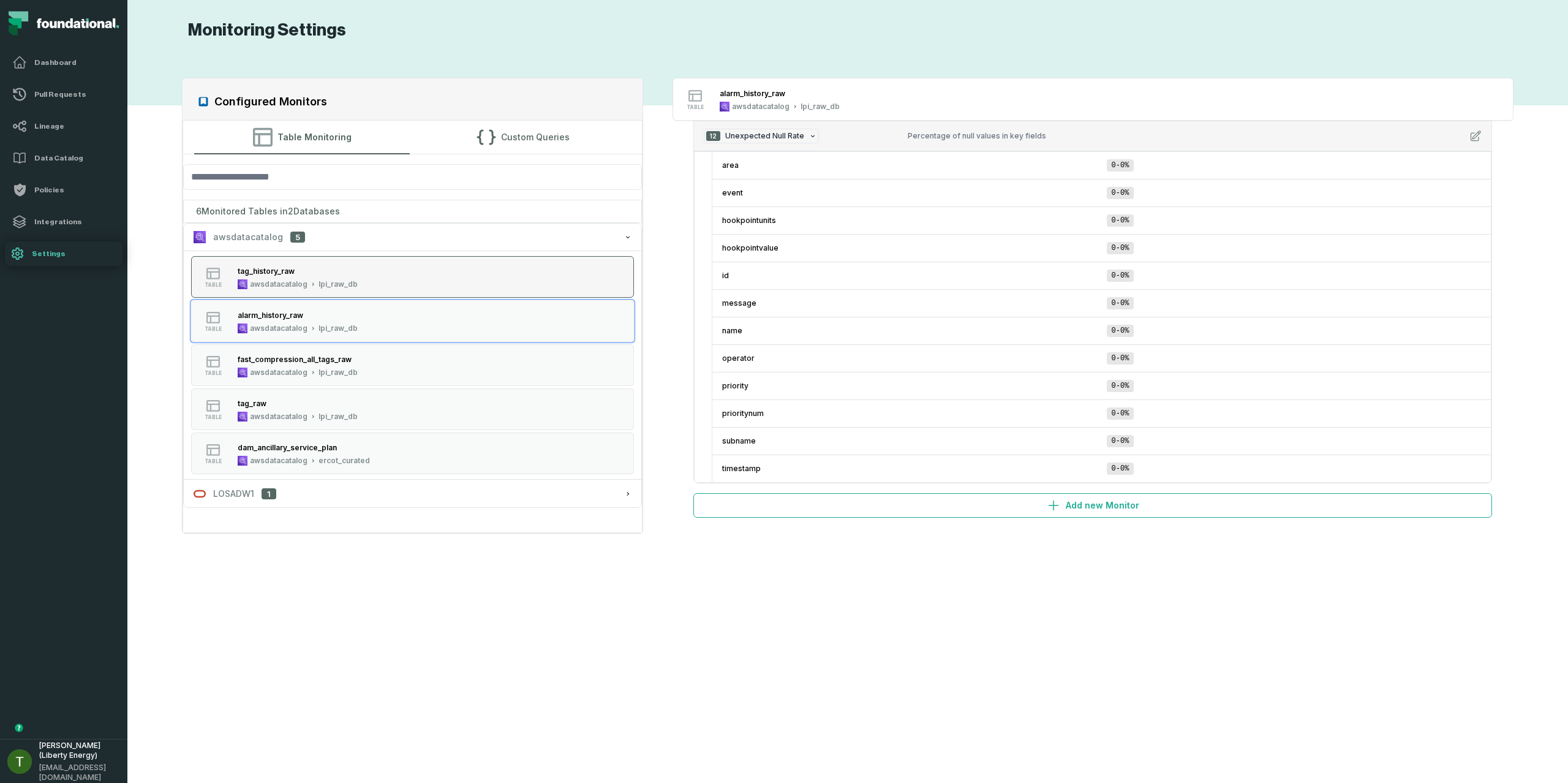
click at [385, 266] on button "table tag_history_raw awsdatacatalog lpi_raw_db" at bounding box center [412, 277] width 442 height 41
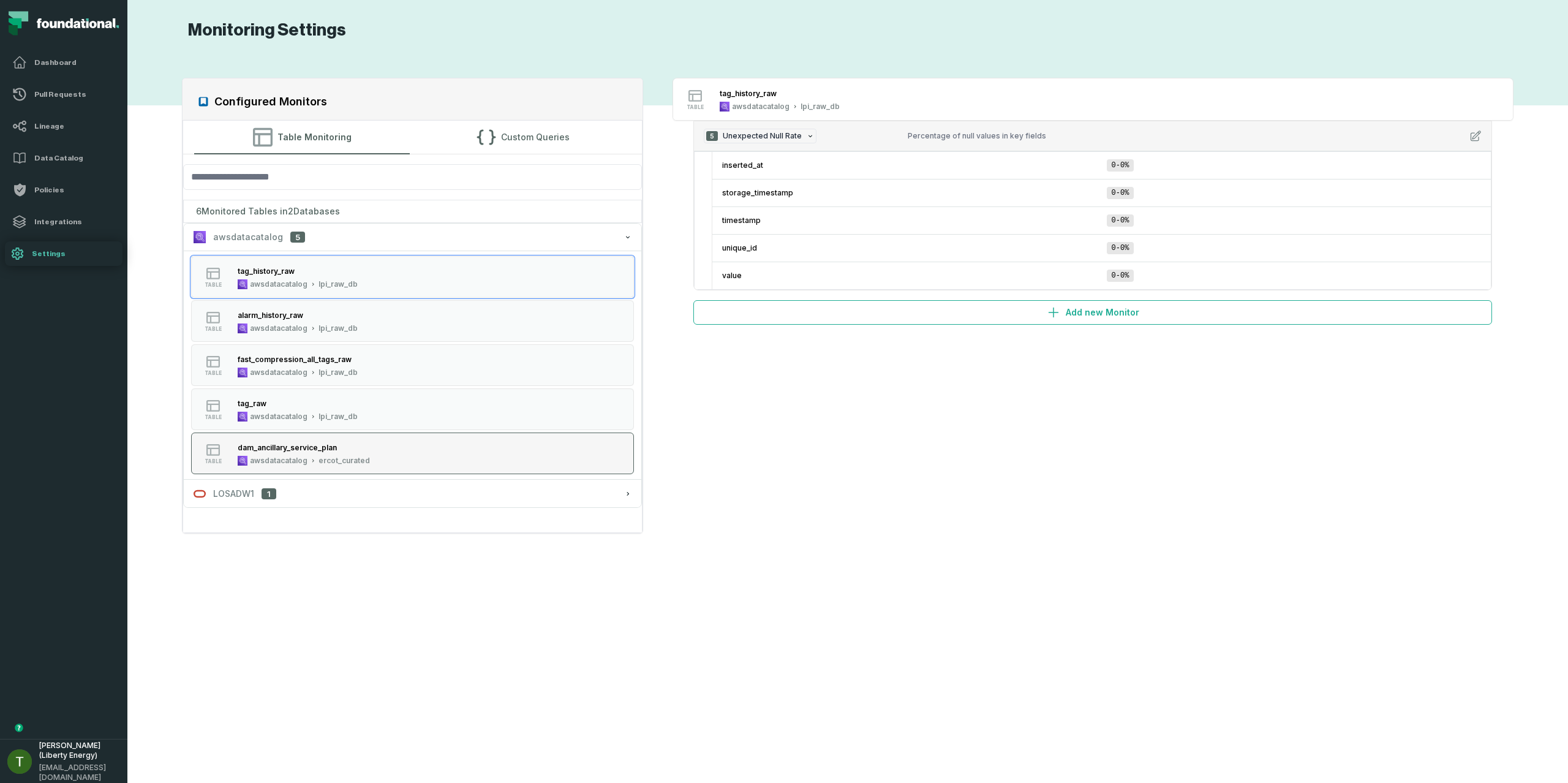
click at [383, 461] on button "table dam_ancillary_service_plan awsdatacatalog ercot_curated" at bounding box center [412, 453] width 442 height 41
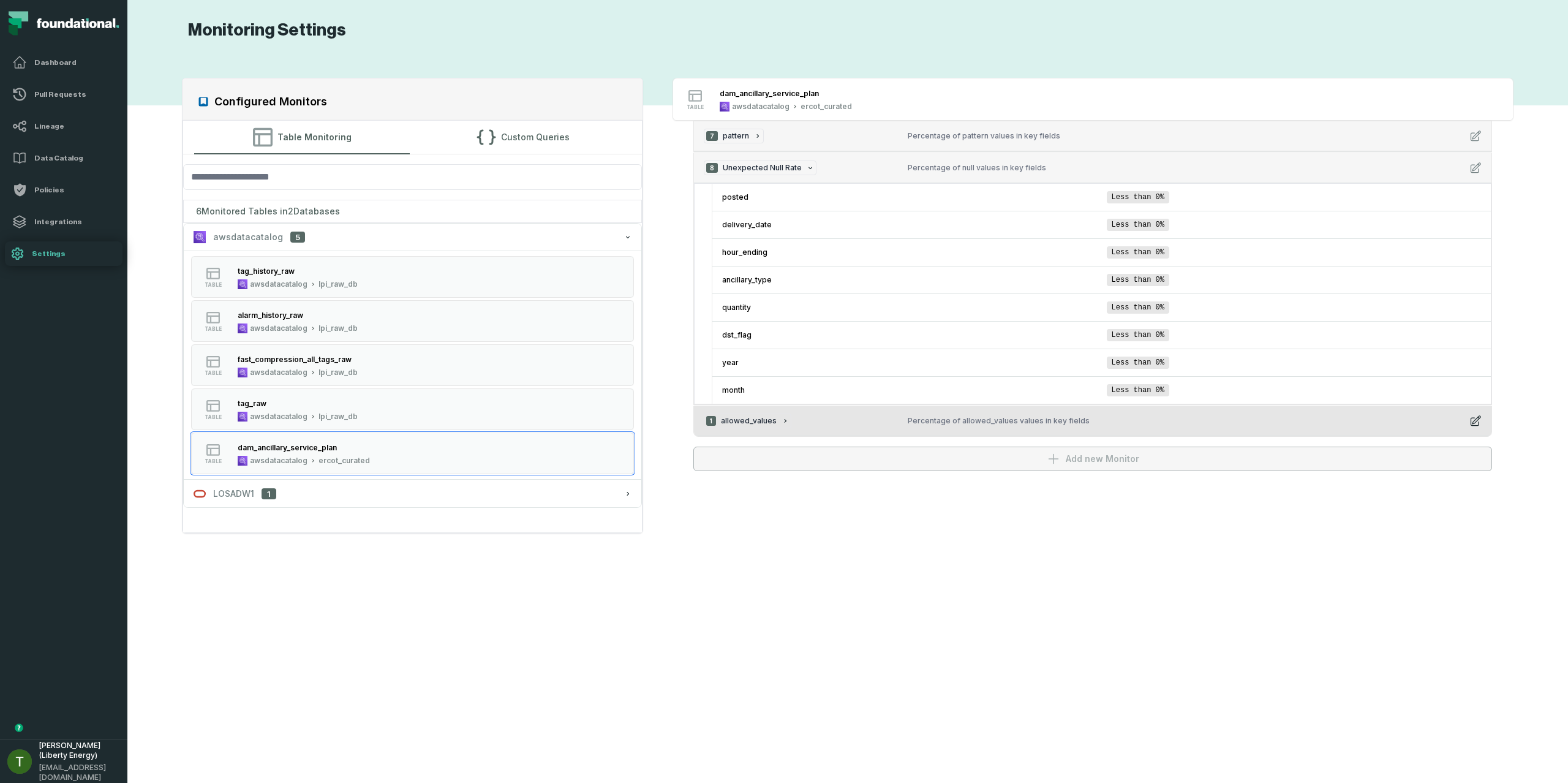
click at [832, 424] on div "1 allowed_values" at bounding box center [801, 420] width 194 height 15
click at [834, 422] on div "1 allowed_values" at bounding box center [801, 420] width 194 height 15
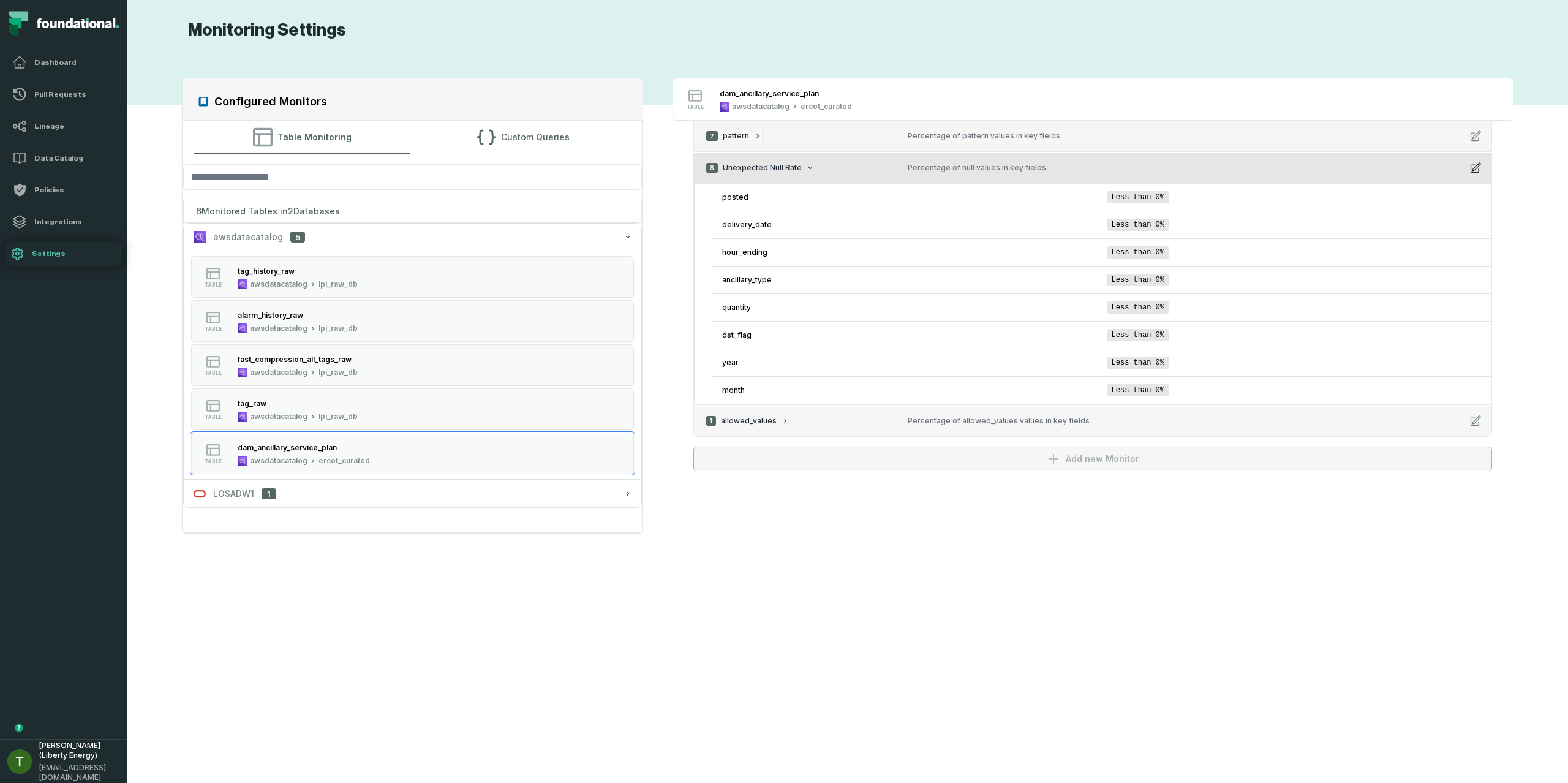
drag, startPoint x: 751, startPoint y: 168, endPoint x: 789, endPoint y: 173, distance: 38.3
click at [789, 173] on span "8 Unexpected Null Rate" at bounding box center [760, 167] width 113 height 15
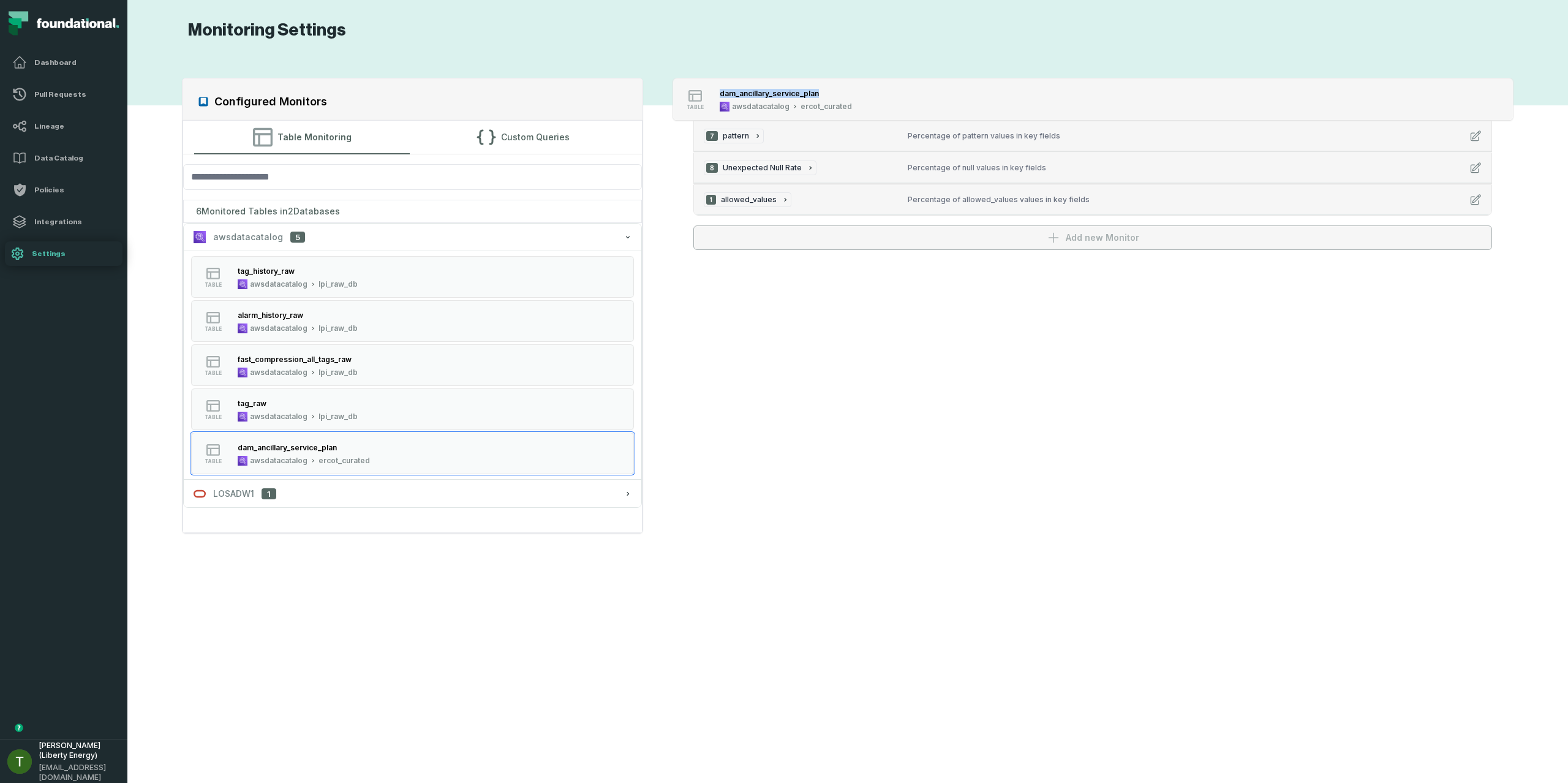
copy div "dam_ancillary_service_plan"
click at [567, 143] on button "Custom Queries" at bounding box center [523, 137] width 216 height 33
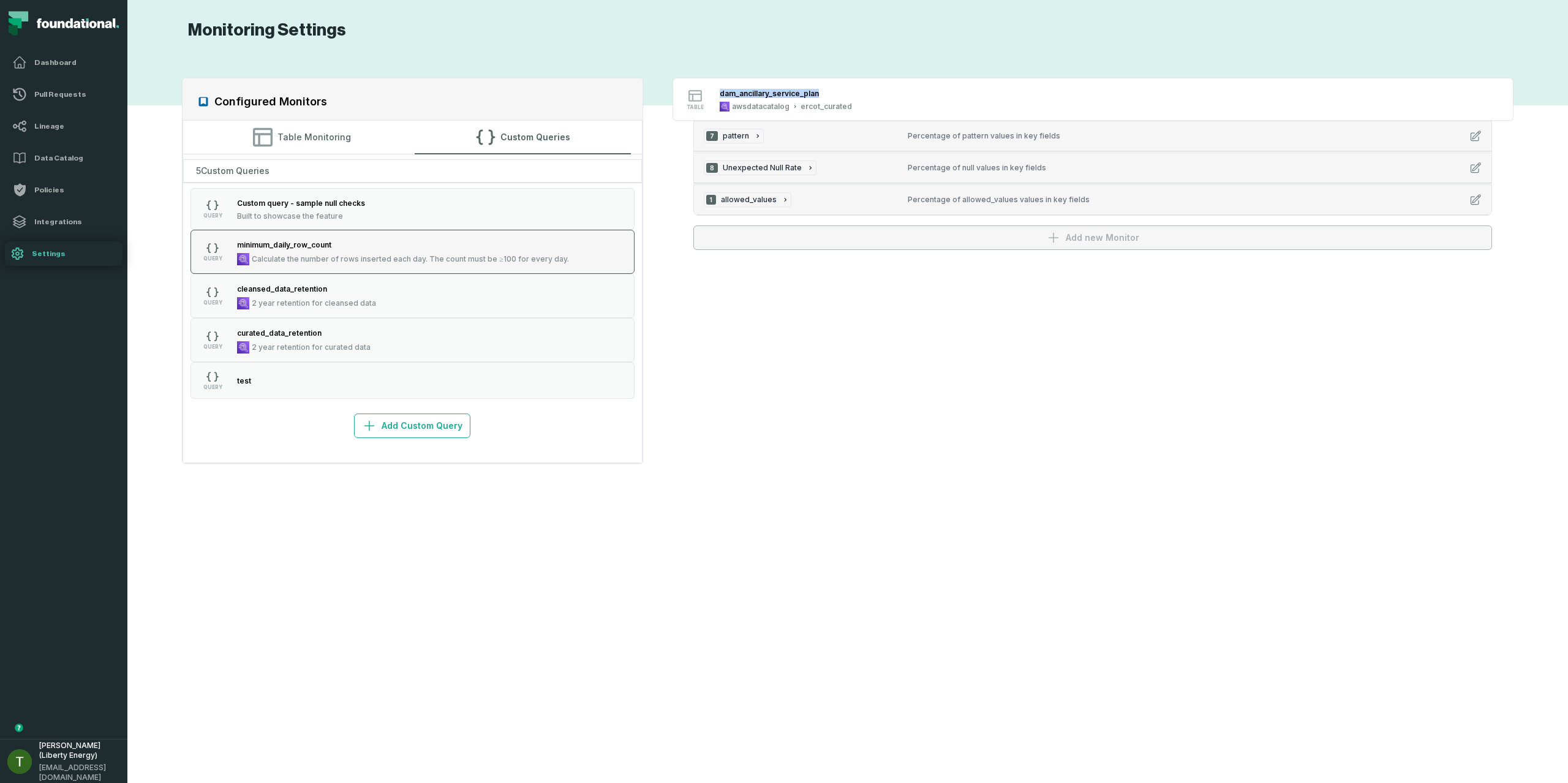
click at [355, 271] on button "QUERY minimum_daily_row_count Calculate the number of rows inserted each day. T…" at bounding box center [412, 252] width 443 height 44
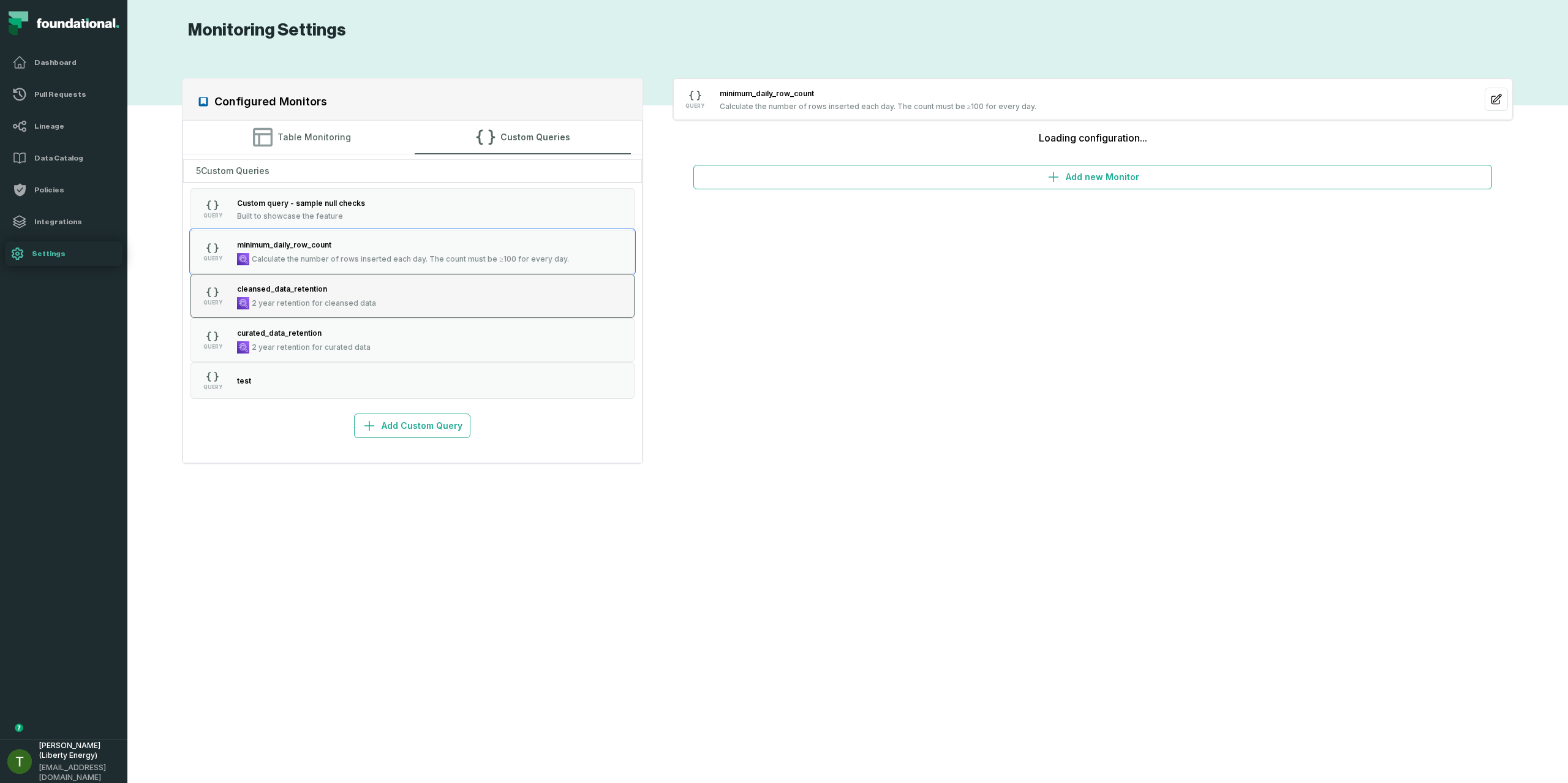
click at [369, 289] on div "cleansed_data_retention" at bounding box center [307, 288] width 139 height 12
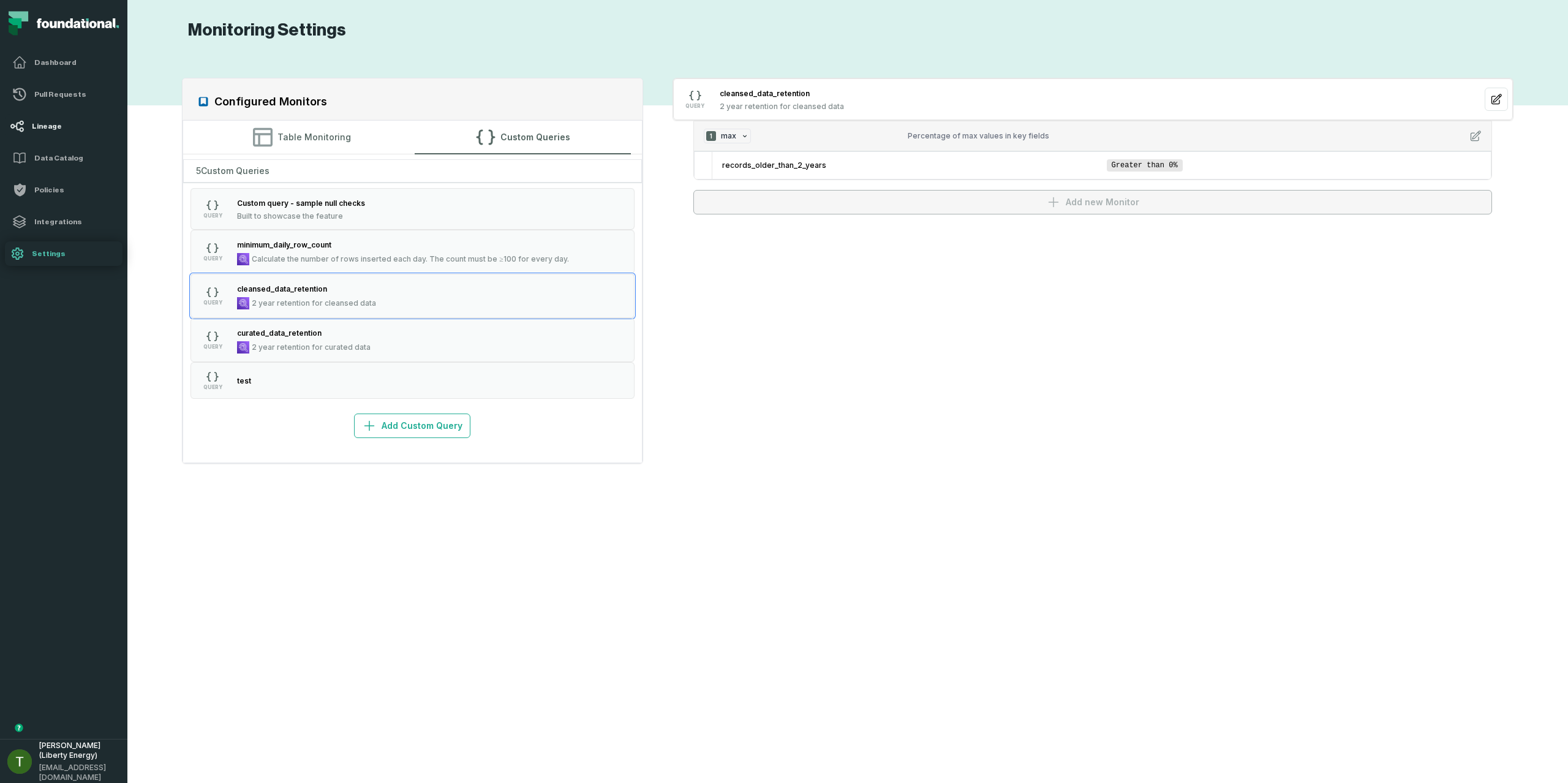
click at [61, 123] on h4 "Lineage" at bounding box center [75, 127] width 86 height 10
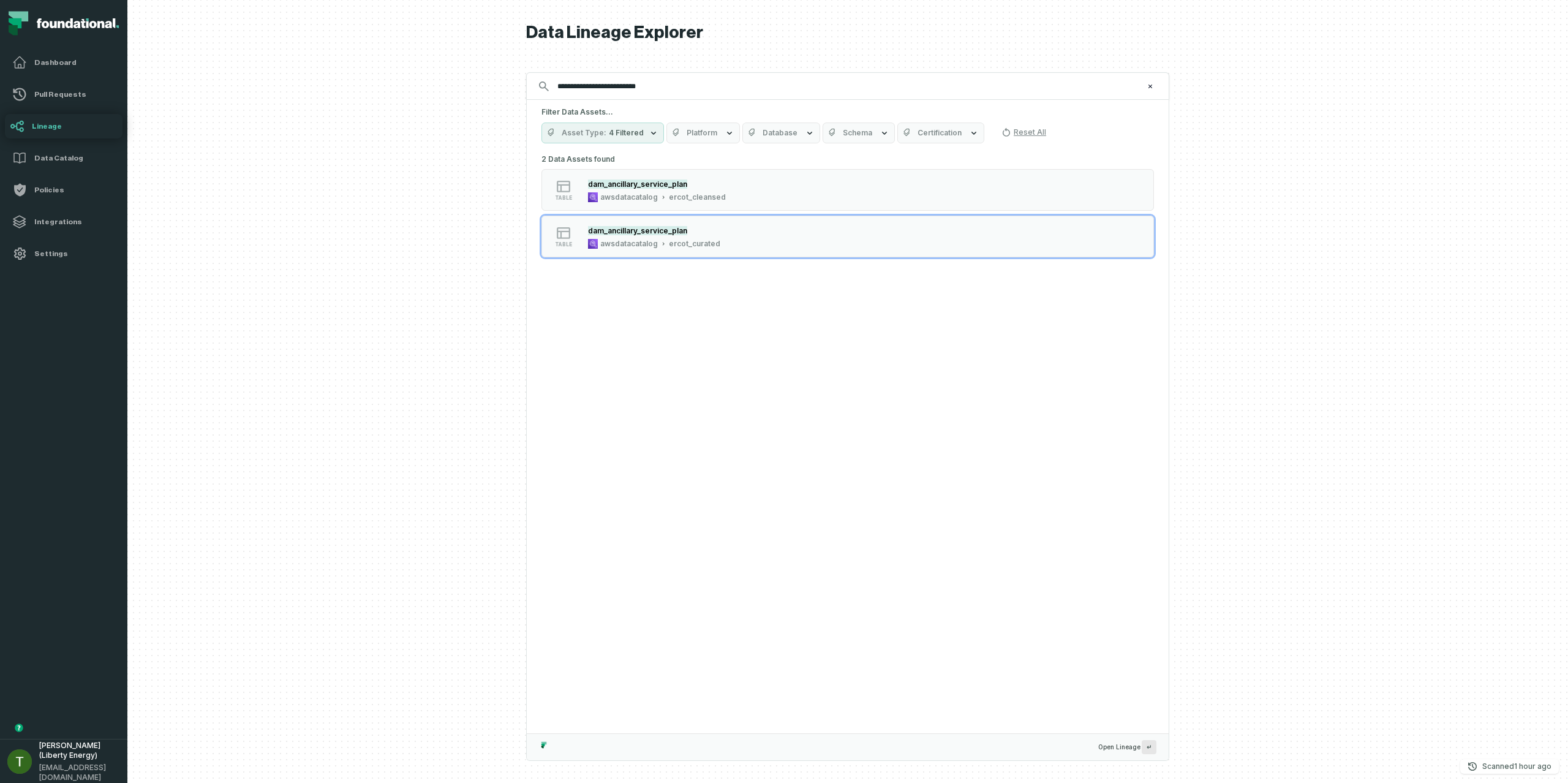
type input "**********"
click at [654, 237] on div "dam_ancillary_service_plan awsdatacatalog ercot_curated" at bounding box center [654, 237] width 142 height 24
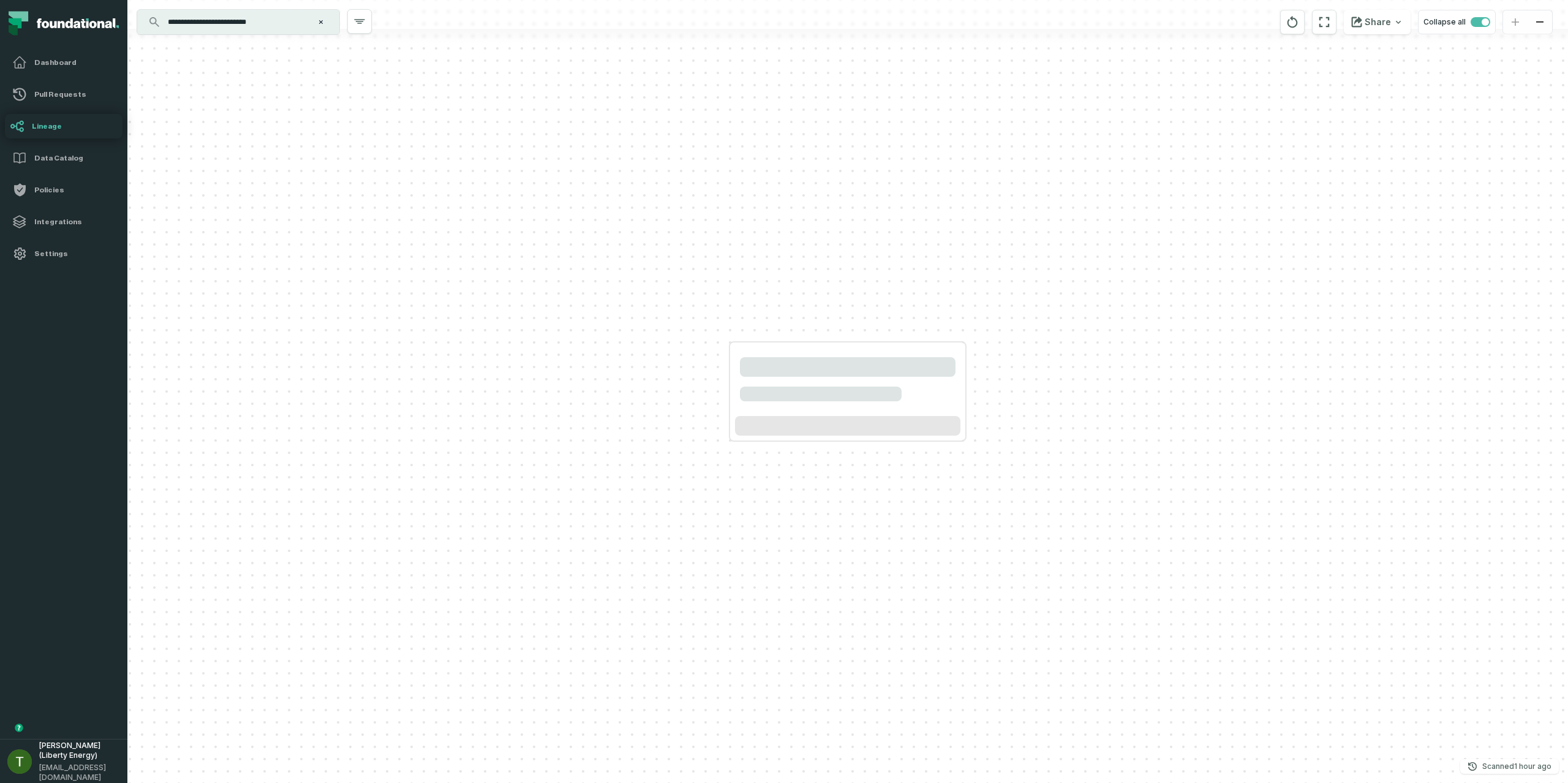
click at [639, 186] on div at bounding box center [847, 391] width 1441 height 783
click at [277, 32] on div "**********" at bounding box center [238, 22] width 202 height 24
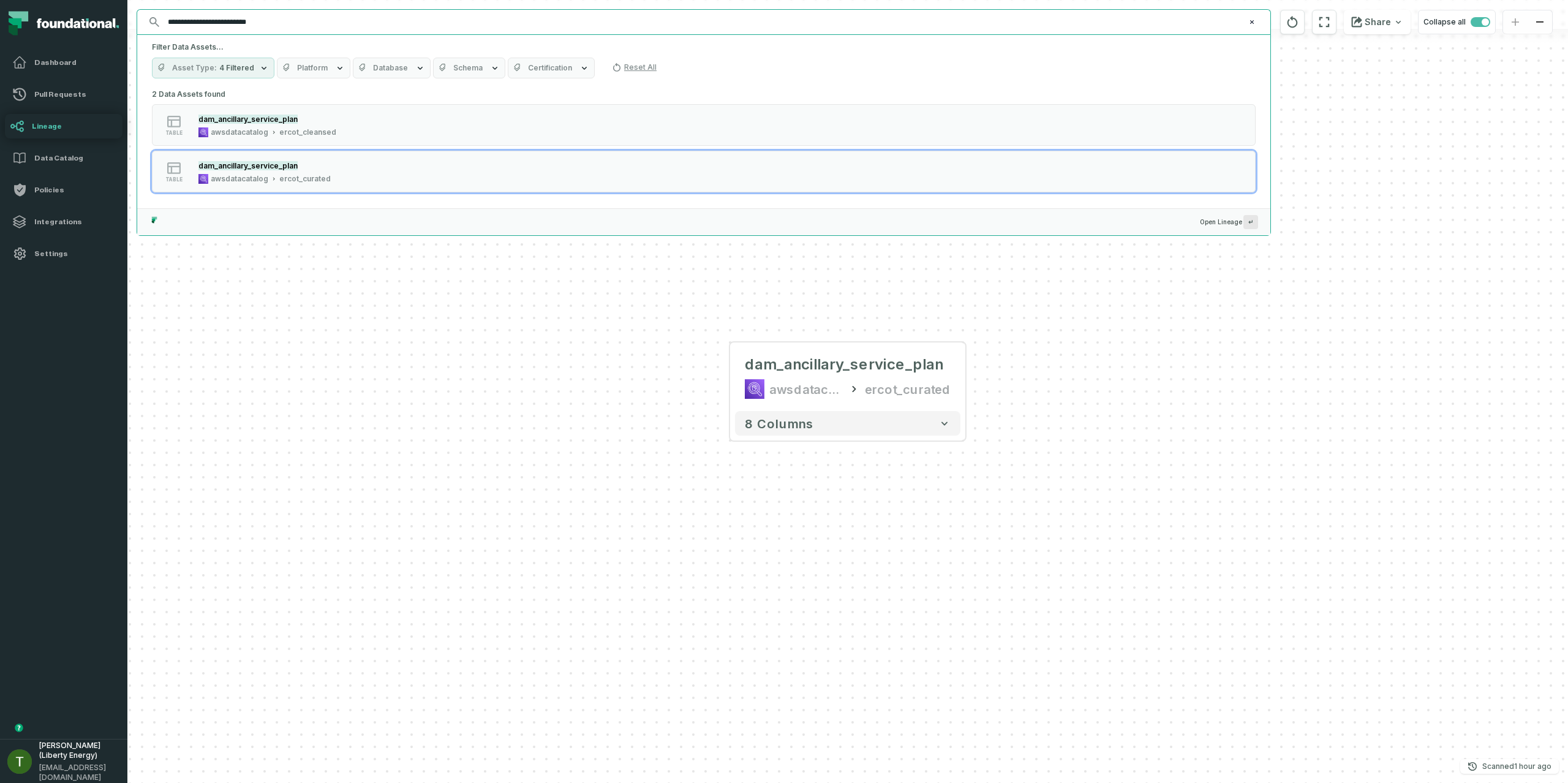
paste input "**********"
paste input "text"
type input "**********"
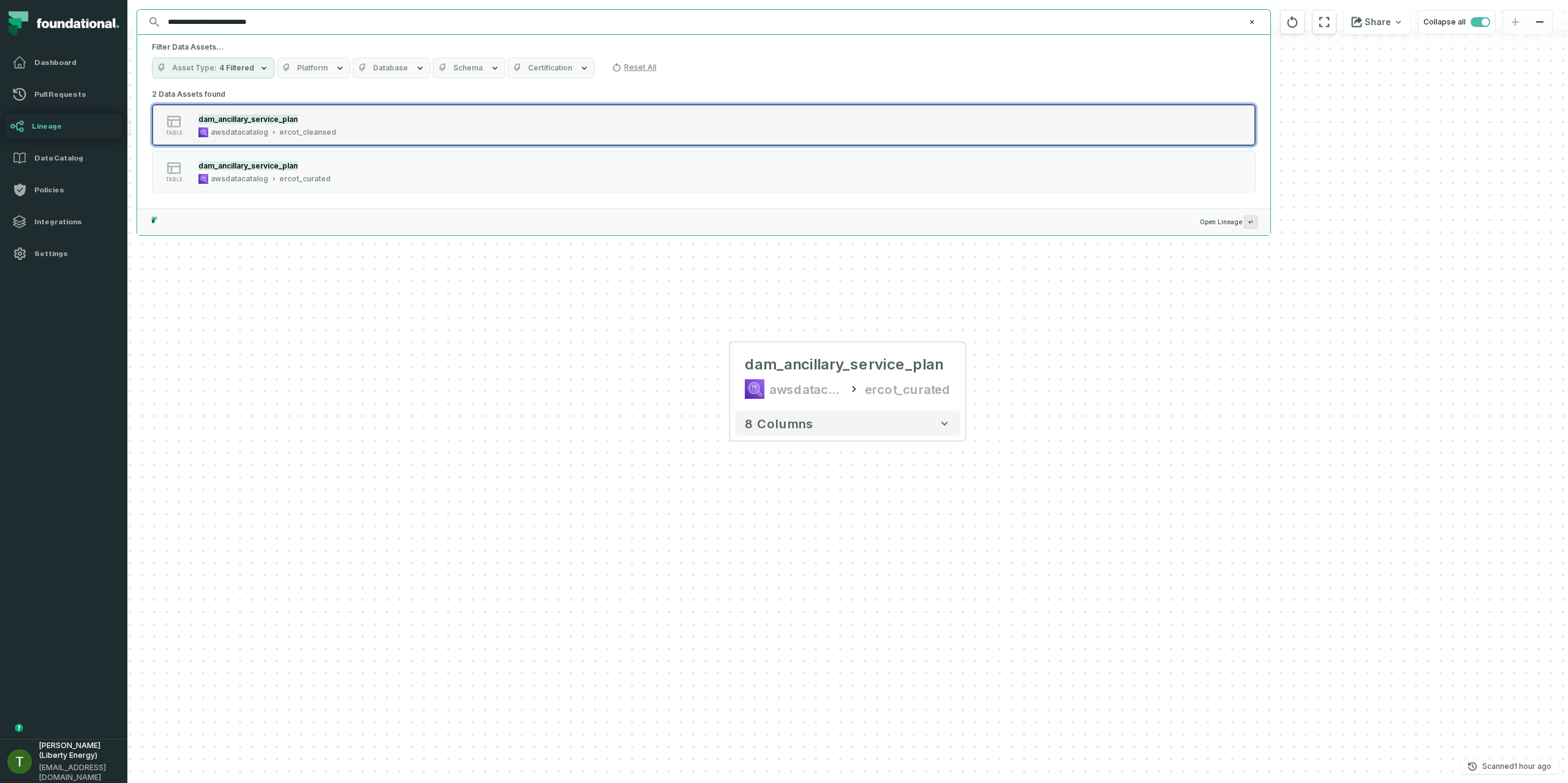
click at [348, 118] on div "table dam_ancillary_service_plan awsdatacatalog ercot_cleansed" at bounding box center [307, 125] width 306 height 24
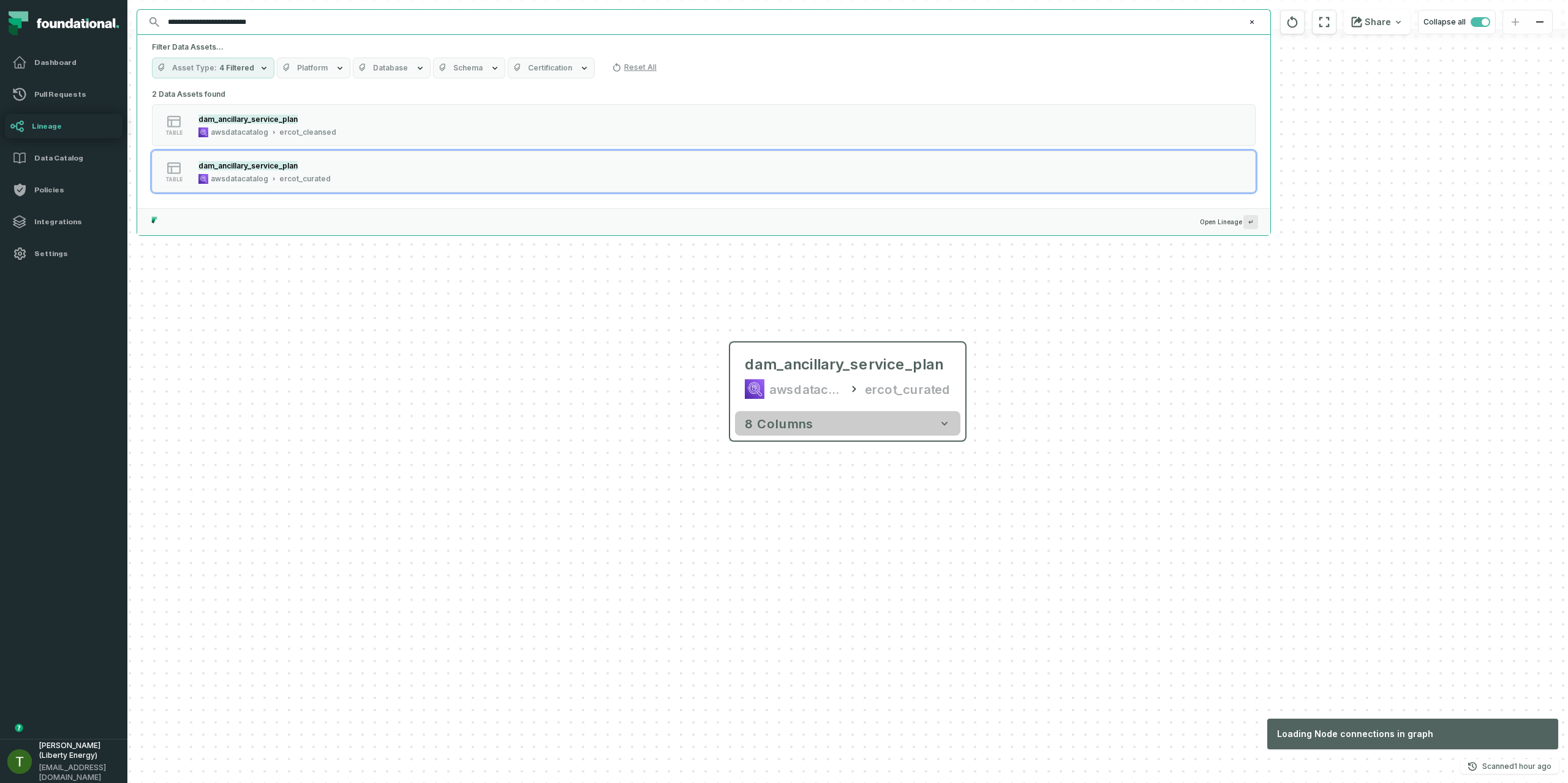
click at [935, 420] on button "8 columns" at bounding box center [847, 423] width 225 height 24
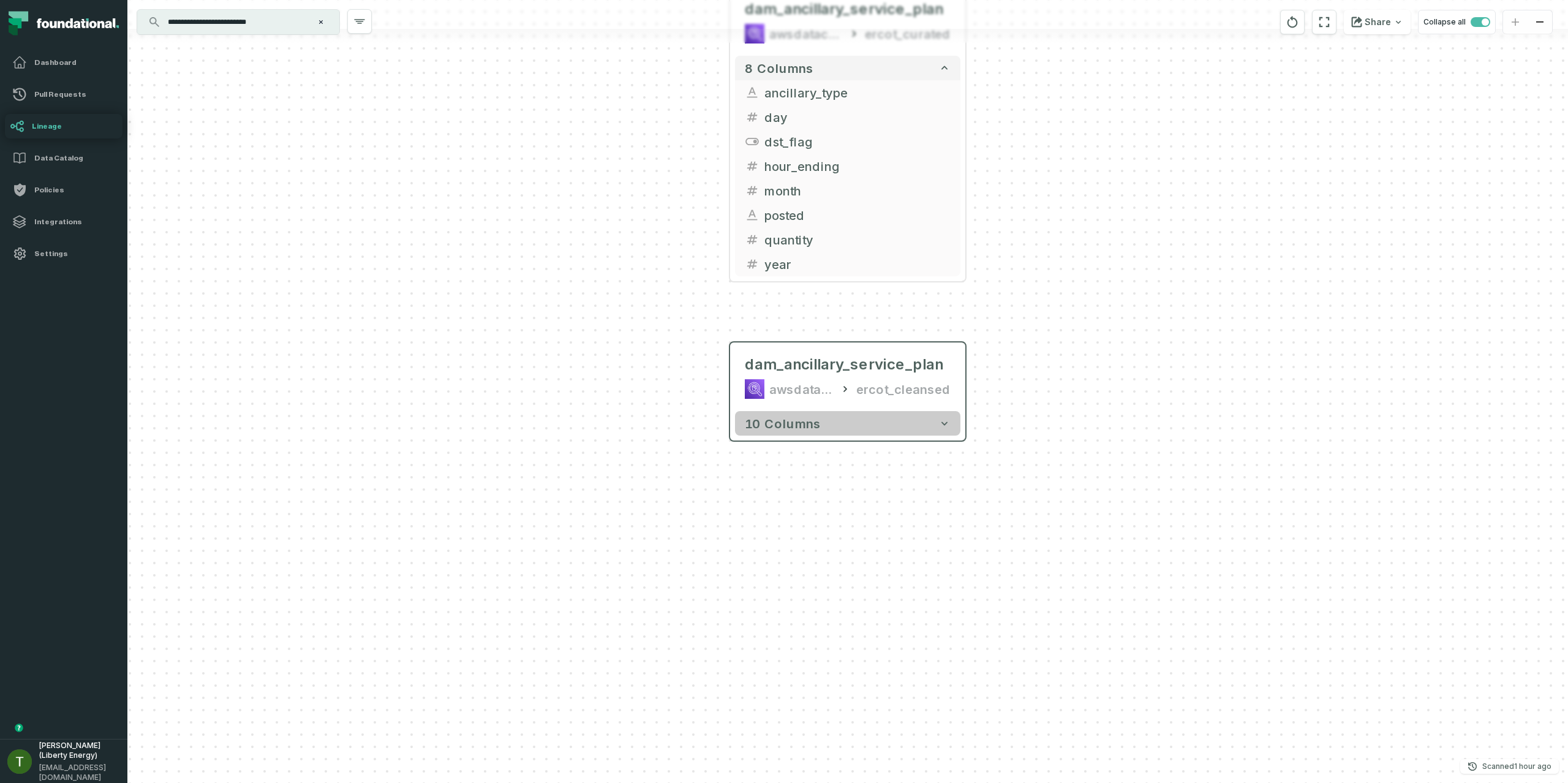
click at [900, 422] on button "10 columns" at bounding box center [847, 423] width 225 height 24
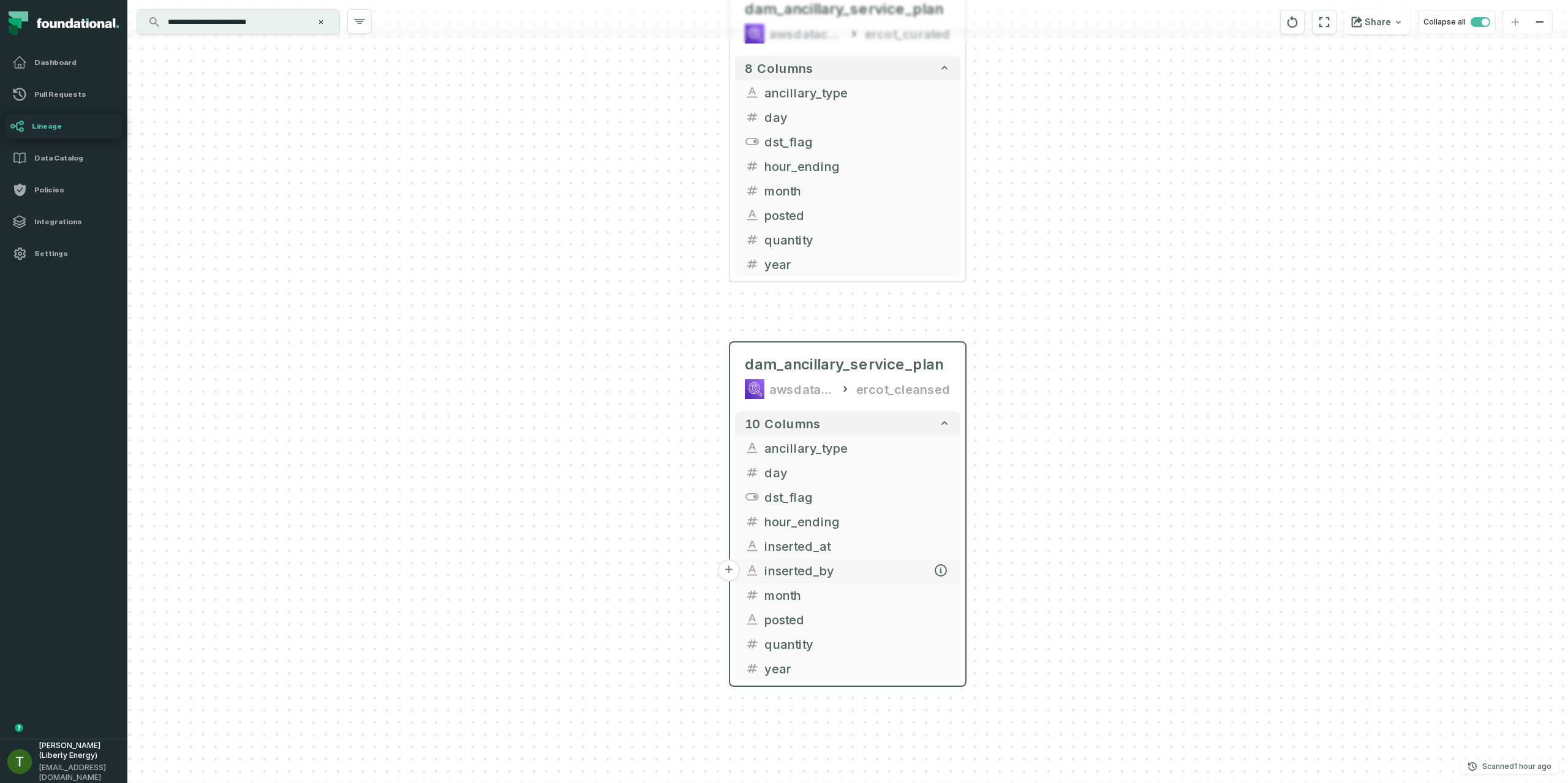
click at [796, 564] on span "inserted_by" at bounding box center [857, 571] width 186 height 19
click at [806, 553] on span "inserted_at" at bounding box center [857, 546] width 186 height 19
click at [636, 322] on div "+ dam_ancillary_service_plan awsdatacatalog ercot_curated 8 columns + ancillary…" at bounding box center [847, 391] width 1441 height 783
click at [45, 94] on h4 "Pull Requests" at bounding box center [75, 94] width 86 height 10
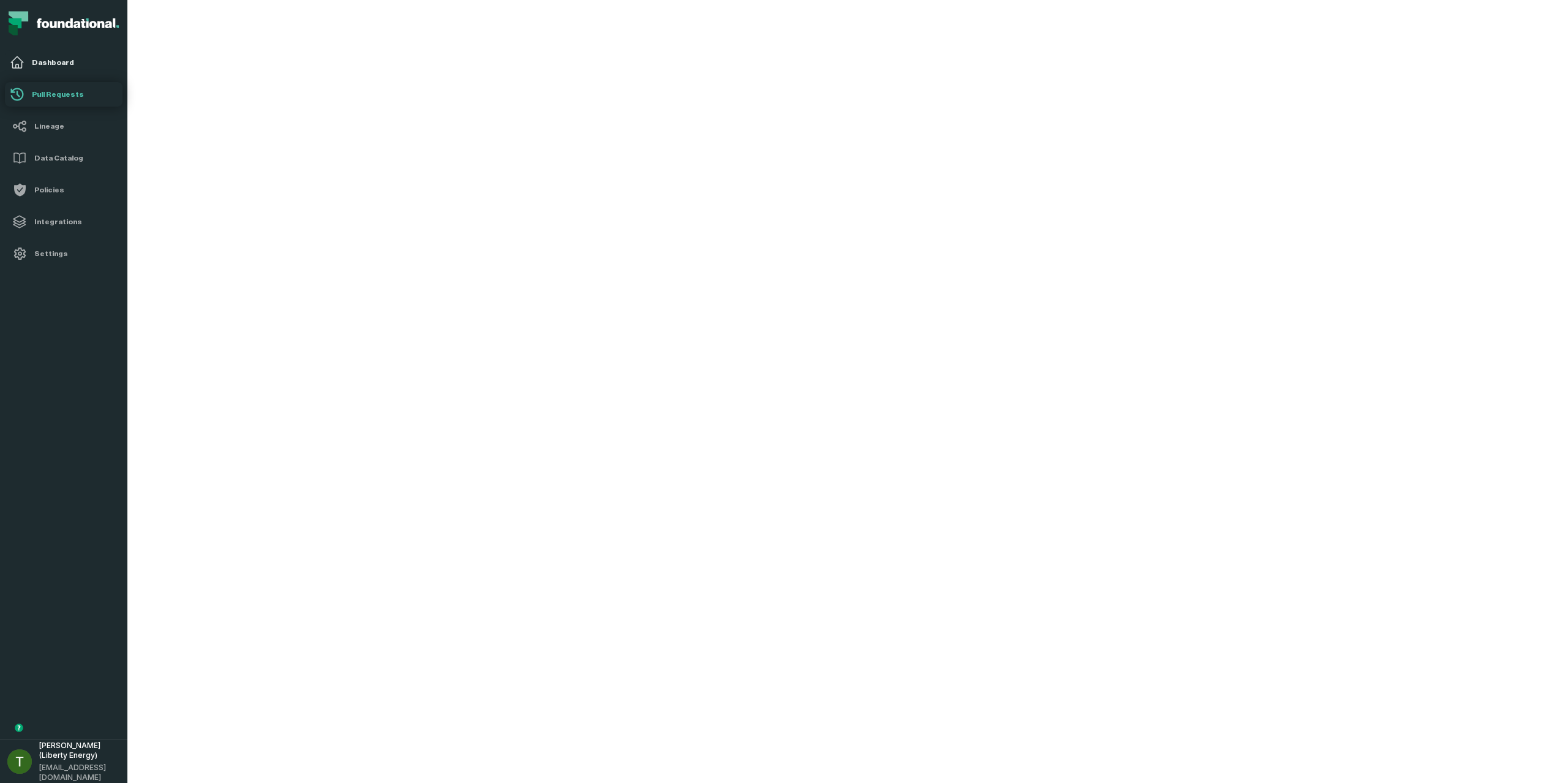
click at [41, 53] on link "Dashboard" at bounding box center [64, 62] width 117 height 24
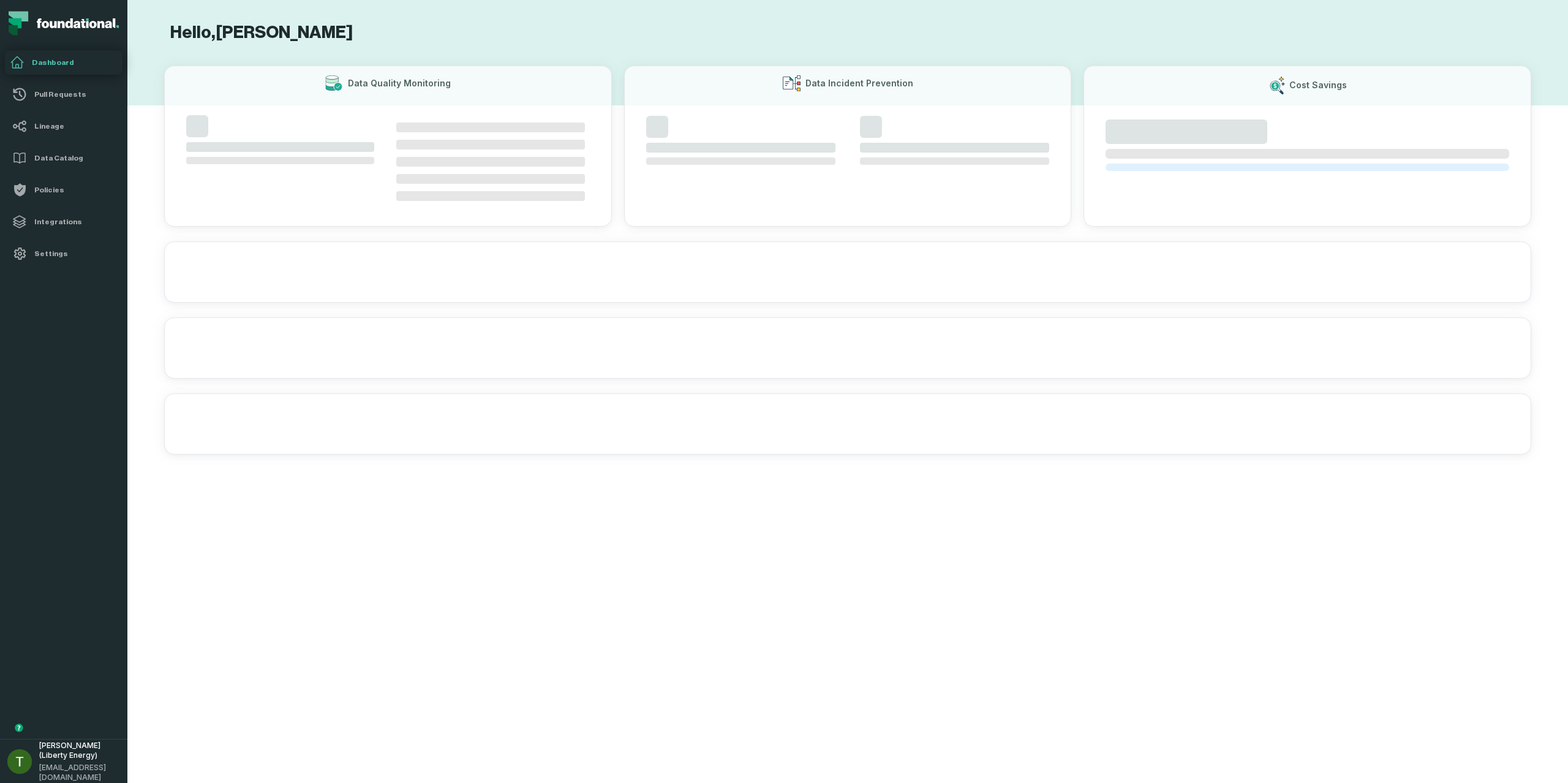
click at [48, 60] on h4 "Dashboard" at bounding box center [75, 63] width 86 height 10
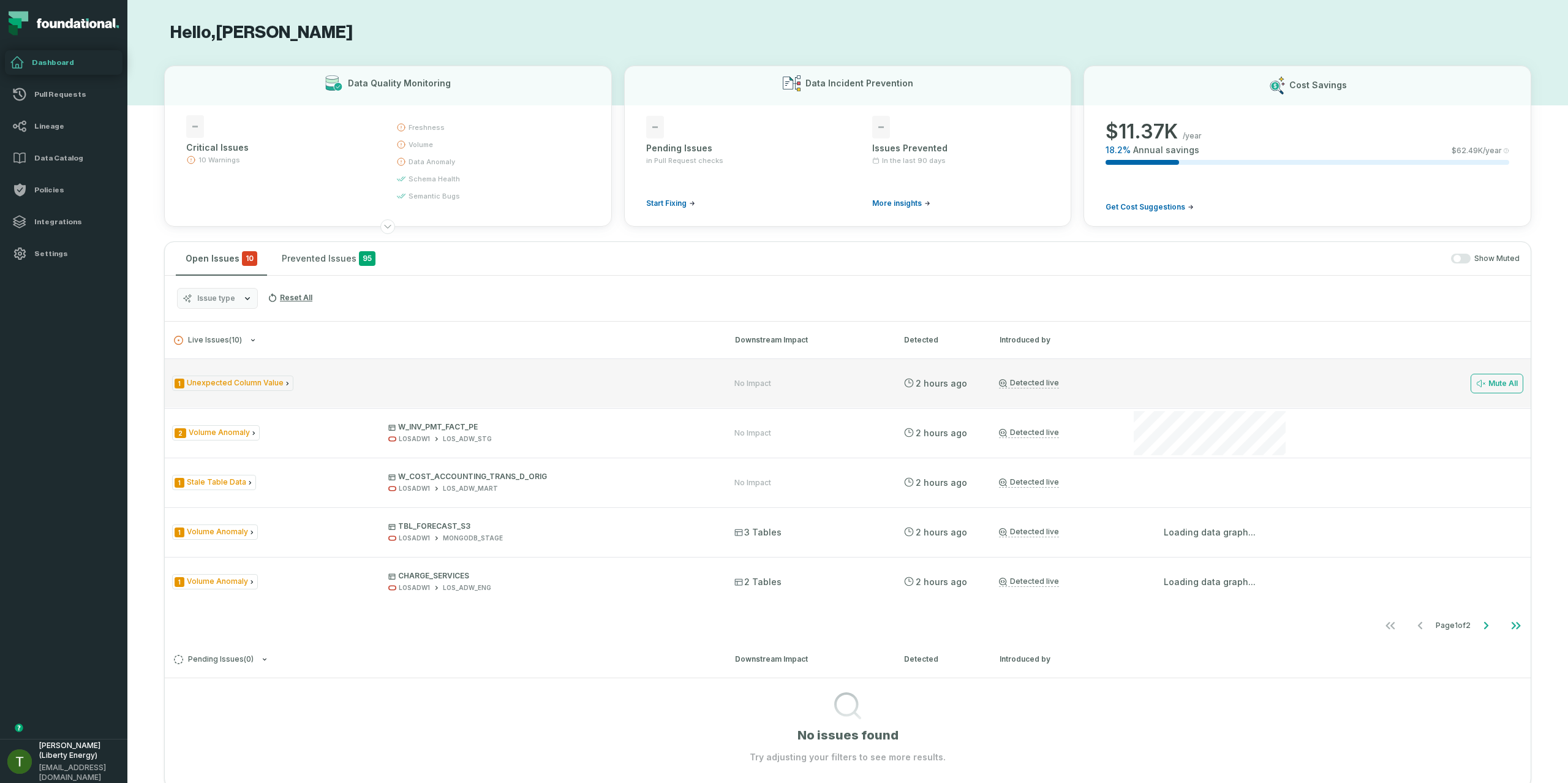
click at [305, 395] on div "1 Unexpected Column Value No Impact 9/1/2025, 2:59:04 PM Detected live Mute All" at bounding box center [847, 383] width 1366 height 49
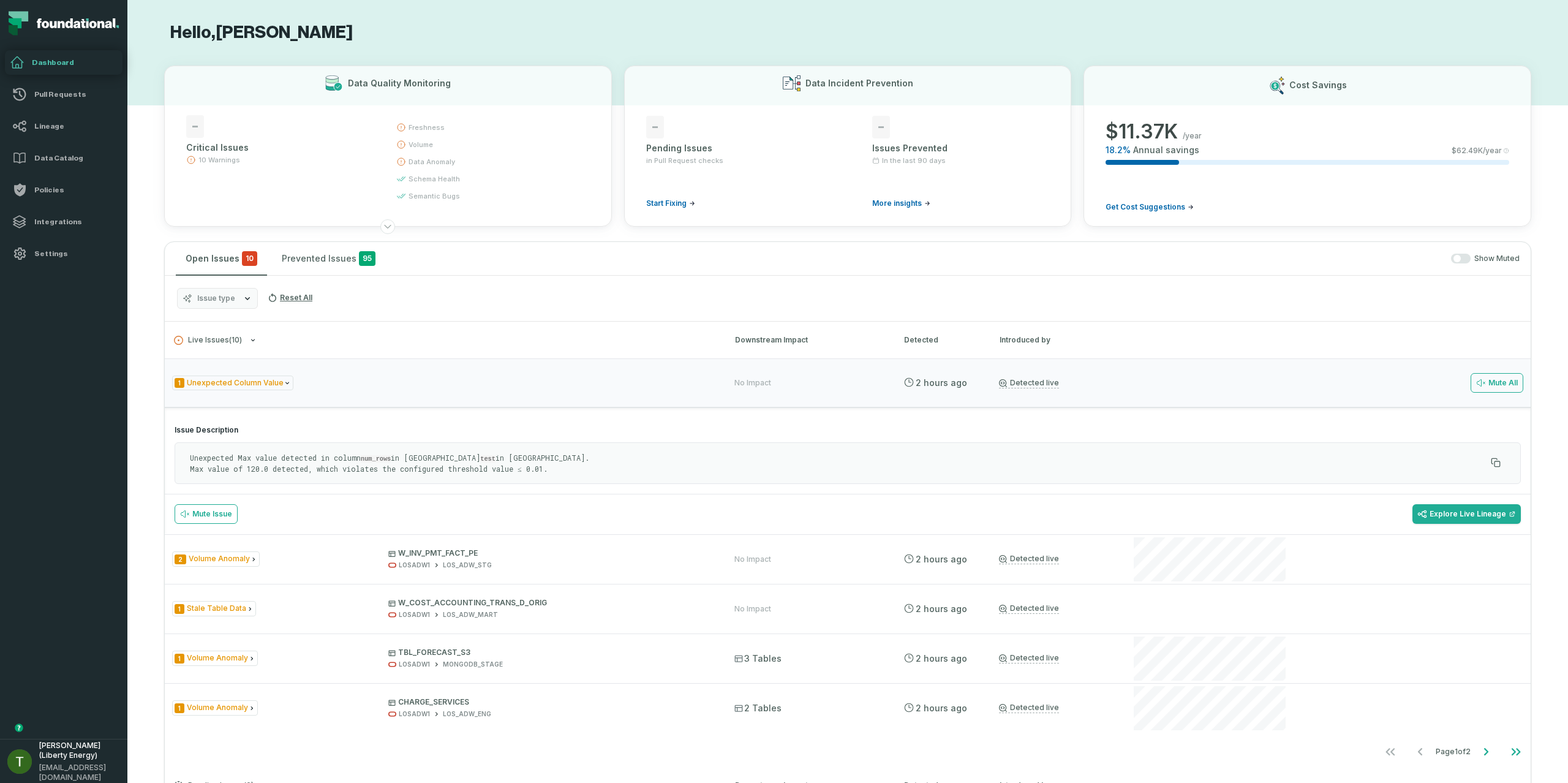
click at [378, 455] on code "num_rows" at bounding box center [376, 458] width 30 height 7
copy code "num_rows"
click at [51, 239] on li "Settings" at bounding box center [64, 253] width 127 height 32
click at [51, 244] on link "Settings" at bounding box center [64, 253] width 117 height 24
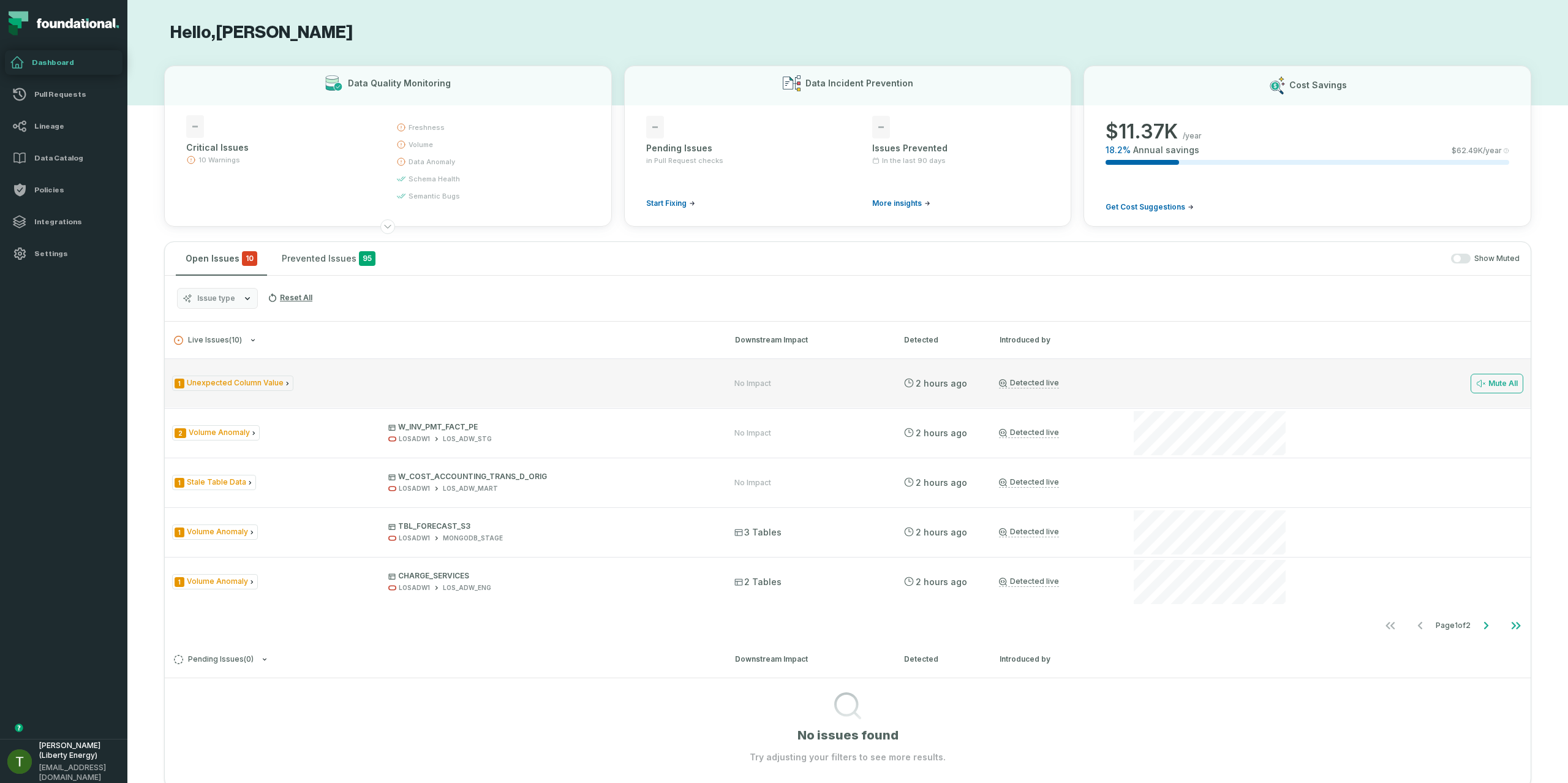
click at [293, 382] on div "1 Unexpected Column Value" at bounding box center [443, 383] width 541 height 15
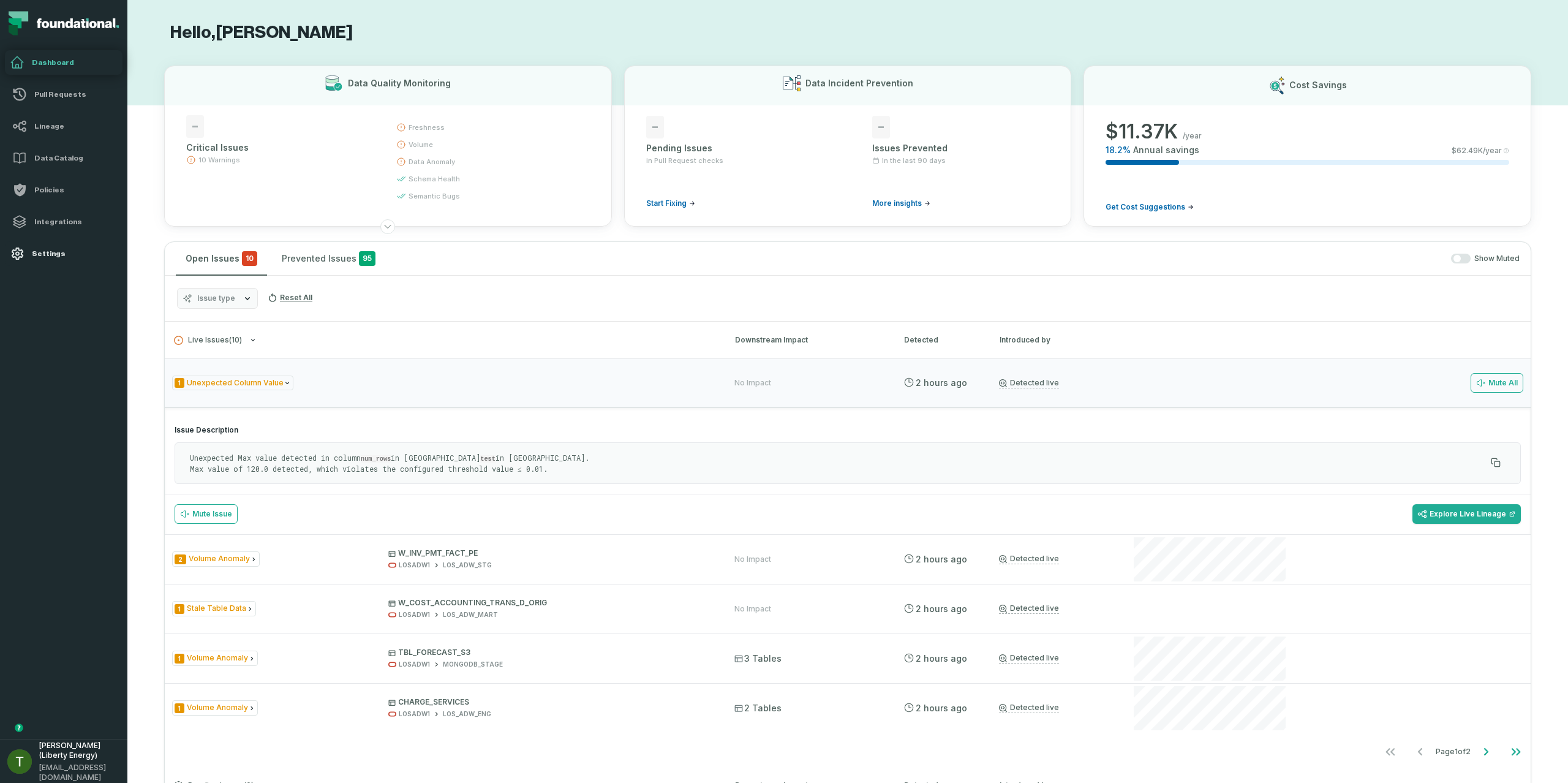
click at [75, 249] on h4 "Settings" at bounding box center [75, 254] width 86 height 10
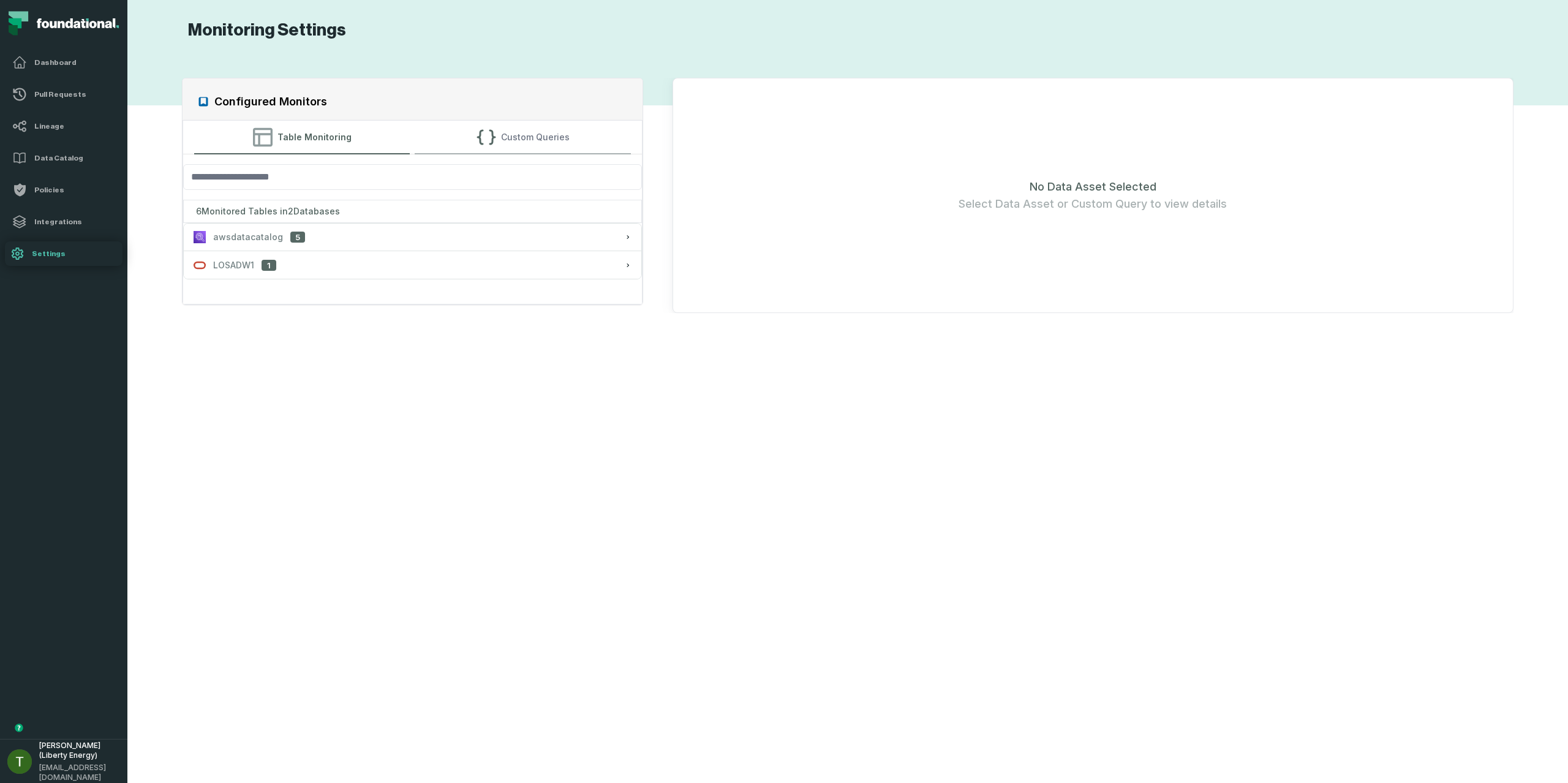
click at [485, 124] on button "Custom Queries" at bounding box center [523, 137] width 216 height 33
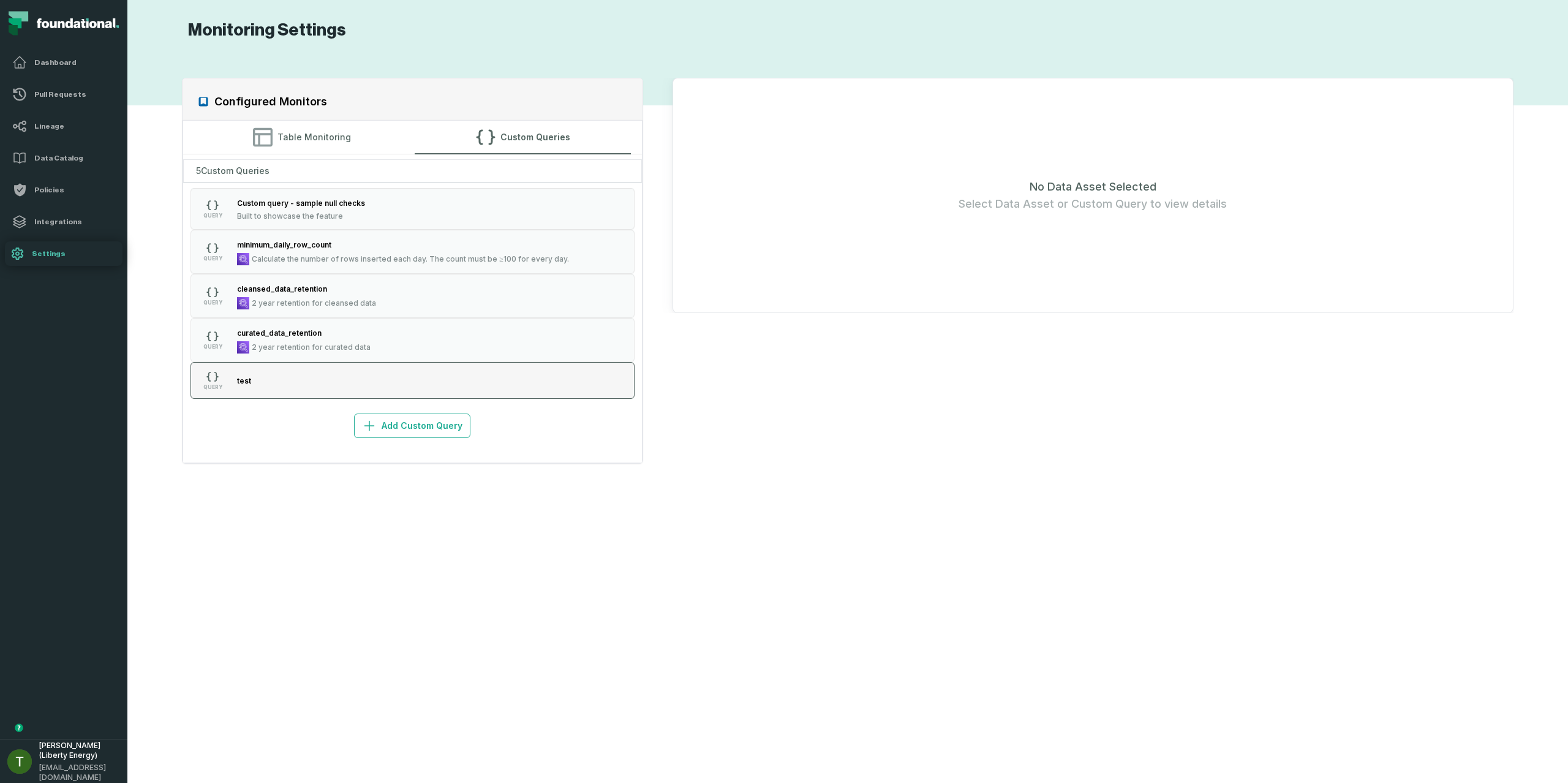
click at [331, 378] on button "QUERY test" at bounding box center [412, 380] width 443 height 36
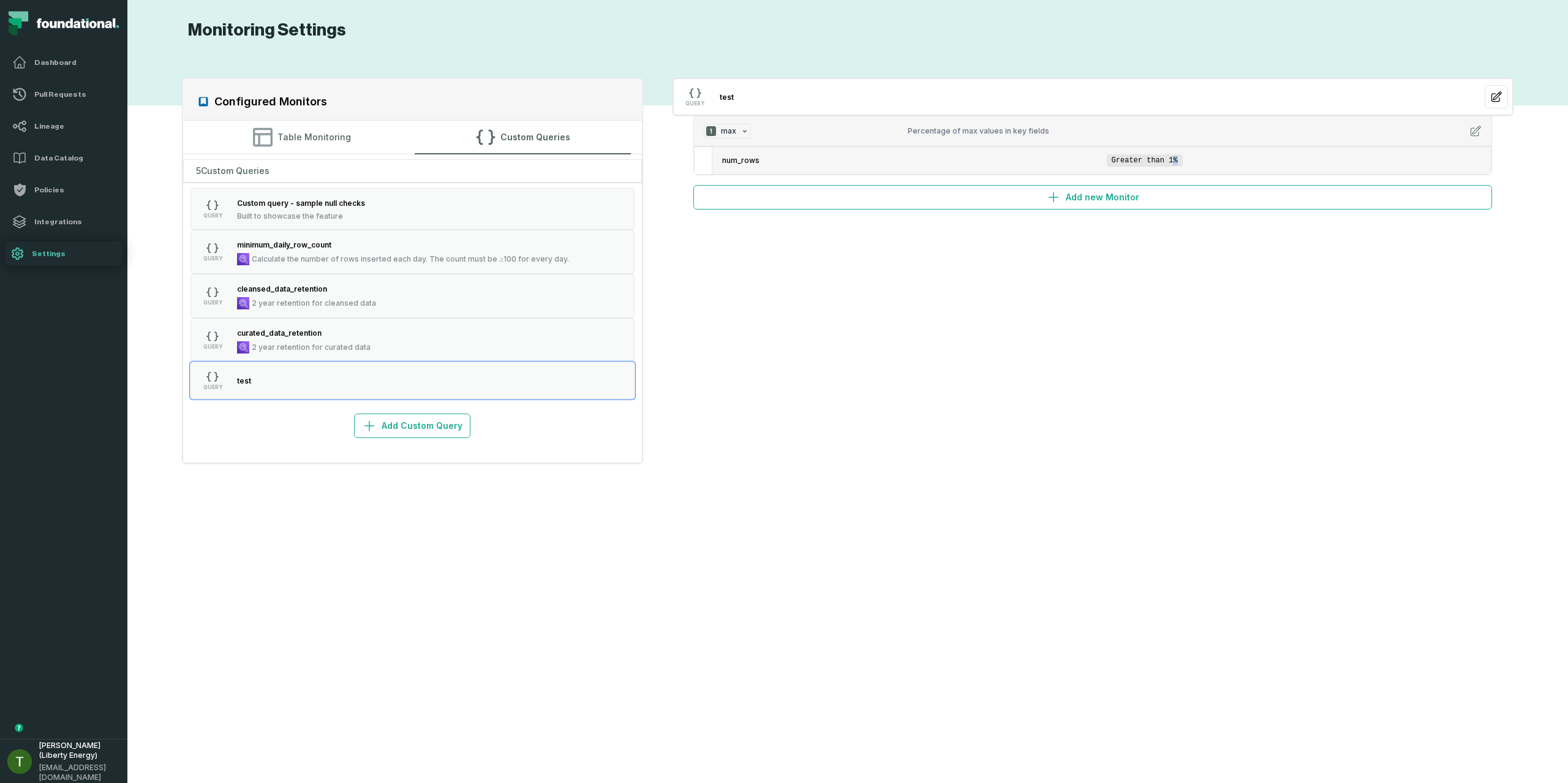
click at [1178, 160] on span "Greater than 1%" at bounding box center [1145, 160] width 76 height 12
click at [434, 387] on button "QUERY test" at bounding box center [412, 380] width 443 height 36
click at [332, 186] on div "QUERY Custom query - sample null checks Built to showcase the feature QUERY min…" at bounding box center [412, 292] width 458 height 221
click at [340, 207] on div "Custom query - sample null checks" at bounding box center [301, 202] width 128 height 12
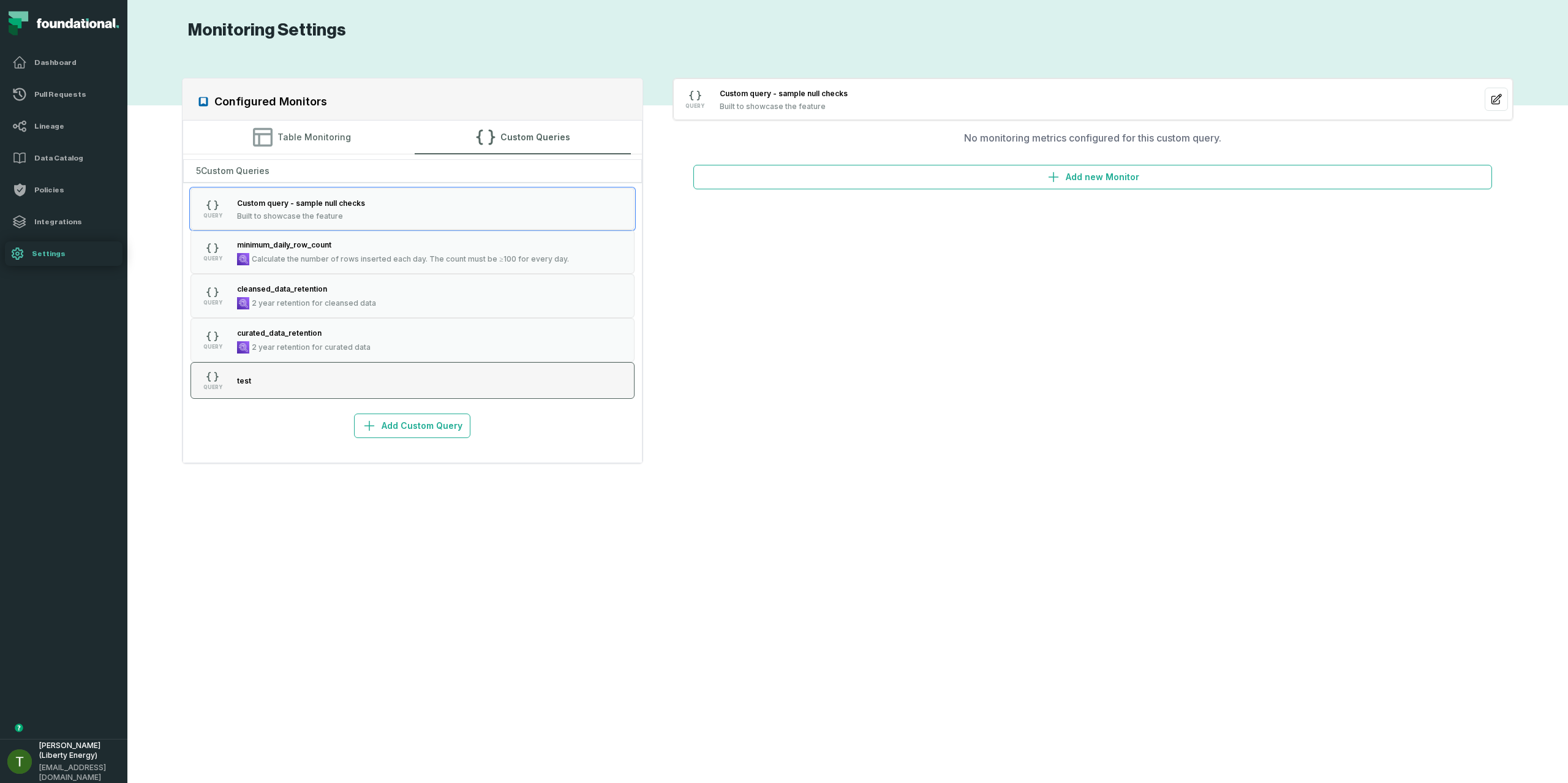
click at [363, 376] on button "QUERY test" at bounding box center [412, 380] width 443 height 36
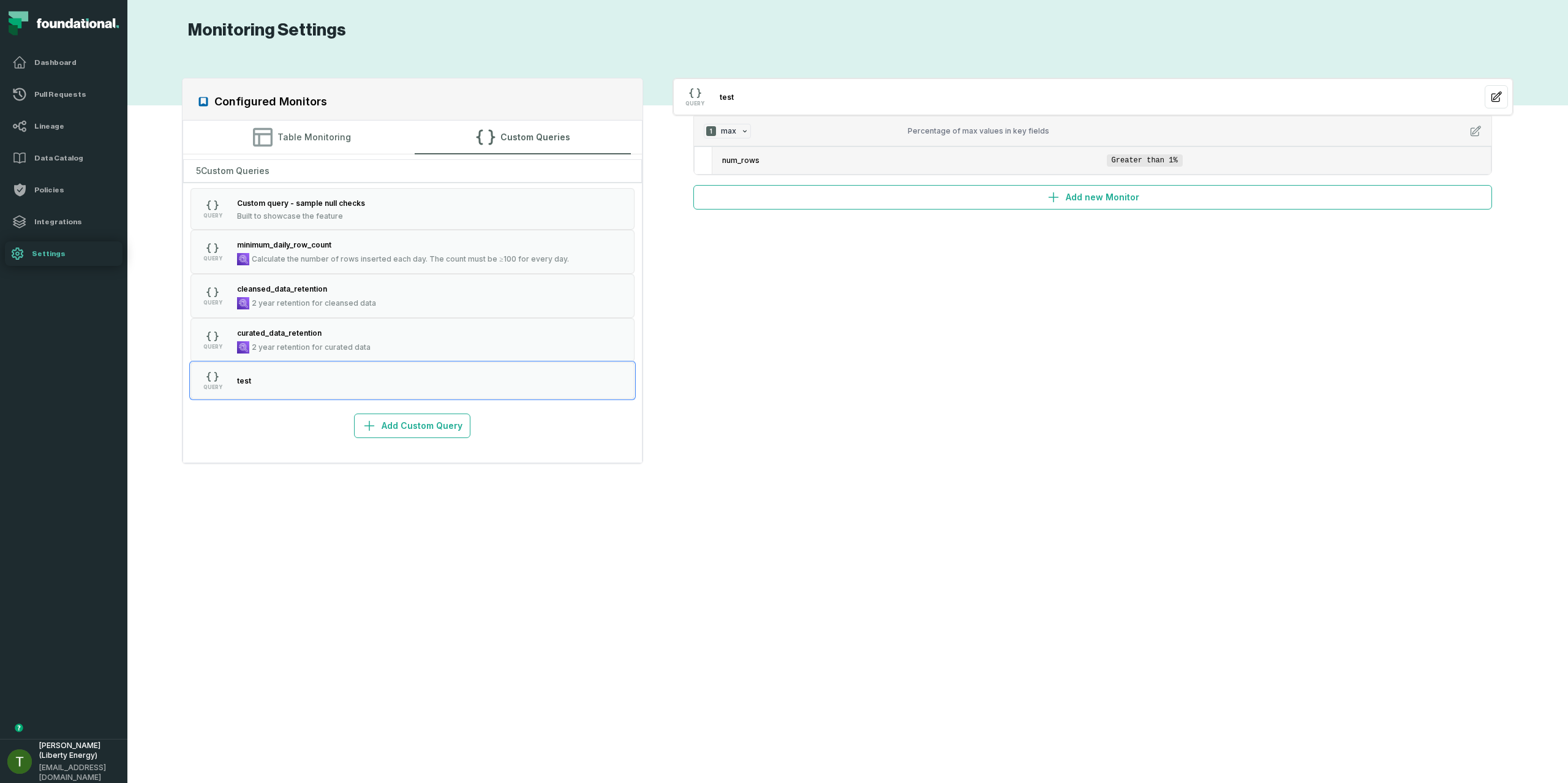
click at [1173, 163] on span "Greater than 1%" at bounding box center [1145, 160] width 76 height 12
click at [1174, 164] on span "Greater than 1%" at bounding box center [1145, 160] width 76 height 12
click at [1173, 161] on span "Greater than 1%" at bounding box center [1145, 160] width 76 height 12
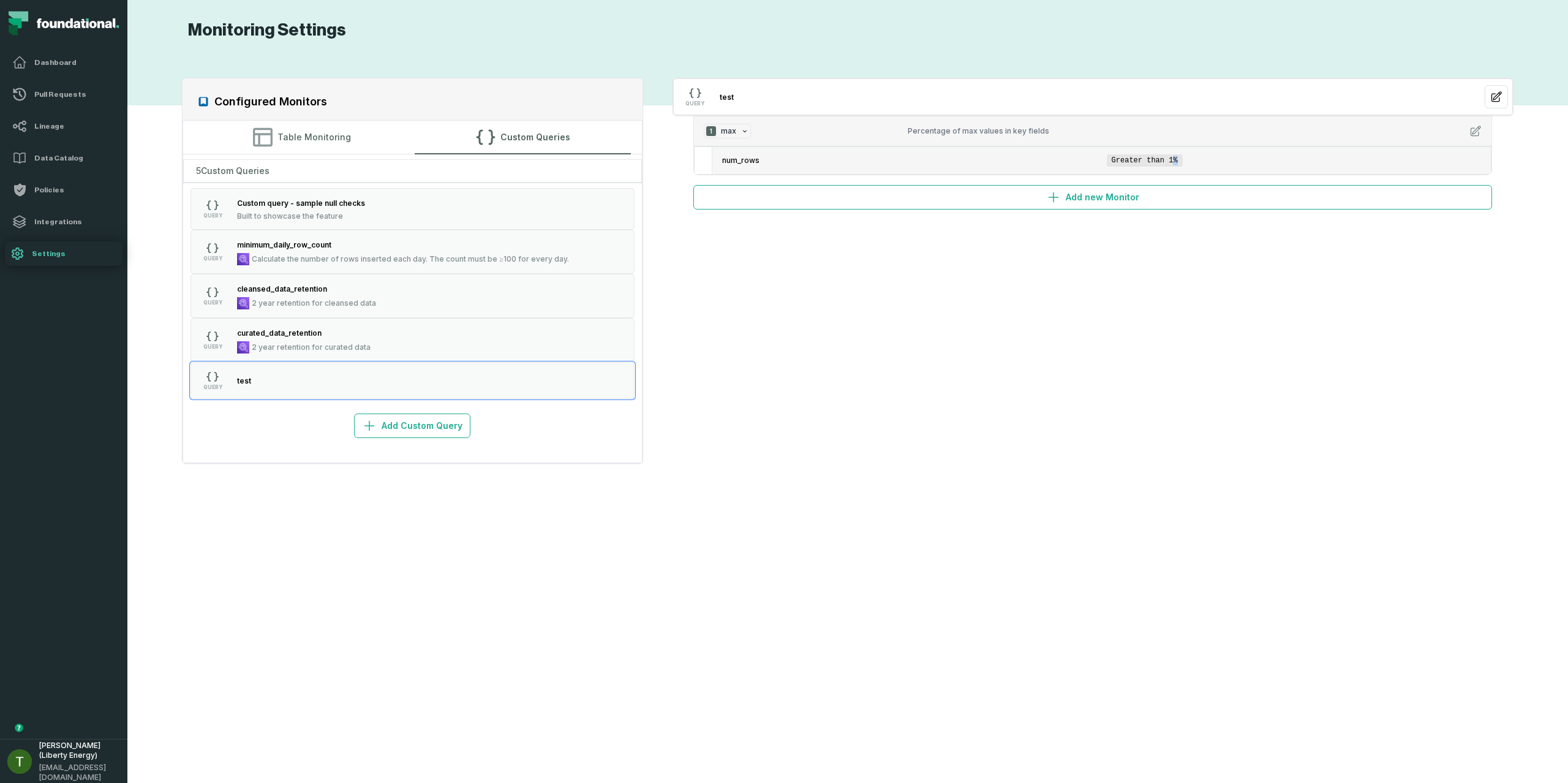
click at [1173, 161] on span "Greater than 1%" at bounding box center [1145, 160] width 76 height 12
click at [1170, 161] on span "Greater than 1%" at bounding box center [1145, 160] width 76 height 12
drag, startPoint x: 1173, startPoint y: 159, endPoint x: 1184, endPoint y: 162, distance: 11.4
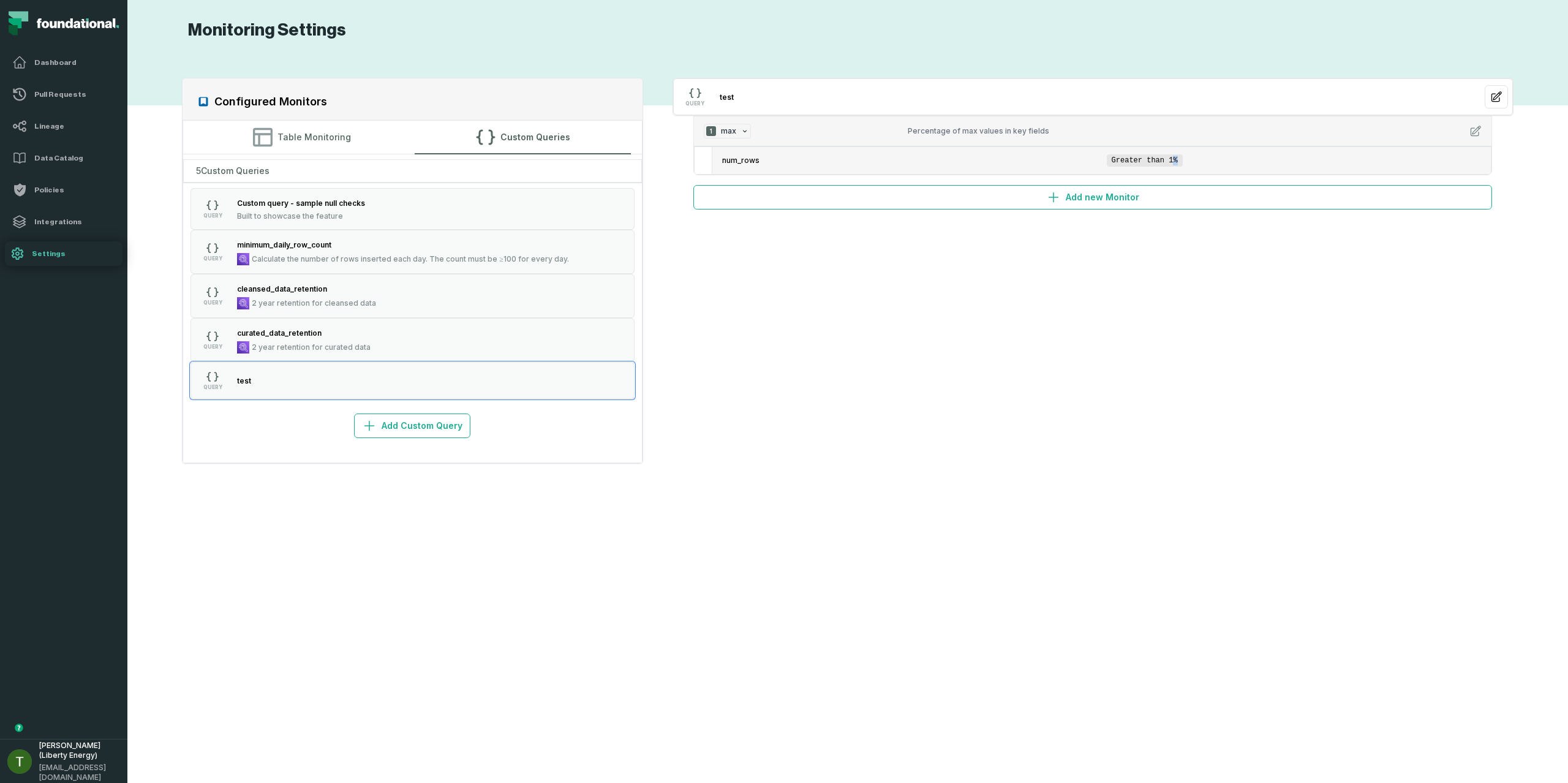
click at [1183, 162] on li "num_rows Greater than 1%" at bounding box center [1101, 161] width 779 height 27
click at [1189, 159] on li "num_rows Greater than 1%" at bounding box center [1101, 161] width 779 height 27
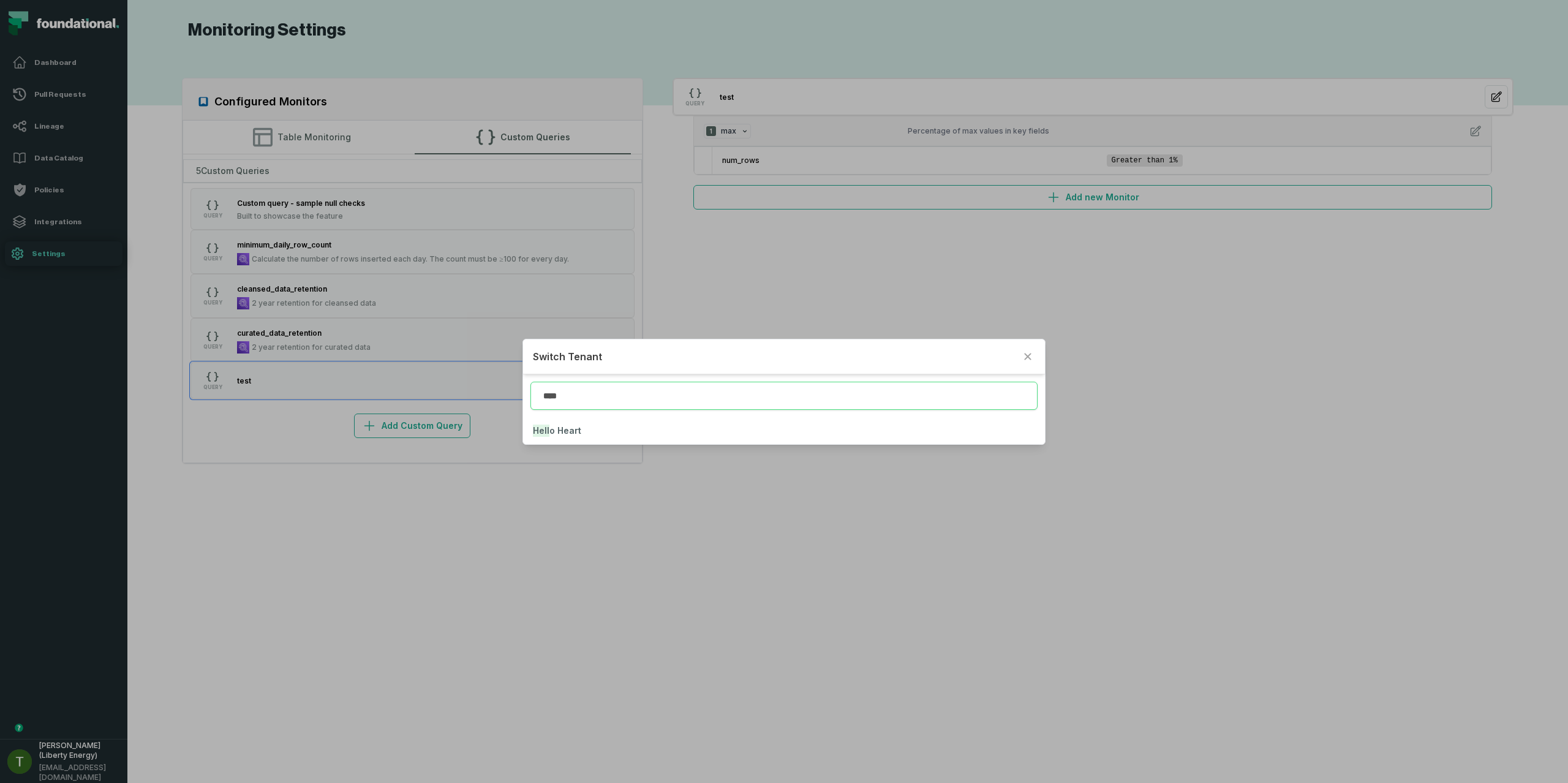
type input "****"
click button "Hell o Heart" at bounding box center [784, 430] width 521 height 27
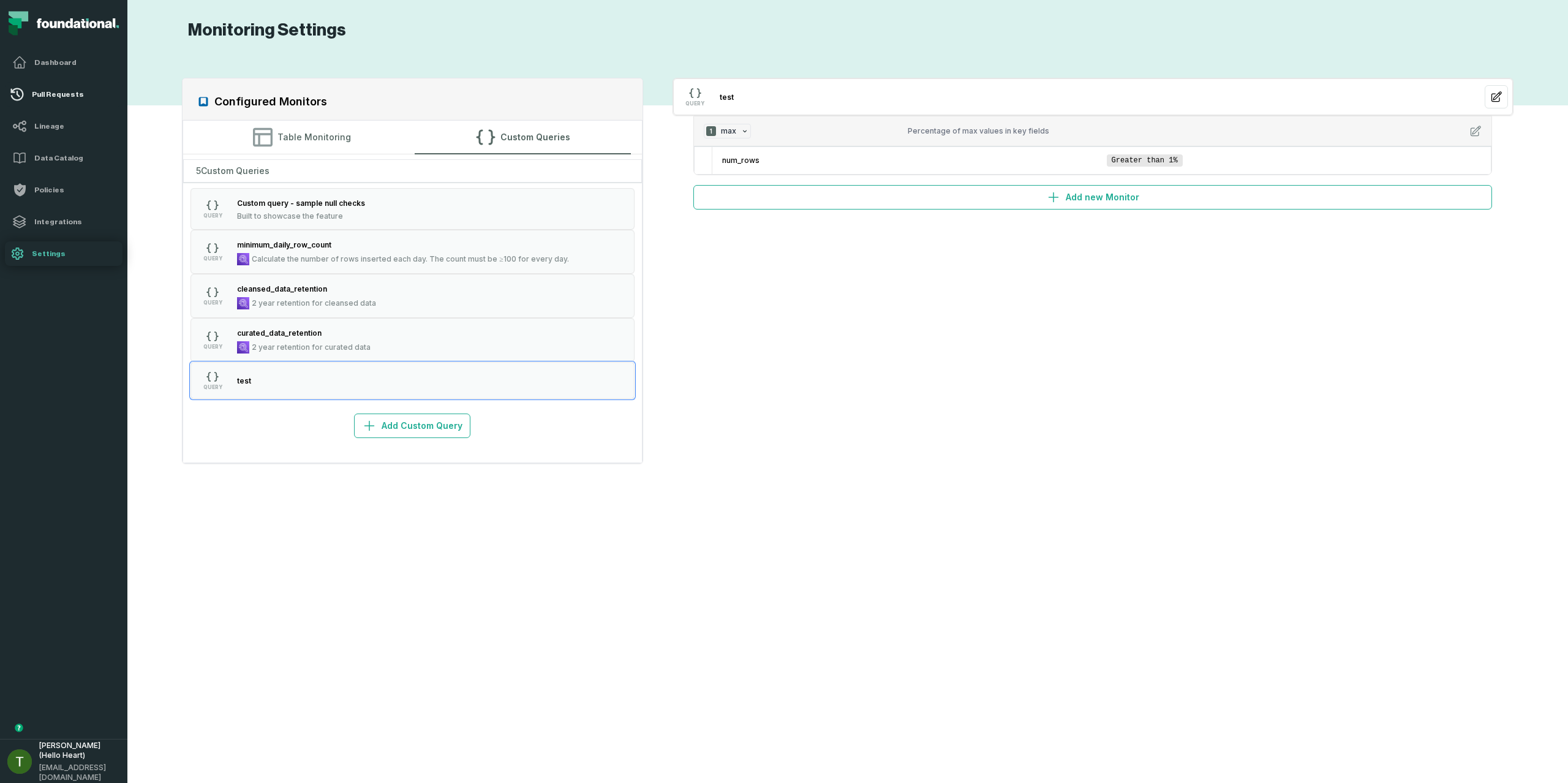
click at [19, 87] on icon at bounding box center [17, 94] width 15 height 15
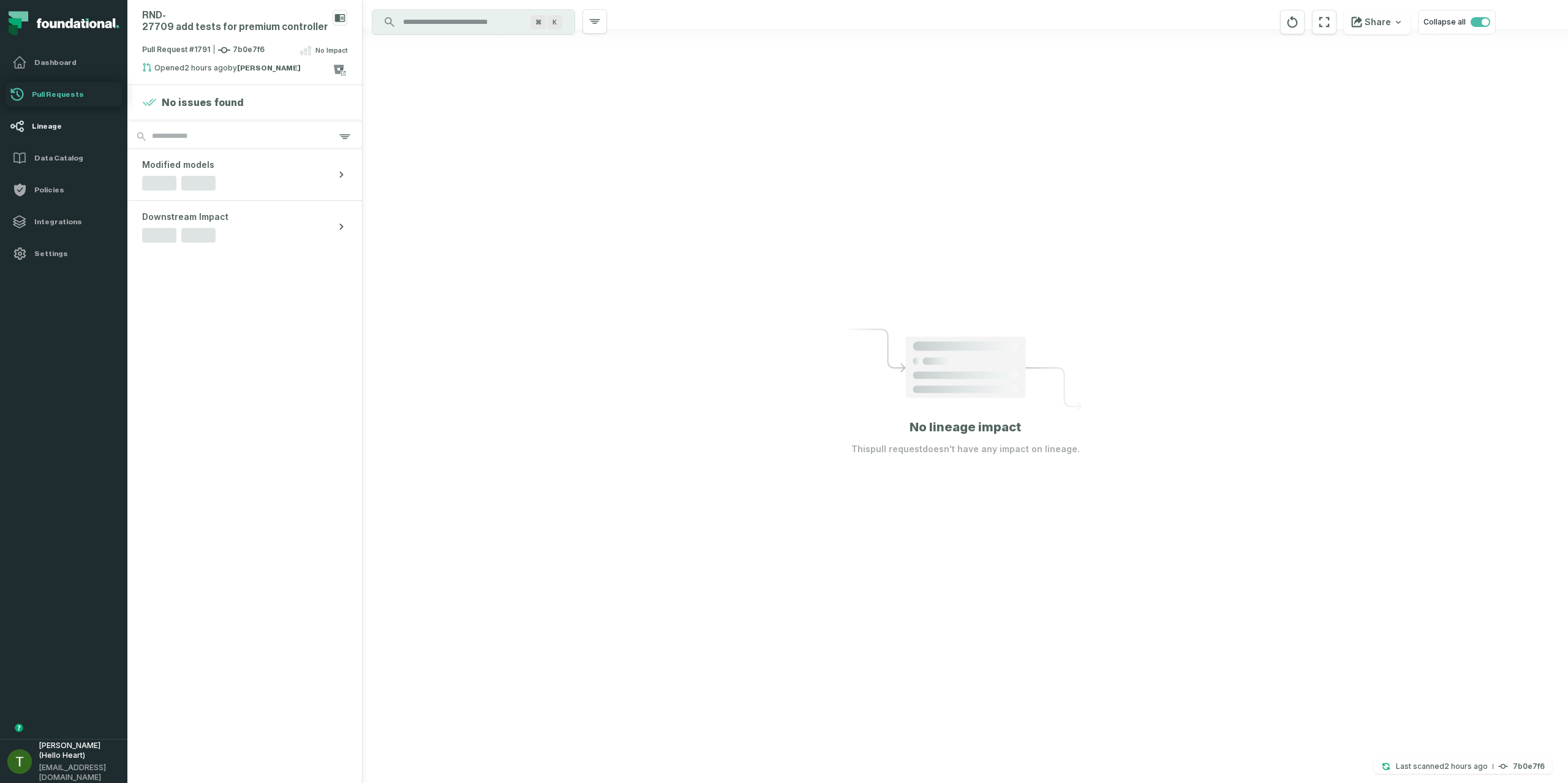
click at [41, 129] on h4 "Lineage" at bounding box center [75, 127] width 86 height 10
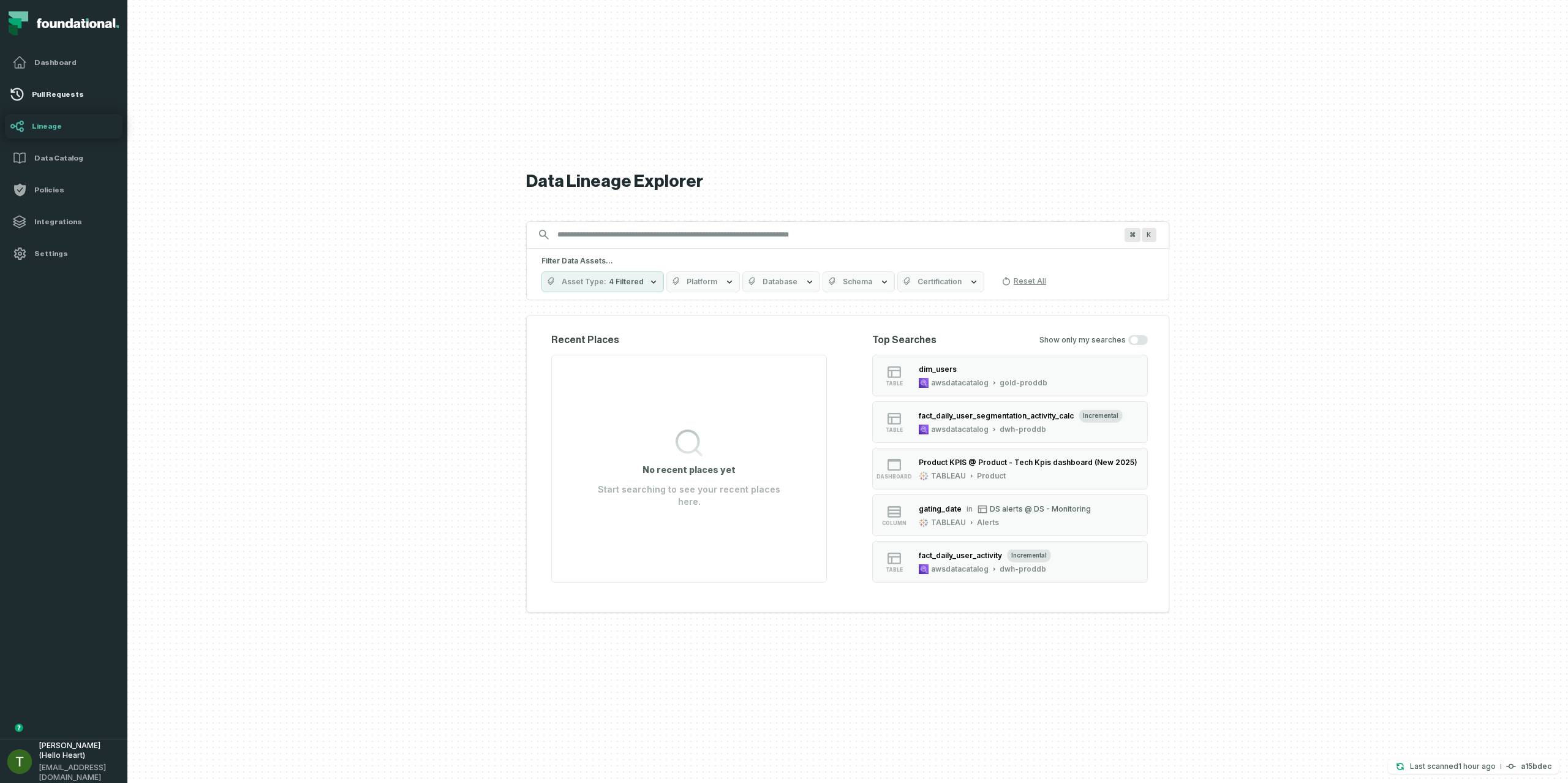
click at [56, 94] on h4 "Pull Requests" at bounding box center [75, 94] width 86 height 10
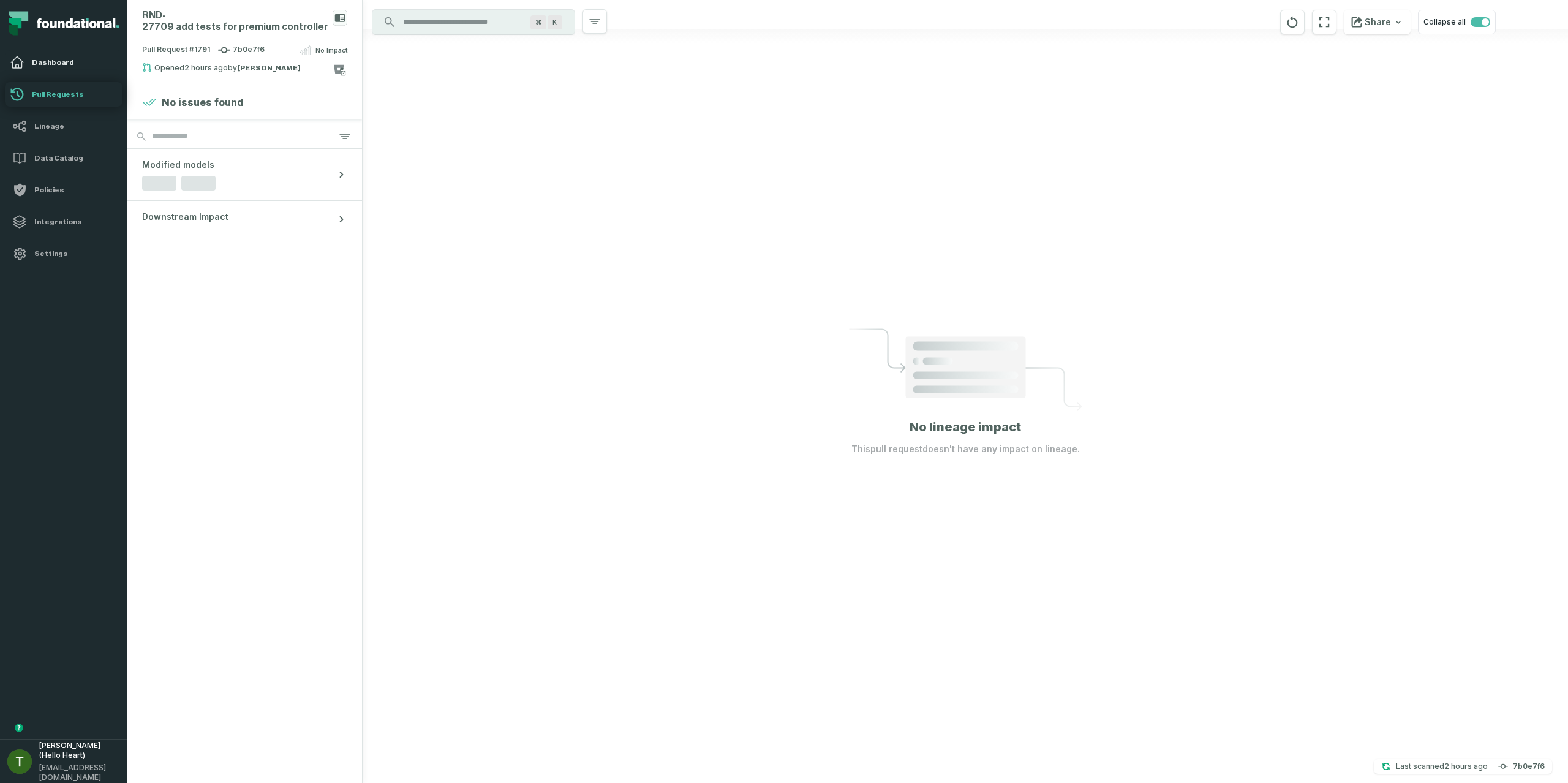
click at [41, 51] on link "Dashboard" at bounding box center [64, 62] width 117 height 24
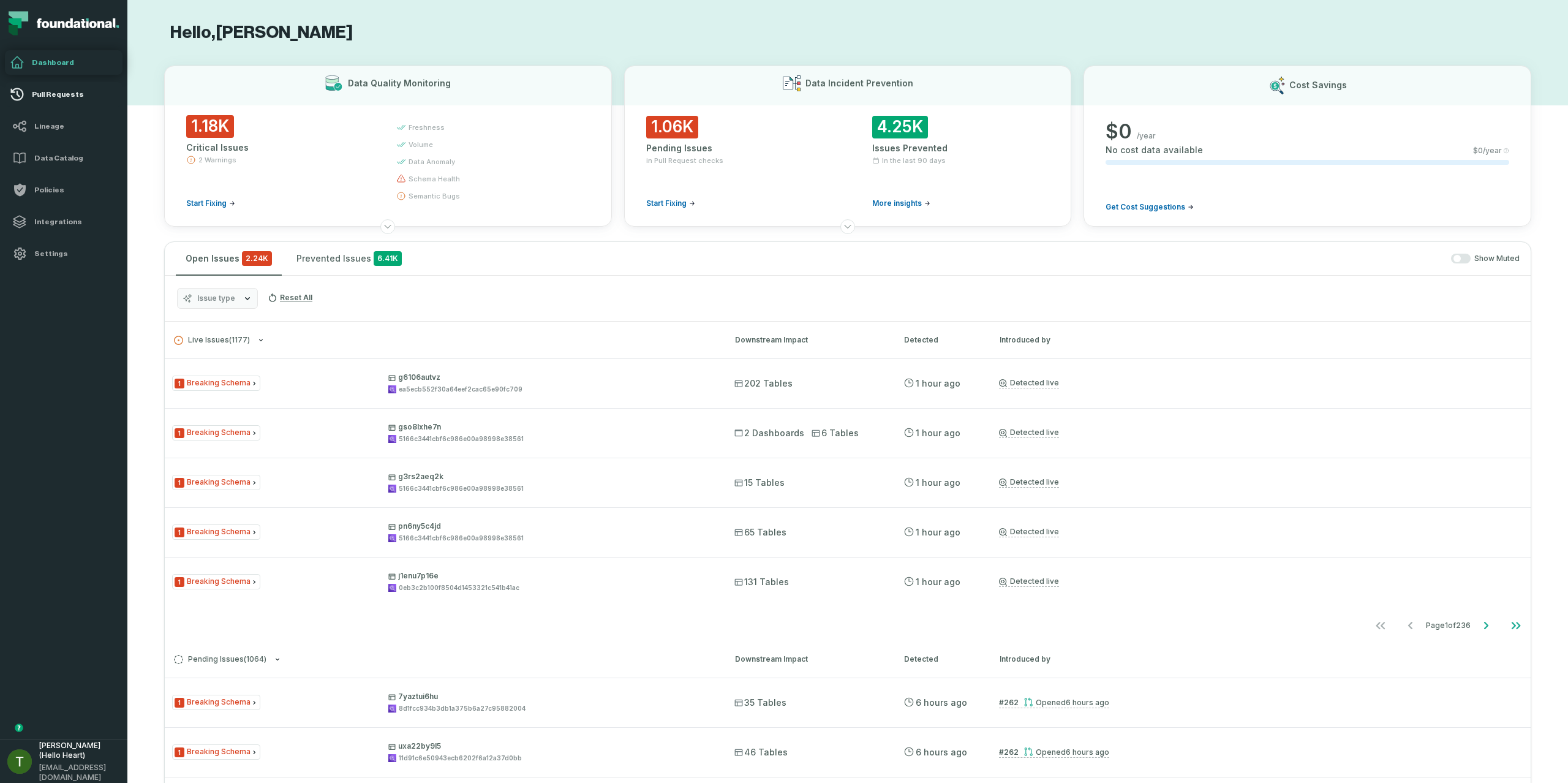
click at [77, 100] on link "Pull Requests" at bounding box center [64, 94] width 117 height 24
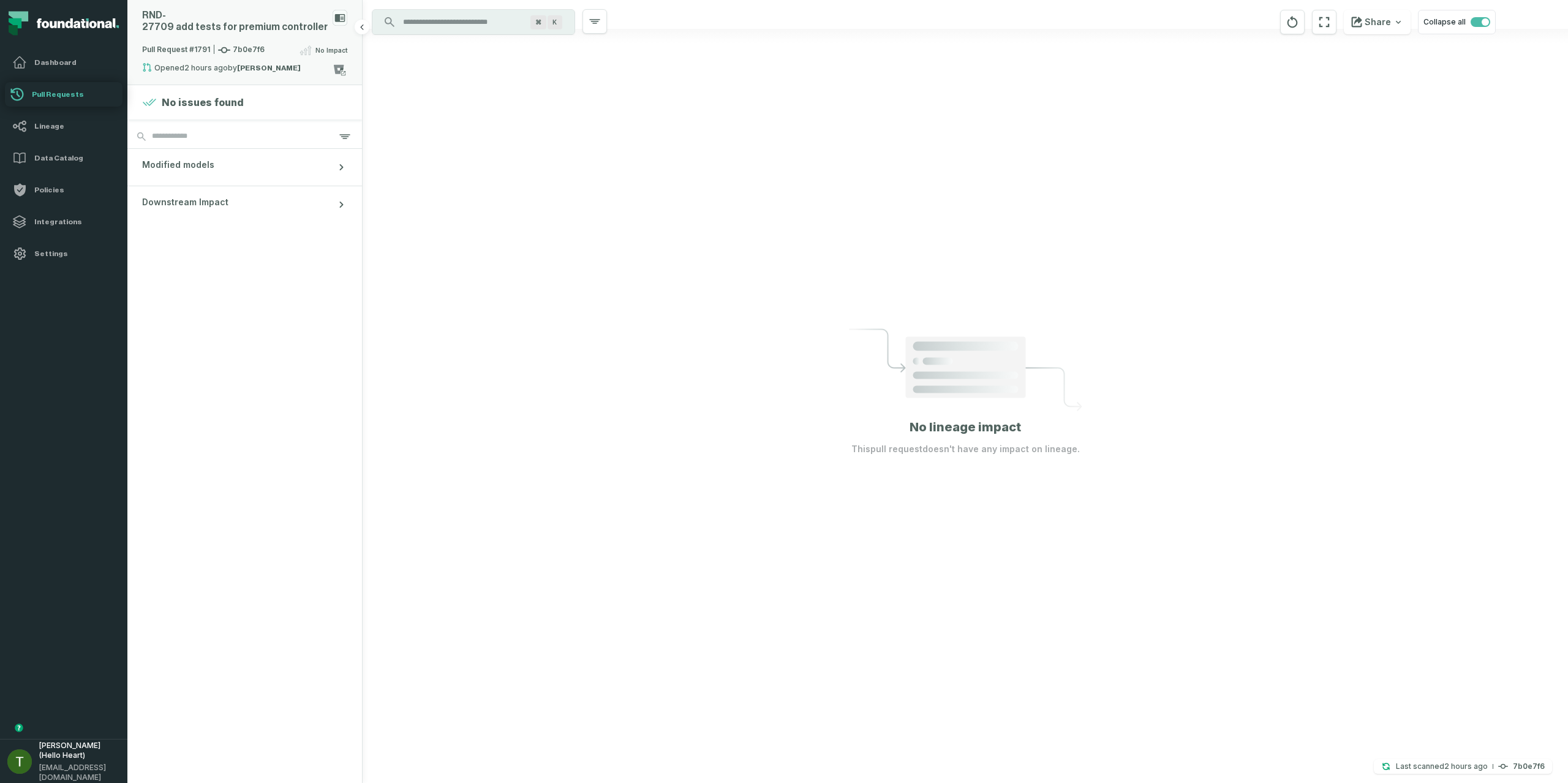
click at [223, 33] on div "RND- 27709 add tests for premium controller" at bounding box center [245, 26] width 205 height 33
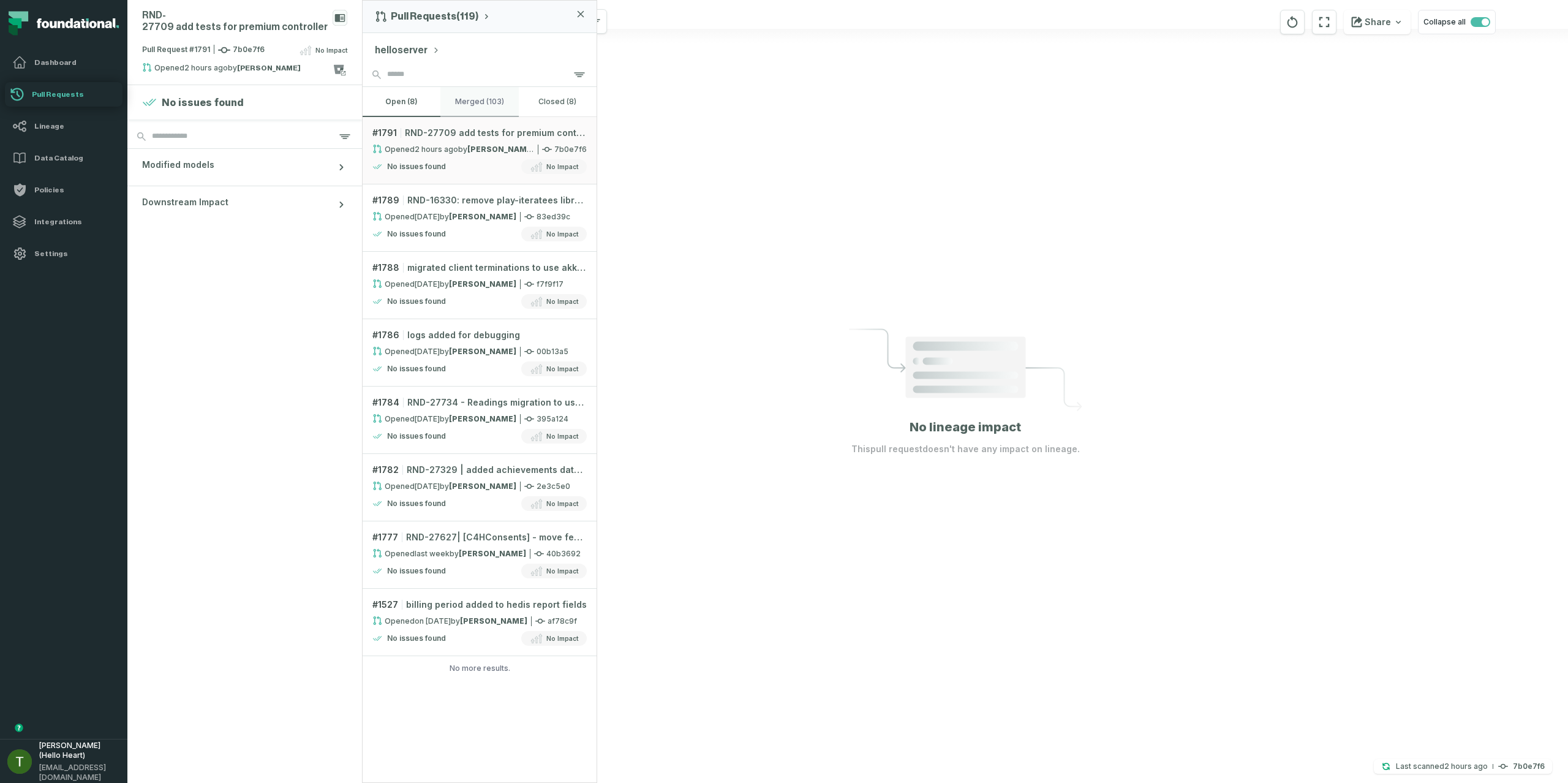
click at [457, 98] on button "merged (103)" at bounding box center [479, 102] width 78 height 29
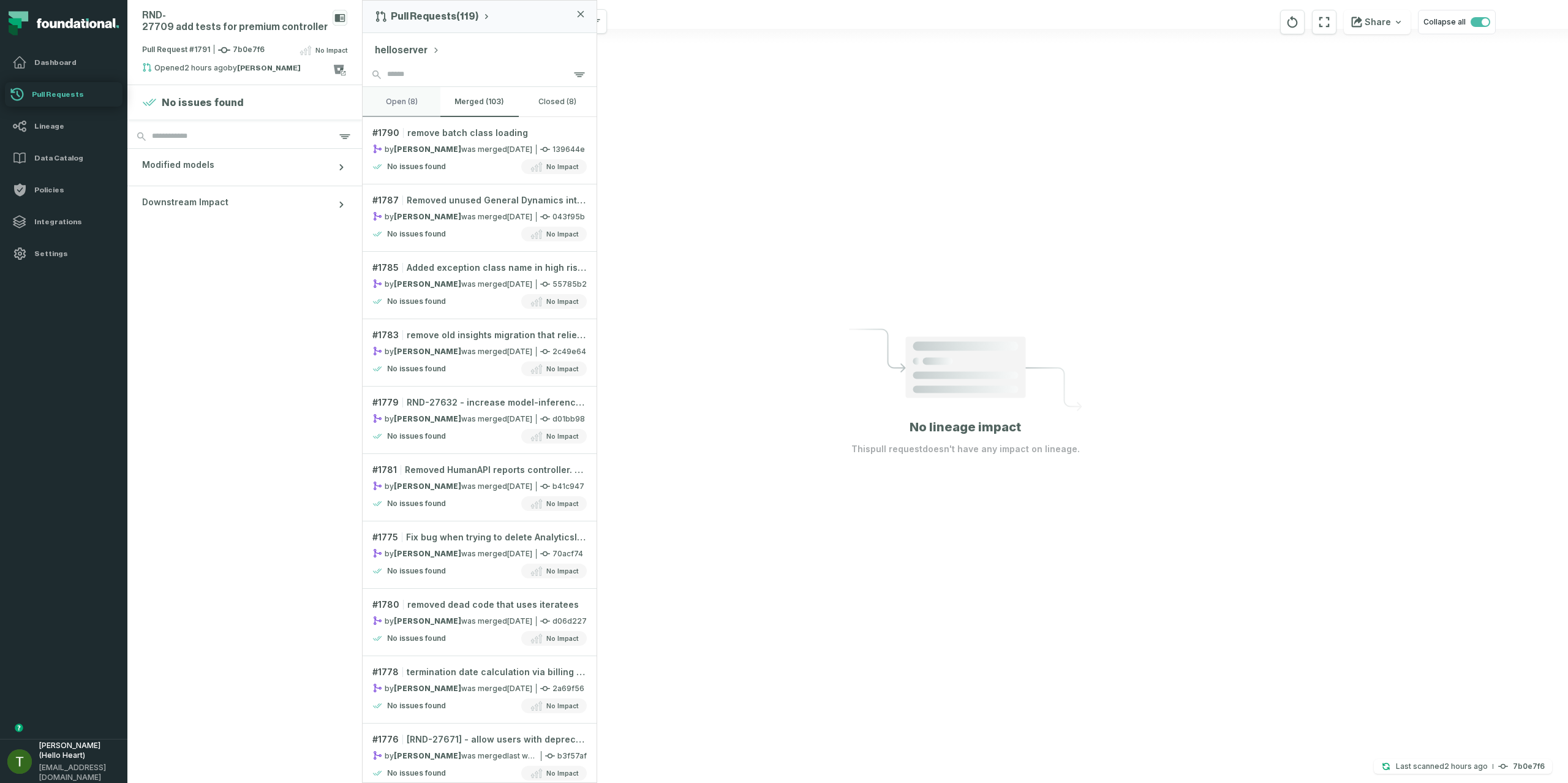
click at [418, 104] on button "open (8)" at bounding box center [401, 102] width 78 height 29
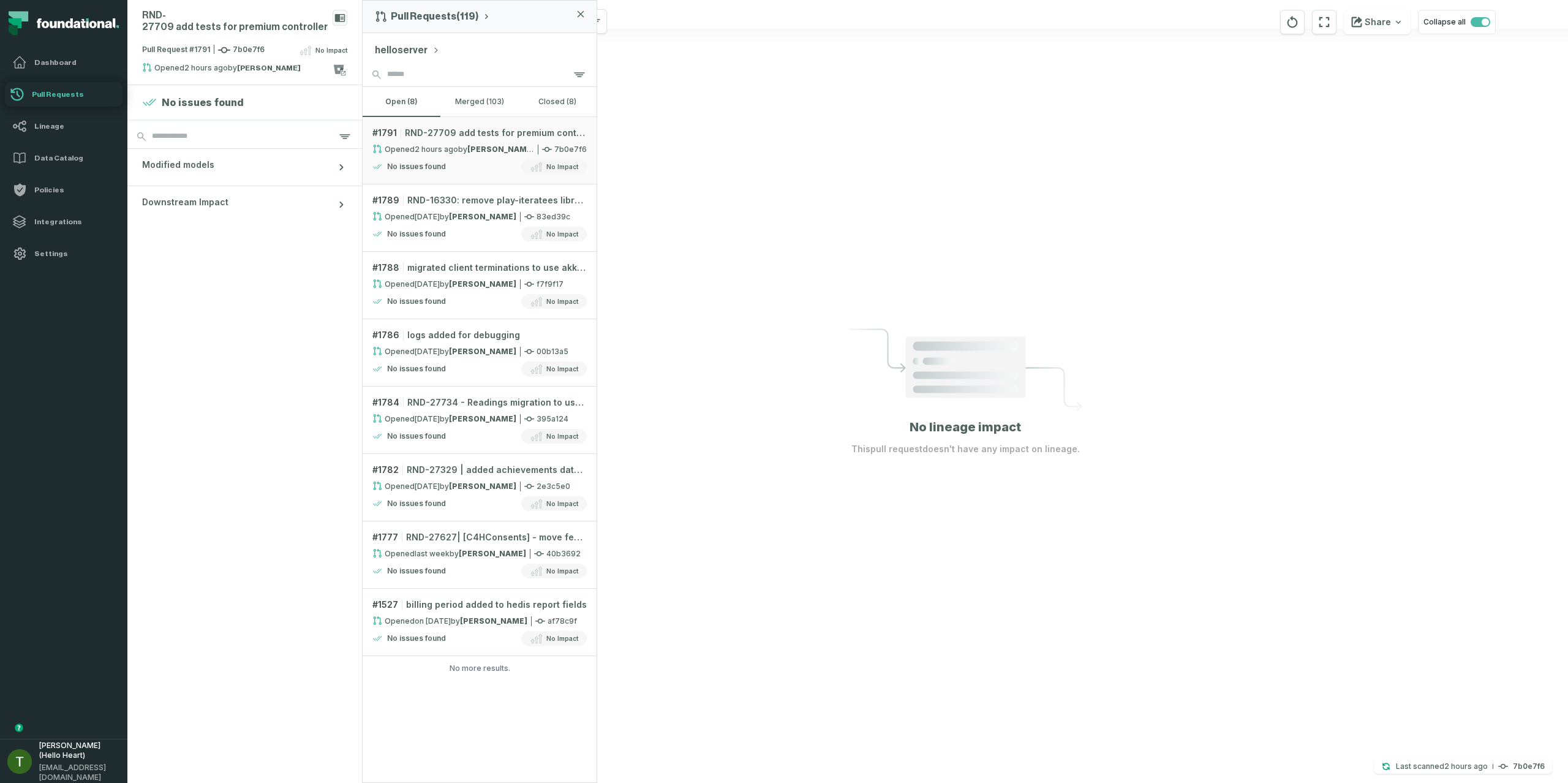
click at [45, 100] on link "Pull Requests" at bounding box center [64, 94] width 117 height 24
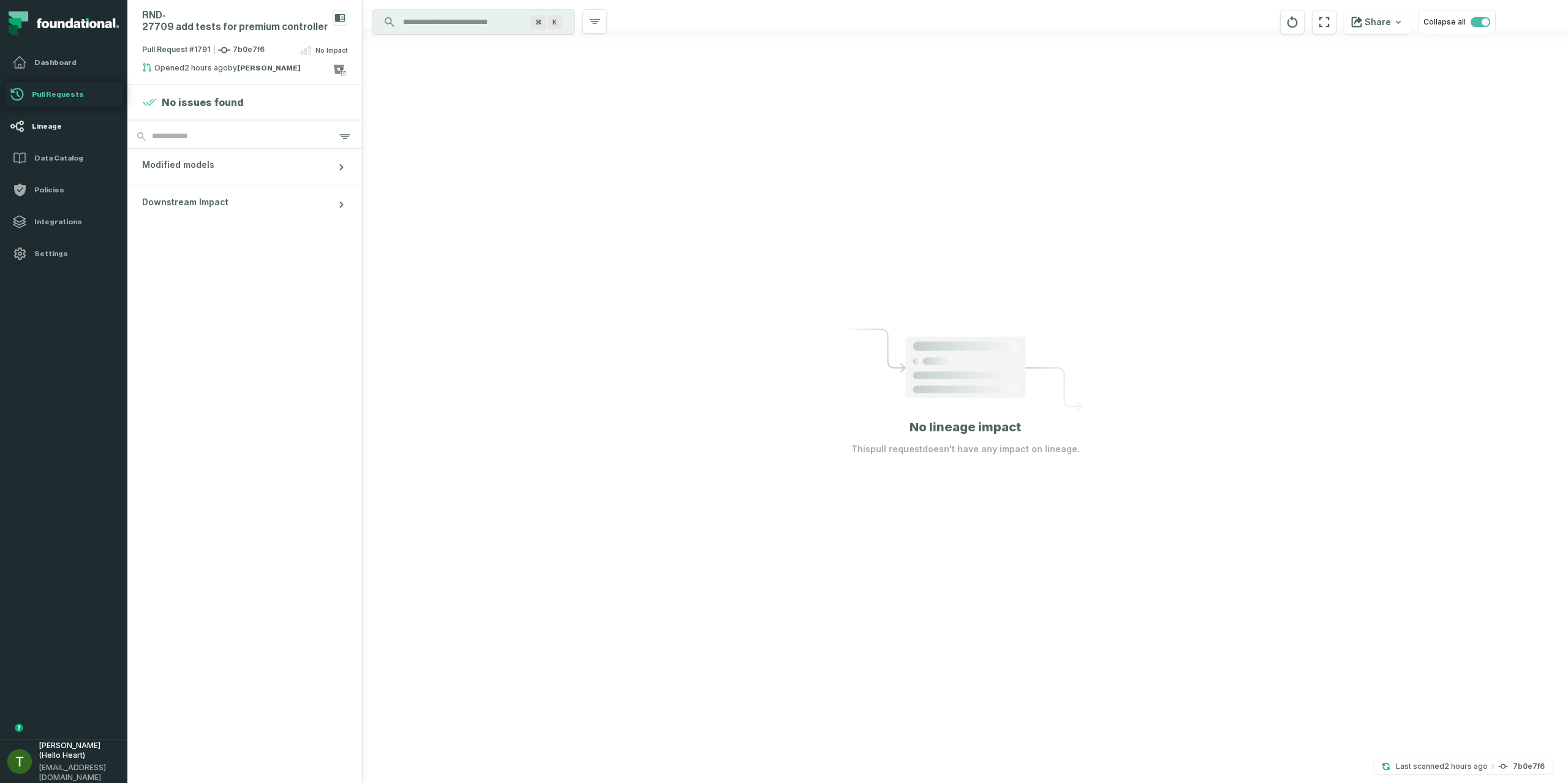
click at [66, 126] on h4 "Lineage" at bounding box center [75, 127] width 86 height 10
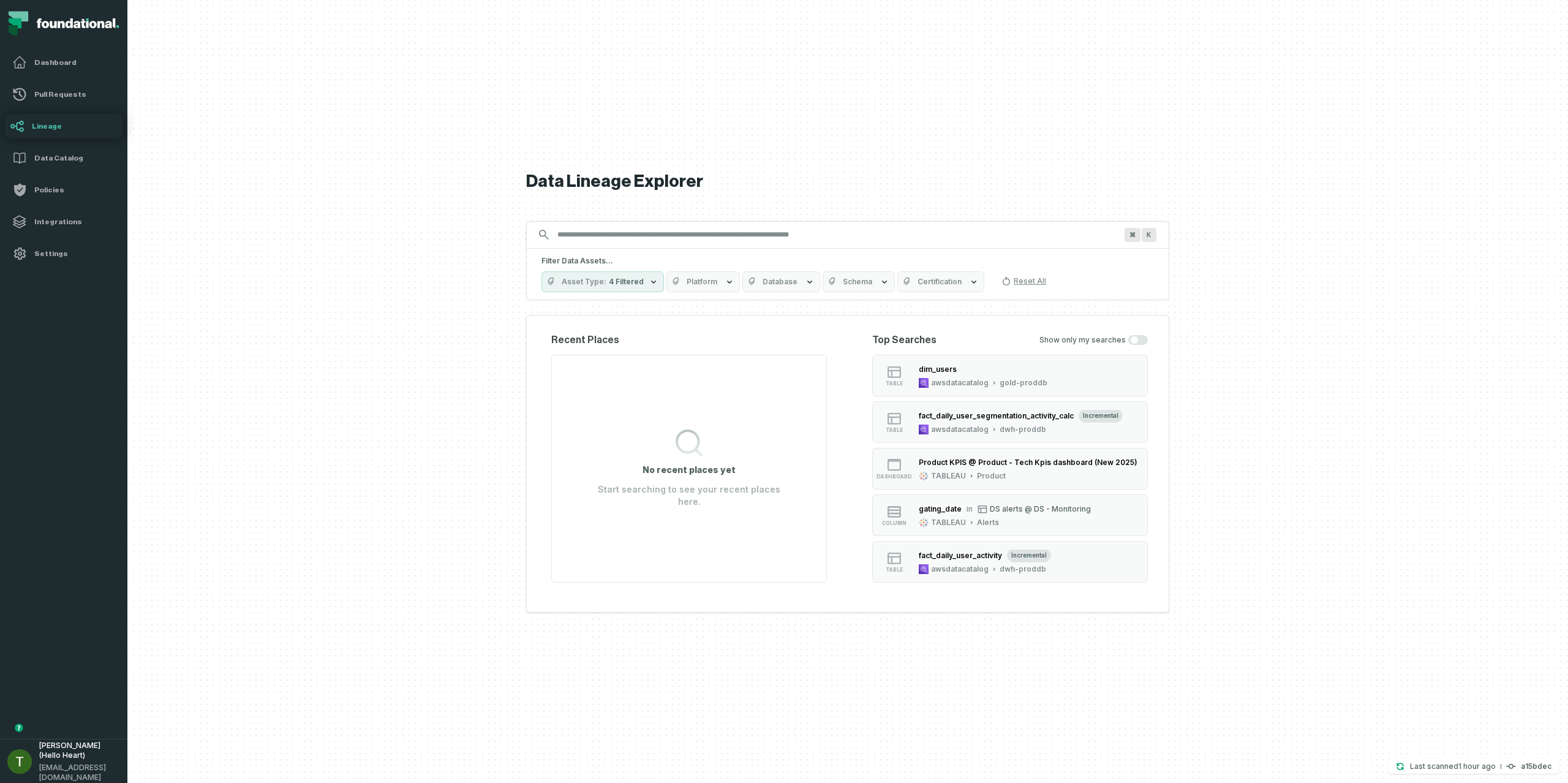
click at [65, 129] on h4 "Lineage" at bounding box center [75, 127] width 86 height 10
click at [65, 129] on h4 "Lineage" at bounding box center [75, 127] width 86 height 10
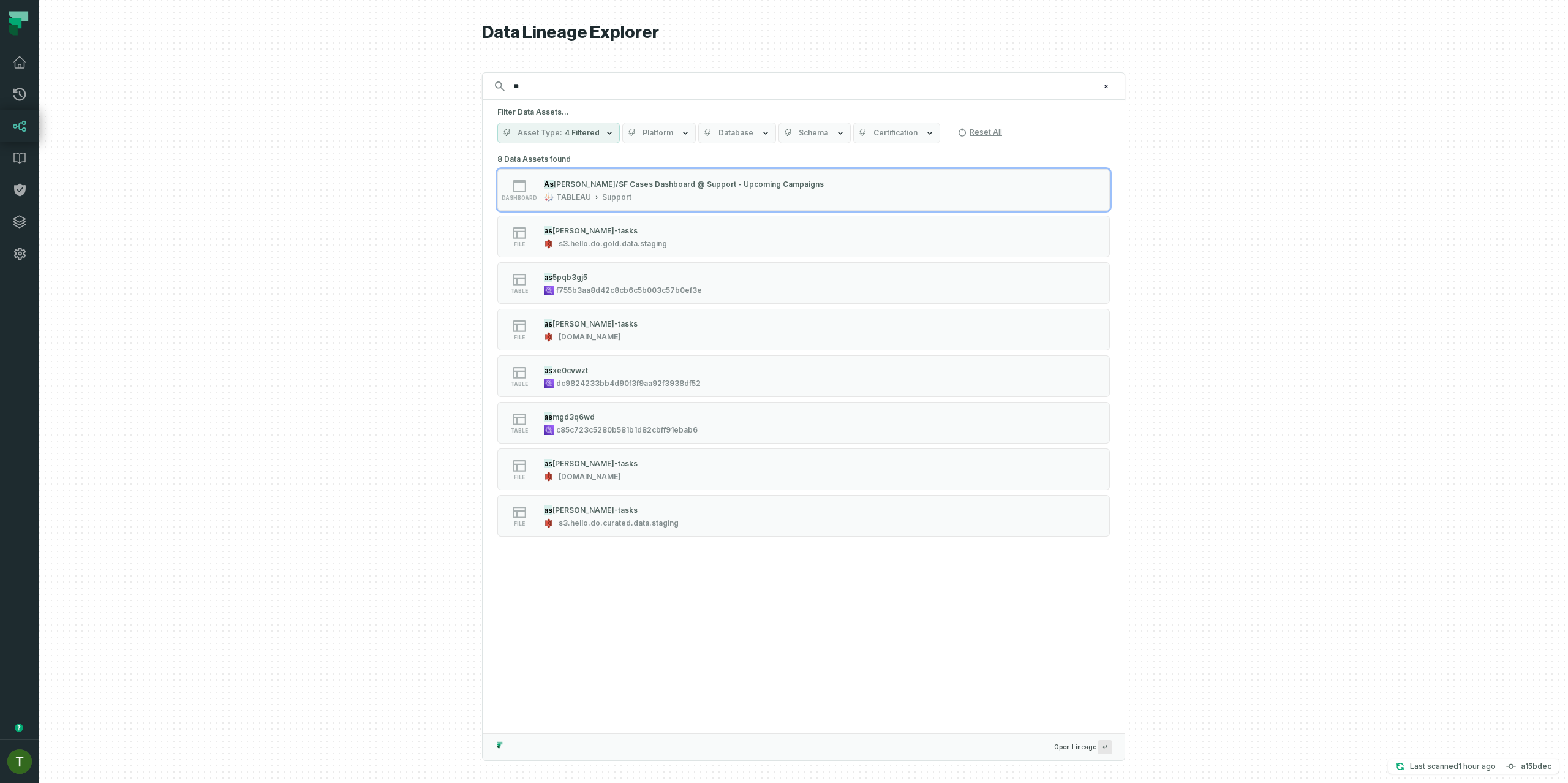
type input "*"
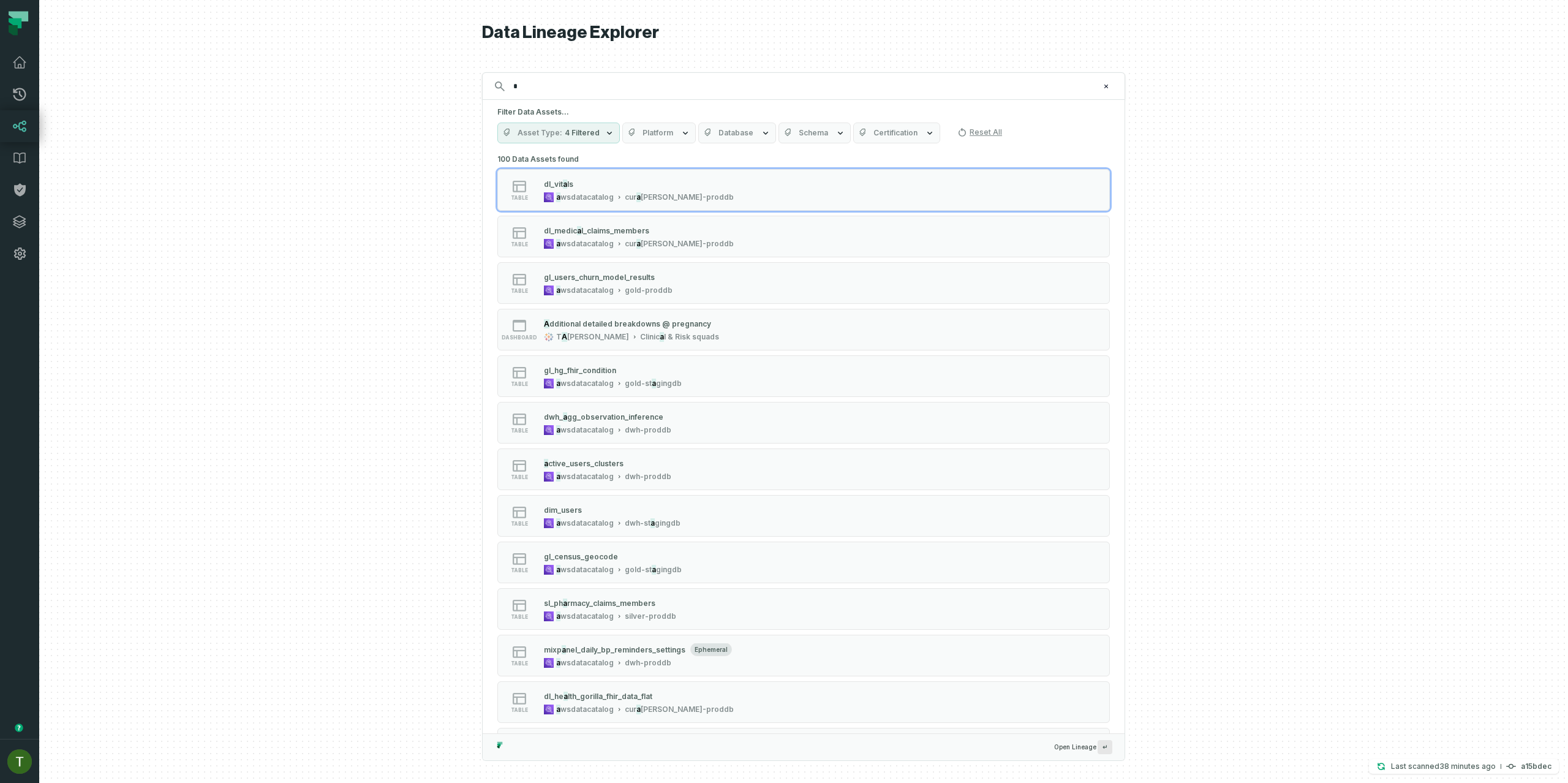
type input "*"
click at [13, 67] on icon at bounding box center [19, 62] width 15 height 15
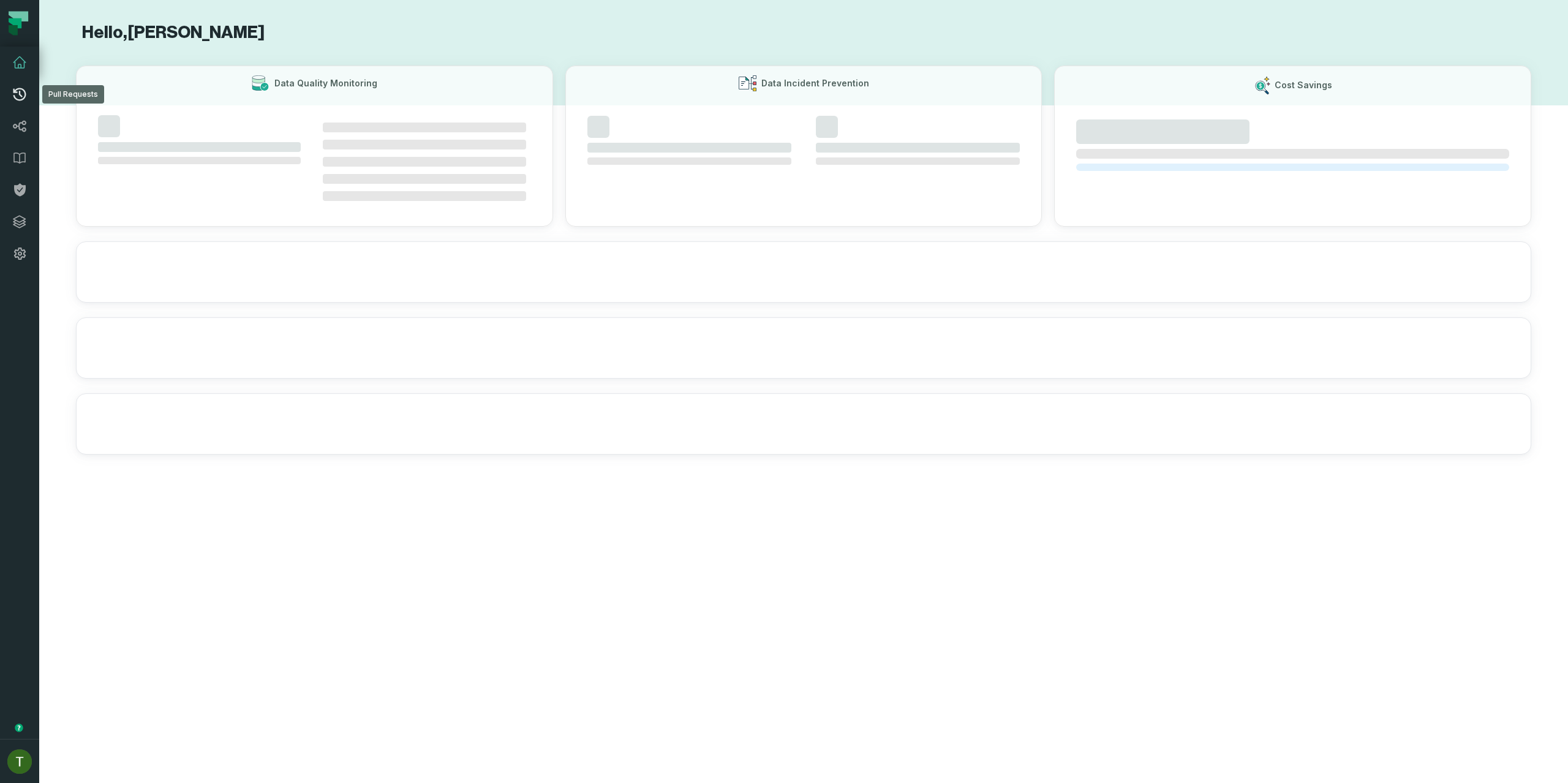
click at [24, 94] on icon at bounding box center [19, 94] width 15 height 15
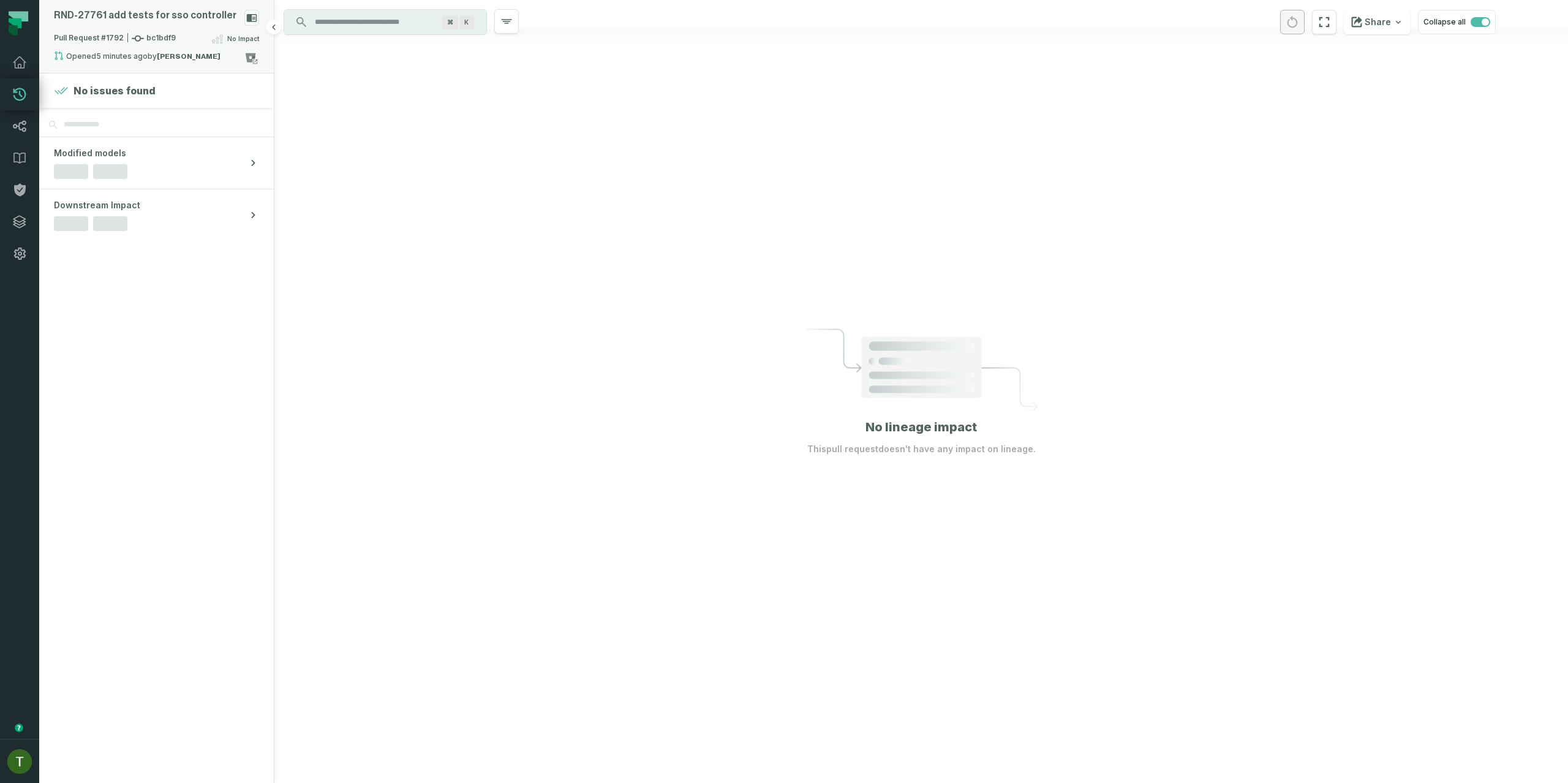
click at [154, 54] on div "Opened 9/1/2025, 5:49:36 PM by Alex Svirskyi" at bounding box center [149, 58] width 190 height 15
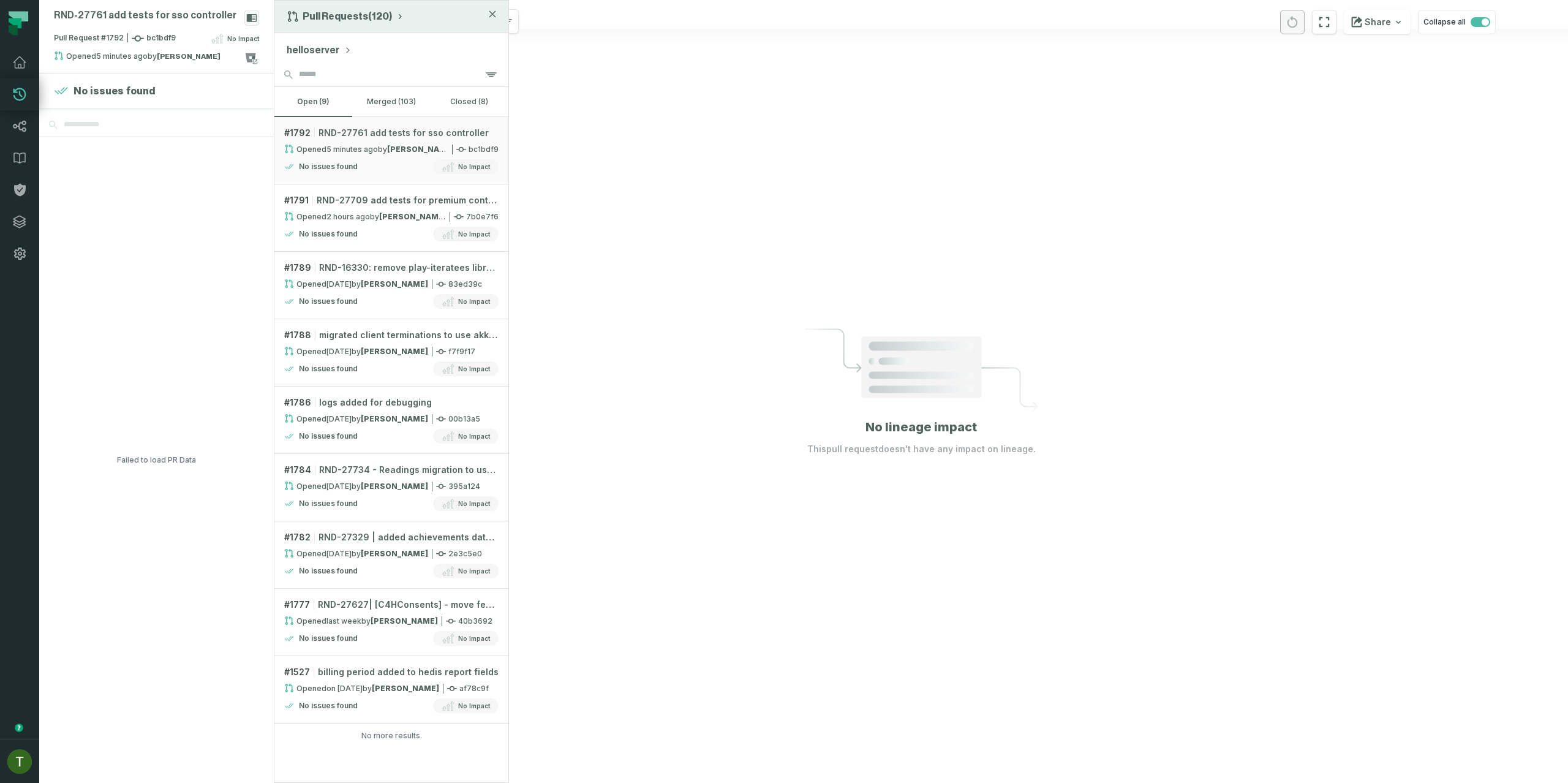
click at [360, 24] on div "Pull Requests (120)" at bounding box center [391, 16] width 234 height 32
click at [338, 46] on button "helloserver" at bounding box center [319, 50] width 65 height 15
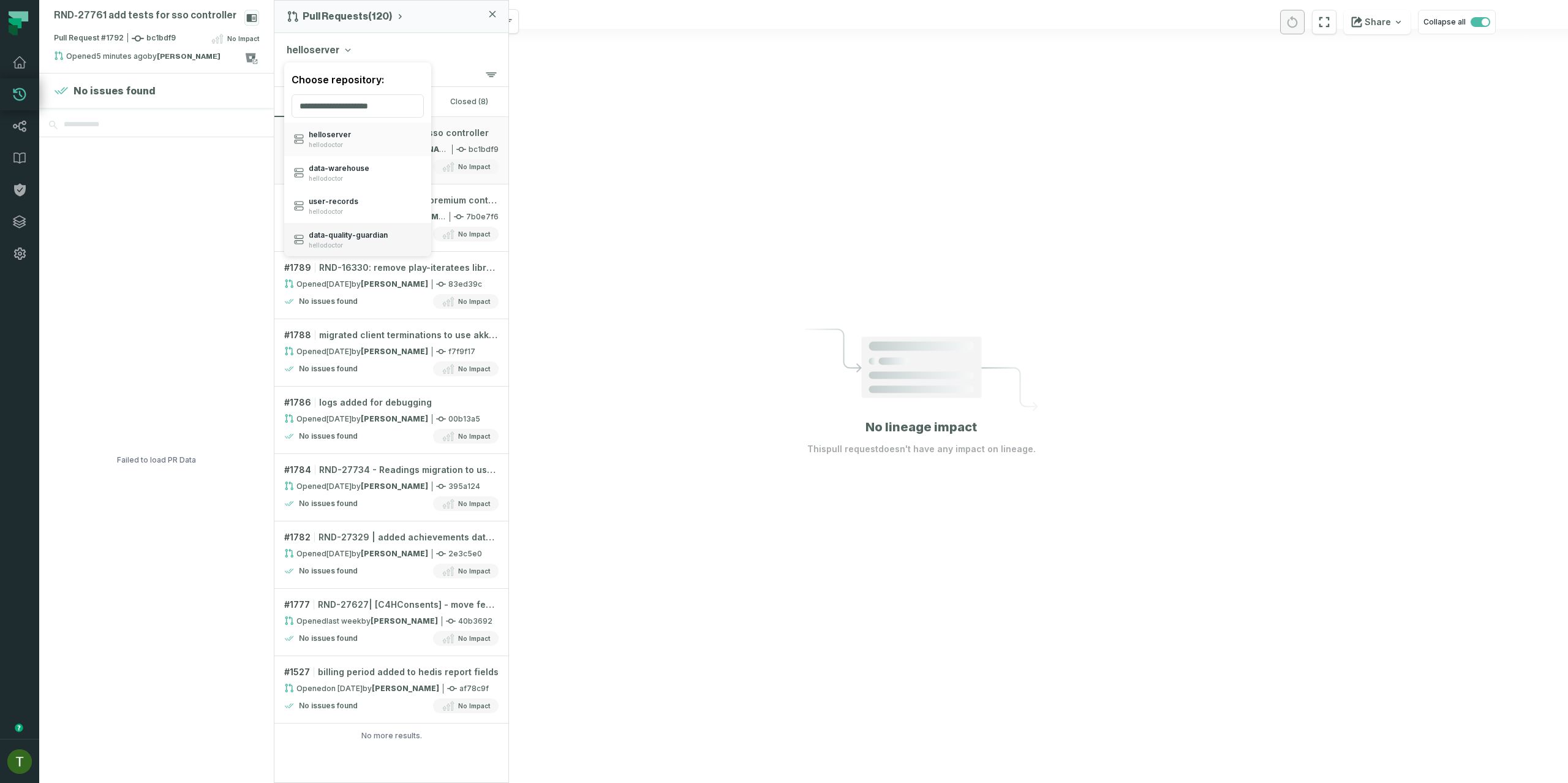
click at [390, 237] on div "data- quality- guardian hellodoctor" at bounding box center [358, 240] width 147 height 34
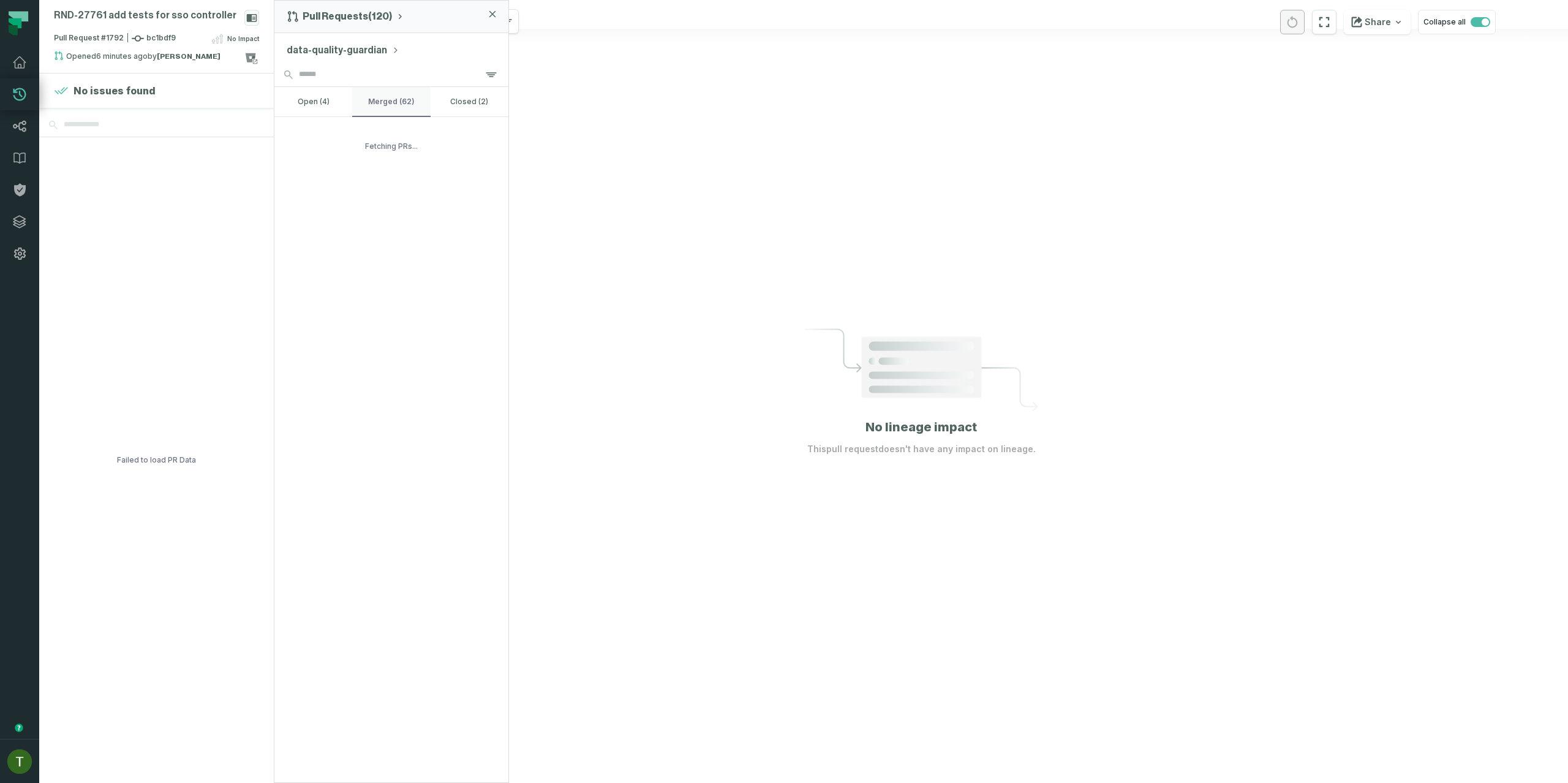
click at [368, 99] on button "merged (62)" at bounding box center [391, 102] width 78 height 29
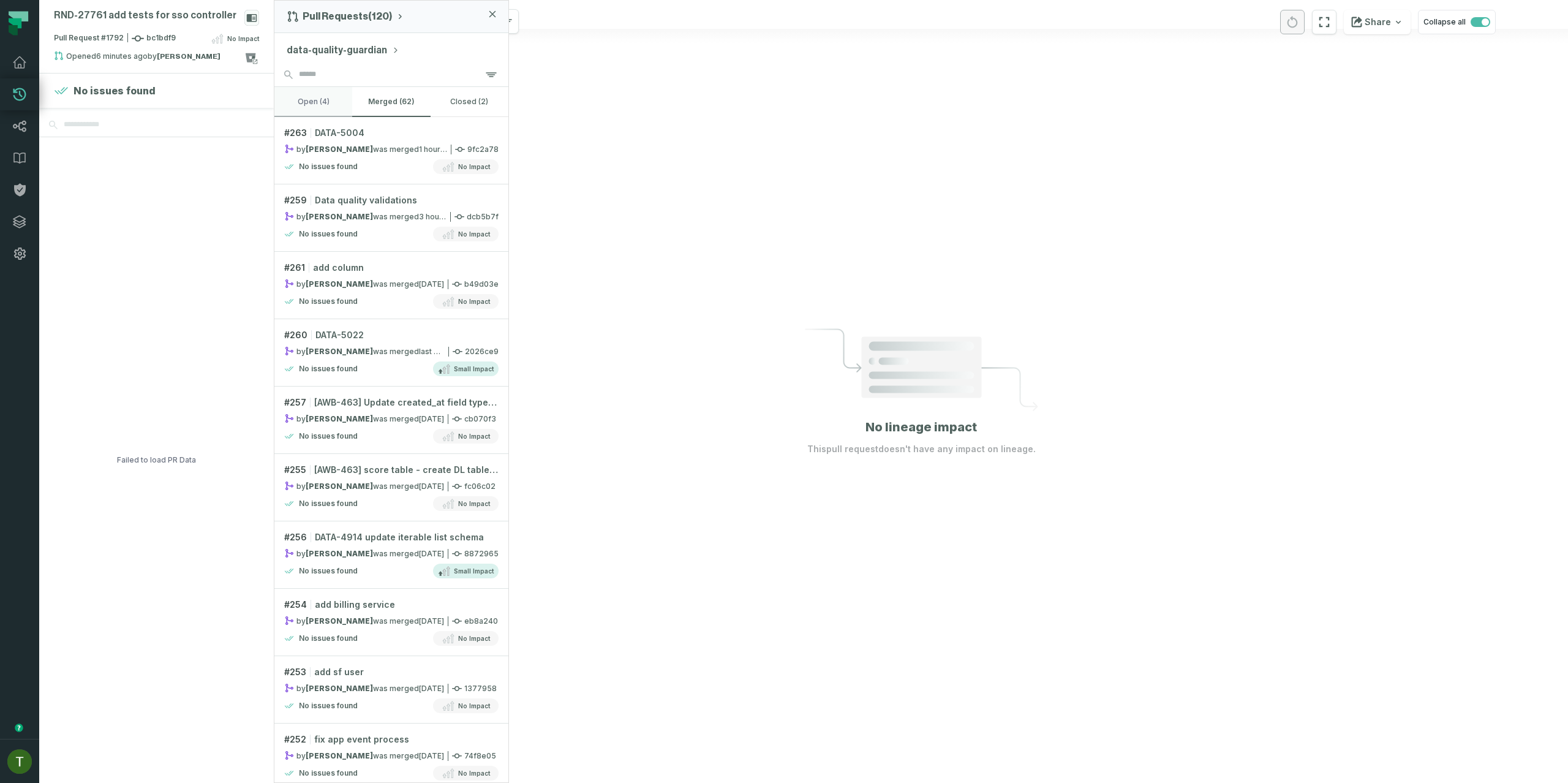
click at [326, 104] on button "open (4)" at bounding box center [313, 102] width 78 height 29
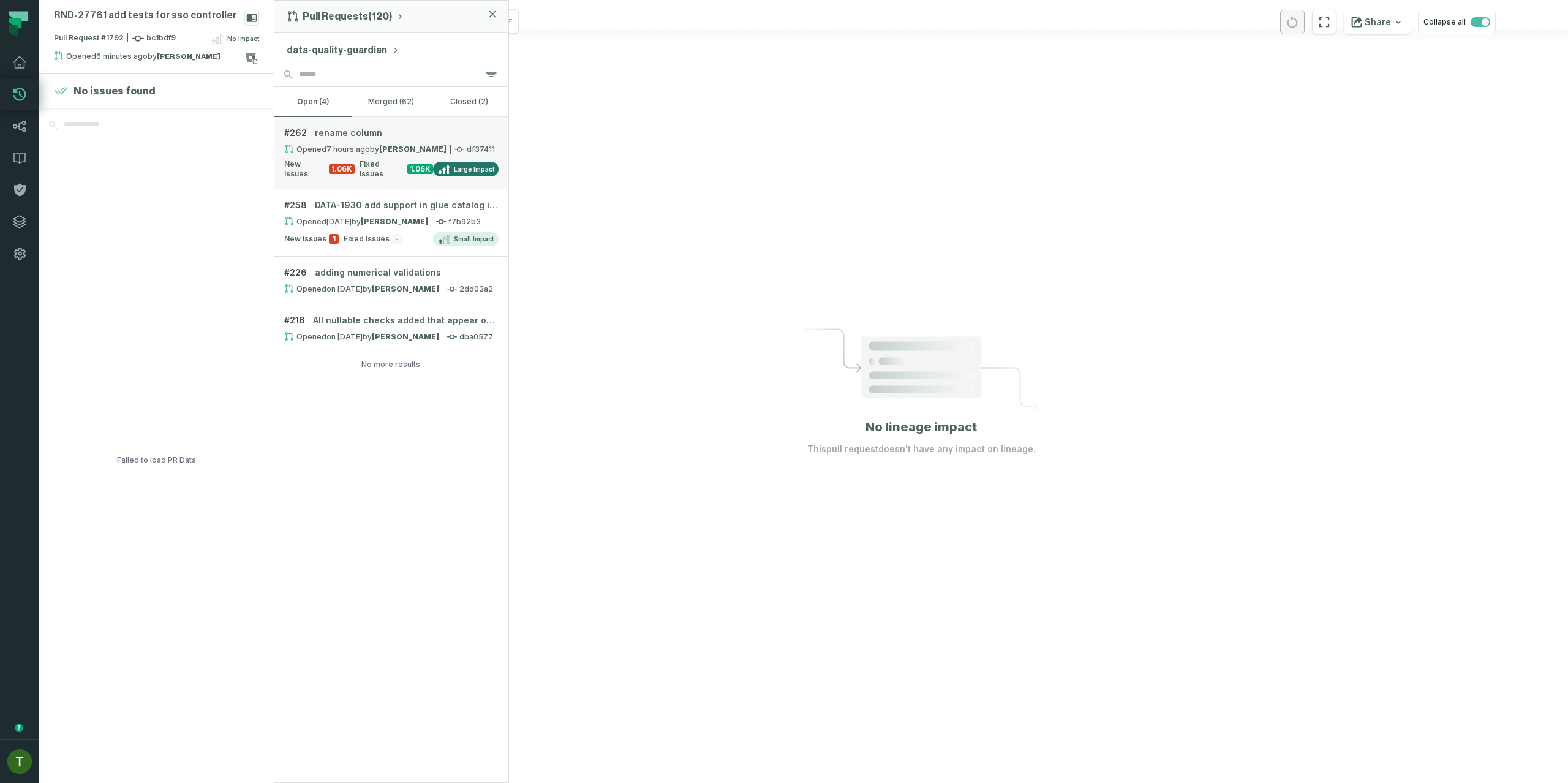
click at [327, 132] on span "rename column" at bounding box center [348, 132] width 67 height 12
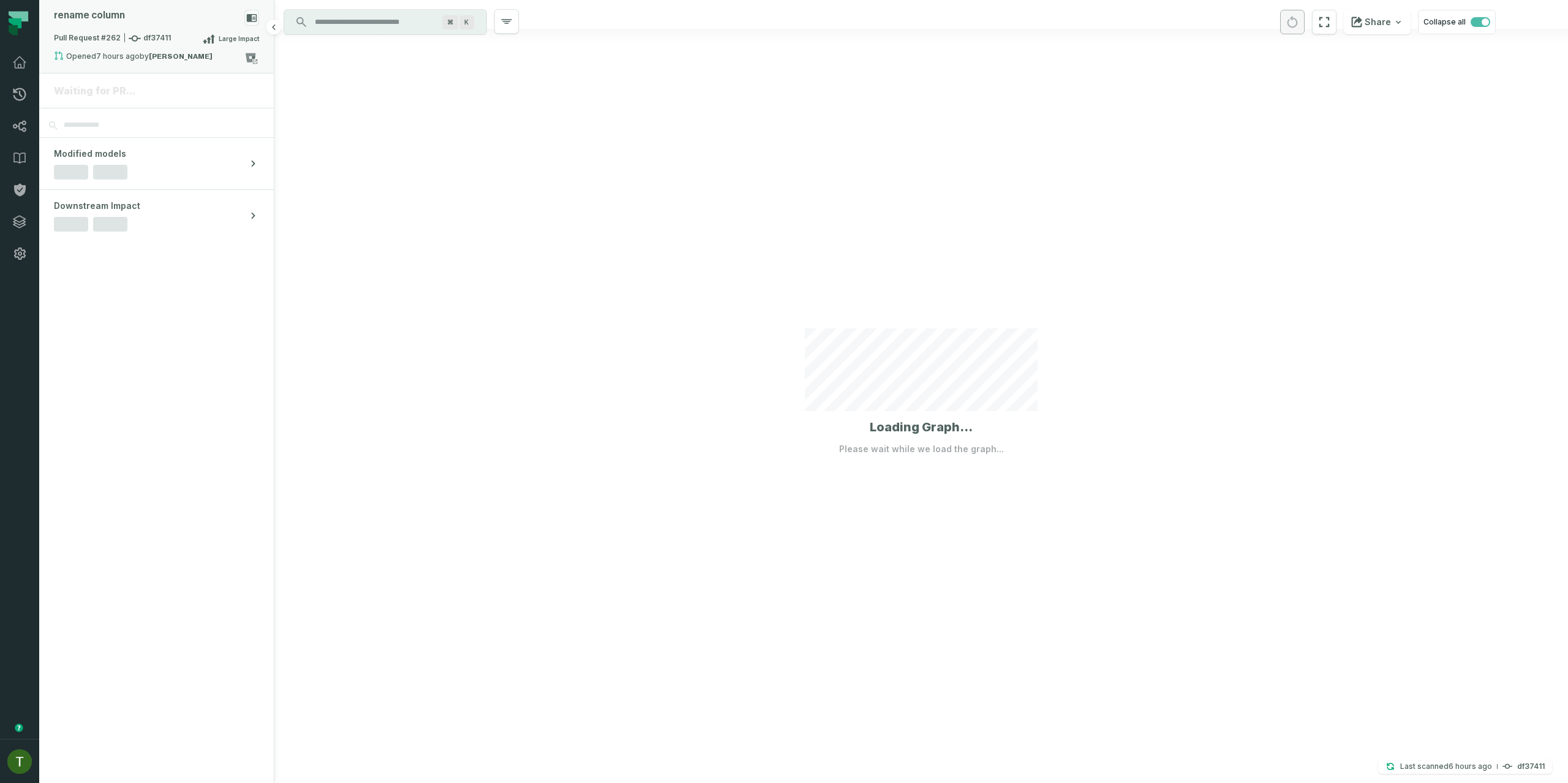
drag, startPoint x: 169, startPoint y: 54, endPoint x: 179, endPoint y: 56, distance: 10.2
click at [169, 54] on strong "[PERSON_NAME]" at bounding box center [180, 56] width 64 height 7
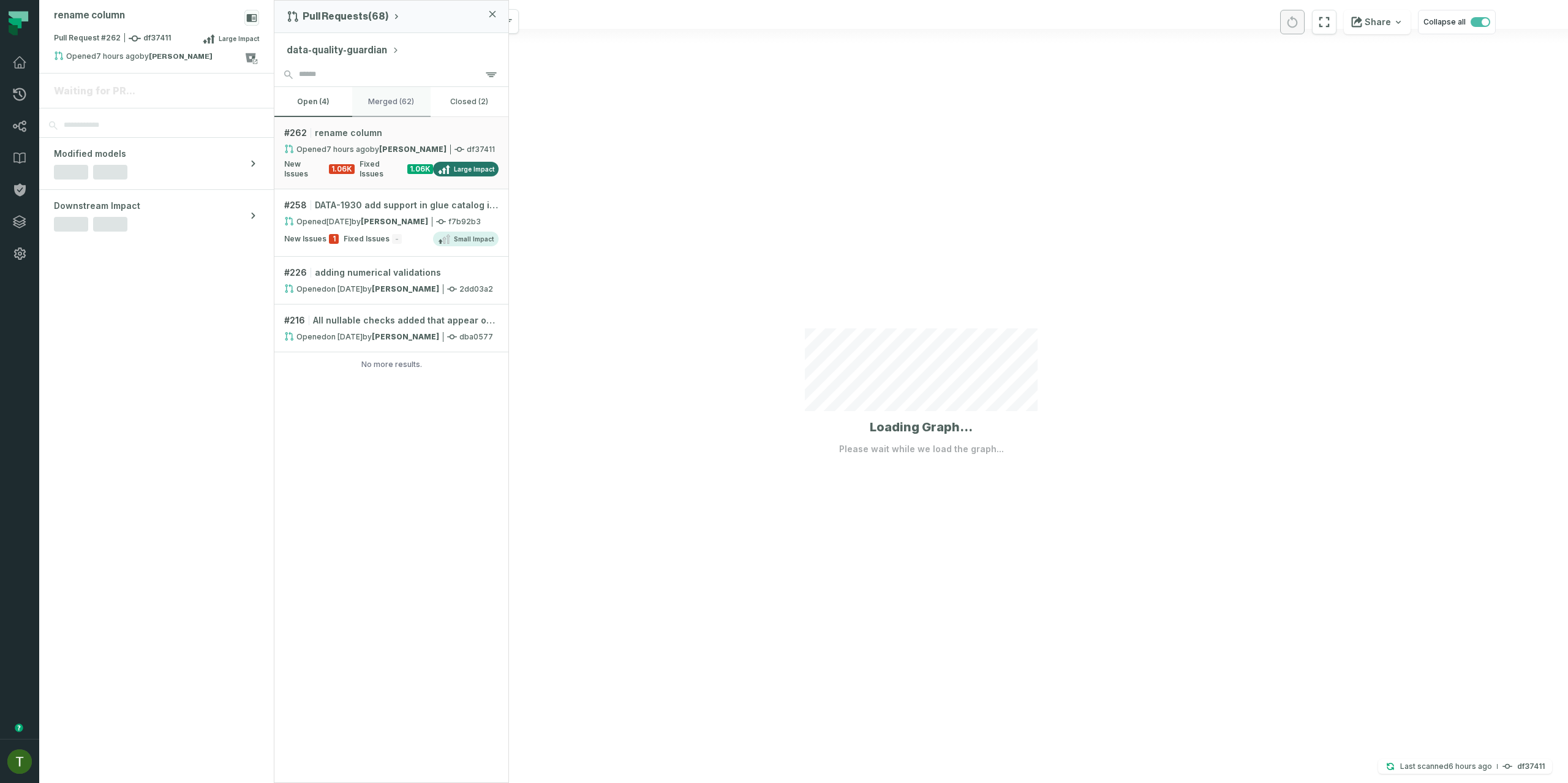
click at [387, 100] on button "merged (62)" at bounding box center [391, 102] width 78 height 29
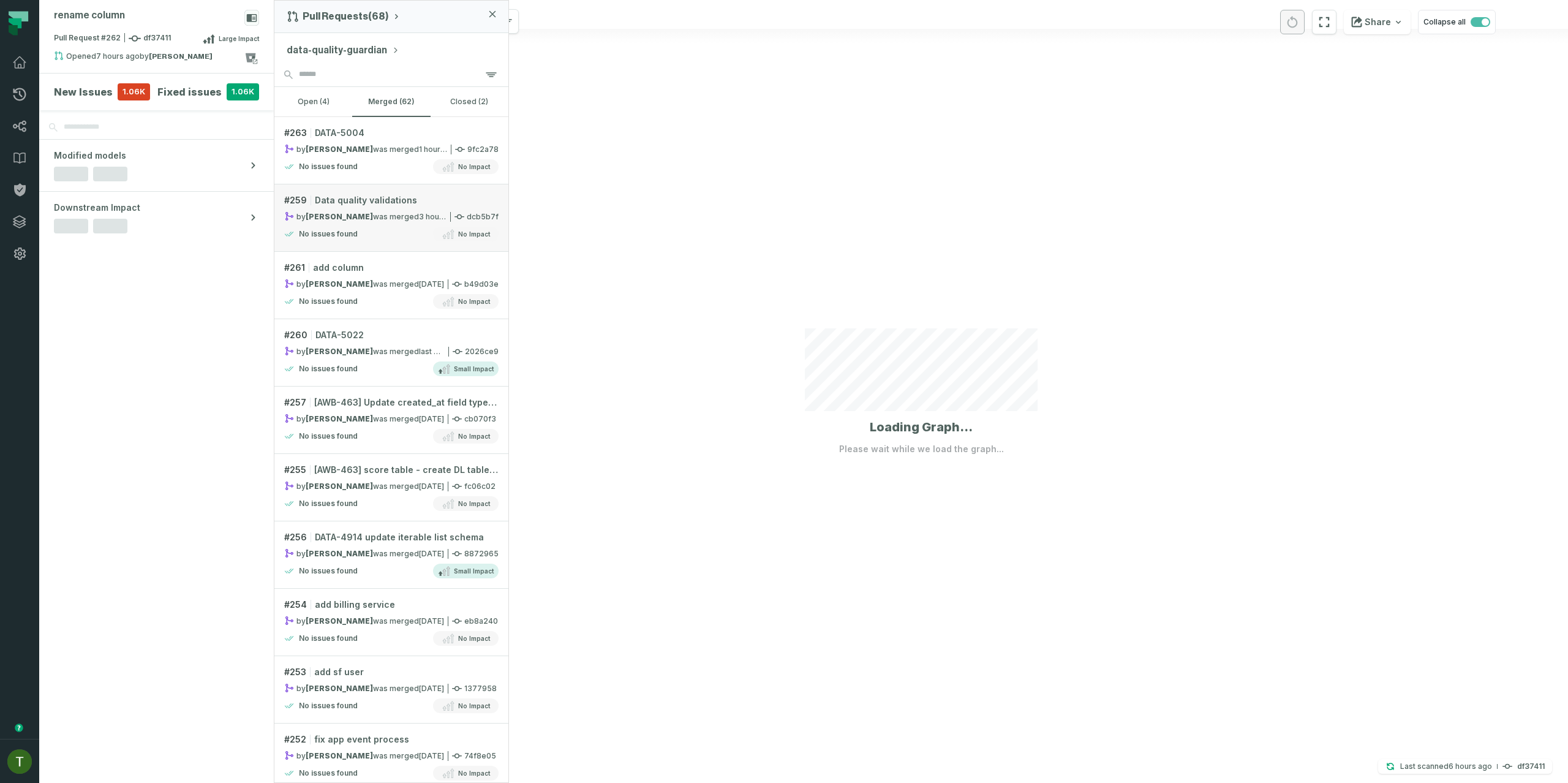
click at [358, 212] on div "by Tal Tilayov was merged 9/1/2025, 2:17:06 PM" at bounding box center [365, 217] width 162 height 11
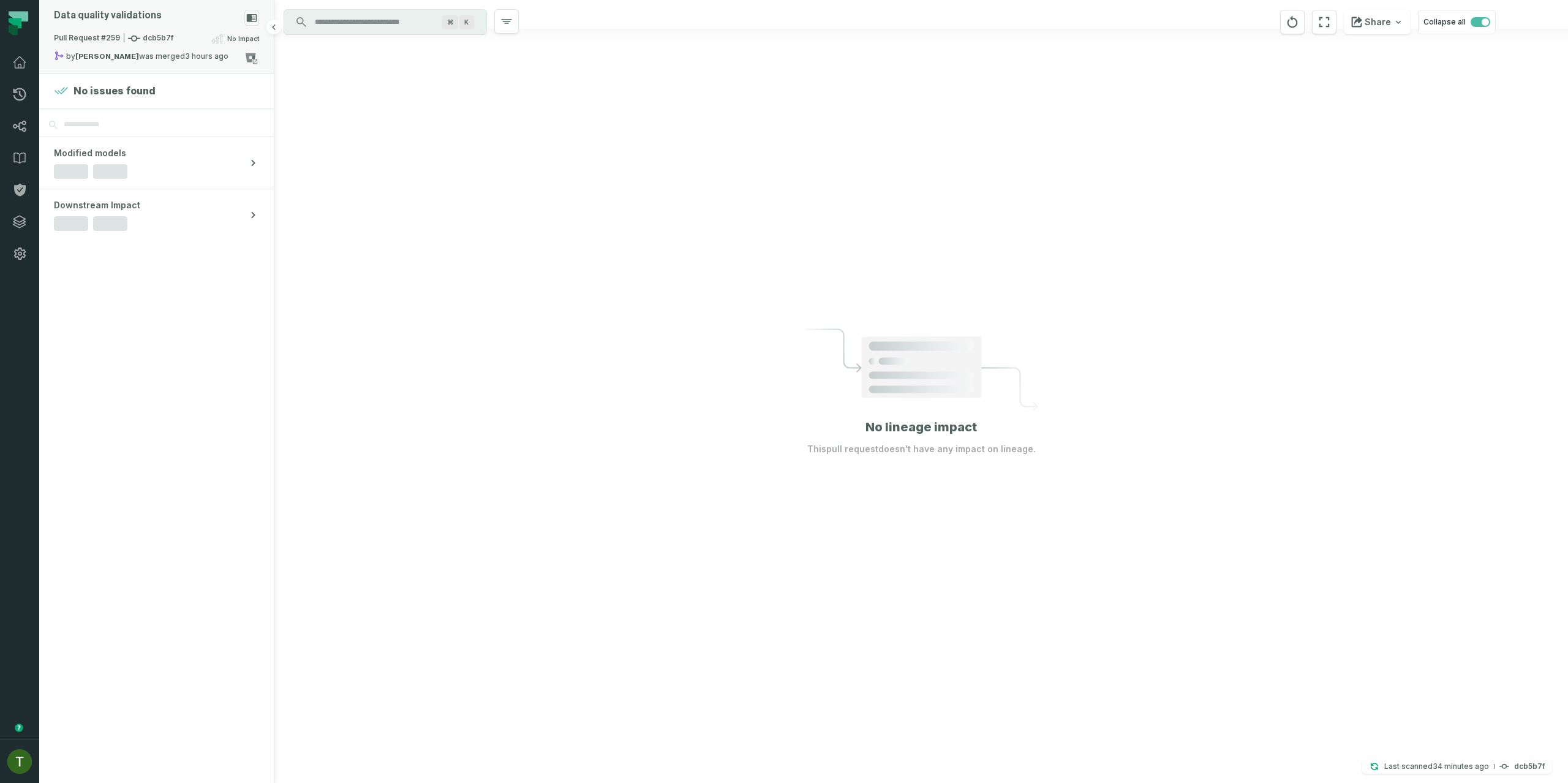
click at [187, 51] on div "by Tal Tilayov was merged 9/1/2025, 2:17:06 PM" at bounding box center [149, 58] width 190 height 15
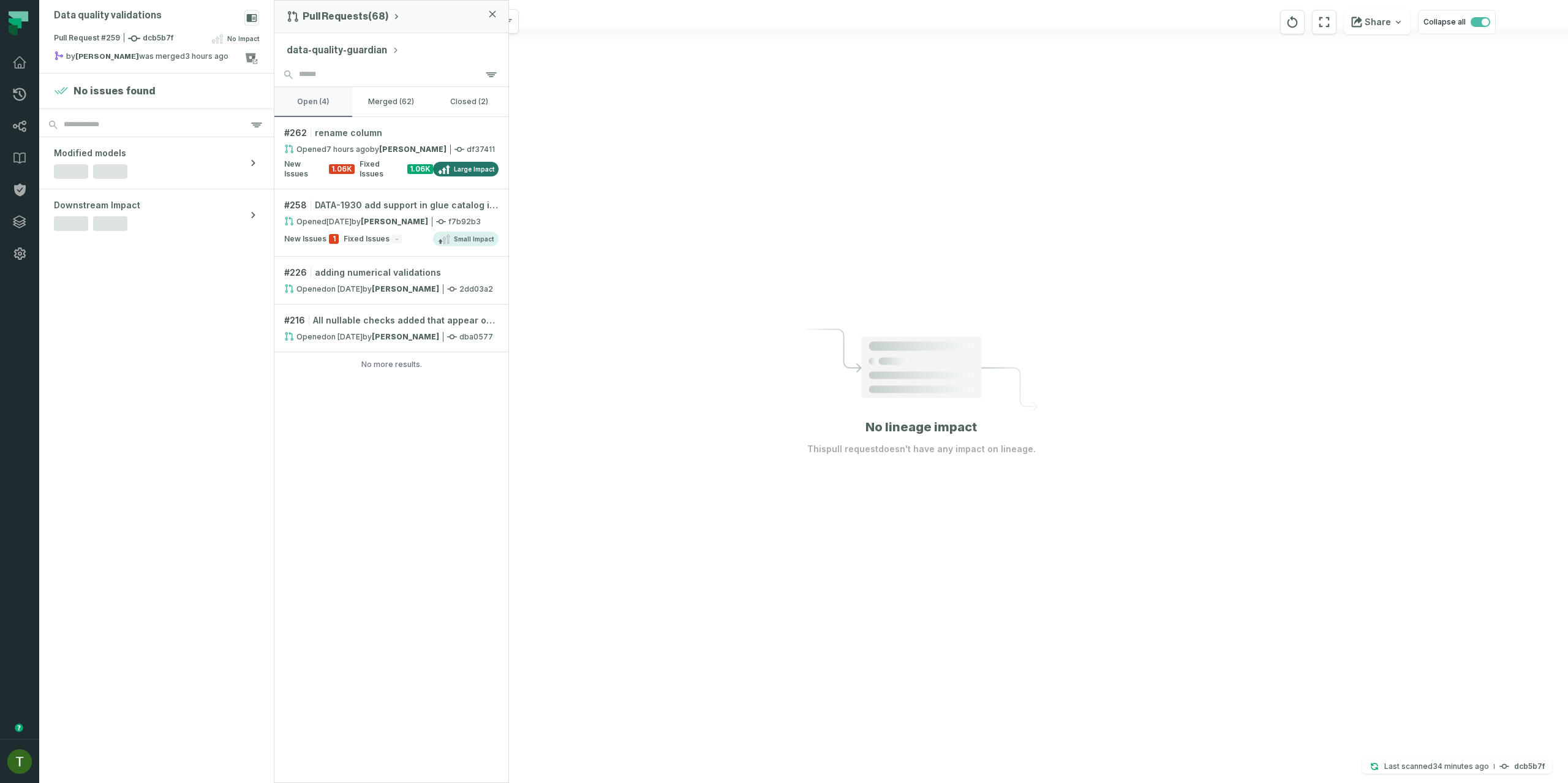
click at [315, 88] on button "open (4)" at bounding box center [313, 102] width 78 height 29
click at [10, 71] on link "Dashboard" at bounding box center [19, 62] width 39 height 32
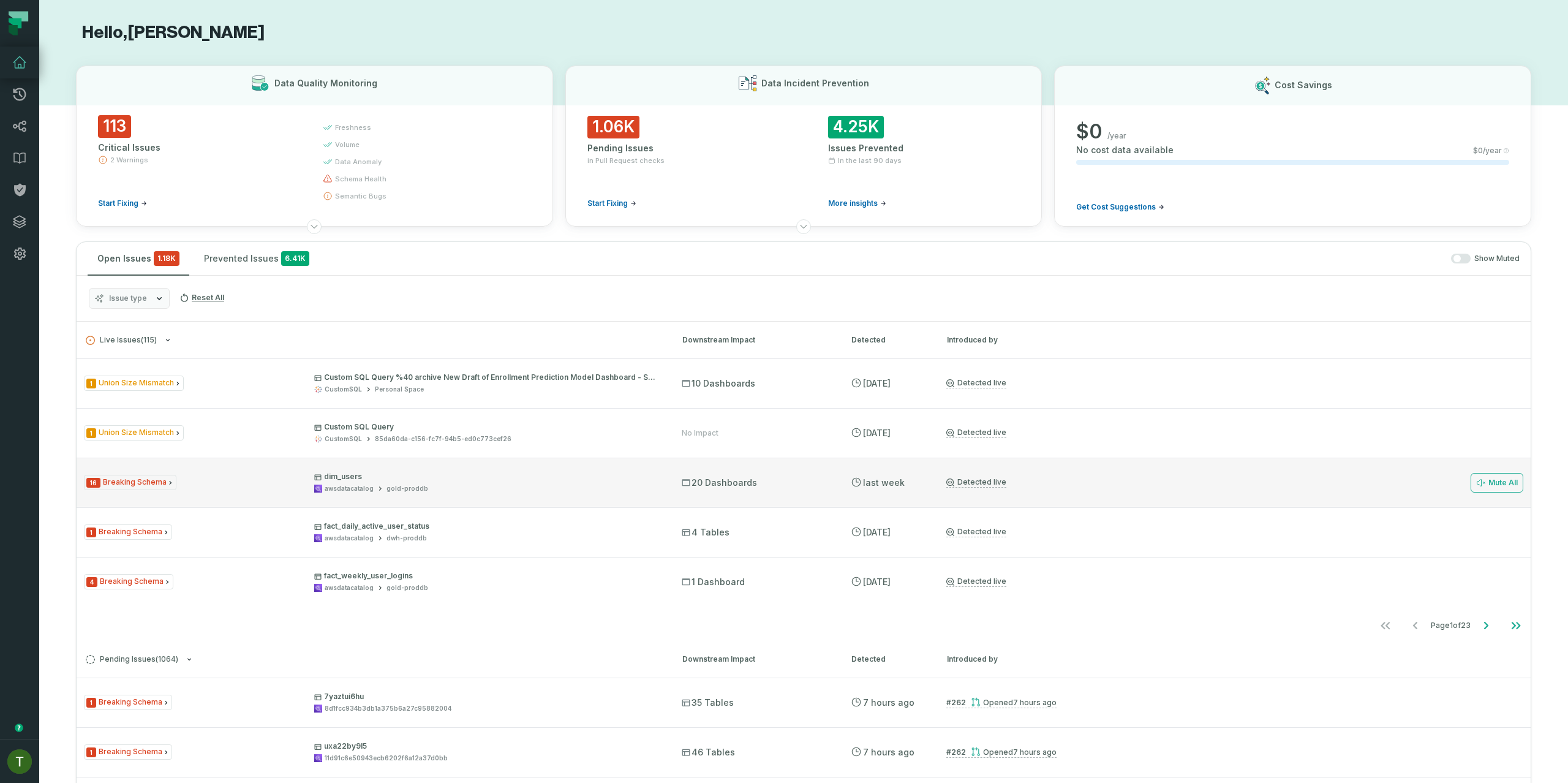
scroll to position [212, 0]
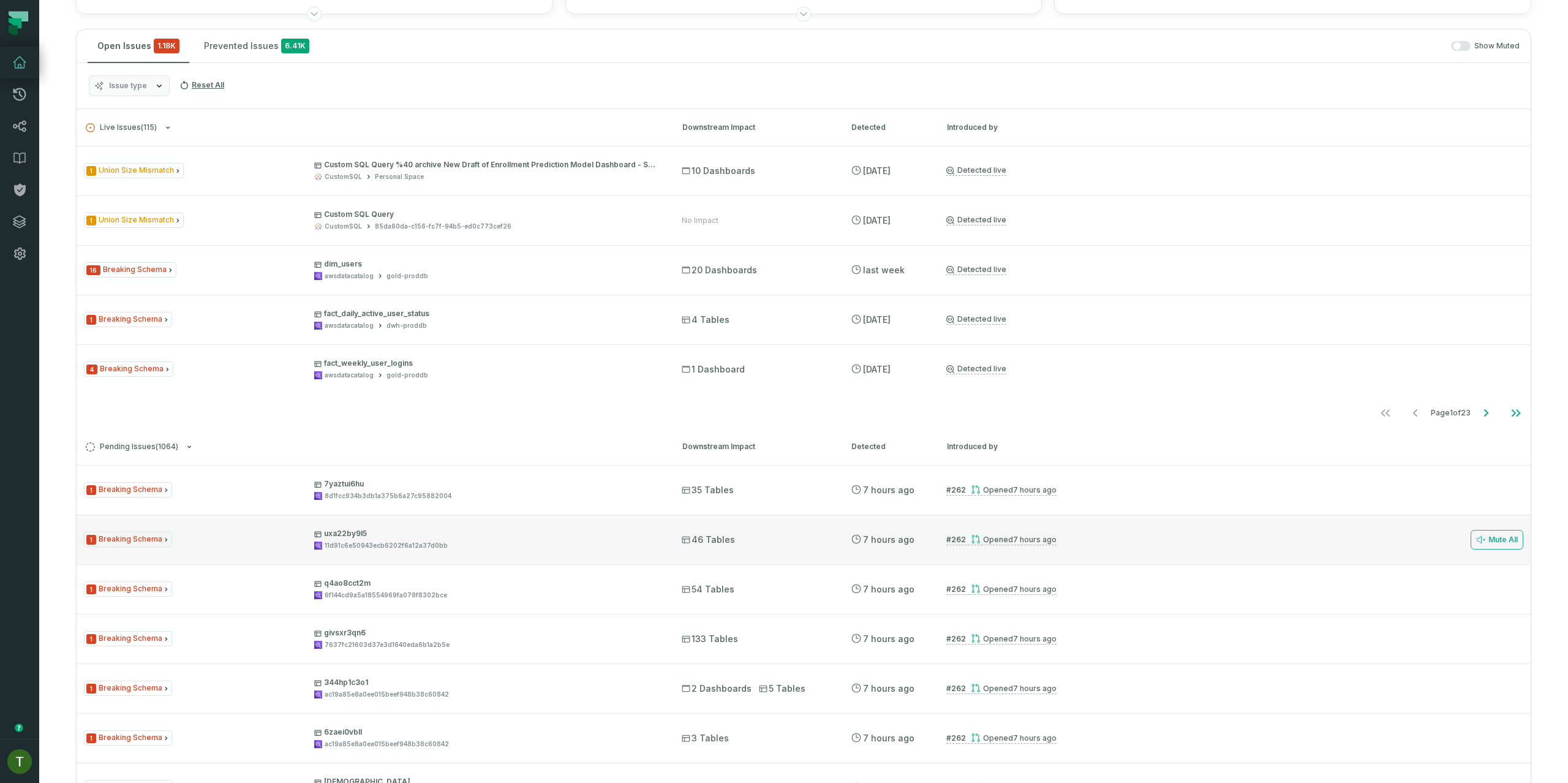
click at [1003, 545] on link "# 262 Opened 9/1/2025, 10:41:58 AM" at bounding box center [1001, 539] width 110 height 11
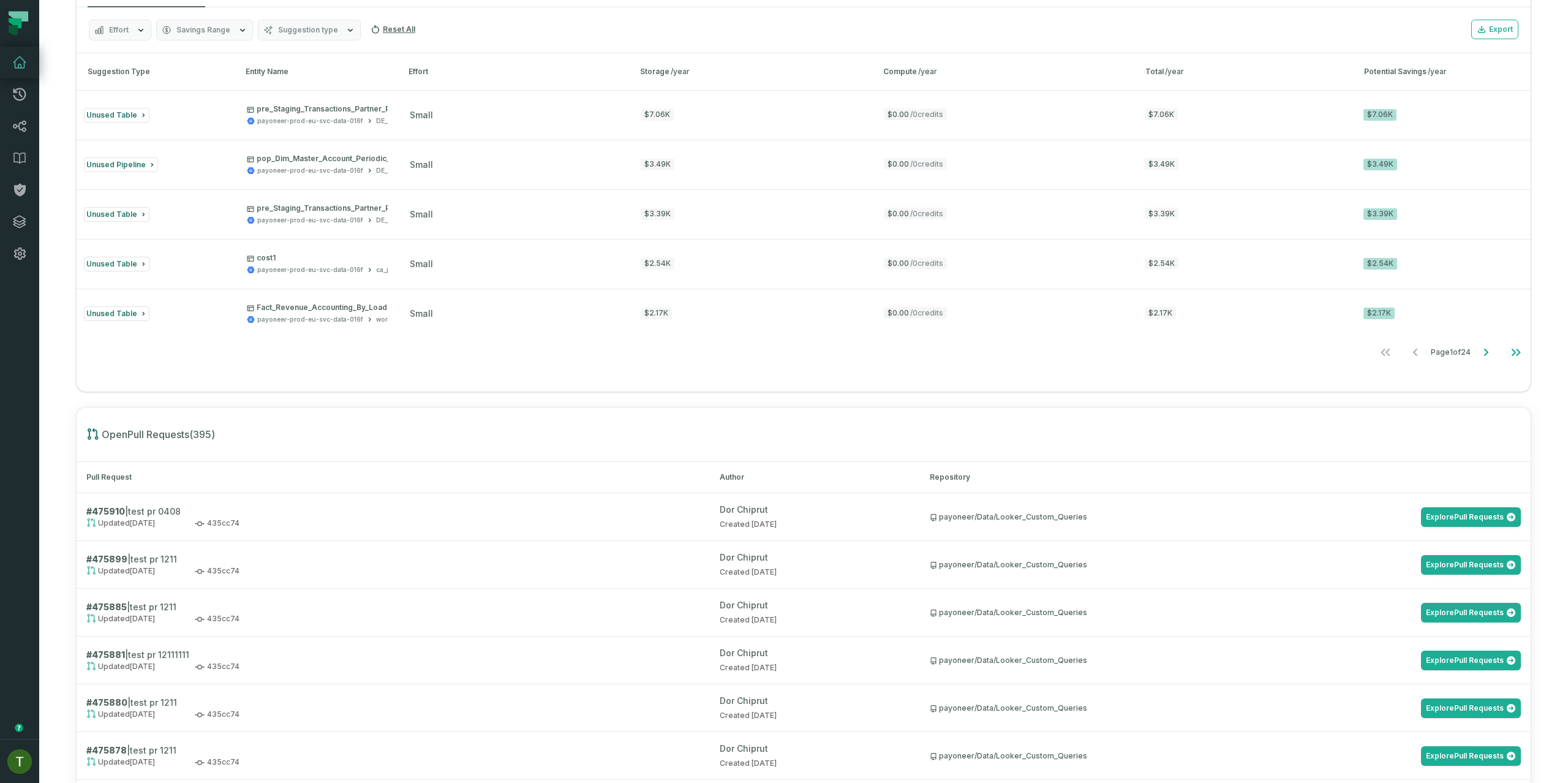
scroll to position [711, 0]
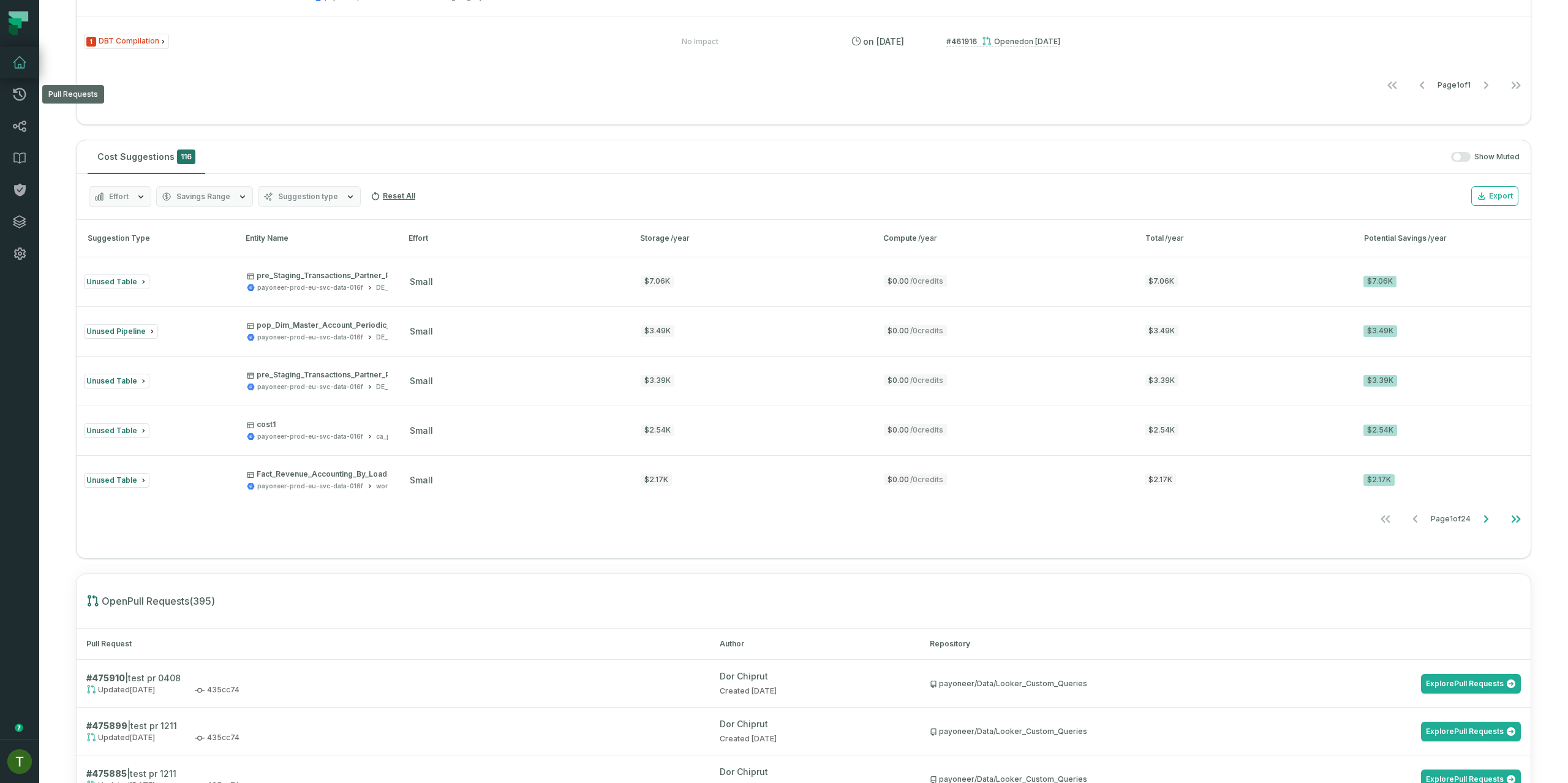
click at [28, 70] on link "Dashboard" at bounding box center [19, 62] width 39 height 32
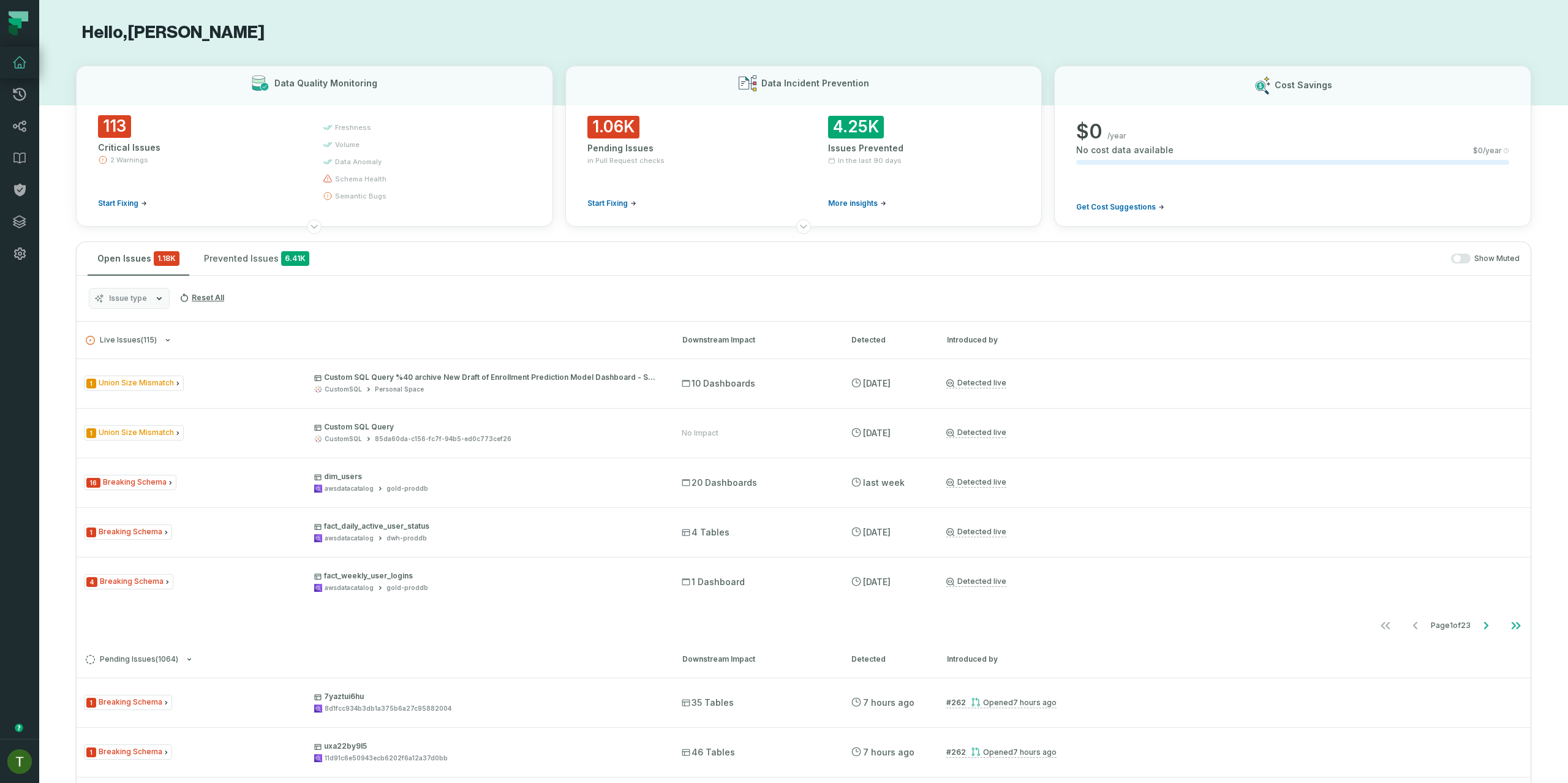
click at [157, 297] on icon "button" at bounding box center [159, 298] width 5 height 3
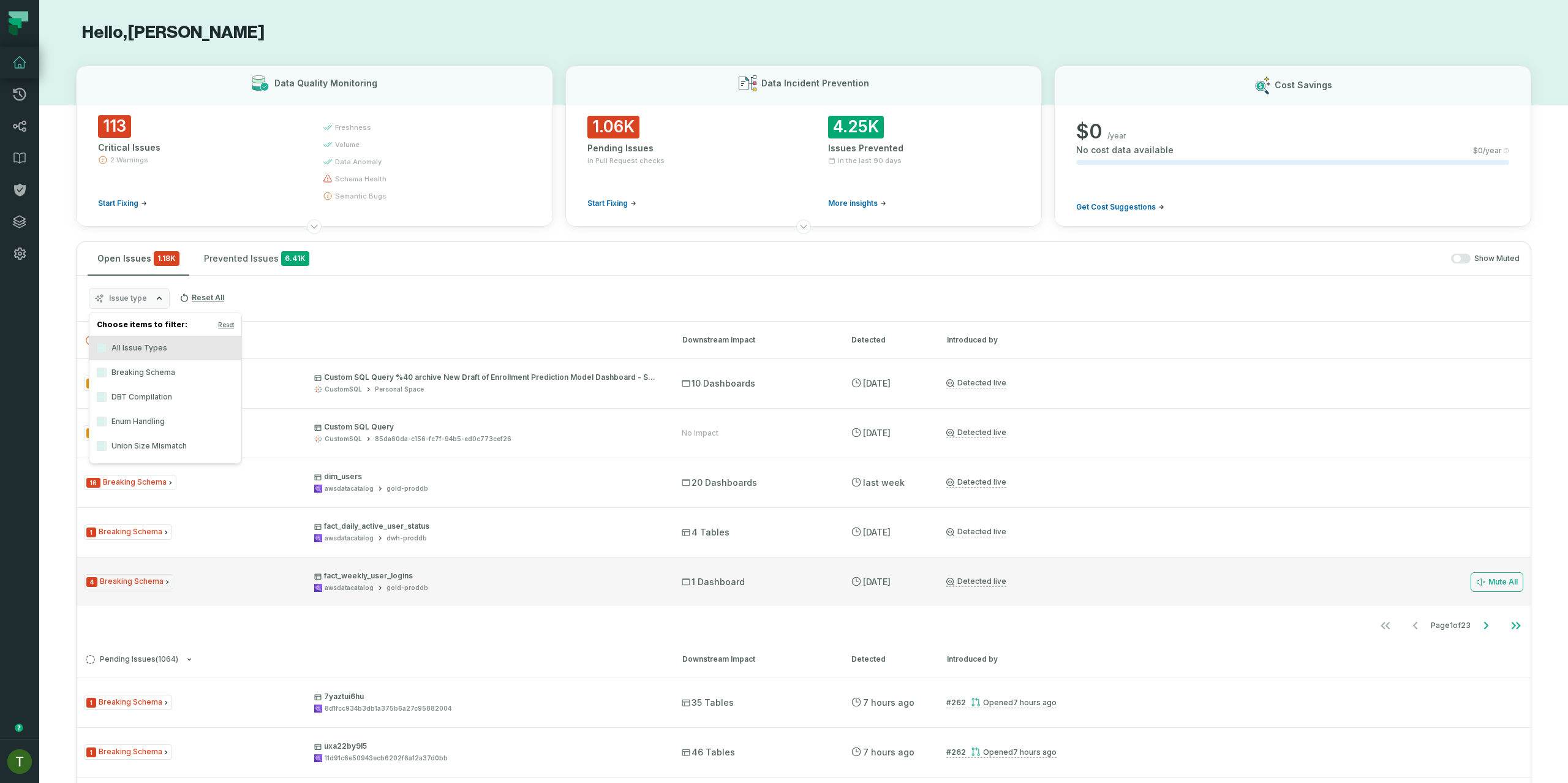
drag, startPoint x: 1411, startPoint y: 594, endPoint x: 1426, endPoint y: 600, distance: 16.2
click at [1411, 594] on div "Mute All" at bounding box center [1301, 581] width 445 height 49
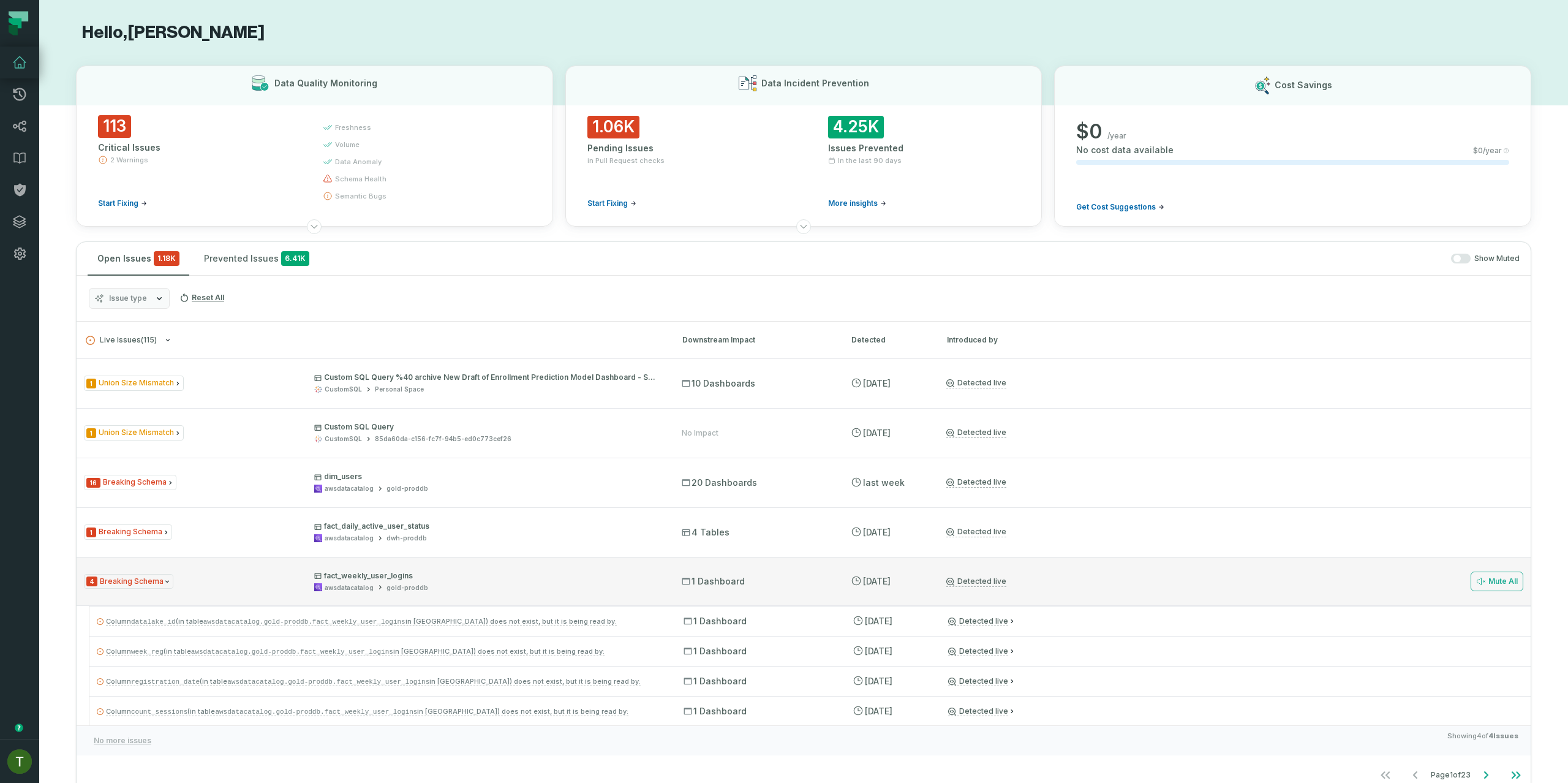
click at [945, 562] on div "4 Breaking Schema fact_weekly_user_logins awsdatacatalog gold-proddb 1 Dashboar…" at bounding box center [804, 581] width 1454 height 49
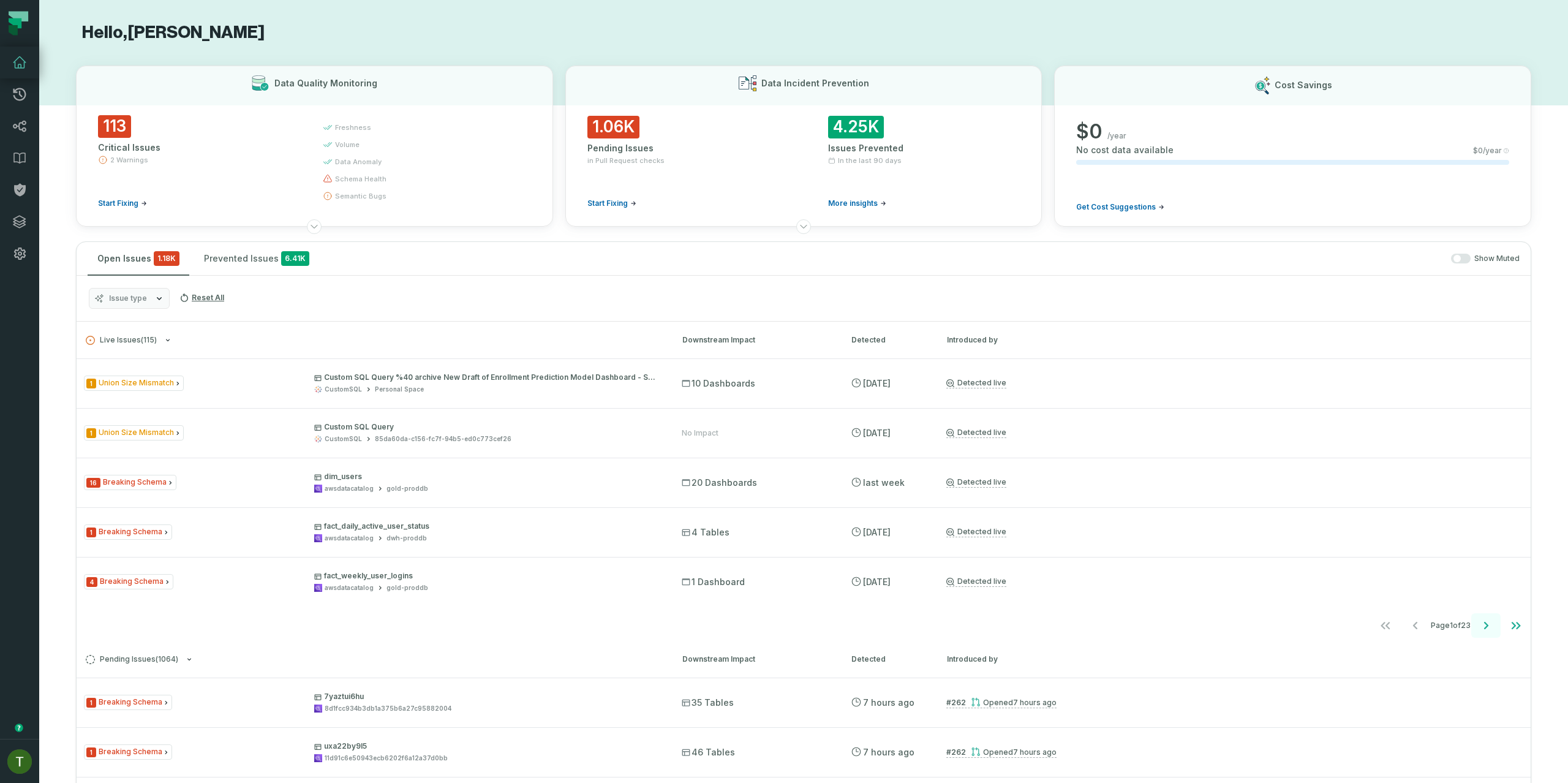
click at [1479, 625] on icon "Go to next page" at bounding box center [1486, 625] width 15 height 15
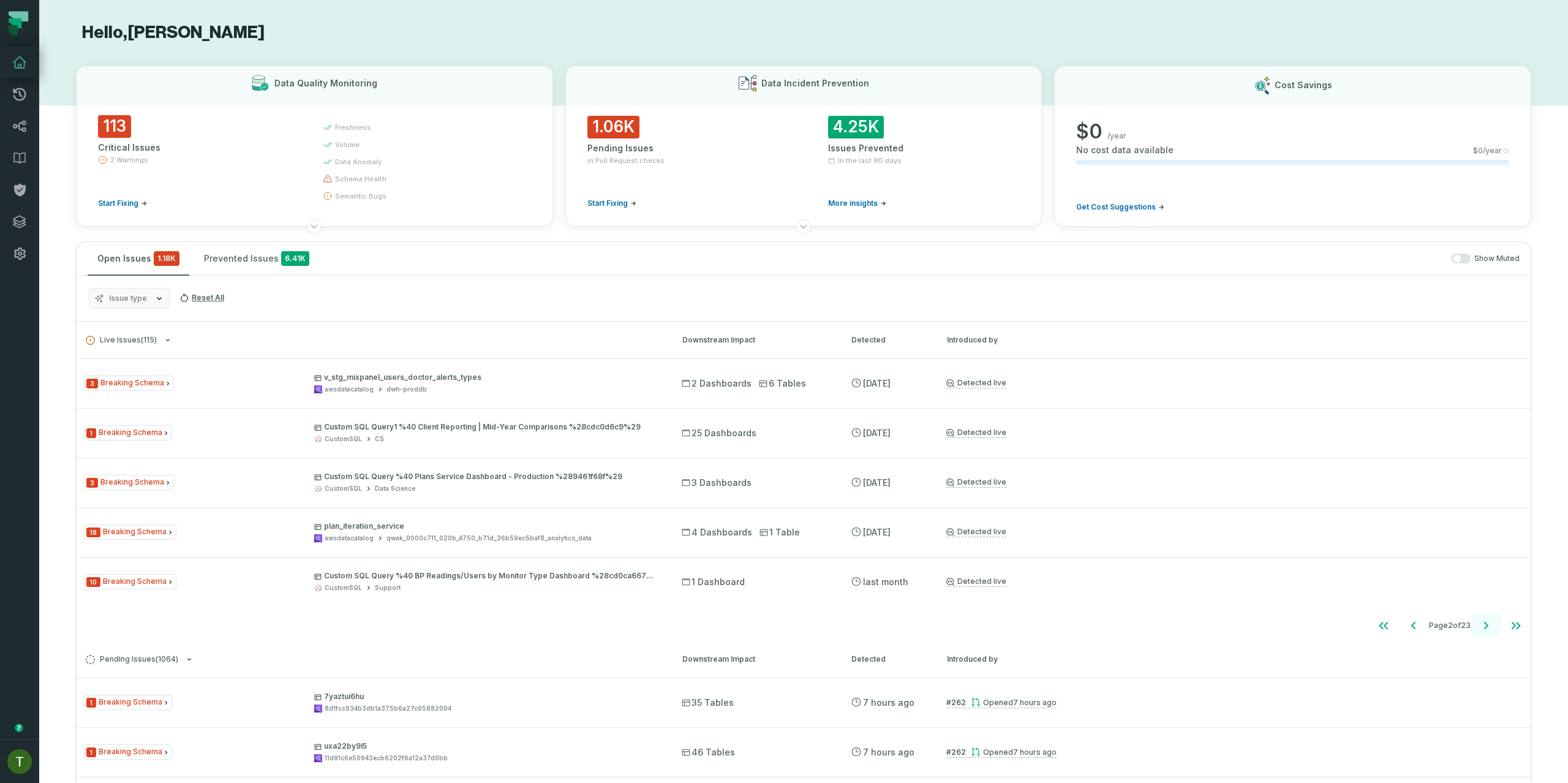
click at [1479, 624] on icon "Go to next page" at bounding box center [1486, 625] width 15 height 15
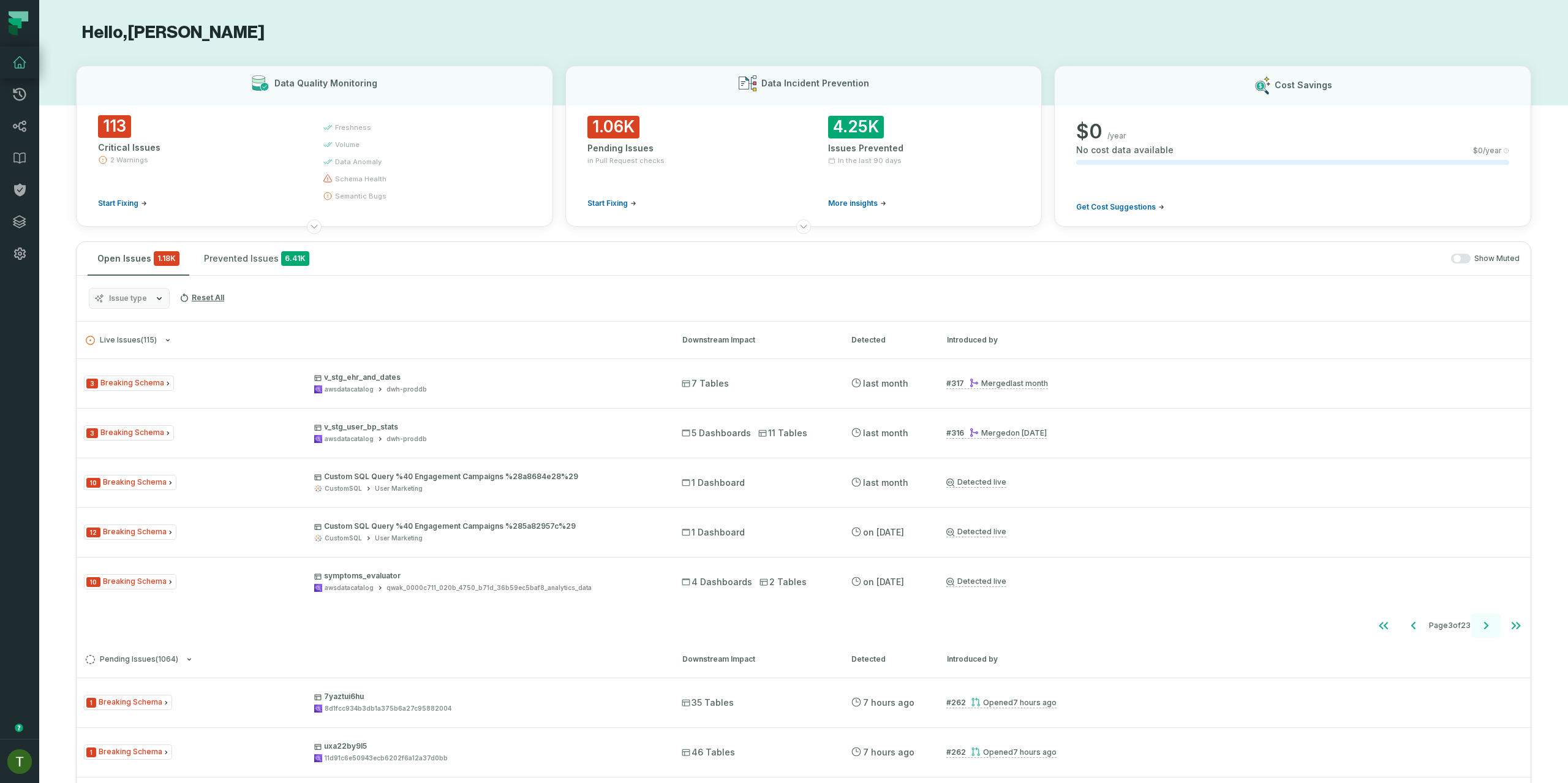
click at [1479, 626] on icon "Go to next page" at bounding box center [1486, 625] width 15 height 15
click at [1471, 622] on button "Go to next page" at bounding box center [1486, 625] width 29 height 24
click at [1378, 629] on icon "Go to first page" at bounding box center [1384, 625] width 15 height 15
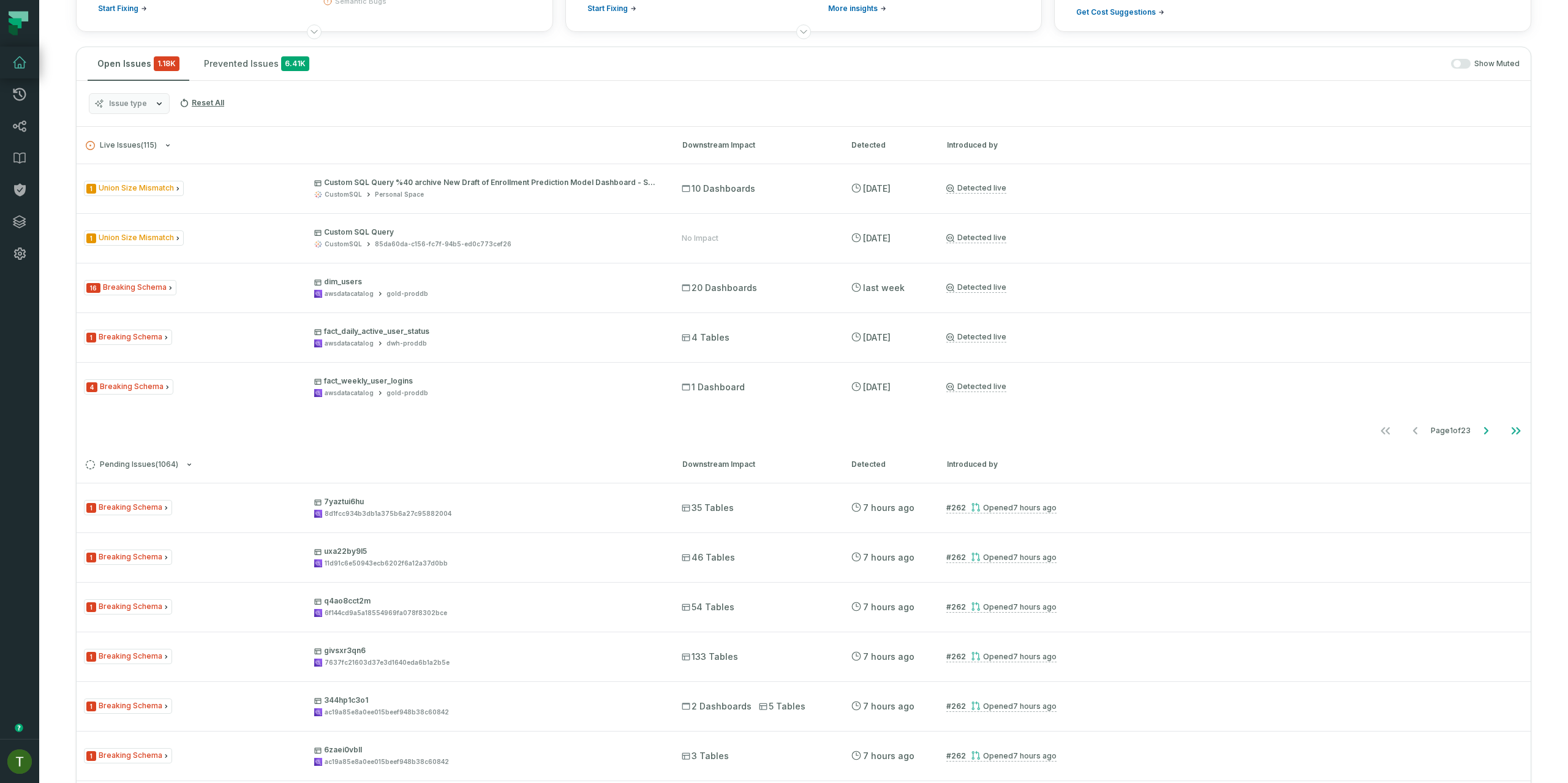
scroll to position [154, 0]
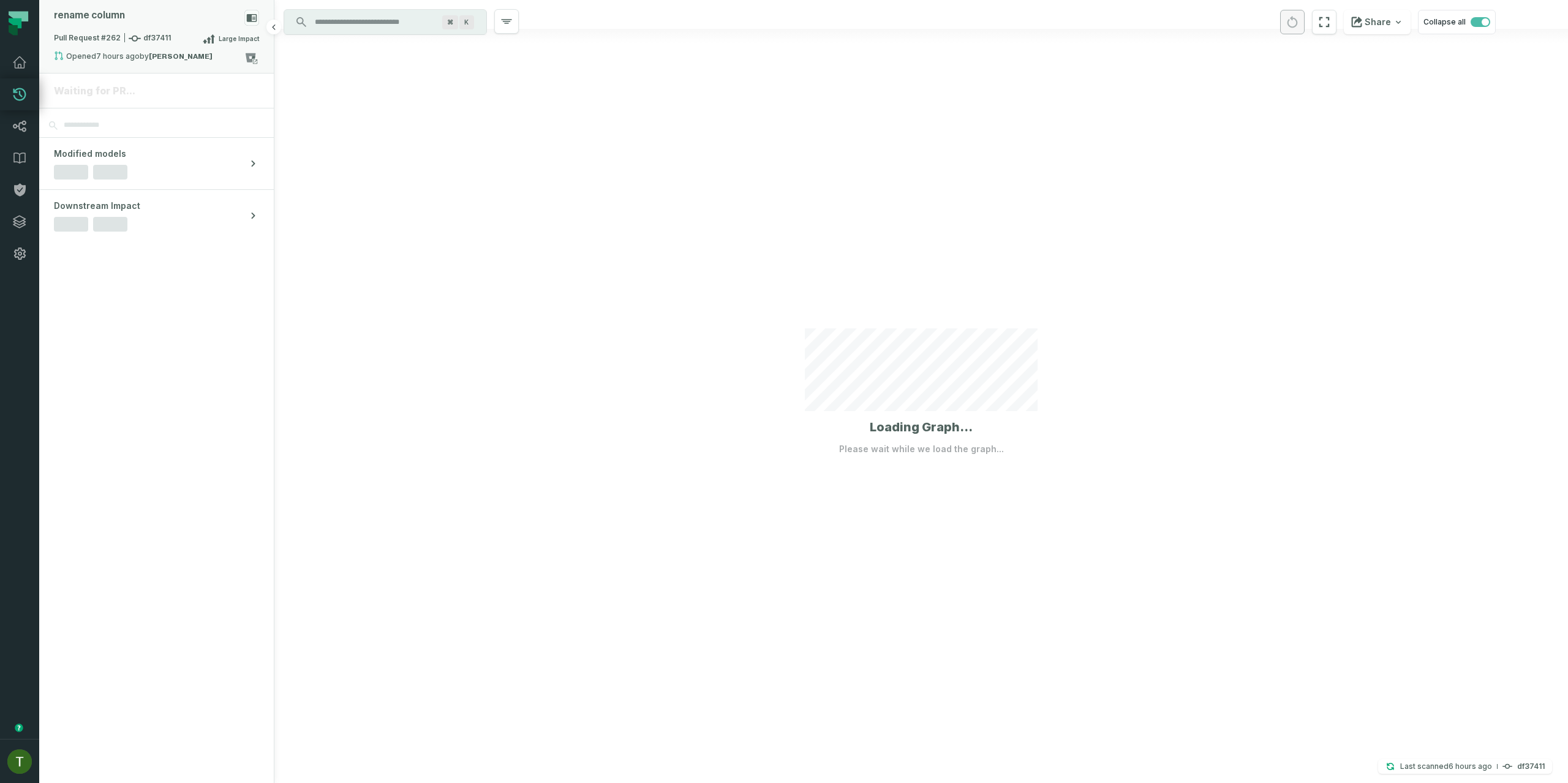
click at [167, 65] on div "Opened [DATE] 10:41:58 AM by [PERSON_NAME]" at bounding box center [149, 58] width 190 height 15
